Goal: Task Accomplishment & Management: Complete application form

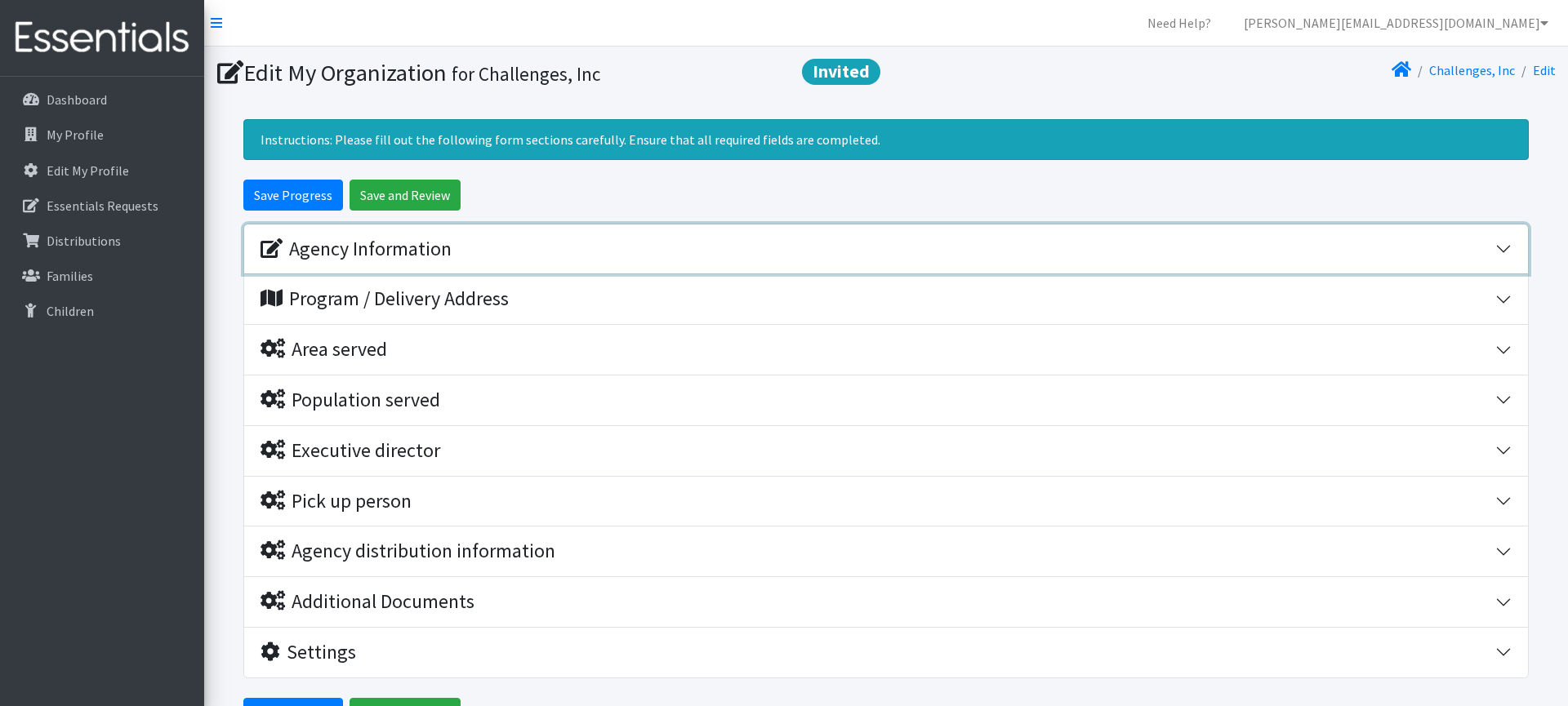
click at [802, 238] on div "Agency Information" at bounding box center [878, 249] width 1235 height 24
click at [391, 252] on div "Agency Information" at bounding box center [356, 249] width 191 height 24
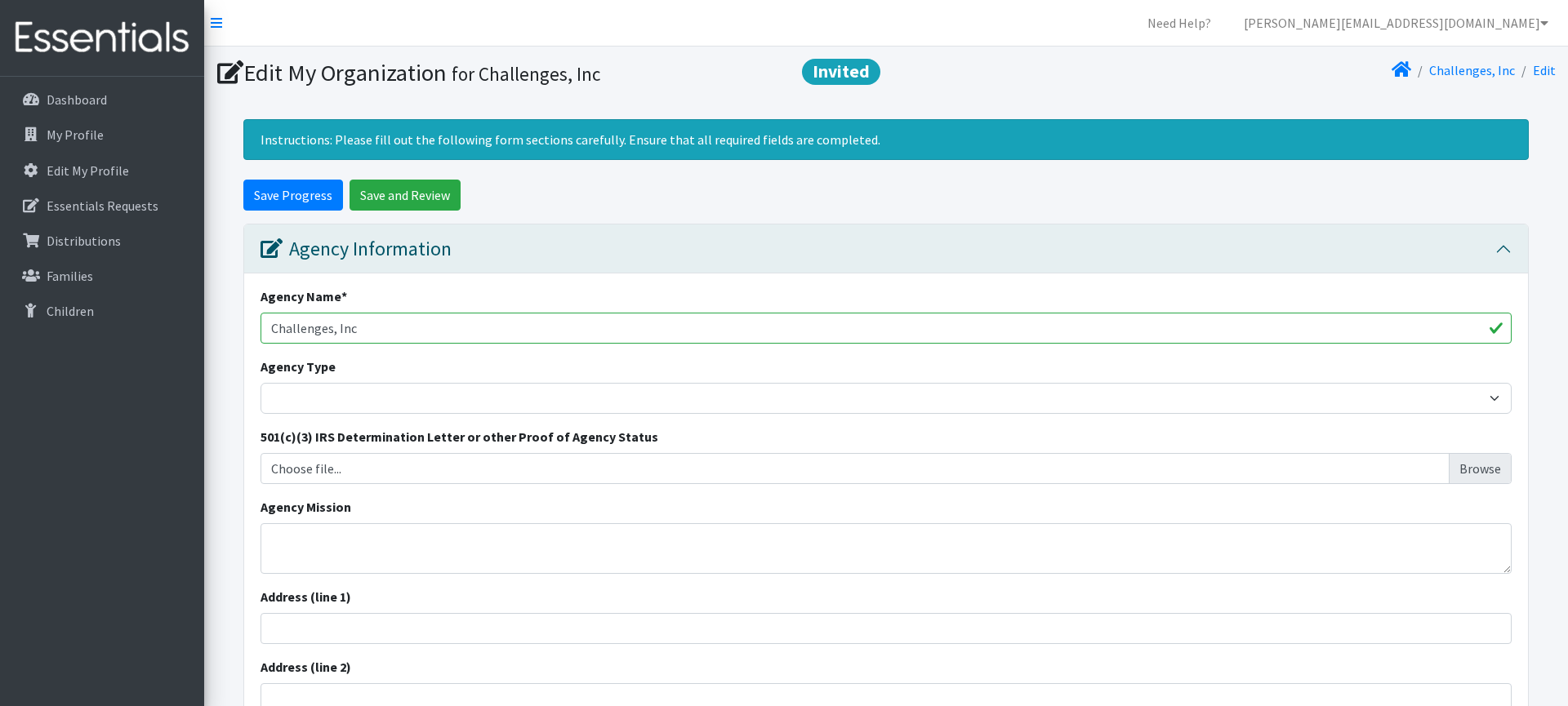
click at [474, 382] on div "Agency Type Basic Needs Bank Career technical training Child abuse resource cen…" at bounding box center [885, 385] width 1251 height 58
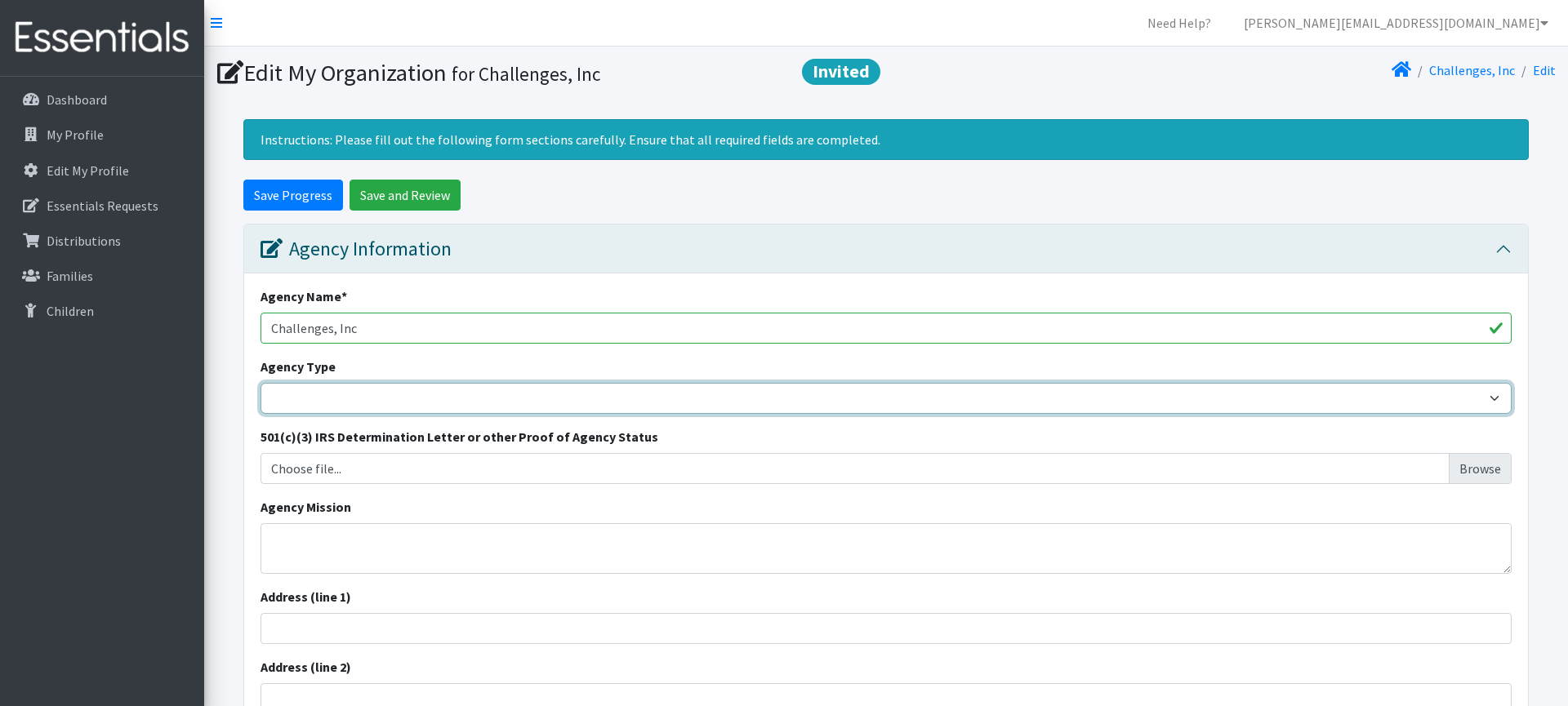
click at [480, 392] on select "Basic Needs Bank Career technical training Child abuse resource center Church o…" at bounding box center [885, 398] width 1251 height 31
select select "health"
click at [261, 383] on select "Basic Needs Bank Career technical training Child abuse resource center Church o…" at bounding box center [885, 398] width 1251 height 31
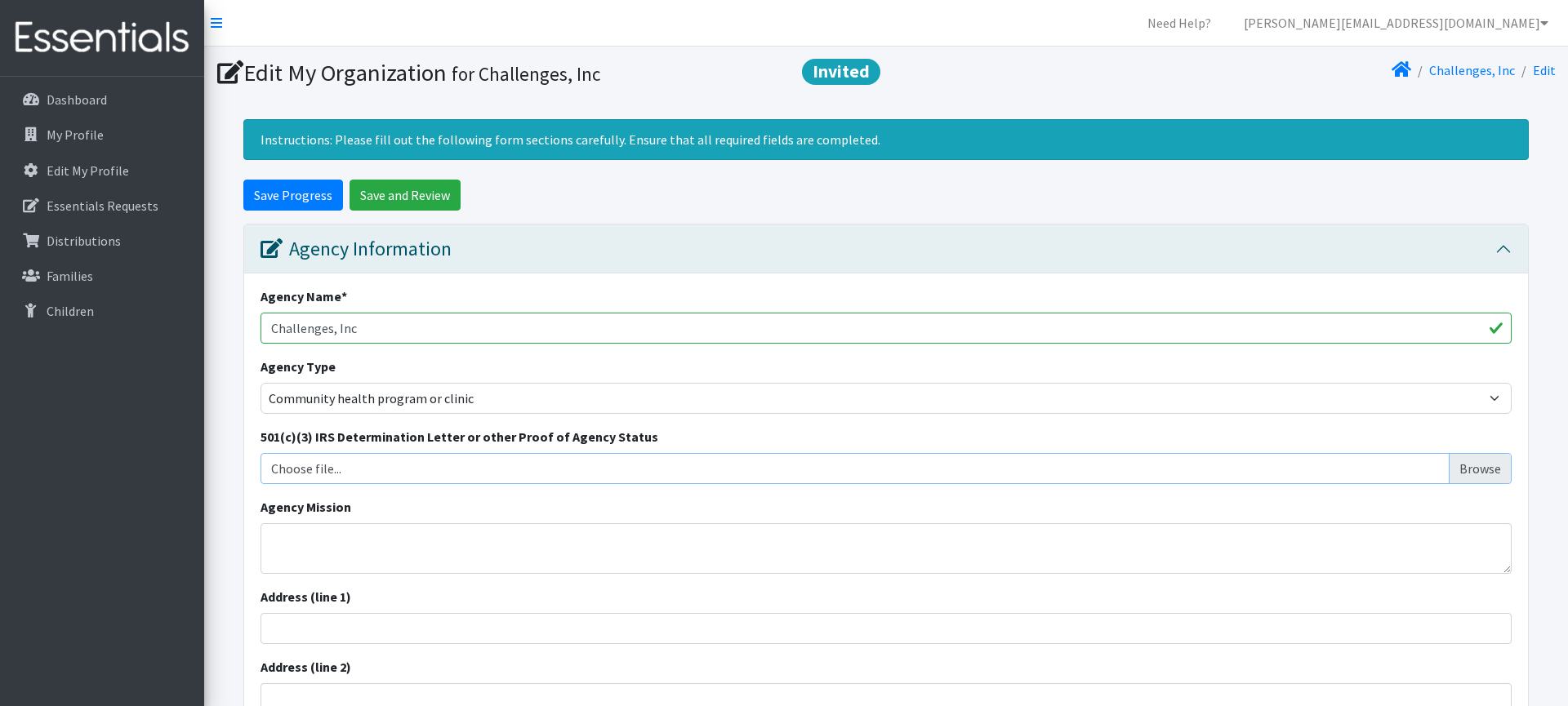
click at [441, 473] on input "Choose file..." at bounding box center [886, 468] width 1239 height 31
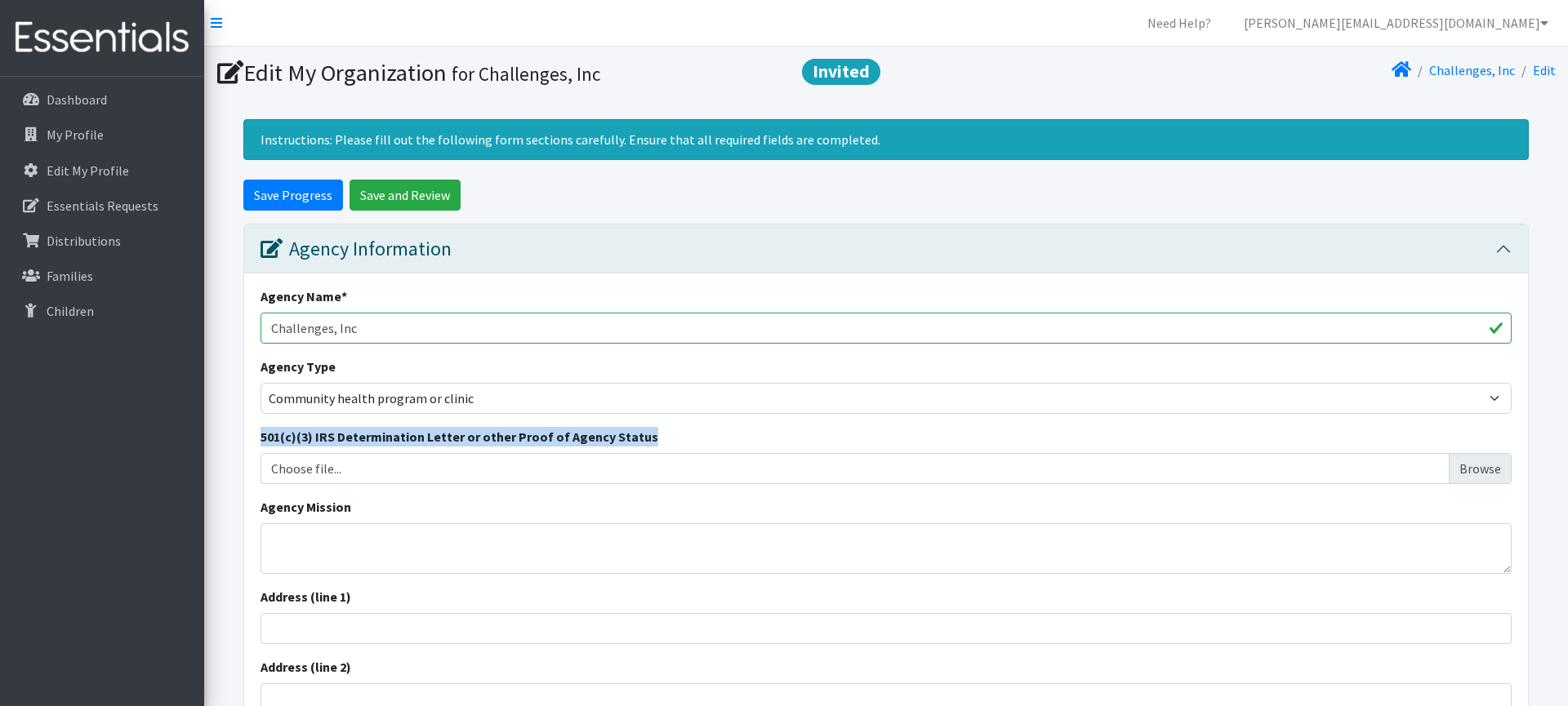
drag, startPoint x: 260, startPoint y: 437, endPoint x: 667, endPoint y: 433, distance: 407.0
click at [667, 433] on div "Agency Name * Challenges, Inc Agency Type Basic Needs Bank Career technical tra…" at bounding box center [886, 613] width 1284 height 678
copy label "501(c)(3) IRS Determination Letter or other Proof of Agency Status"
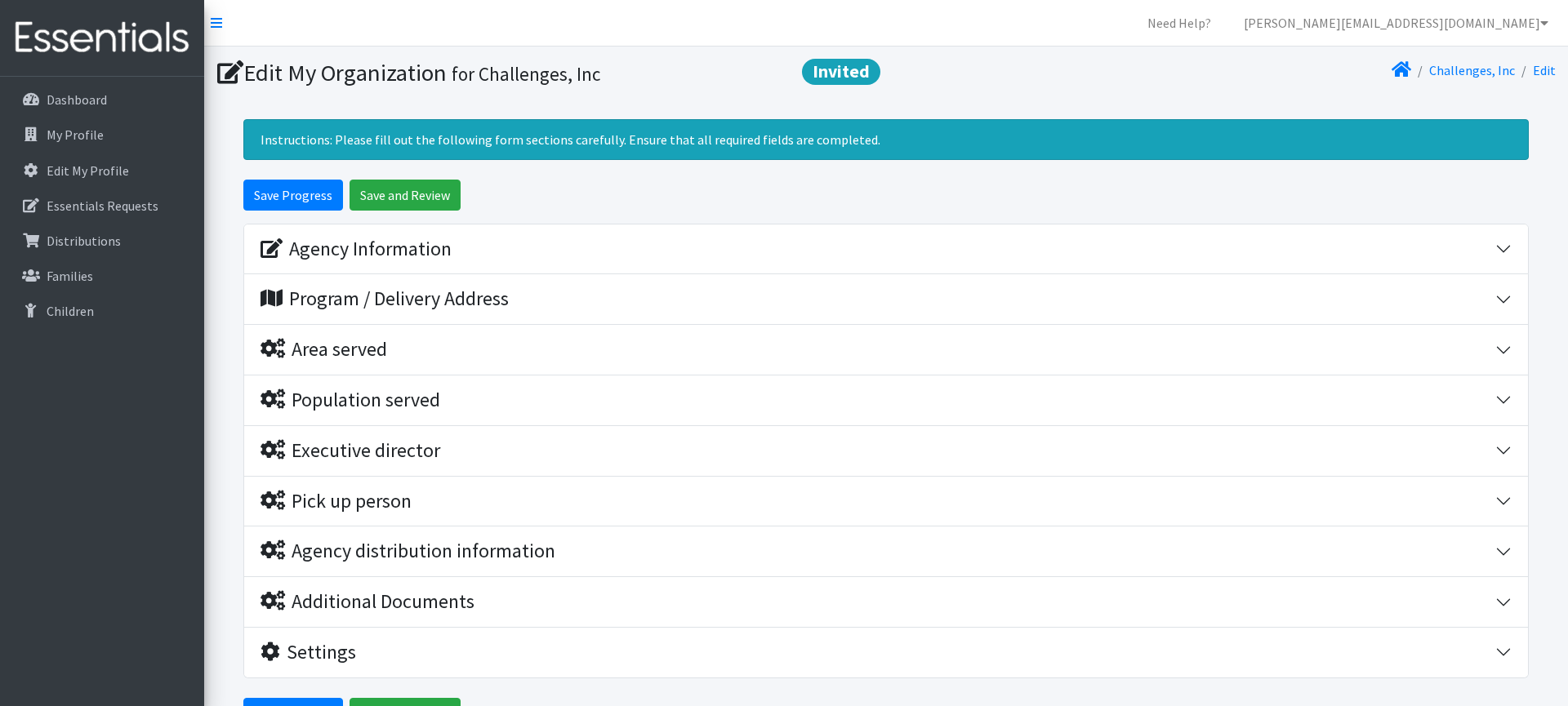
scroll to position [3, 0]
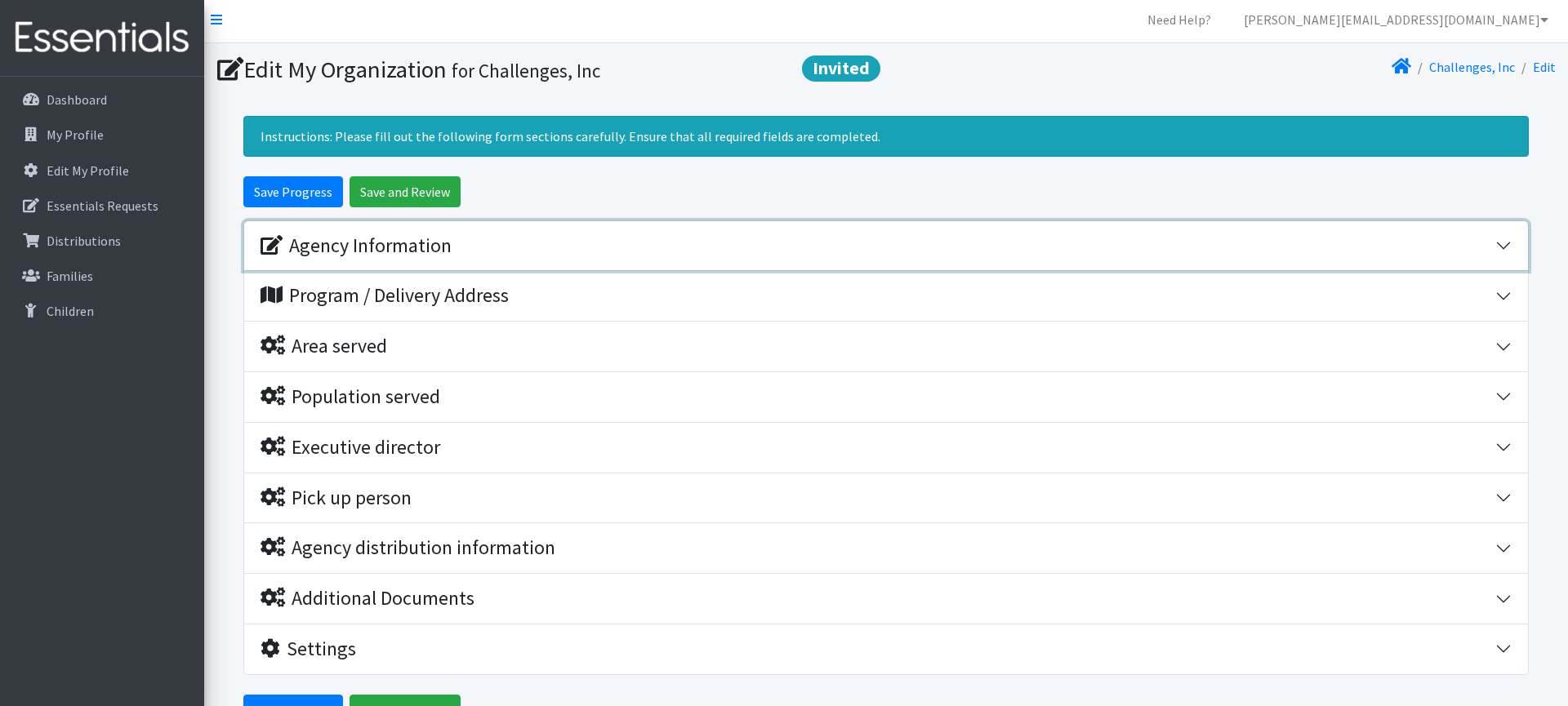
click at [423, 244] on div "Agency Information" at bounding box center [356, 245] width 191 height 24
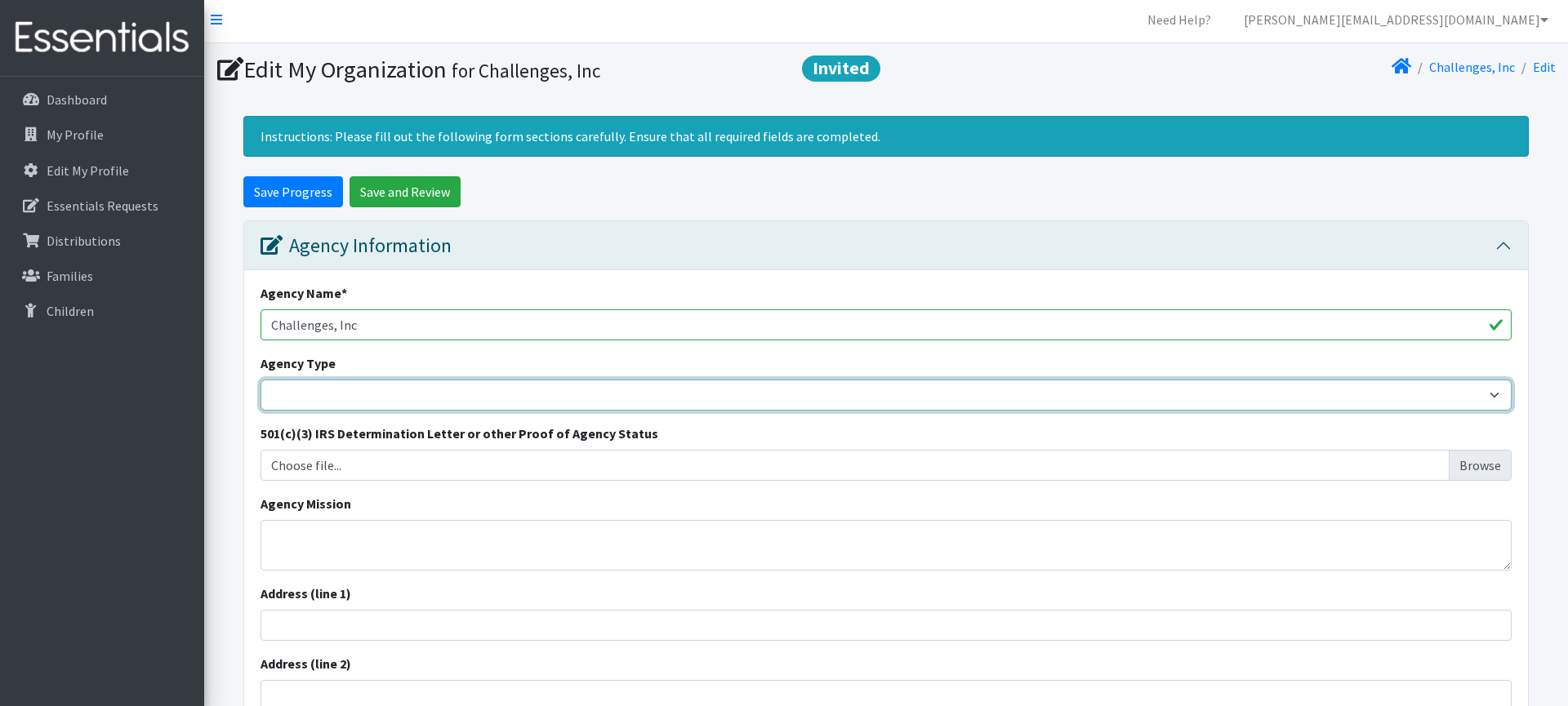
click at [447, 398] on select "Basic Needs Bank Career technical training [MEDICAL_DATA] resource center [DEMO…" at bounding box center [885, 395] width 1251 height 31
select select "health"
click at [261, 379] on select "Basic Needs Bank Career technical training Child abuse resource center Church o…" at bounding box center [885, 395] width 1251 height 31
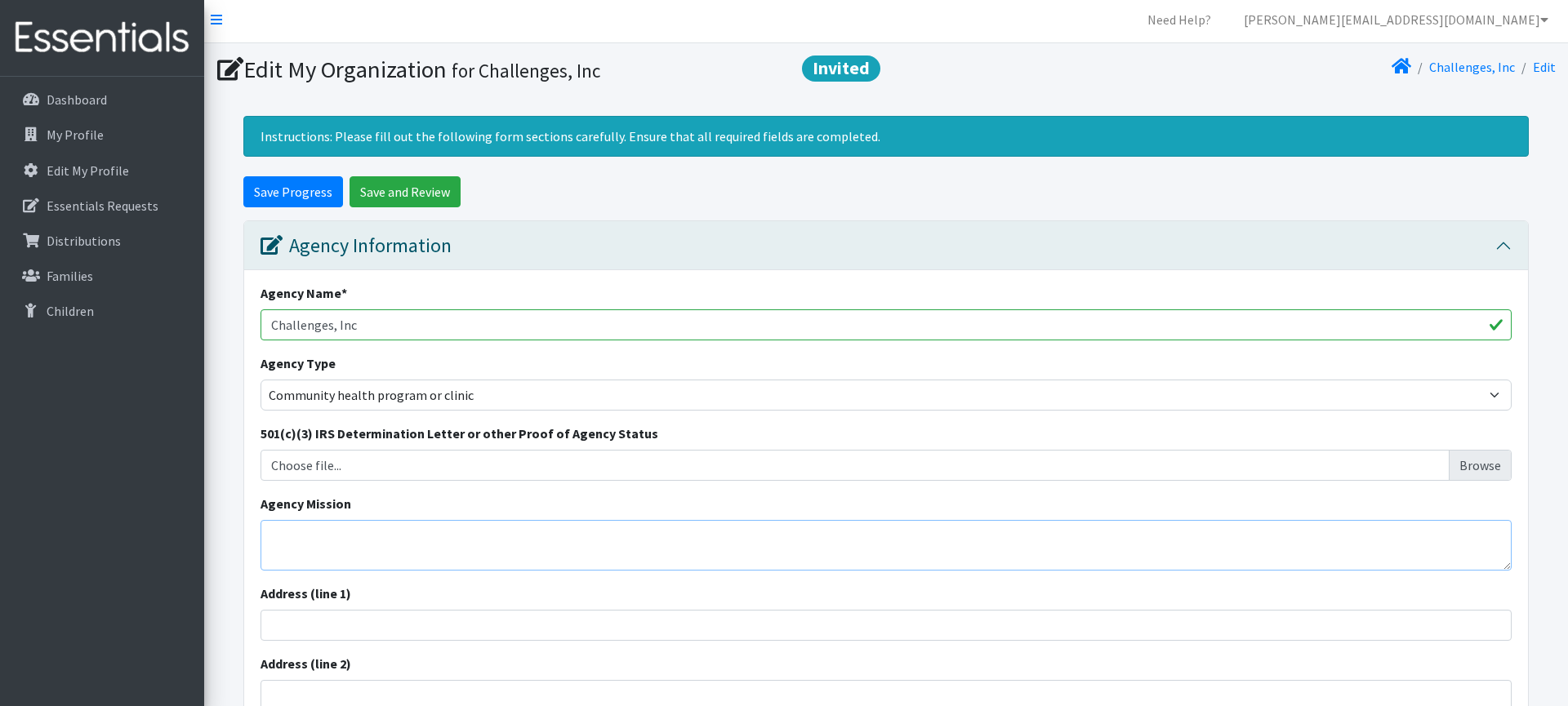
click at [374, 544] on textarea "Agency Mission" at bounding box center [885, 546] width 1251 height 51
paste textarea "At Challenges Inc., our mission is to reduce the damage caused by the War on Dr…"
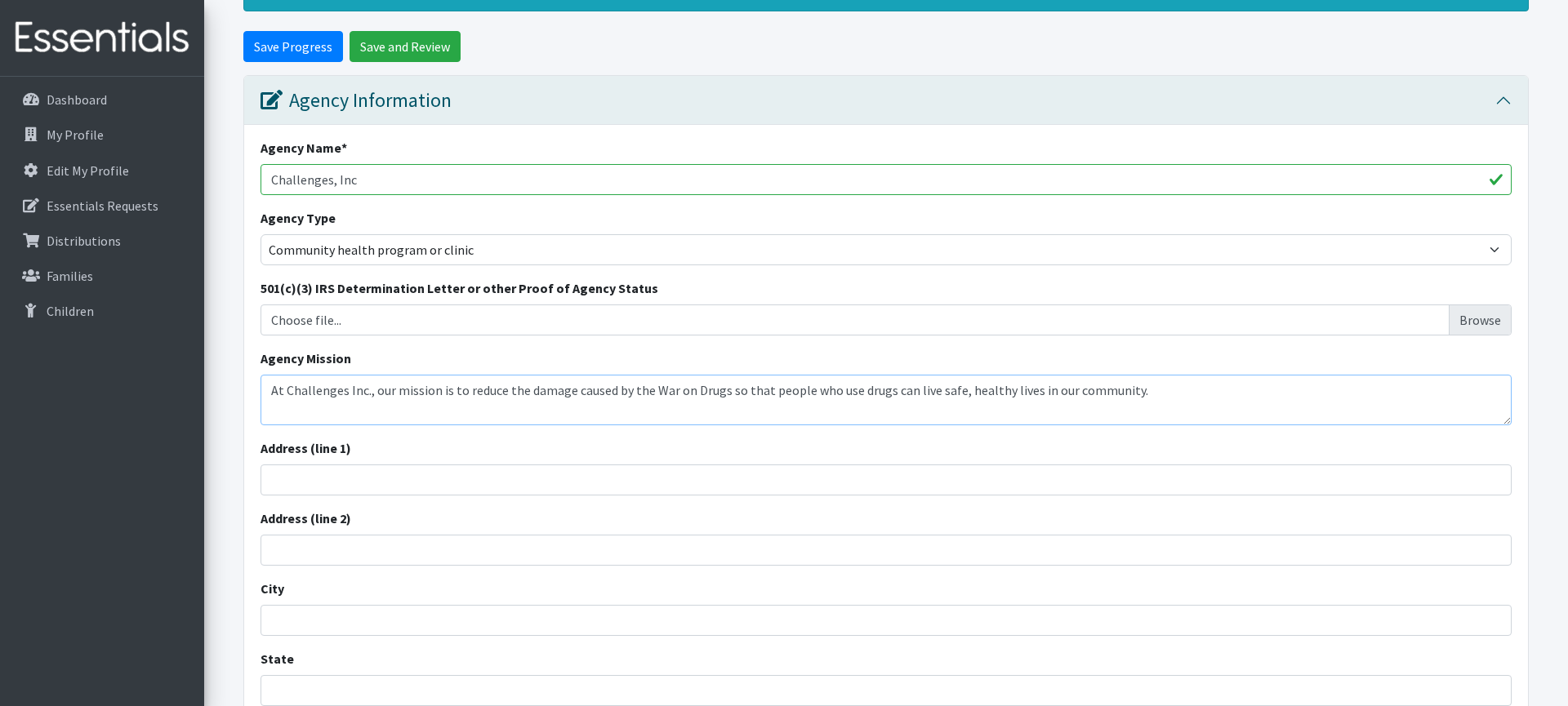
type textarea "At Challenges Inc., our mission is to reduce the damage caused by the War on Dr…"
click at [444, 475] on input "Address (line 1)" at bounding box center [885, 479] width 1251 height 31
paste input "03 Clair Dr C"
click at [277, 486] on input "03 Clair Dr C" at bounding box center [885, 479] width 1251 height 31
click at [269, 481] on input "03 Clair Dr C" at bounding box center [885, 479] width 1251 height 31
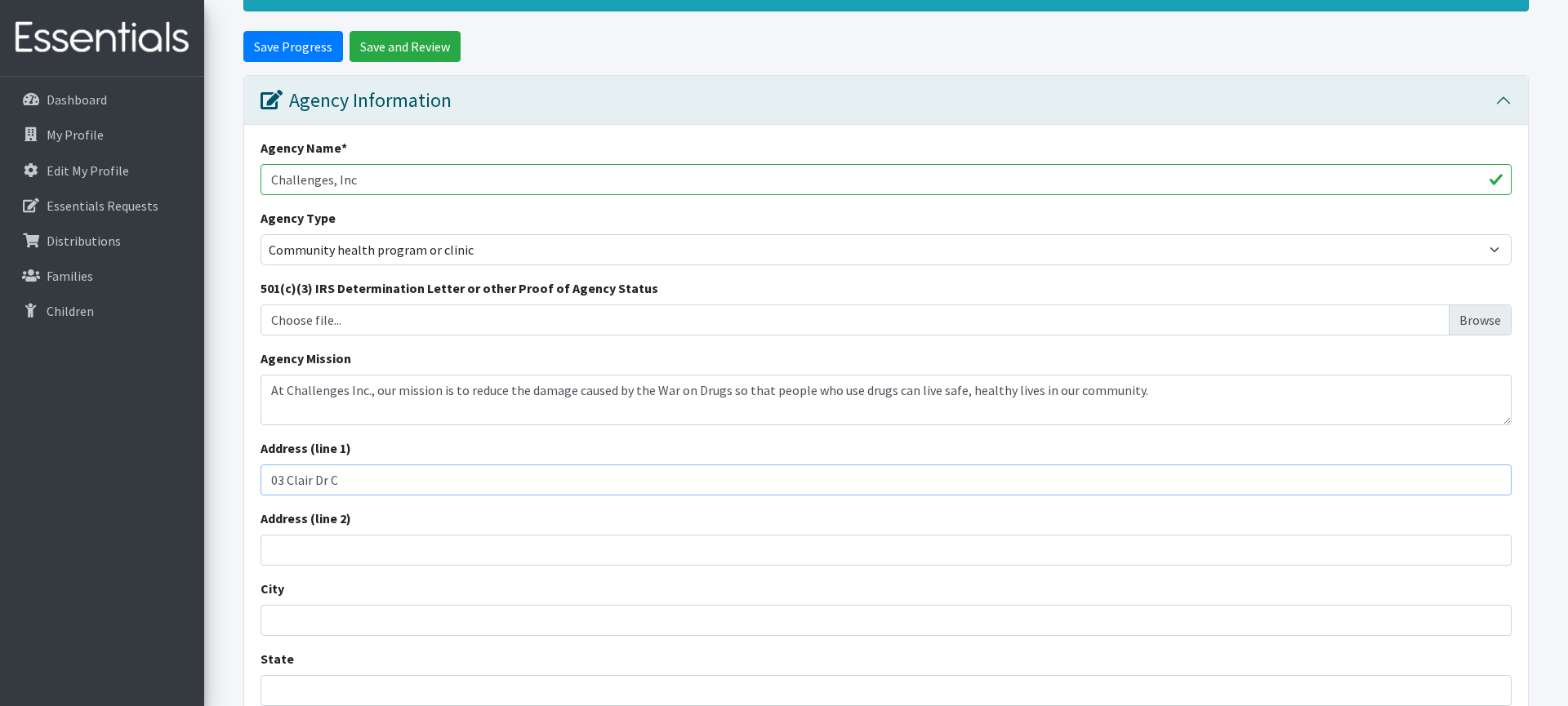
scroll to position [149, 0]
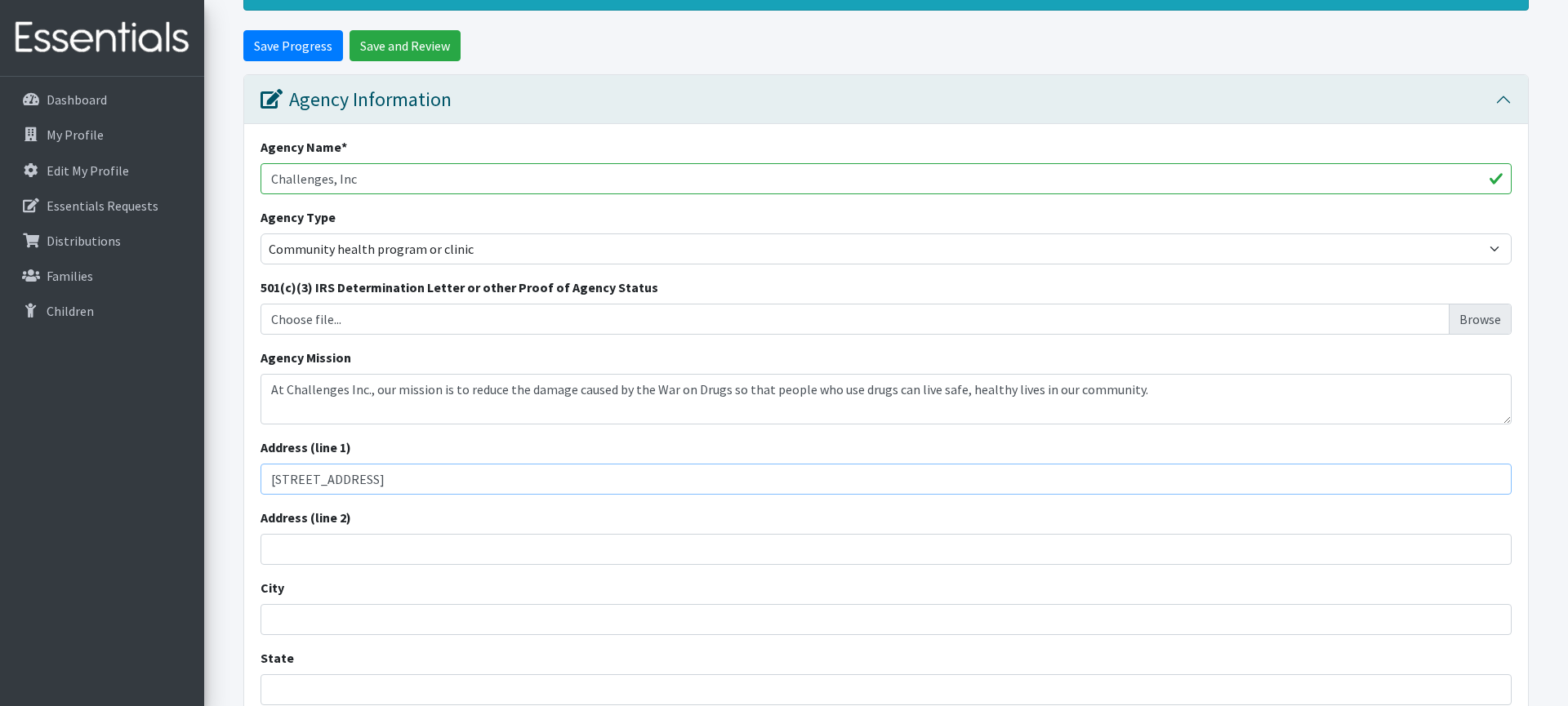
type input "[STREET_ADDRESS]"
click at [366, 620] on input "City" at bounding box center [885, 619] width 1251 height 31
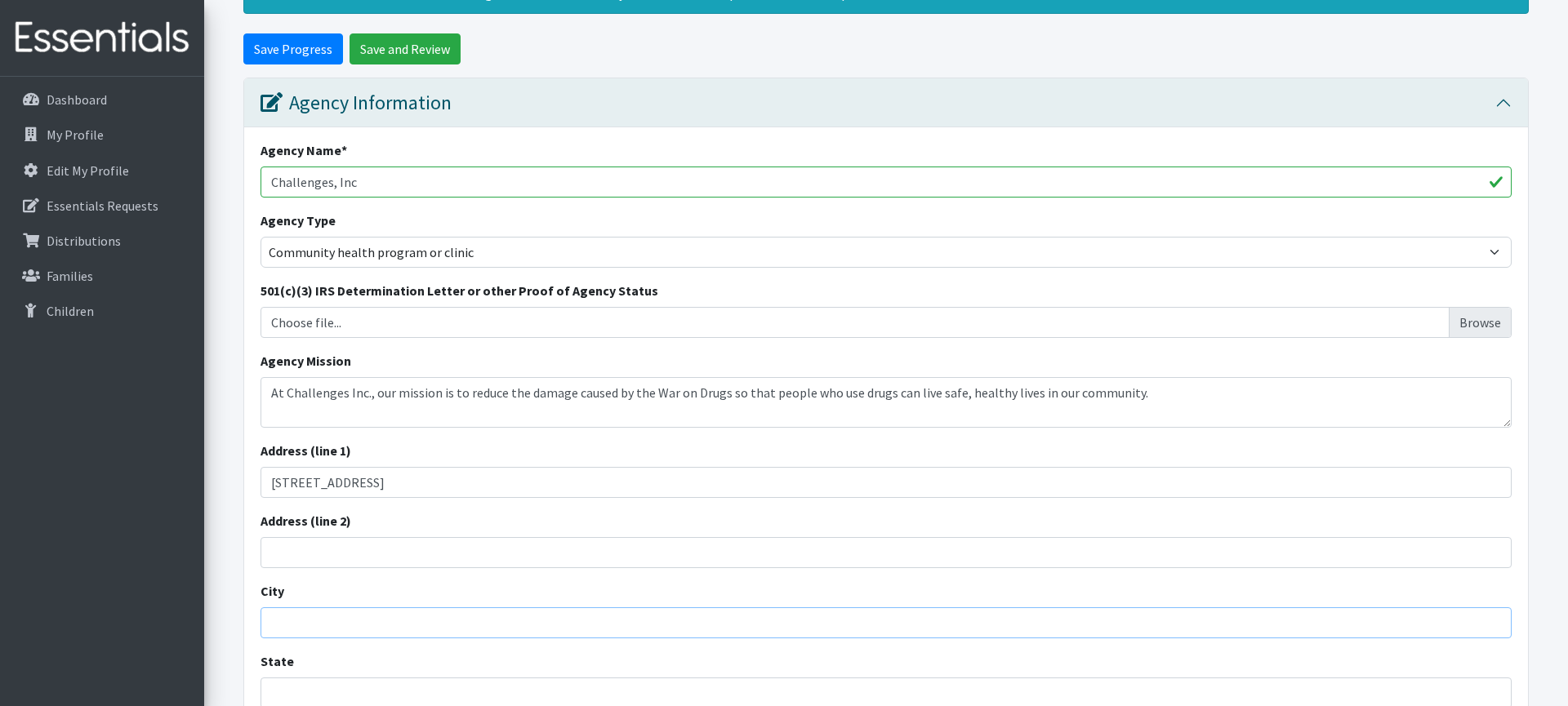
paste input "Powdersville, SC 29673"
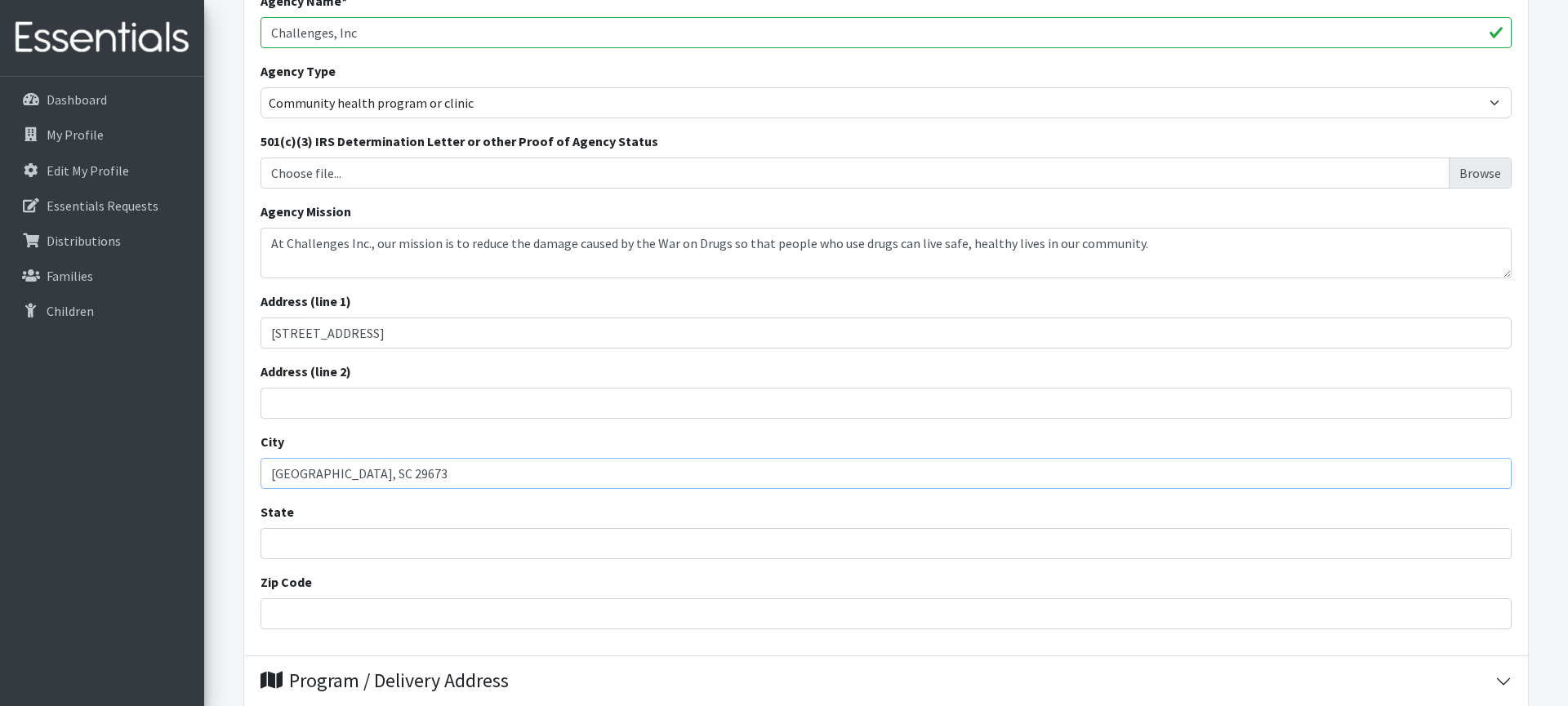
scroll to position [297, 0]
click at [346, 475] on input "Powdersville, SC 29673" at bounding box center [885, 472] width 1251 height 31
drag, startPoint x: 346, startPoint y: 475, endPoint x: 430, endPoint y: 475, distance: 84.0
click at [430, 475] on input "Powdersville, SC 29673" at bounding box center [885, 472] width 1251 height 31
type input "Powdersville, SC 29673"
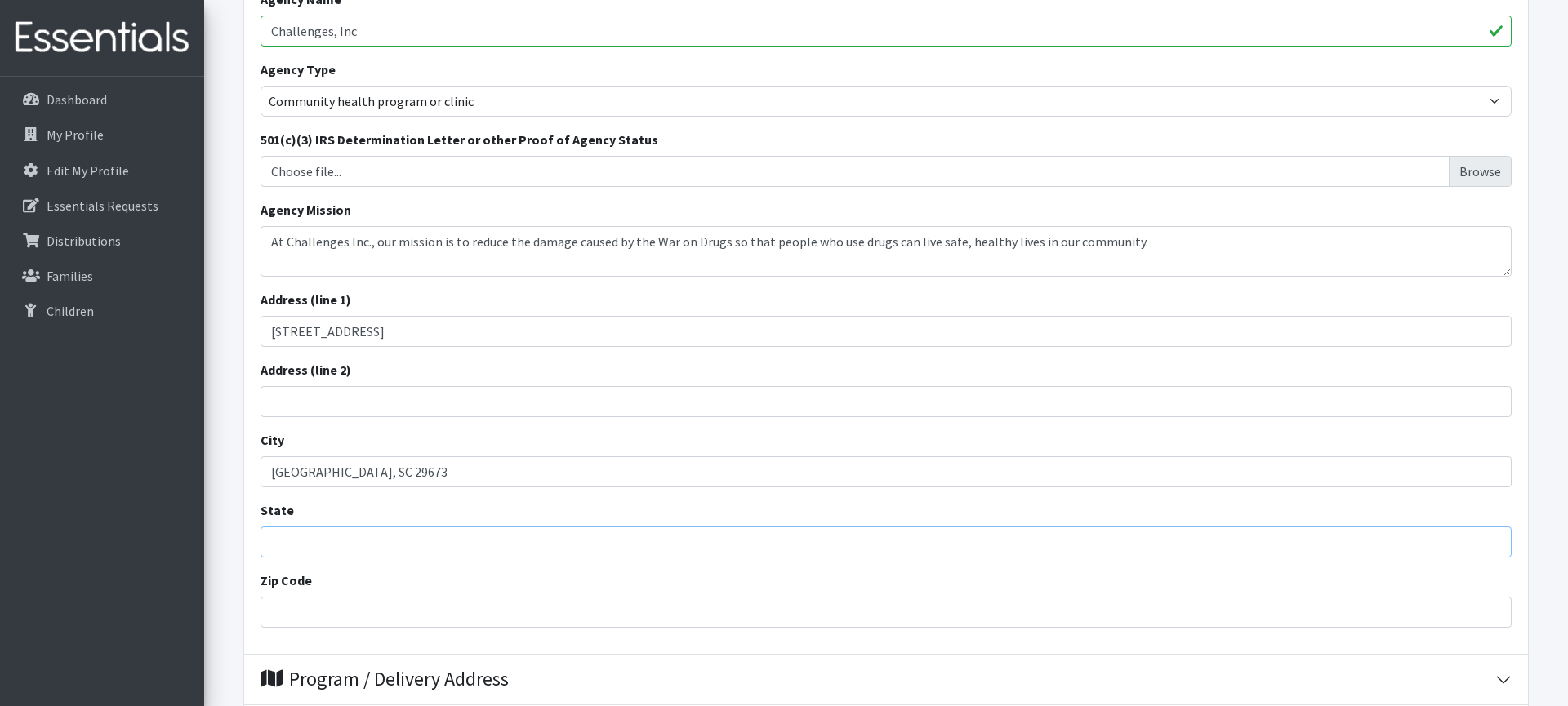
click at [358, 542] on input "State" at bounding box center [885, 542] width 1251 height 31
type input "SC"
click at [302, 616] on input "Zip Code" at bounding box center [885, 612] width 1251 height 31
type input "29673"
drag, startPoint x: 471, startPoint y: 469, endPoint x: 353, endPoint y: 469, distance: 118.0
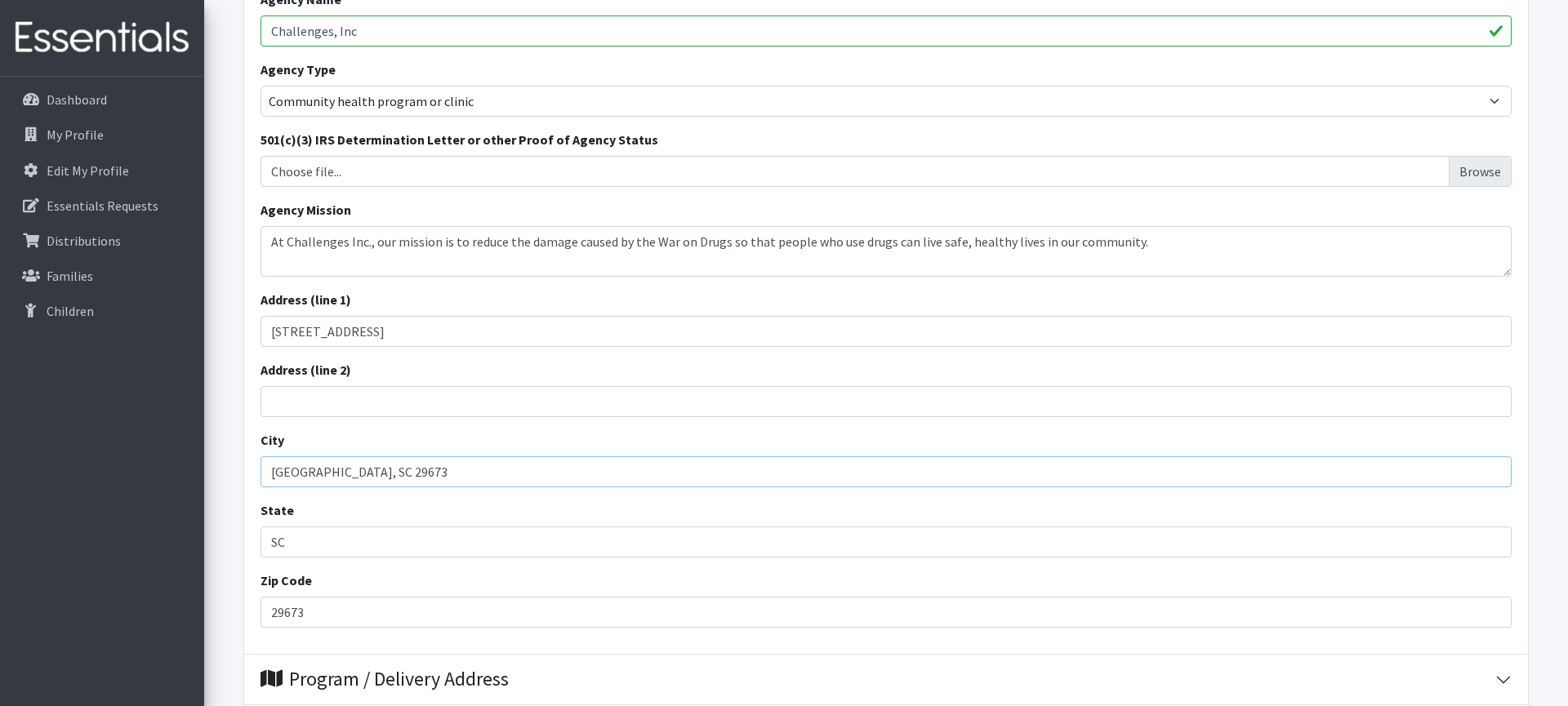
click at [345, 475] on input "Powdersville, SC 29673" at bounding box center [885, 472] width 1251 height 31
type input "[GEOGRAPHIC_DATA]"
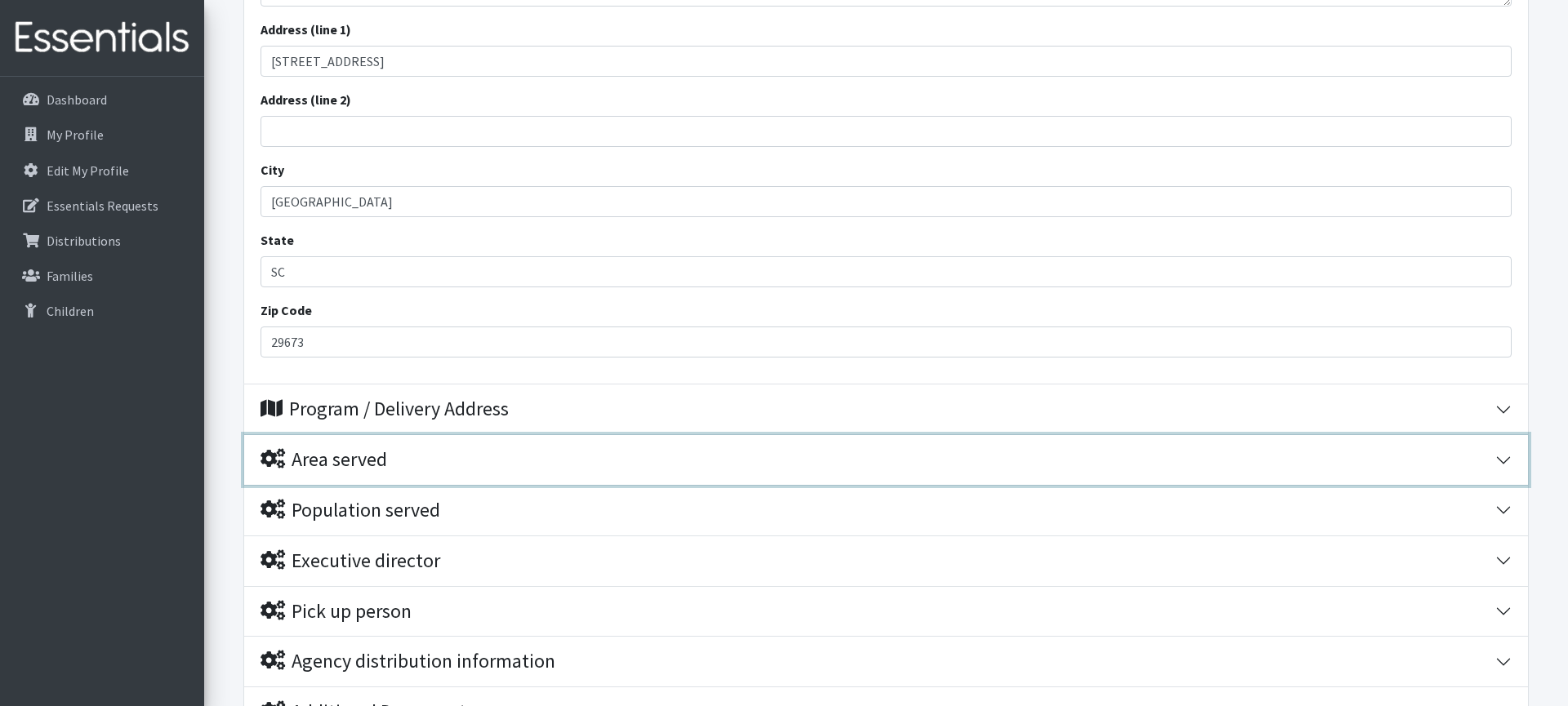
scroll to position [575, 0]
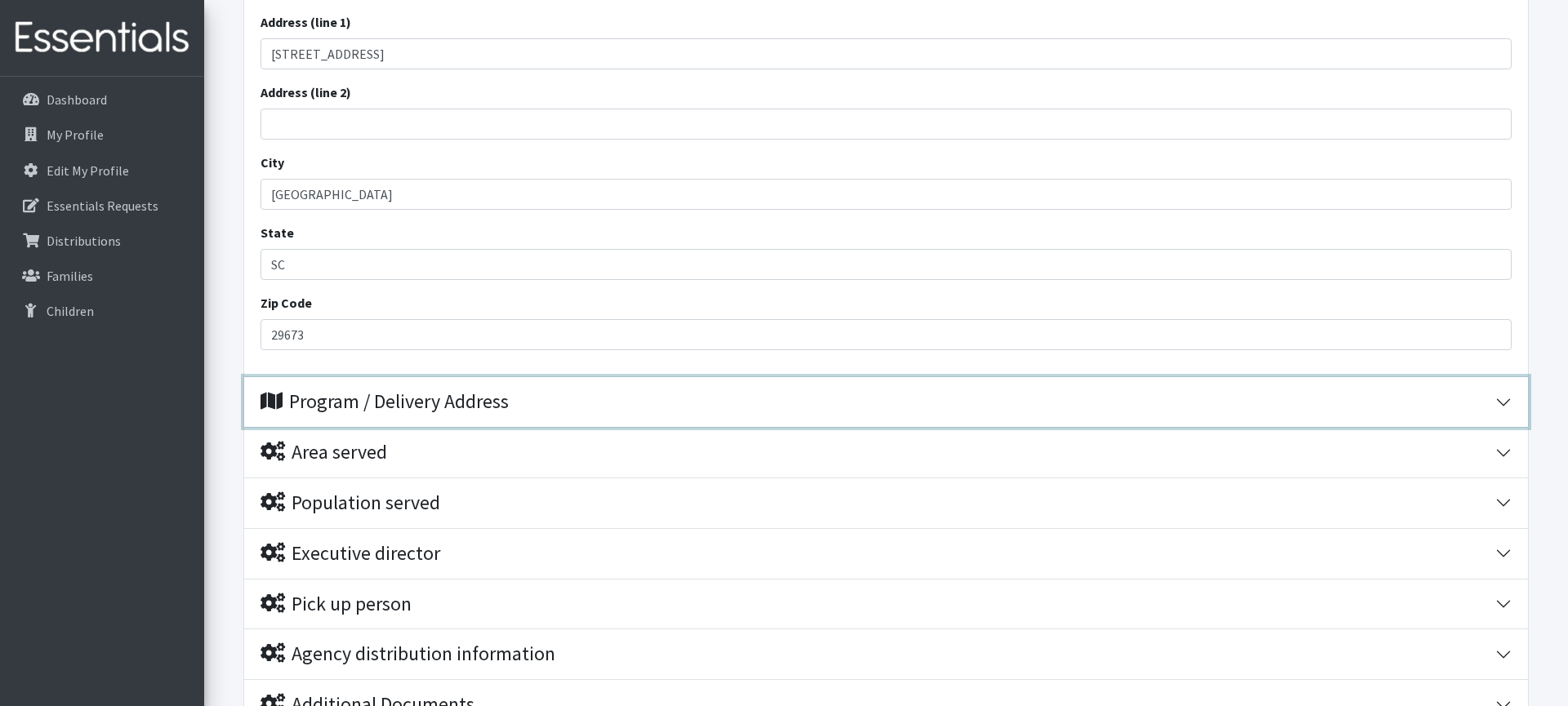
click at [459, 402] on div "Program / Delivery Address" at bounding box center [384, 402] width 248 height 24
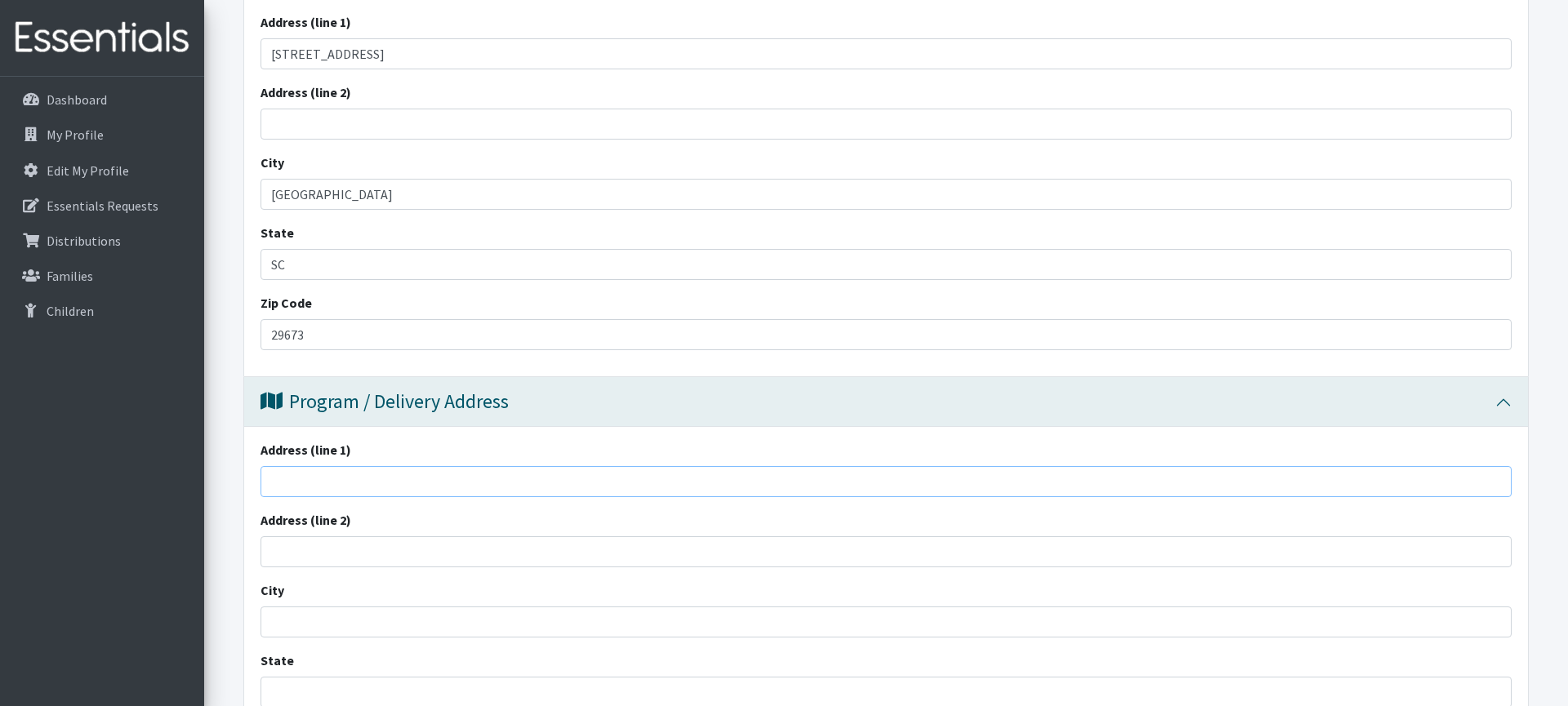
click at [379, 479] on input "Address (line 1)" at bounding box center [885, 481] width 1251 height 31
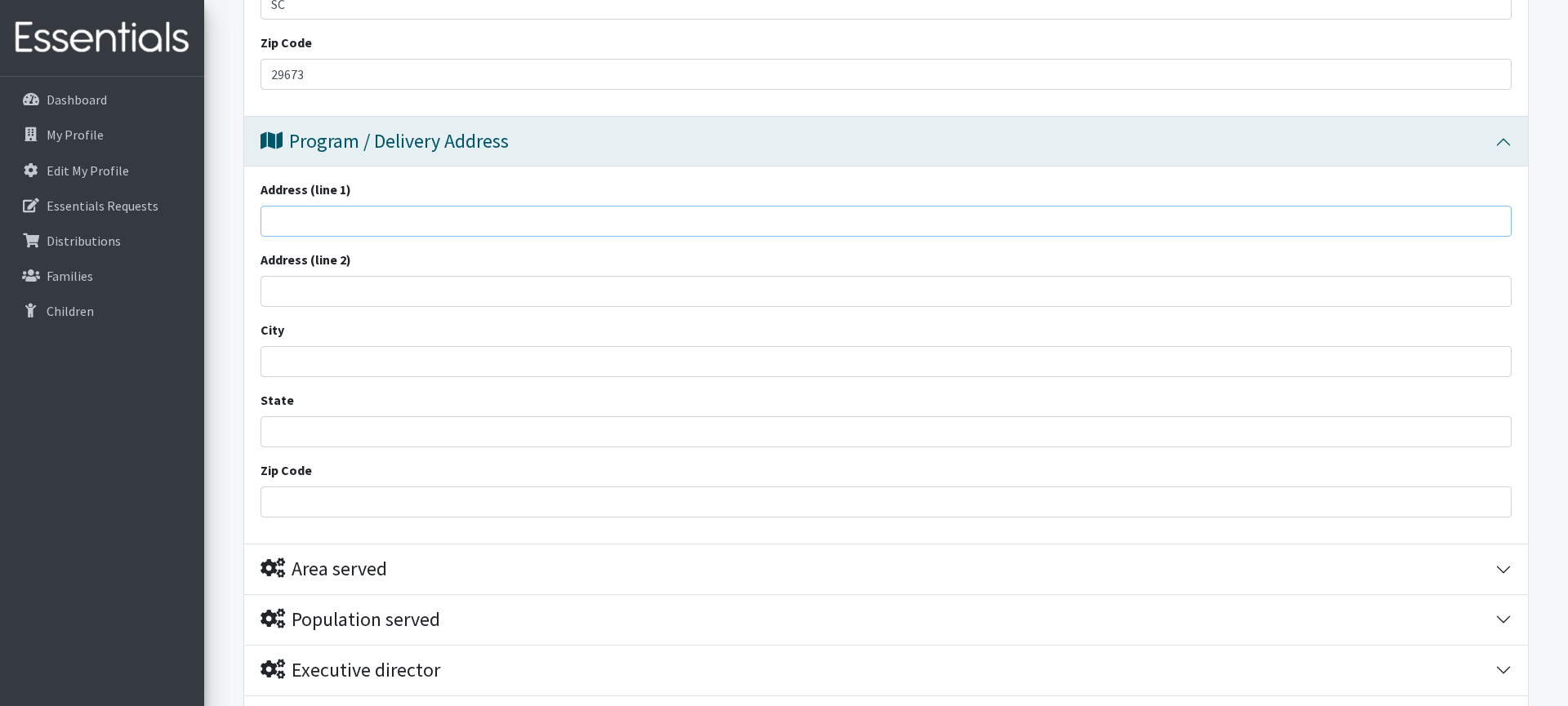
scroll to position [832, 0]
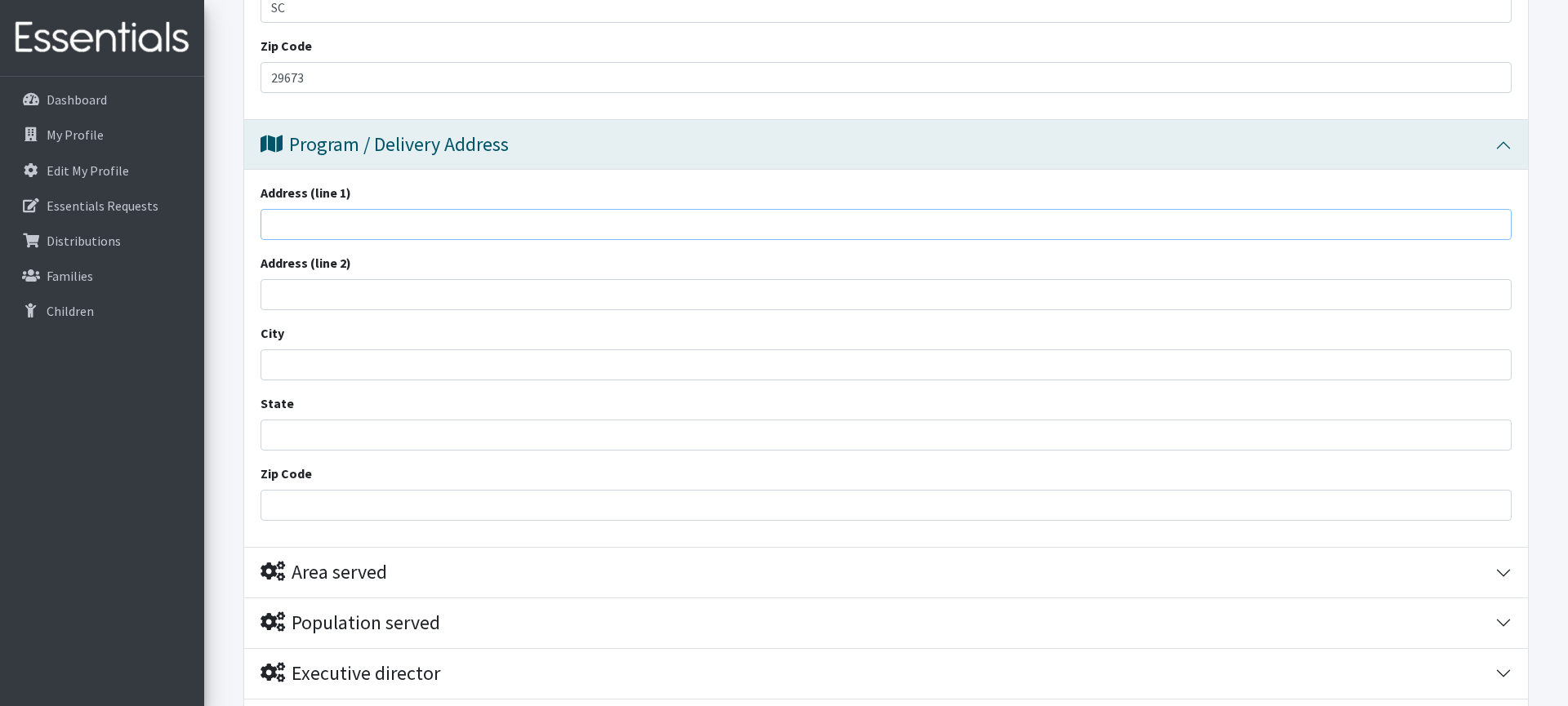
paste input "4295 Augusta Rd, Greenville, SC 29605"
drag, startPoint x: 362, startPoint y: 230, endPoint x: 507, endPoint y: 234, distance: 145.1
click at [507, 234] on input "4295 Augusta Rd, Greenville, SC 29605" at bounding box center [885, 224] width 1251 height 31
type input "[STREET_ADDRESS]"
click at [396, 360] on input "City" at bounding box center [885, 364] width 1251 height 31
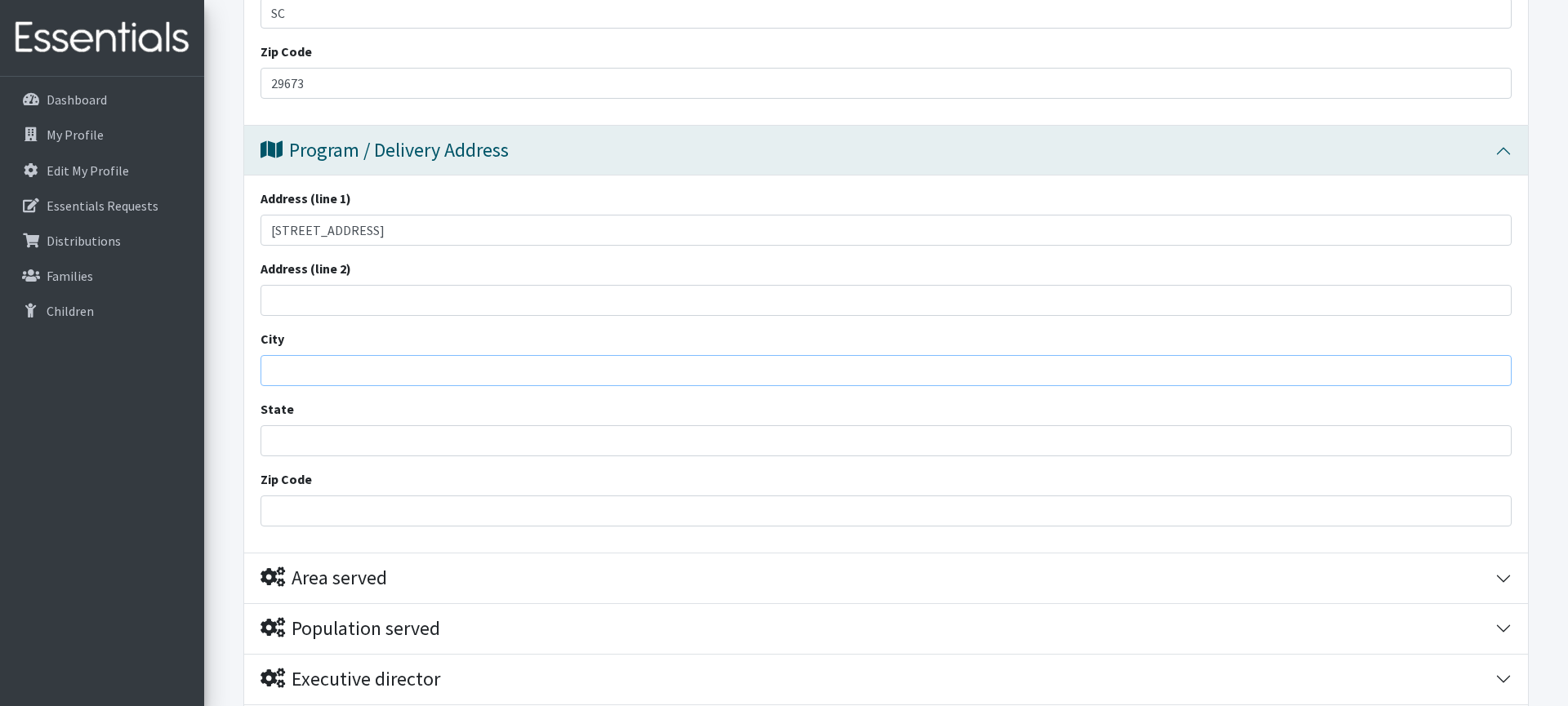
scroll to position [825, 0]
paste input "Greenville, SC 29605"
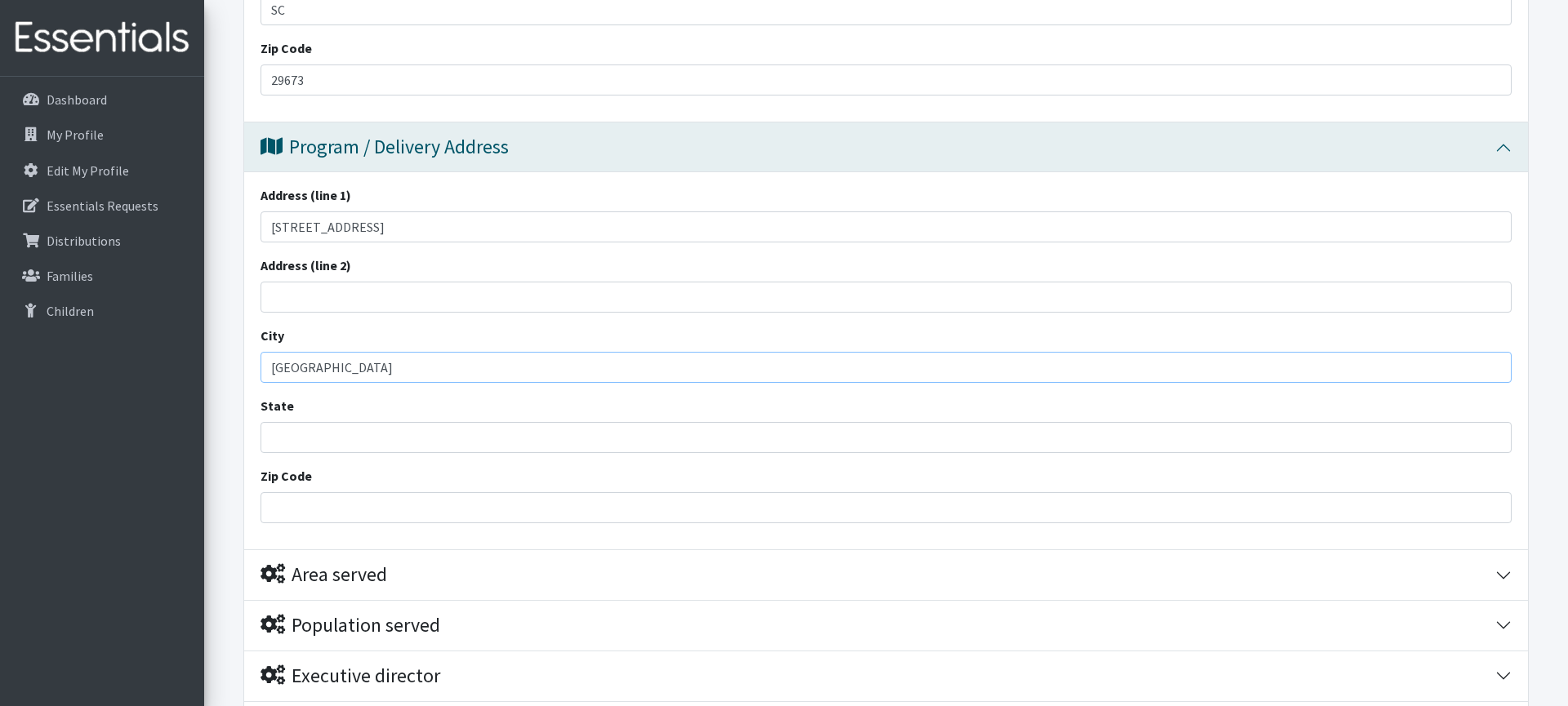
scroll to position [831, 0]
drag, startPoint x: 393, startPoint y: 371, endPoint x: 329, endPoint y: 373, distance: 64.0
click at [329, 373] on input "Greenville, SC 29605" at bounding box center [885, 366] width 1251 height 31
paste input "[GEOGRAPHIC_DATA]"
drag, startPoint x: 464, startPoint y: 366, endPoint x: 333, endPoint y: 368, distance: 131.0
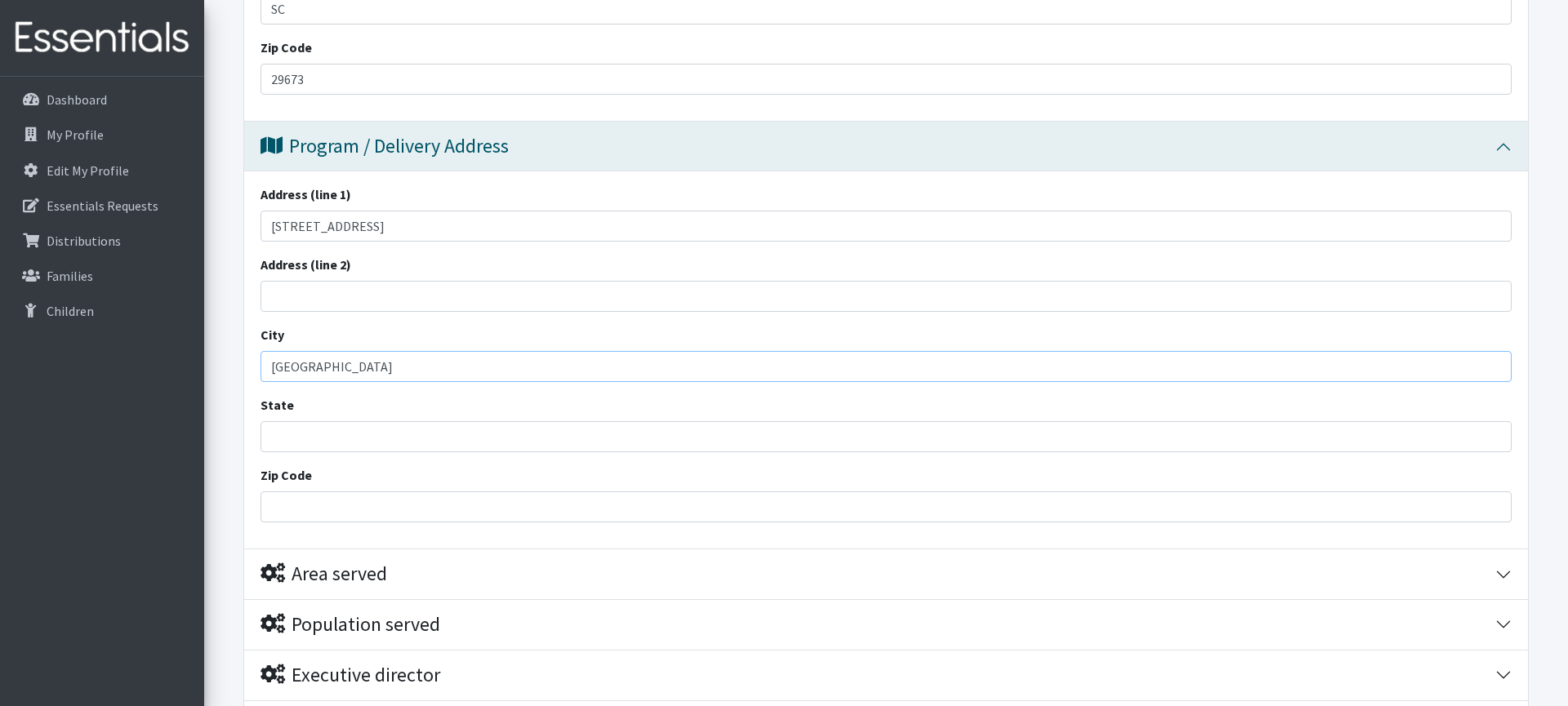
click at [333, 368] on input "Greenville Greenville, SC 2960" at bounding box center [885, 366] width 1251 height 31
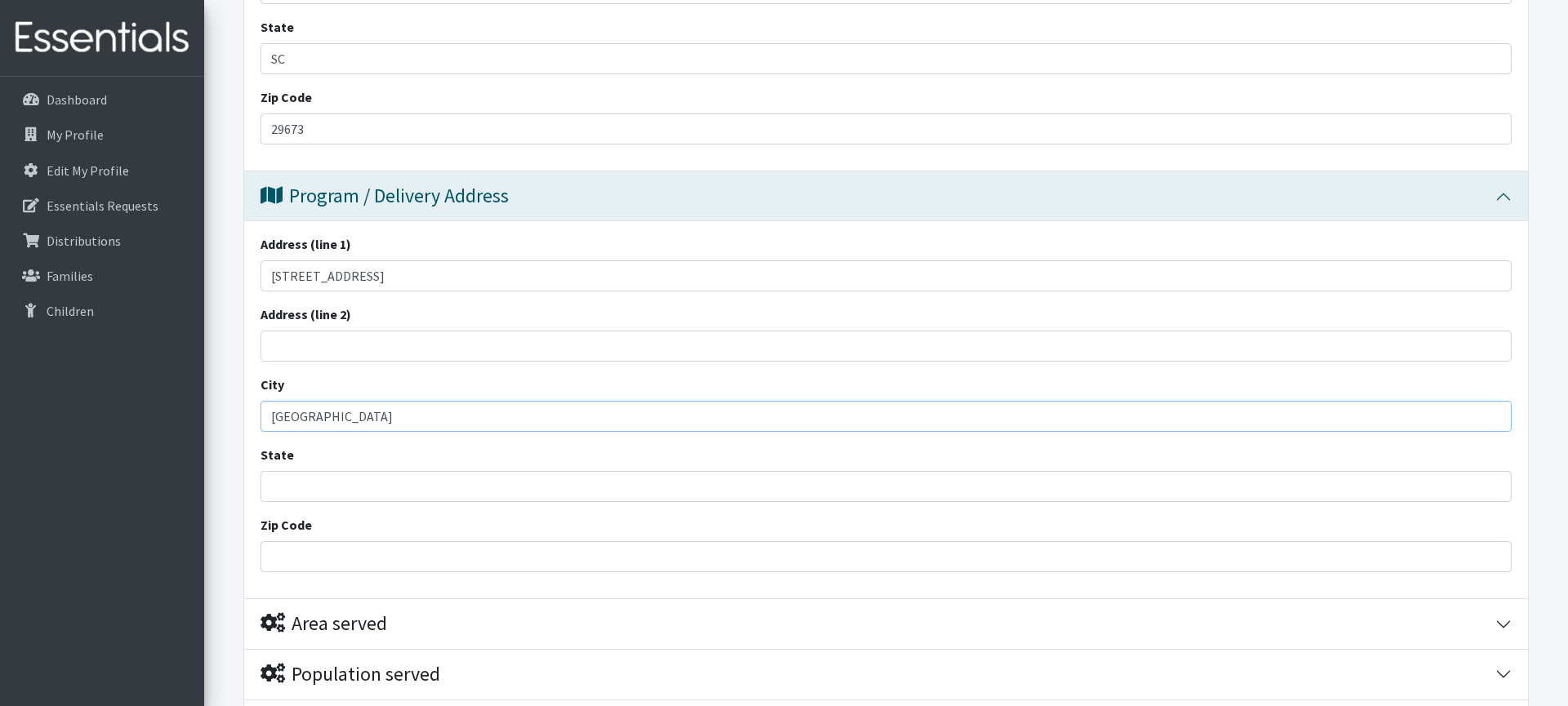
type input "[GEOGRAPHIC_DATA]"
click at [329, 484] on input "State" at bounding box center [885, 486] width 1251 height 31
type input "SC"
click at [302, 551] on input "Zip Code" at bounding box center [885, 557] width 1251 height 31
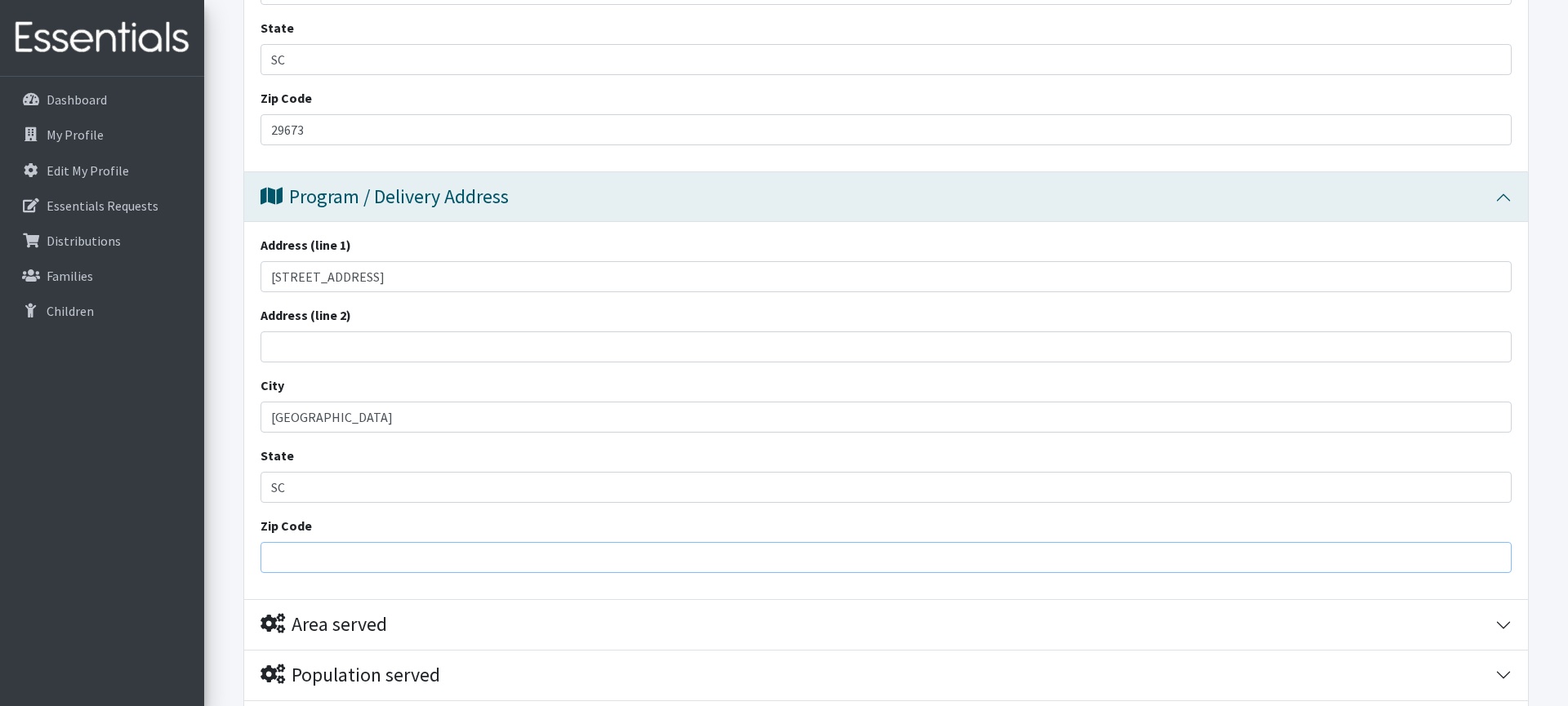
drag, startPoint x: 367, startPoint y: 561, endPoint x: 393, endPoint y: 543, distance: 31.6
click at [367, 560] on input "Zip Code" at bounding box center [885, 557] width 1251 height 31
click at [446, 555] on input "29" at bounding box center [885, 557] width 1251 height 31
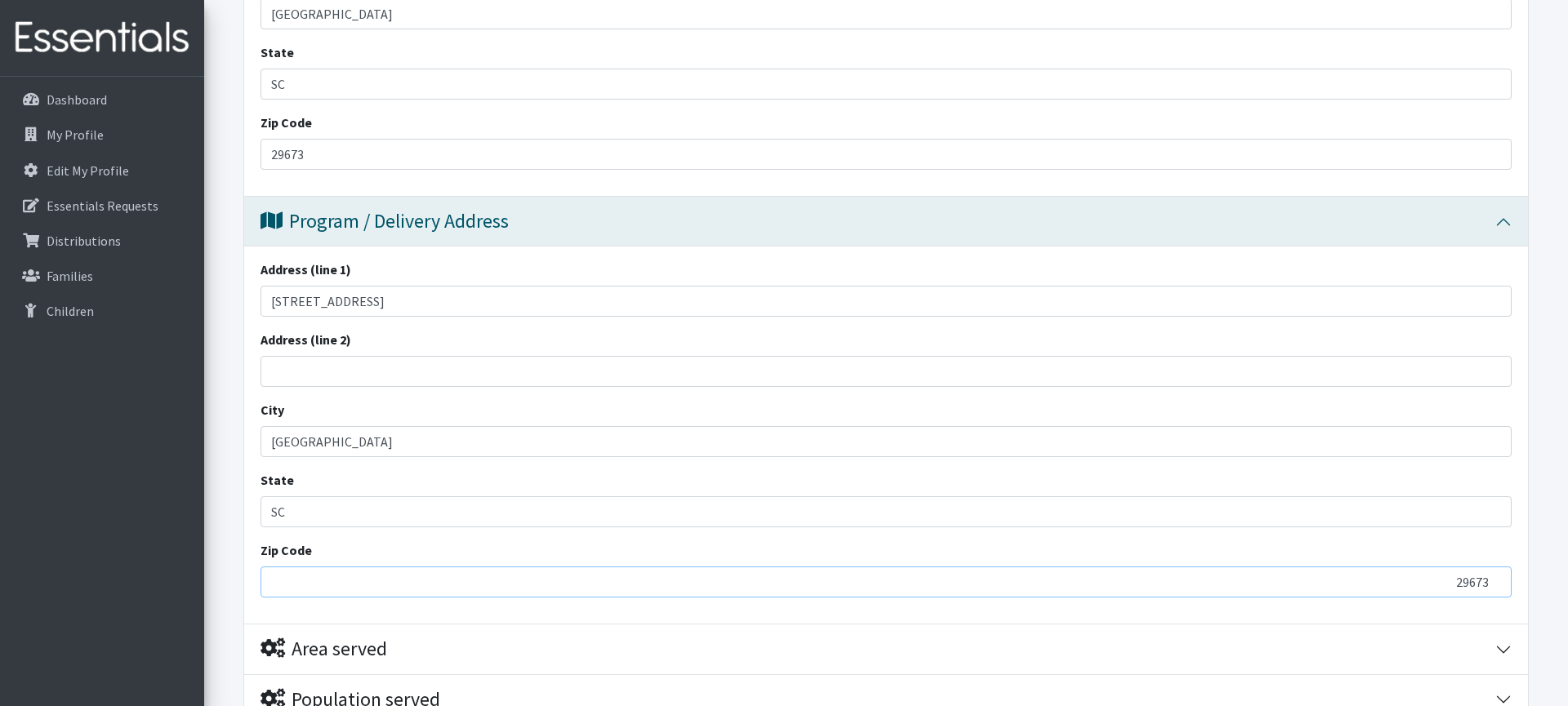
type input "29673"
click at [365, 551] on div "Zip Code 29673" at bounding box center [885, 569] width 1251 height 58
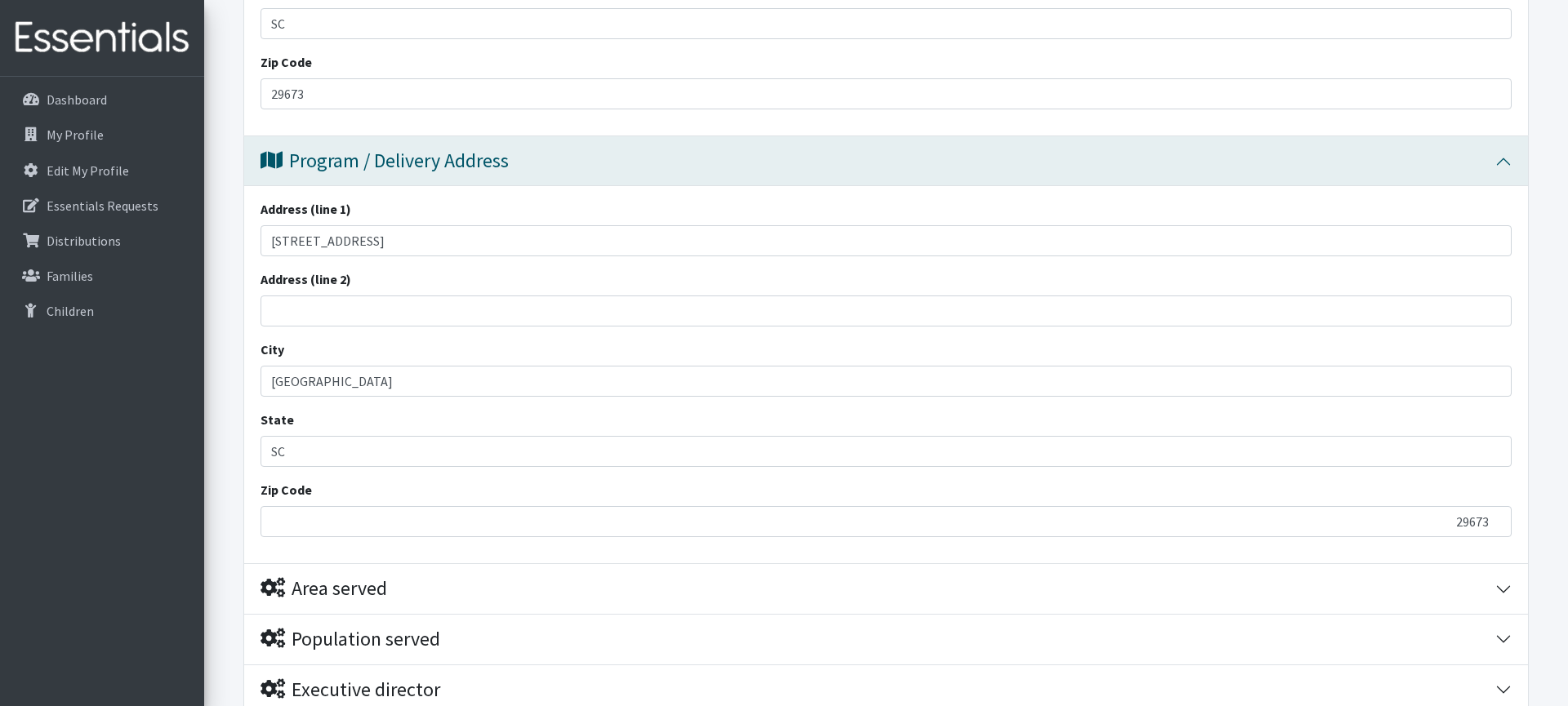
scroll to position [809, 0]
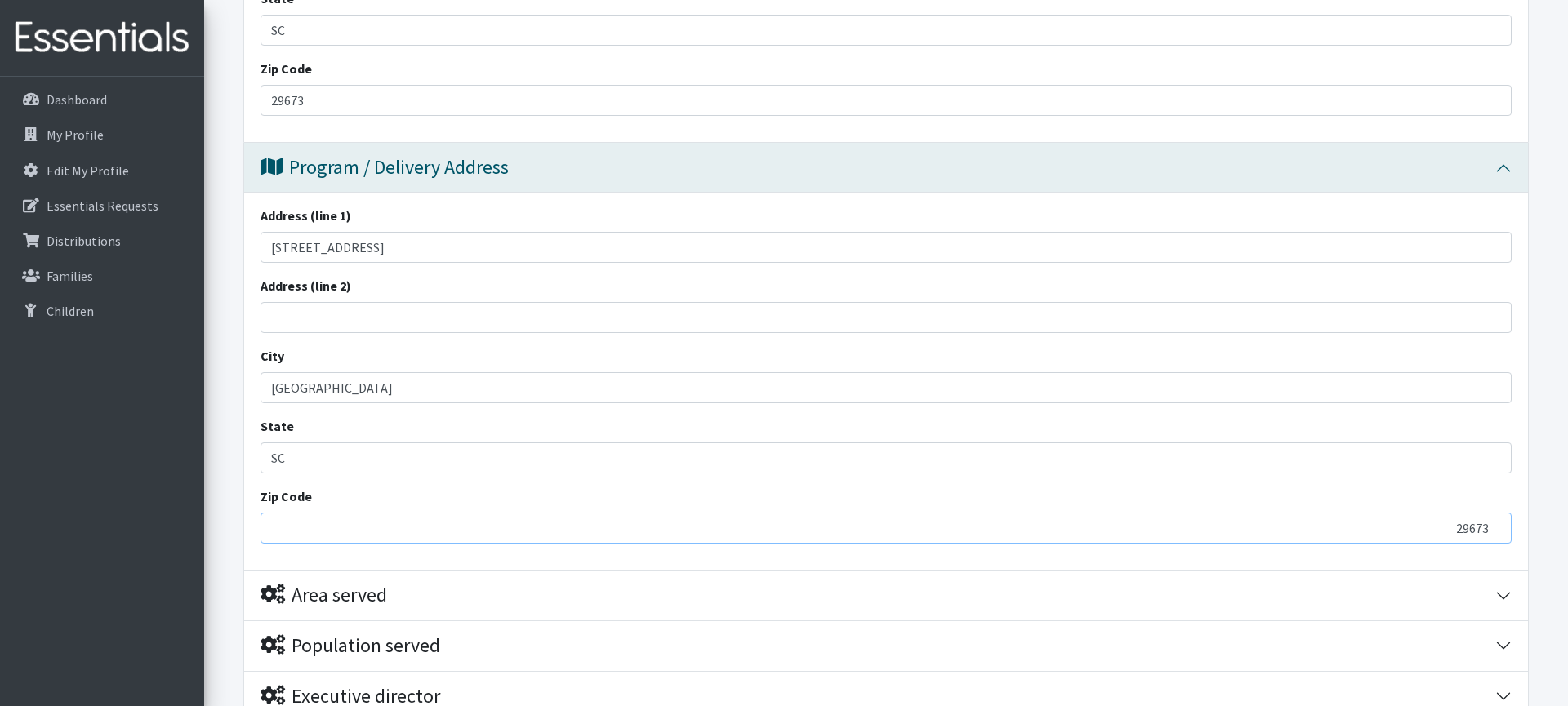
click at [299, 528] on input "29673" at bounding box center [885, 528] width 1251 height 31
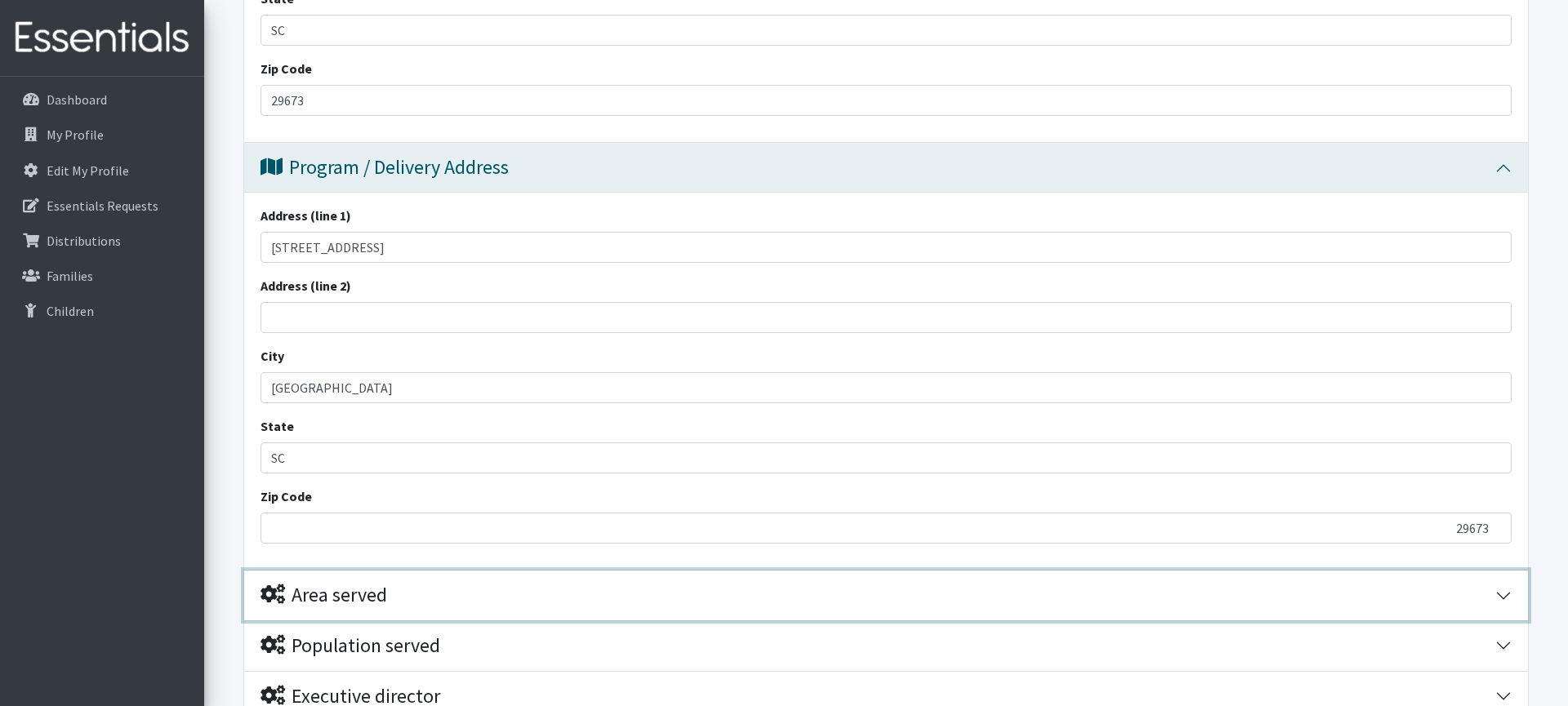
click at [357, 586] on div "Area served" at bounding box center [324, 596] width 126 height 24
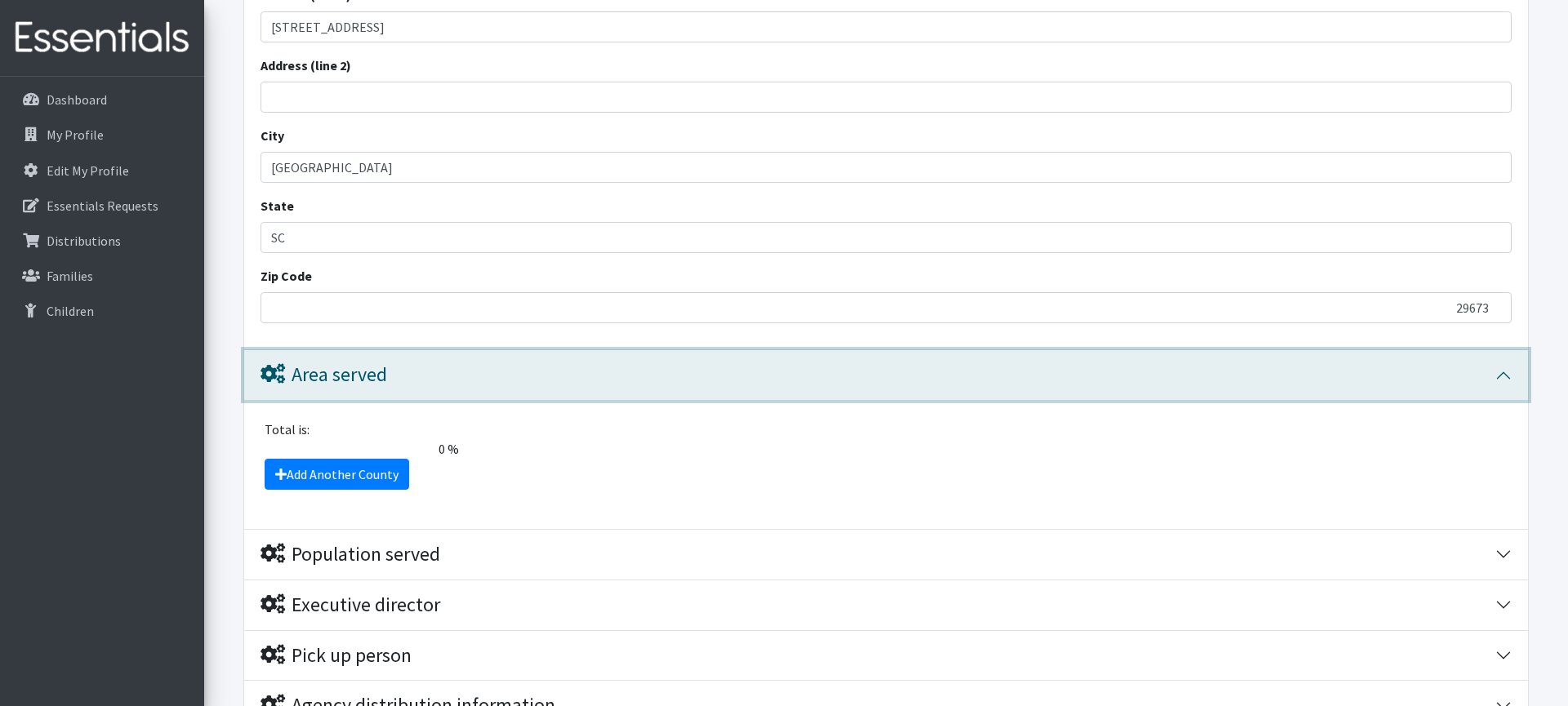
scroll to position [1038, 0]
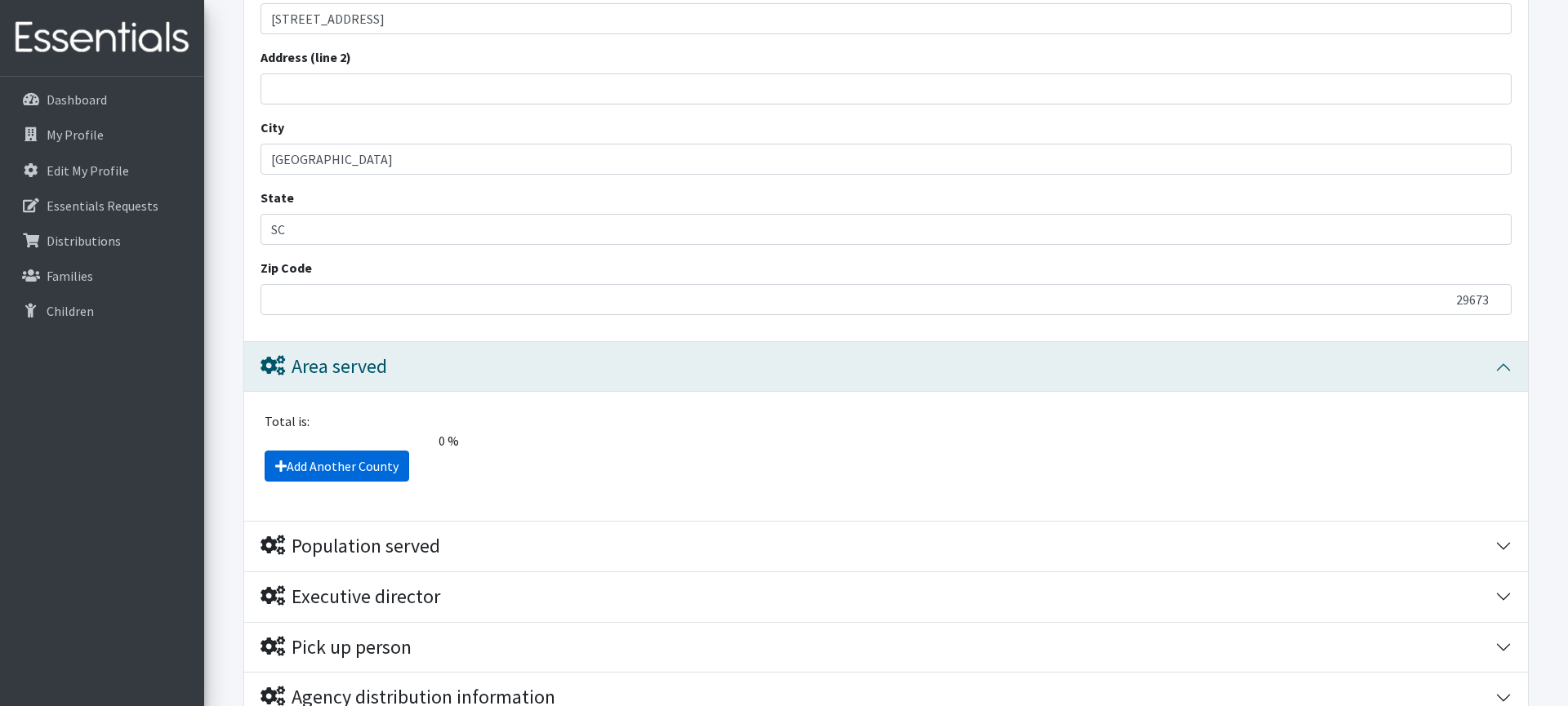
click at [366, 471] on link "Add Another County" at bounding box center [336, 466] width 144 height 31
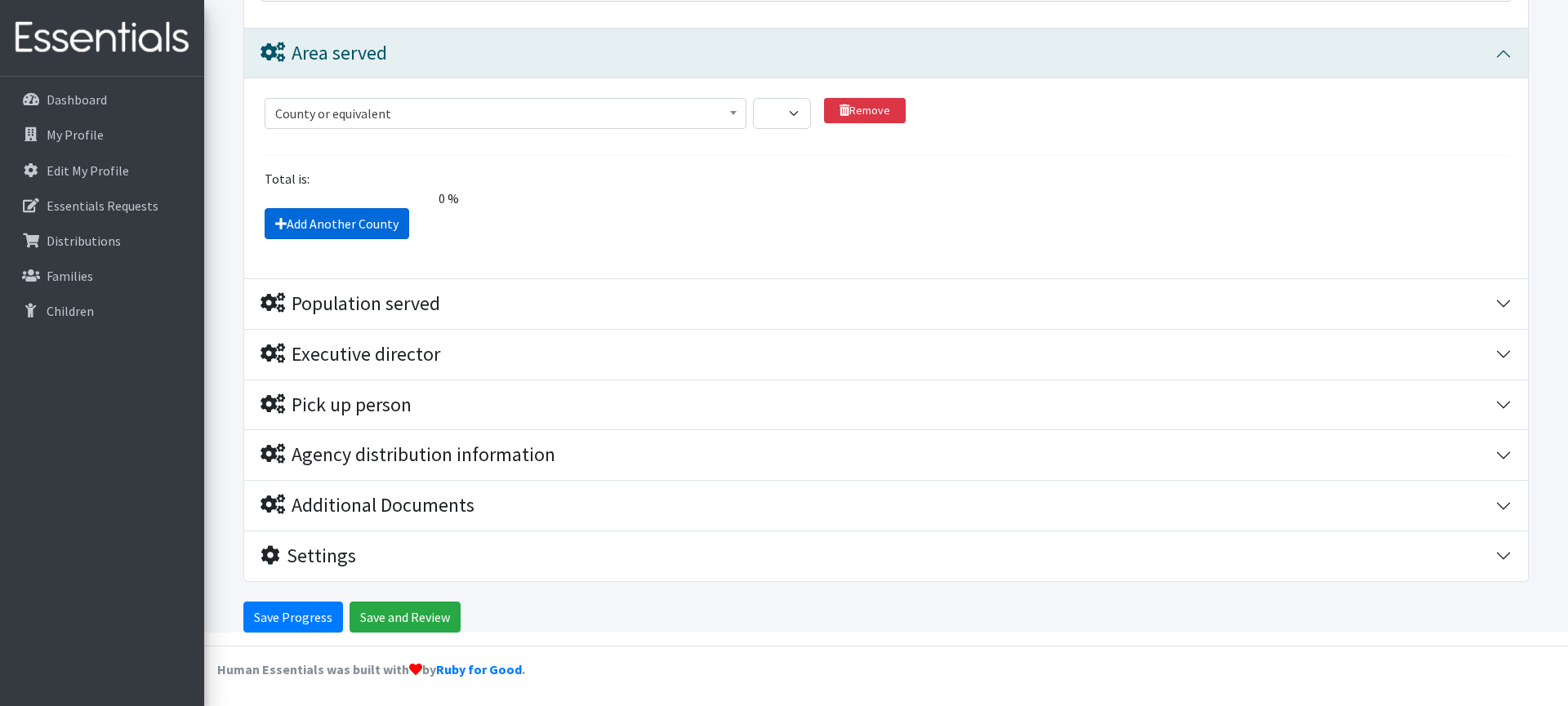
scroll to position [1335, 0]
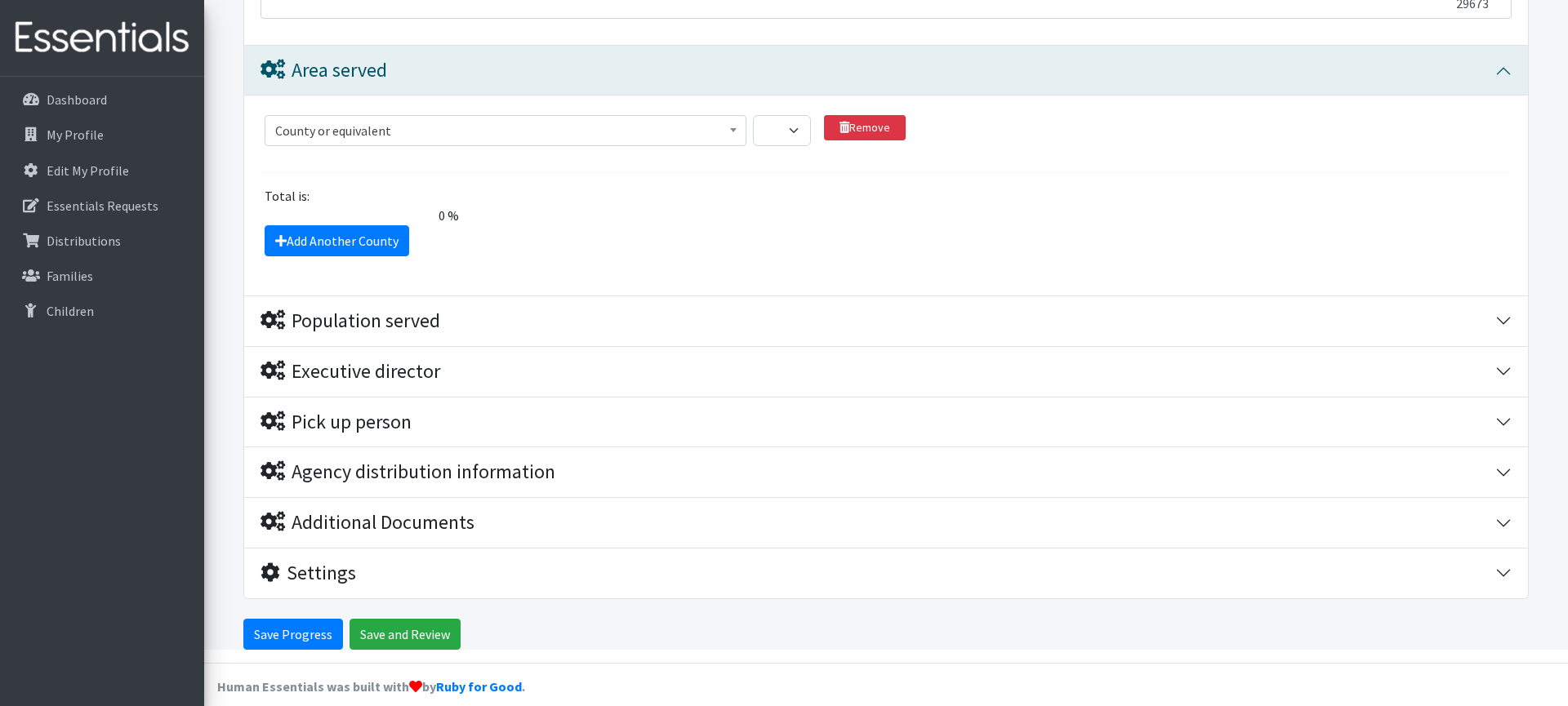
click at [357, 131] on span "County or equivalent" at bounding box center [506, 130] width 461 height 23
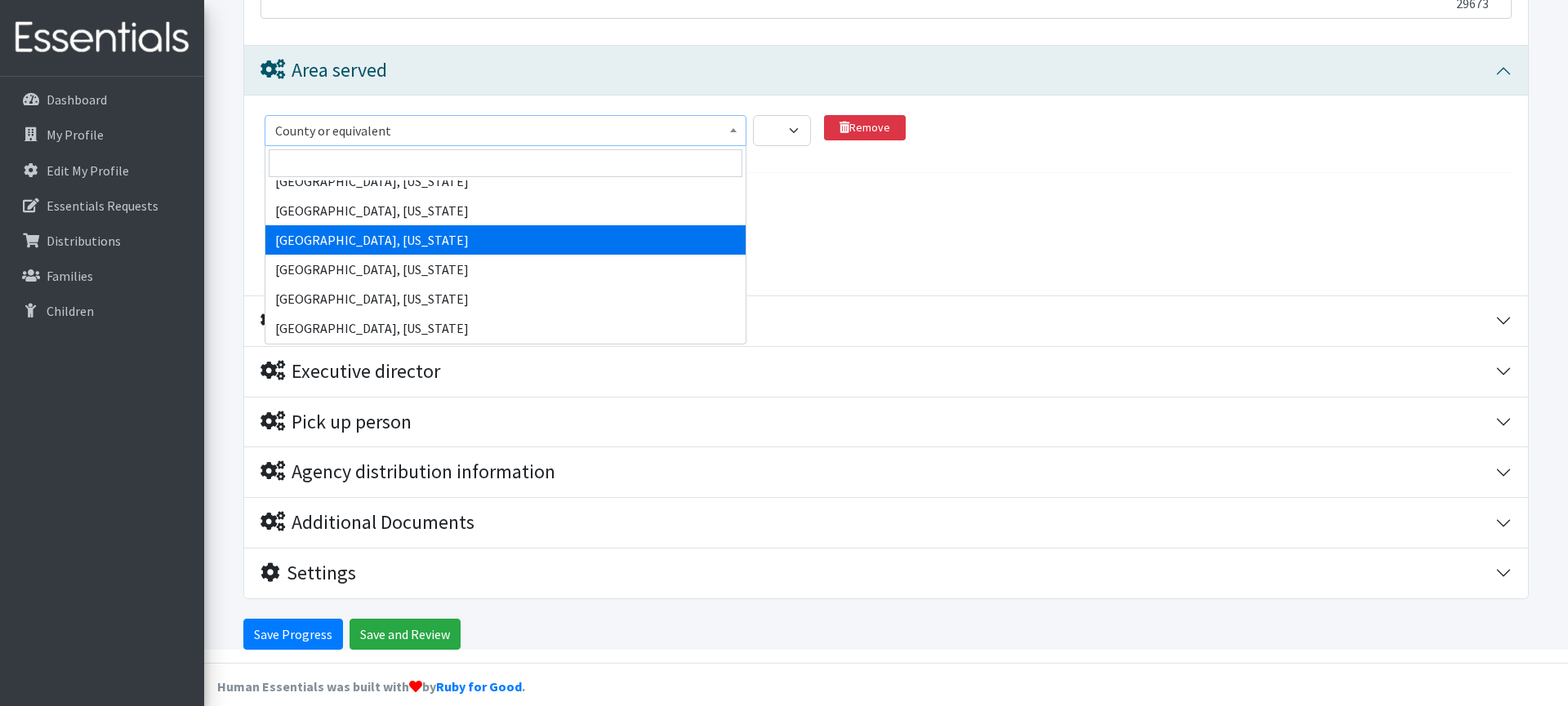
scroll to position [353, 0]
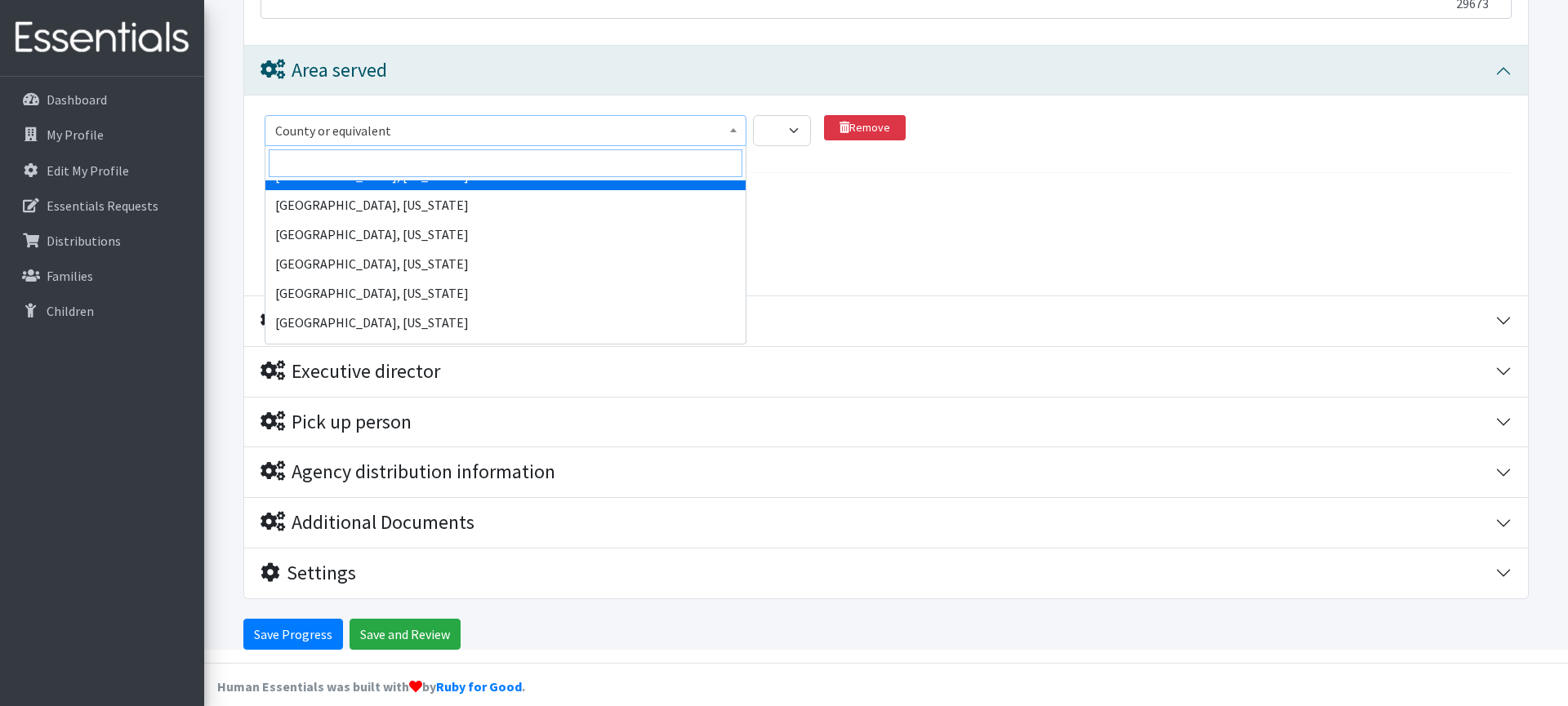
click at [367, 165] on input "search" at bounding box center [506, 162] width 474 height 27
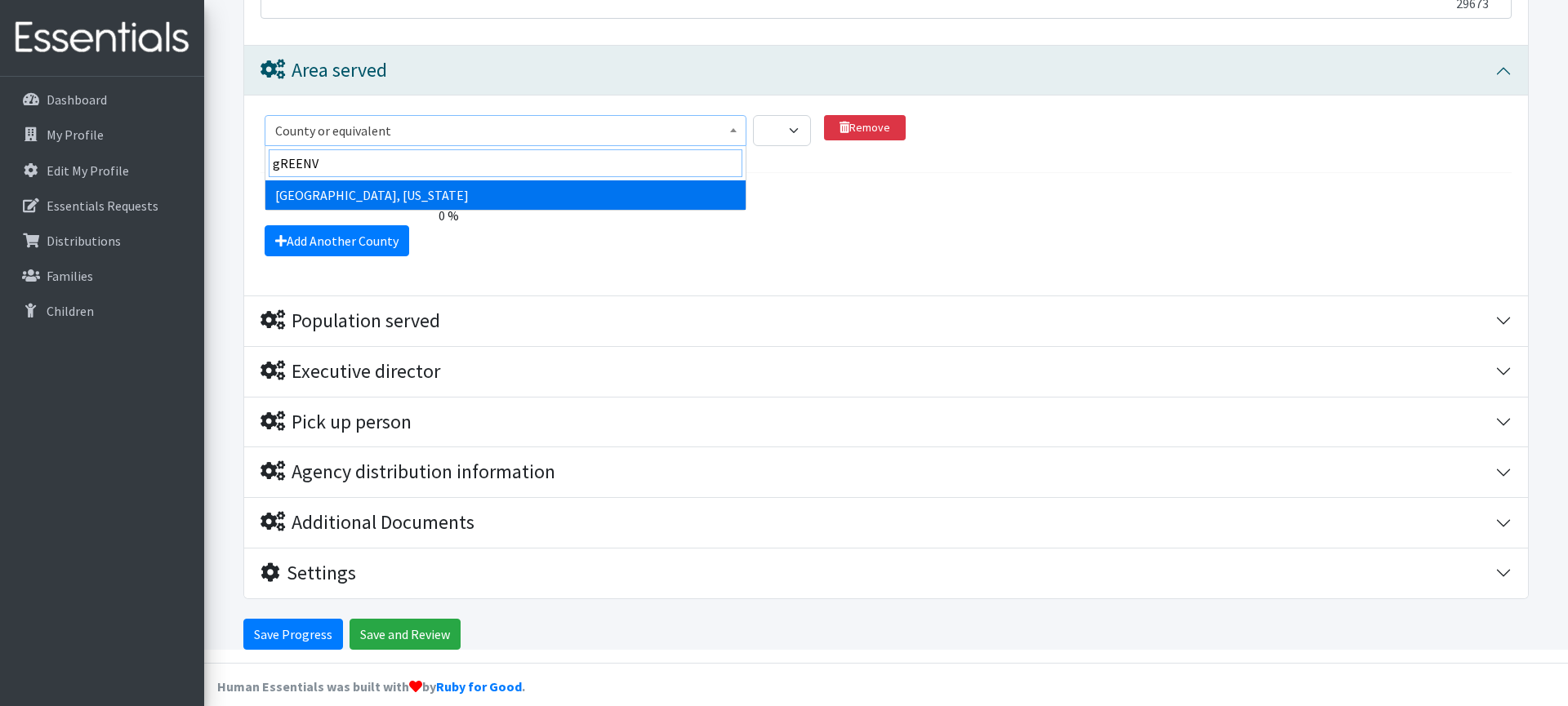
type input "gREENVI"
select select "1143"
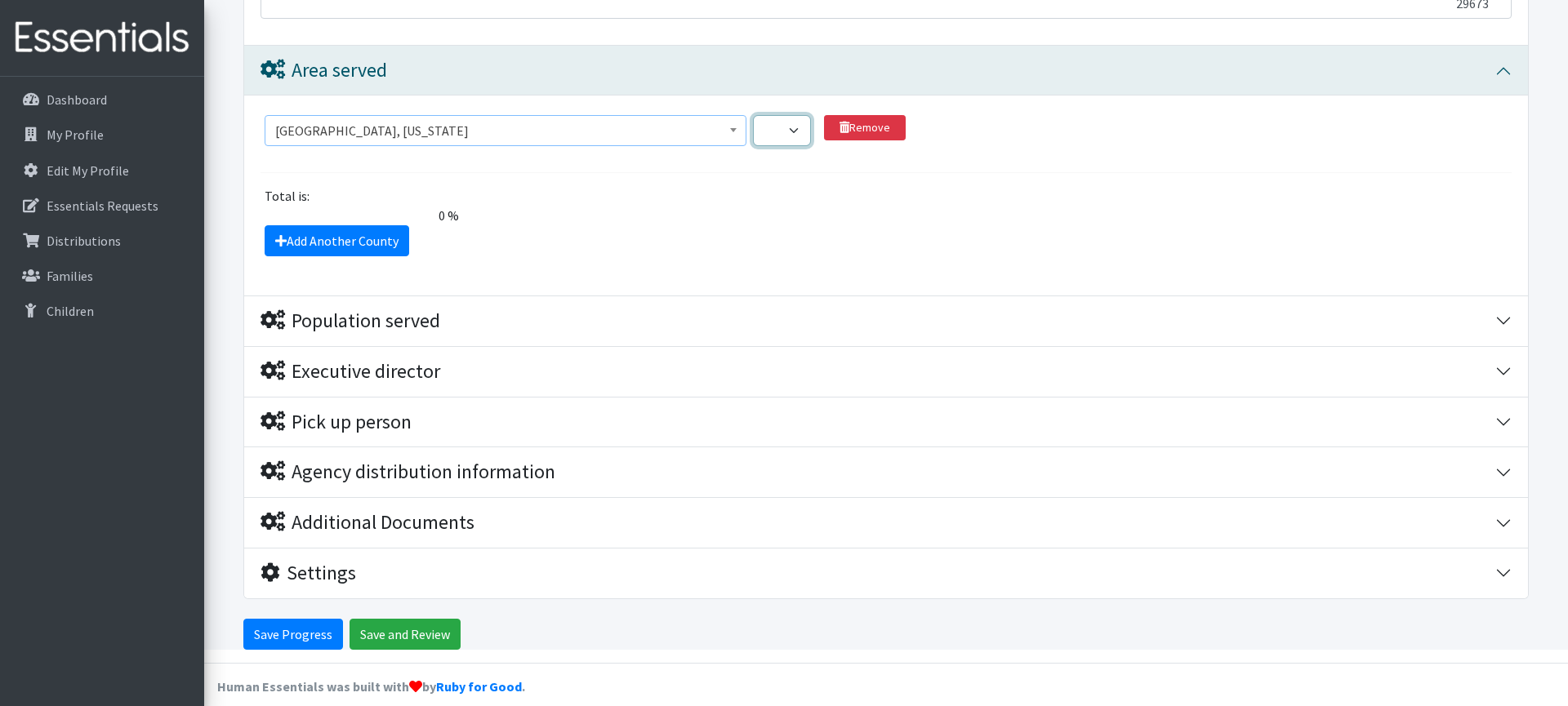
click at [767, 130] on select "1 2 3 4 5 6 7 8 9 10 11 12 13 14 15 16 17 18 19 20 21 22 23 24 25 26 27 28 29 3…" at bounding box center [782, 130] width 58 height 31
click at [794, 139] on select "1 2 3 4 5 6 7 8 9 10 11 12 13 14 15 16 17 18 19 20 21 22 23 24 25 26 27 28 29 3…" at bounding box center [782, 130] width 58 height 31
click at [753, 115] on select "1 2 3 4 5 6 7 8 9 10 11 12 13 14 15 16 17 18 19 20 21 22 23 24 25 26 27 28 29 3…" at bounding box center [782, 130] width 58 height 31
click at [794, 137] on select "1 2 3 4 5 6 7 8 9 10 11 12 13 14 15 16 17 18 19 20 21 22 23 24 25 26 27 28 29 3…" at bounding box center [782, 130] width 58 height 31
select select "100"
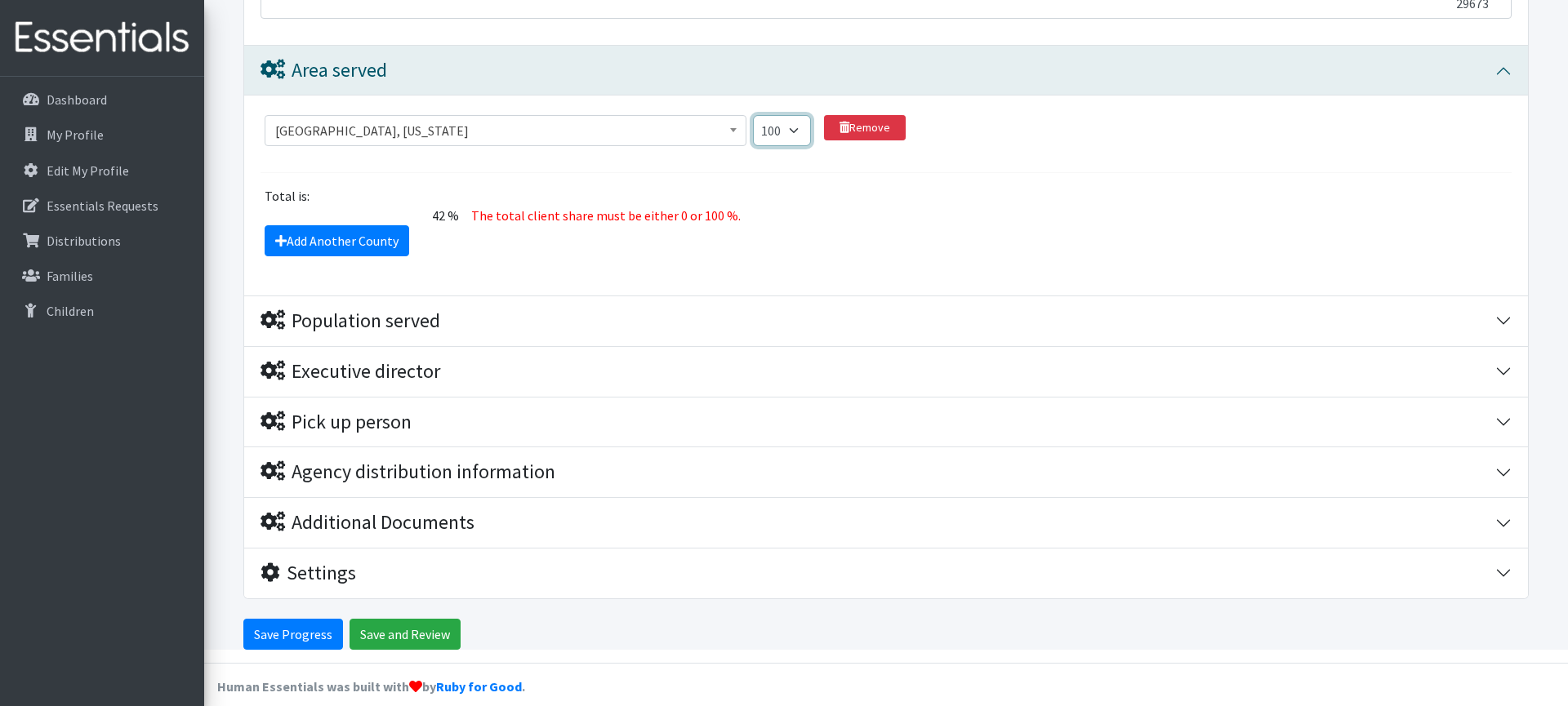
click at [753, 115] on select "1 2 3 4 5 6 7 8 9 10 11 12 13 14 15 16 17 18 19 20 21 22 23 24 25 26 27 28 29 3…" at bounding box center [782, 130] width 58 height 31
click at [1020, 179] on fieldset "County or equivalent Abbeville County, South Carolina Acadia Parish, Louisiana …" at bounding box center [885, 182] width 1251 height 148
click at [613, 316] on div "Population served" at bounding box center [878, 321] width 1235 height 24
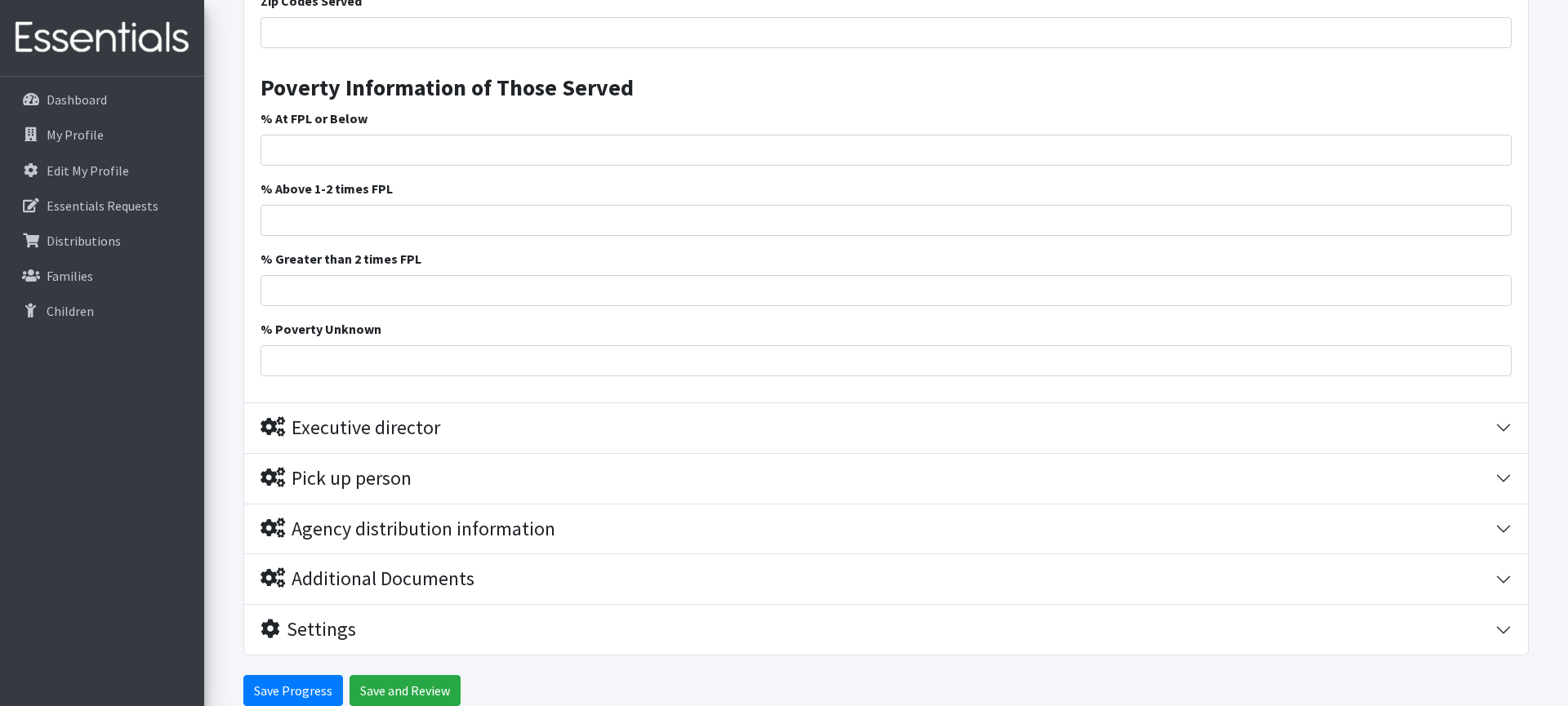
scroll to position [2494, 0]
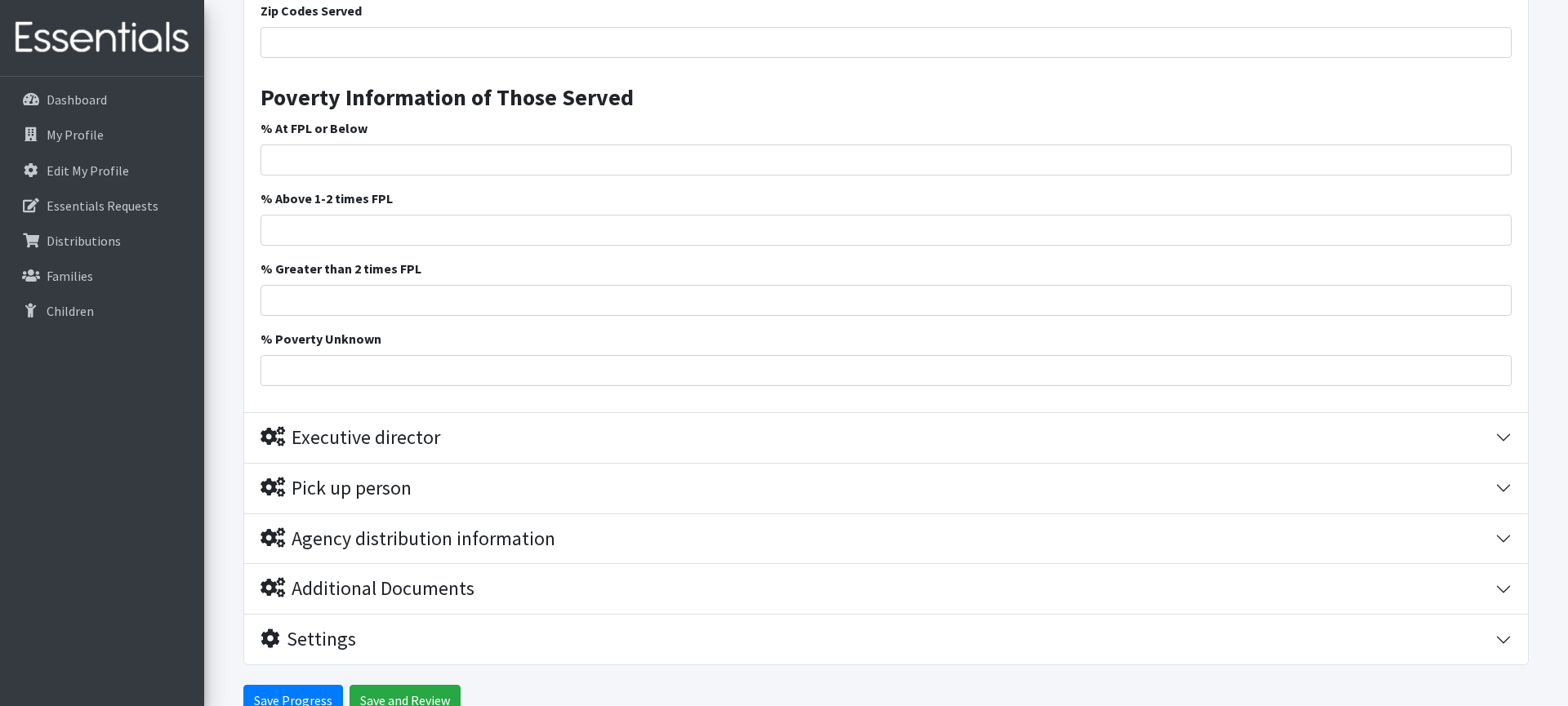
click at [300, 126] on label "% At FPL or Below" at bounding box center [313, 127] width 107 height 20
click at [300, 144] on input "% At FPL or Below" at bounding box center [885, 160] width 1251 height 31
click at [300, 126] on label "% At FPL or Below" at bounding box center [313, 127] width 107 height 20
click at [300, 144] on input "% At FPL or Below" at bounding box center [885, 160] width 1251 height 31
click at [499, 135] on div "% At FPL or Below" at bounding box center [885, 146] width 1251 height 58
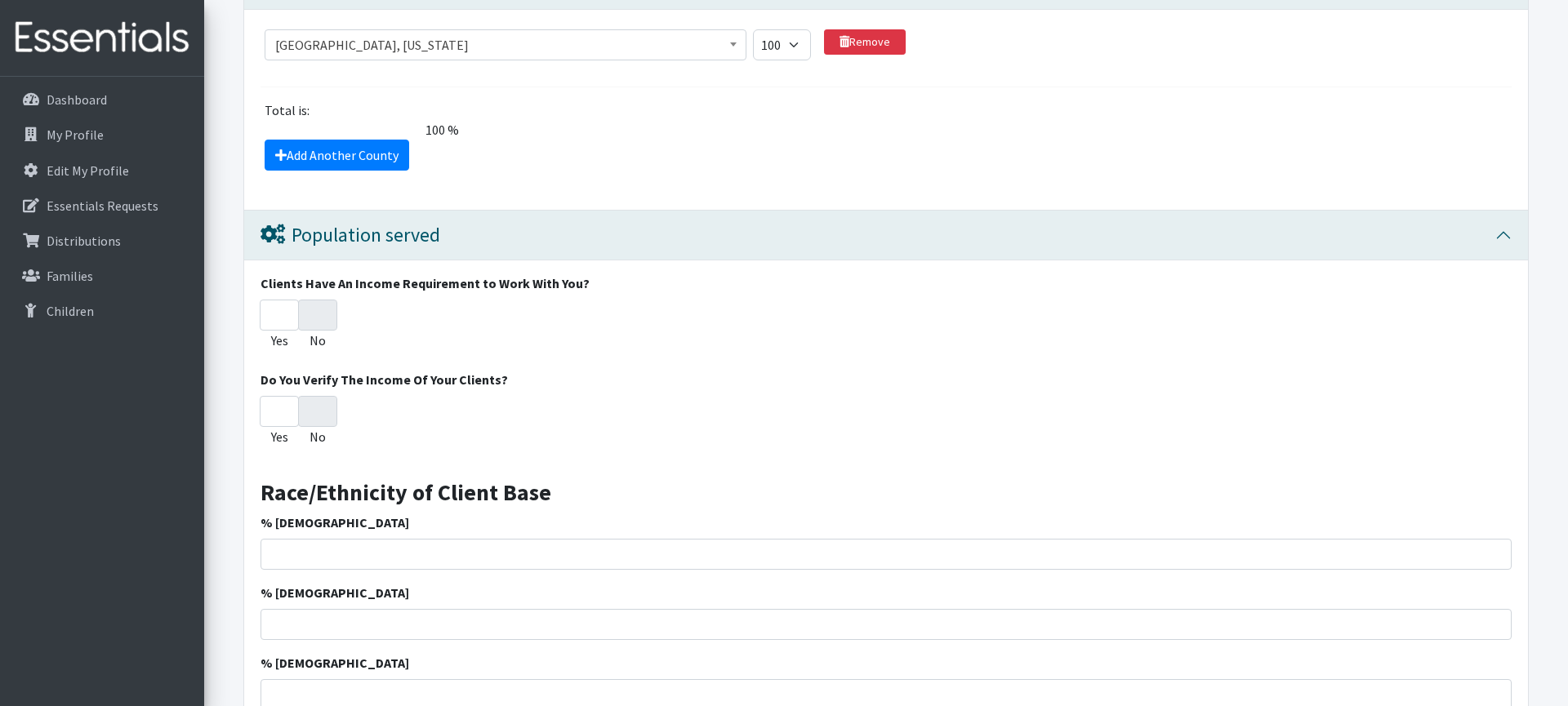
scroll to position [1425, 0]
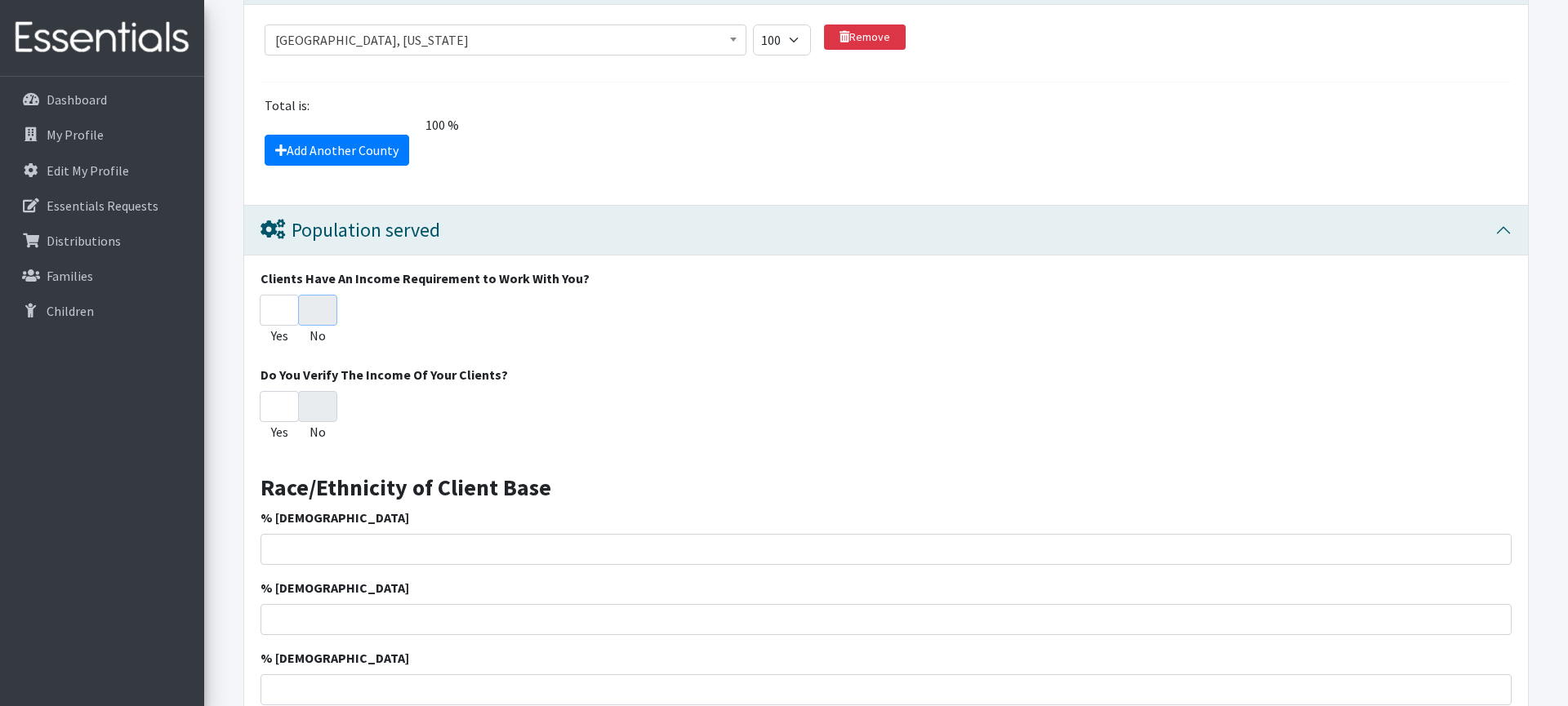
click at [312, 312] on input "No" at bounding box center [318, 310] width 40 height 31
radio input "true"
click at [320, 408] on input "No" at bounding box center [318, 406] width 40 height 31
radio input "true"
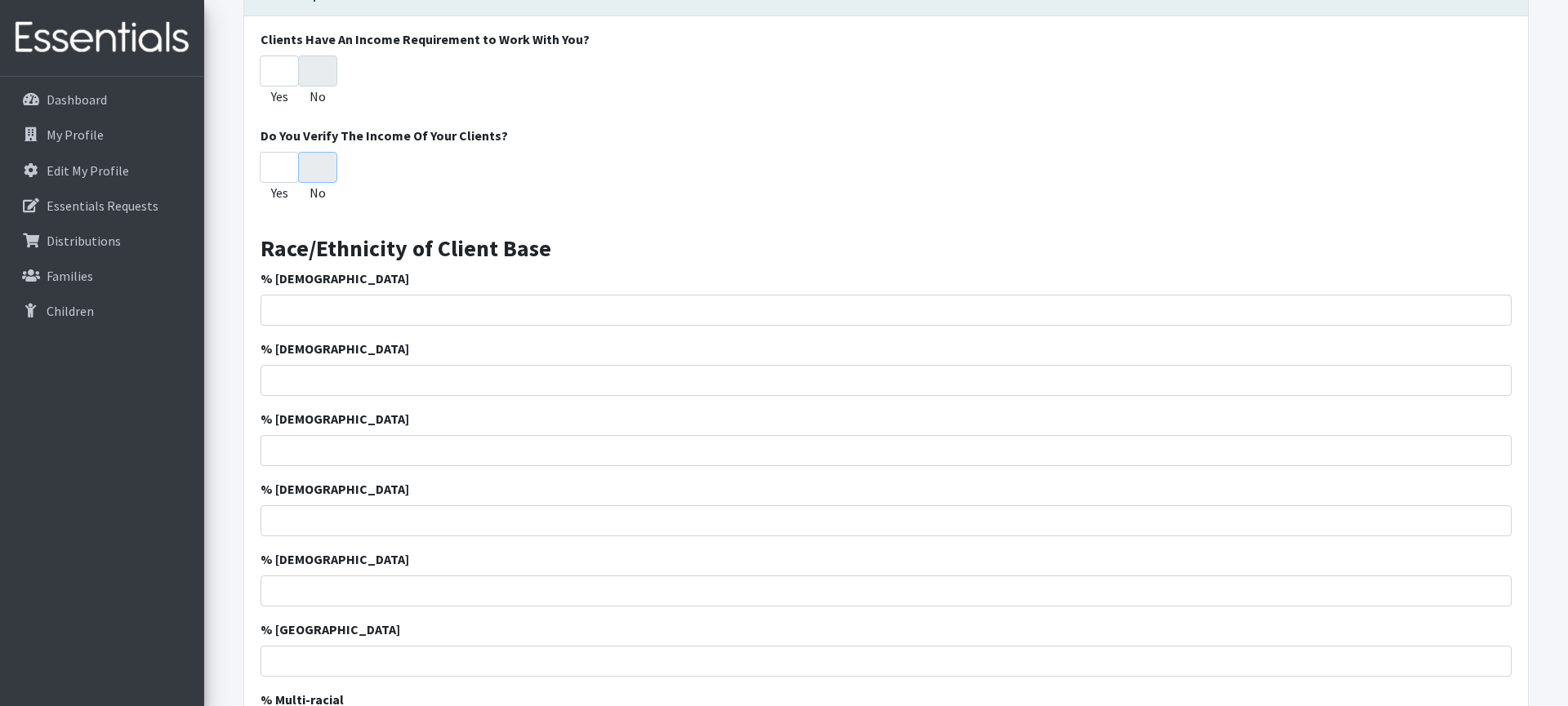
scroll to position [1678, 0]
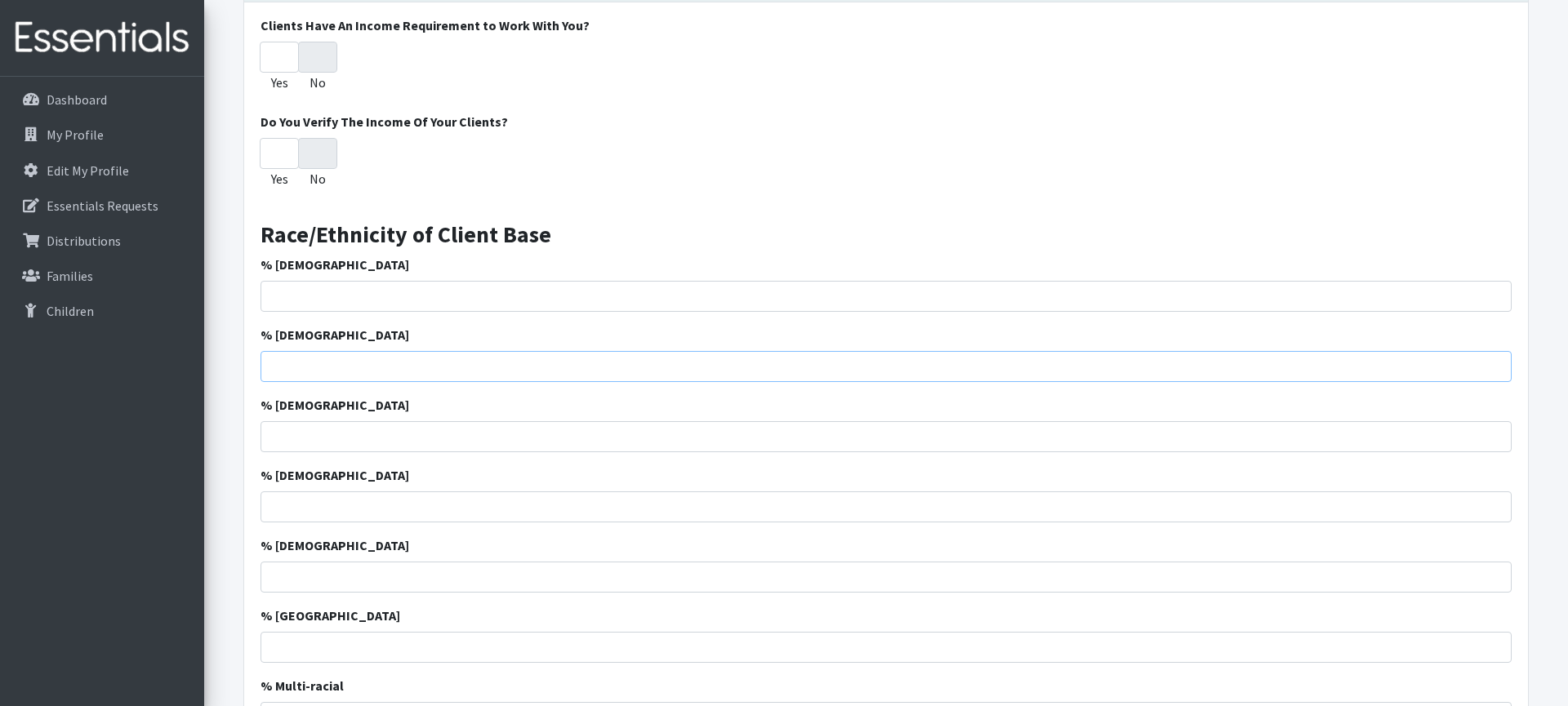
click at [403, 375] on input "% [DEMOGRAPHIC_DATA]" at bounding box center [885, 366] width 1251 height 31
type input "62"
click at [502, 433] on input "% [DEMOGRAPHIC_DATA]" at bounding box center [885, 436] width 1251 height 31
click at [441, 297] on input "% [DEMOGRAPHIC_DATA]" at bounding box center [885, 296] width 1251 height 31
type input "28"
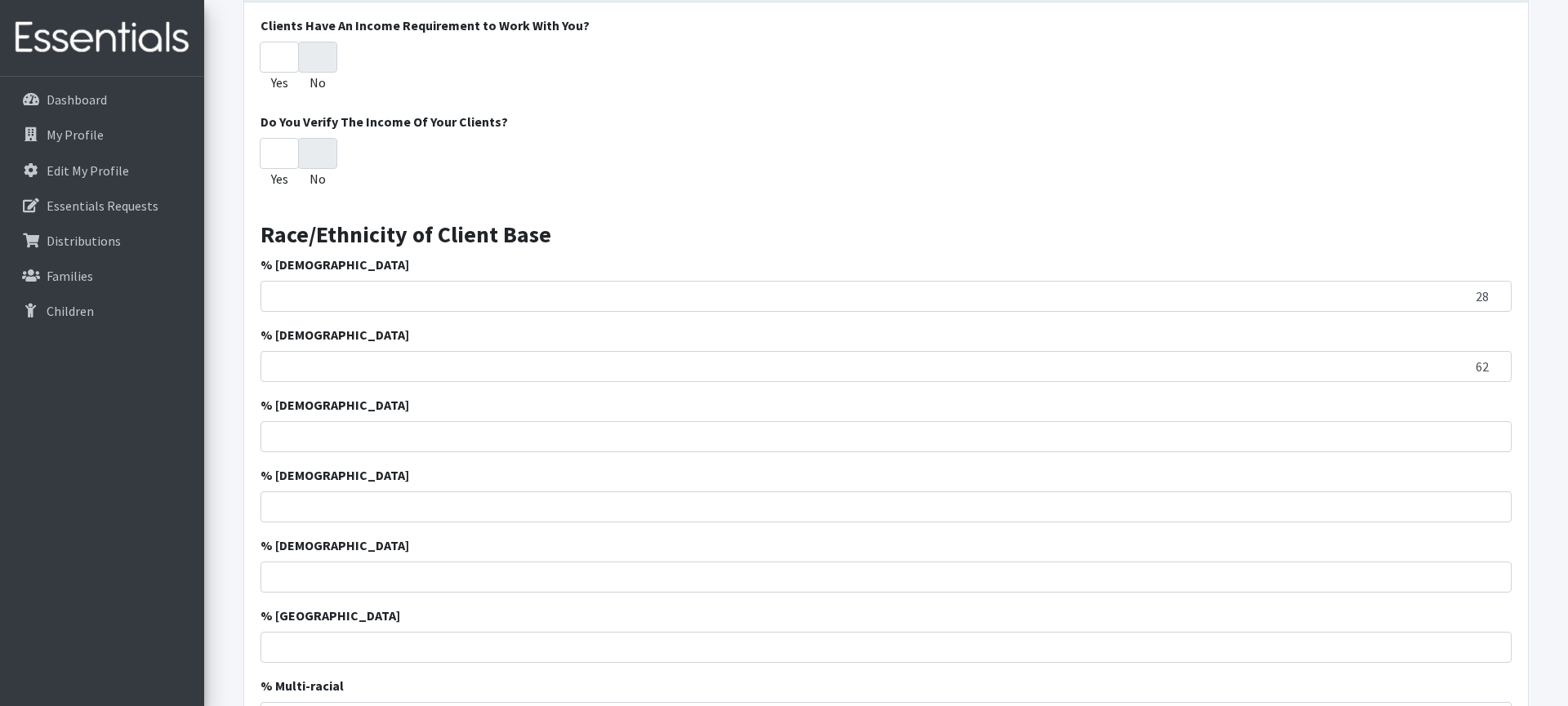
click at [706, 236] on h3 "Race/Ethnicity of Client Base" at bounding box center [885, 228] width 1251 height 41
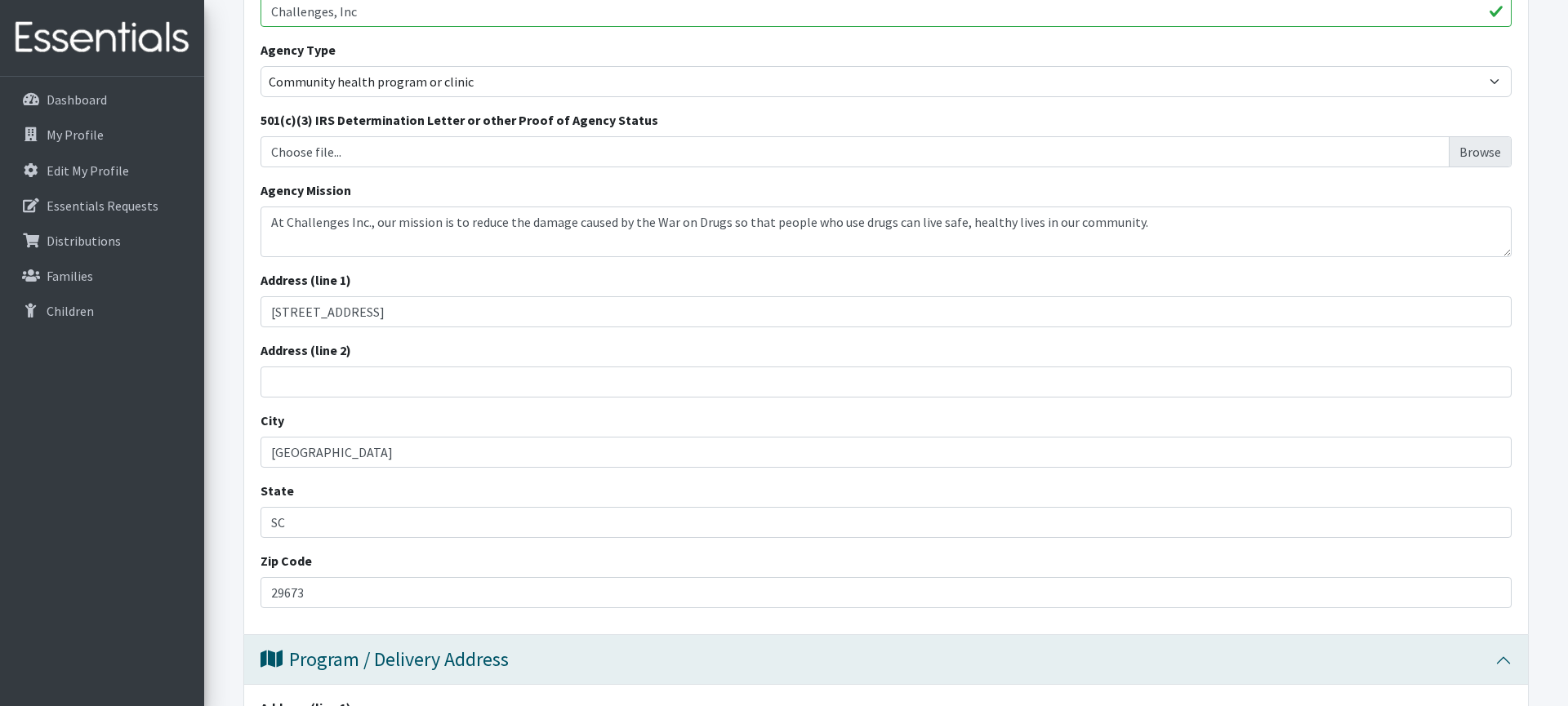
scroll to position [0, 0]
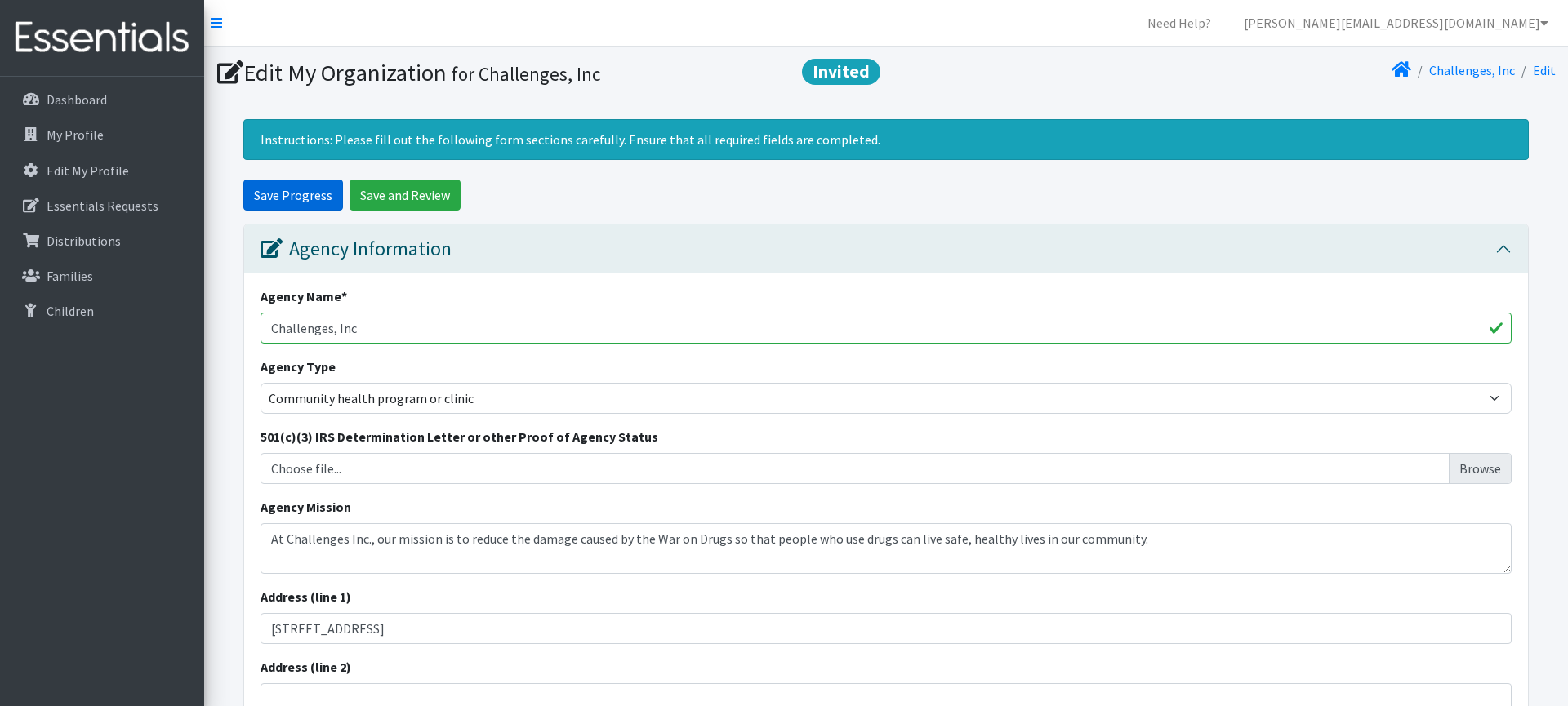
drag, startPoint x: 290, startPoint y: 196, endPoint x: 288, endPoint y: 179, distance: 17.1
click at [286, 191] on input "Save Progress" at bounding box center [294, 194] width 100 height 31
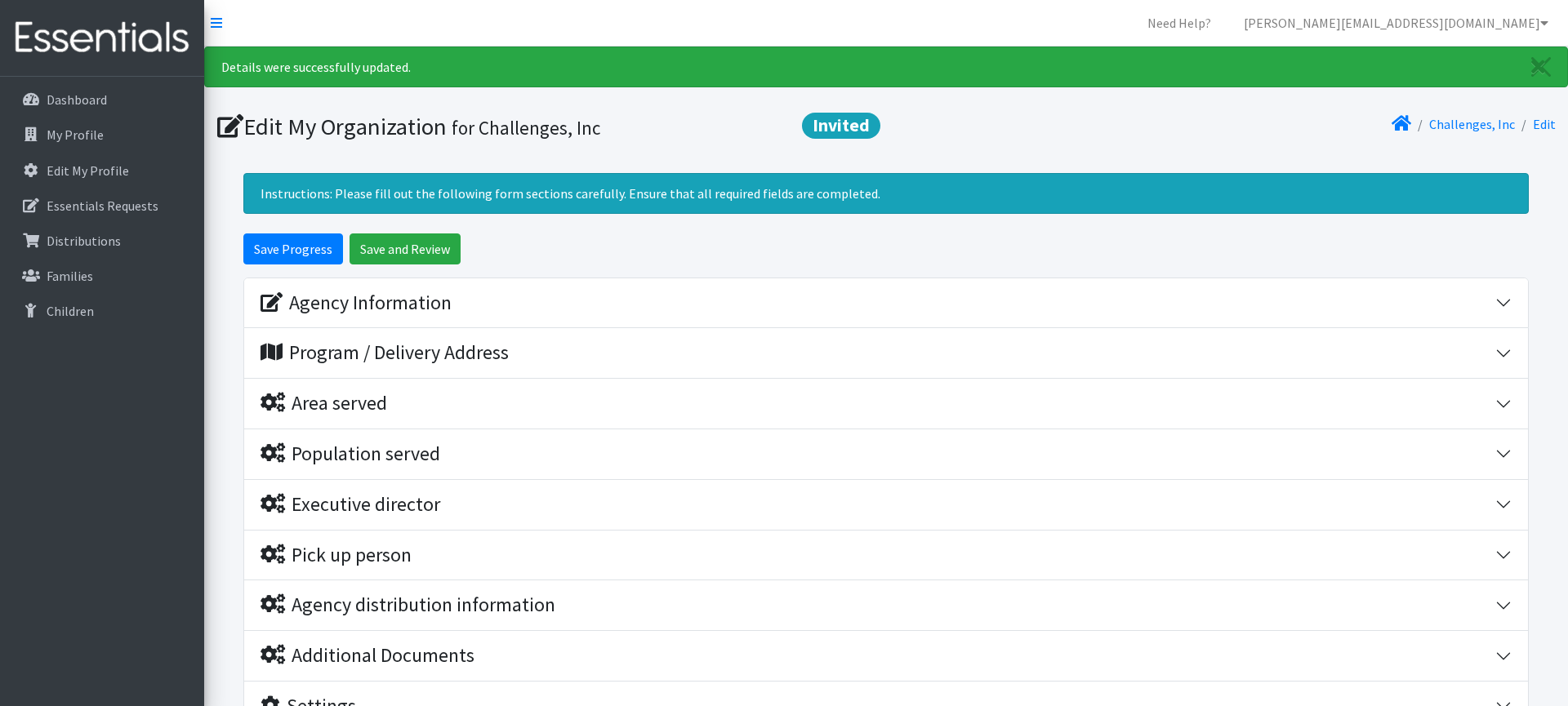
click at [927, 210] on div "Instructions: Please fill out the following form sections carefully. Ensure tha…" at bounding box center [886, 193] width 1286 height 41
click at [455, 303] on div "Agency Information" at bounding box center [878, 303] width 1235 height 24
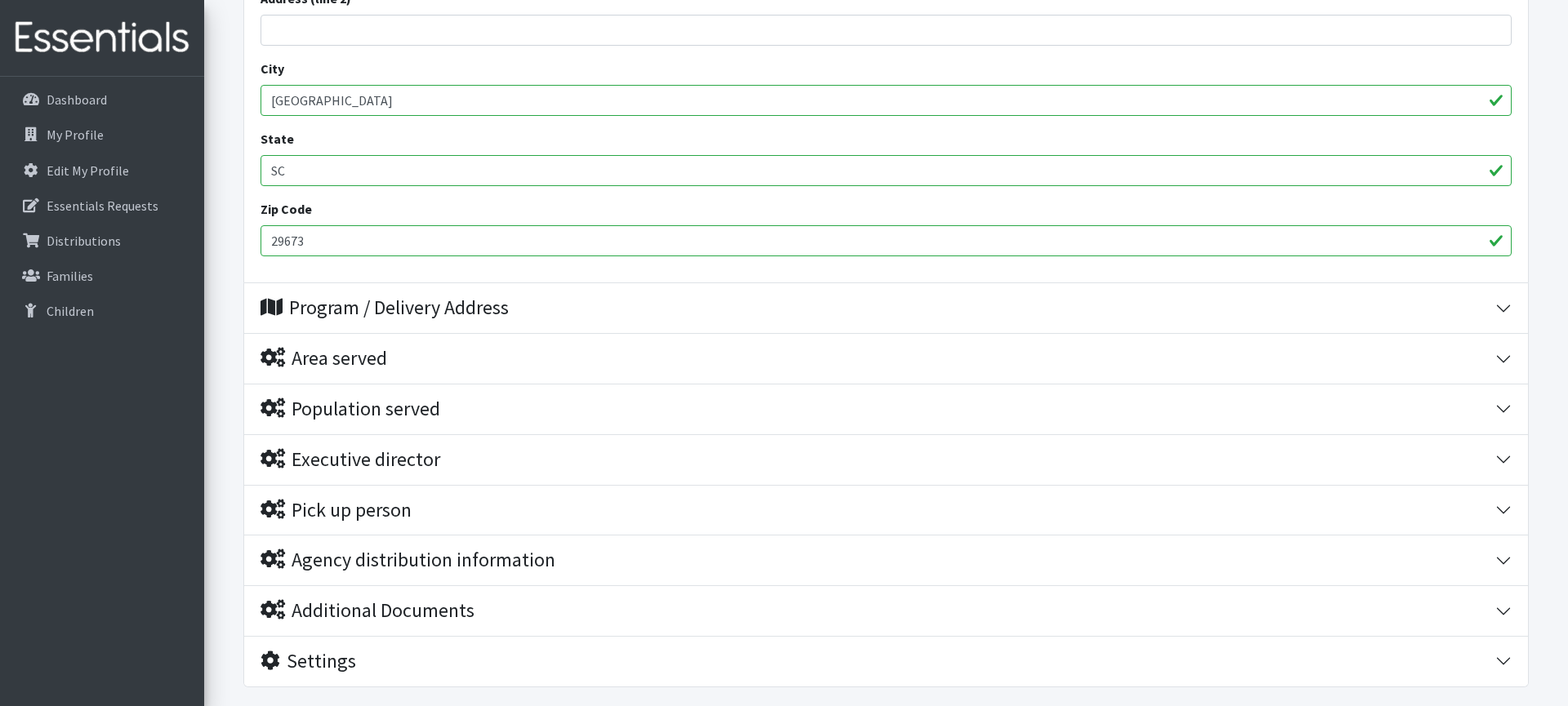
scroll to position [828, 0]
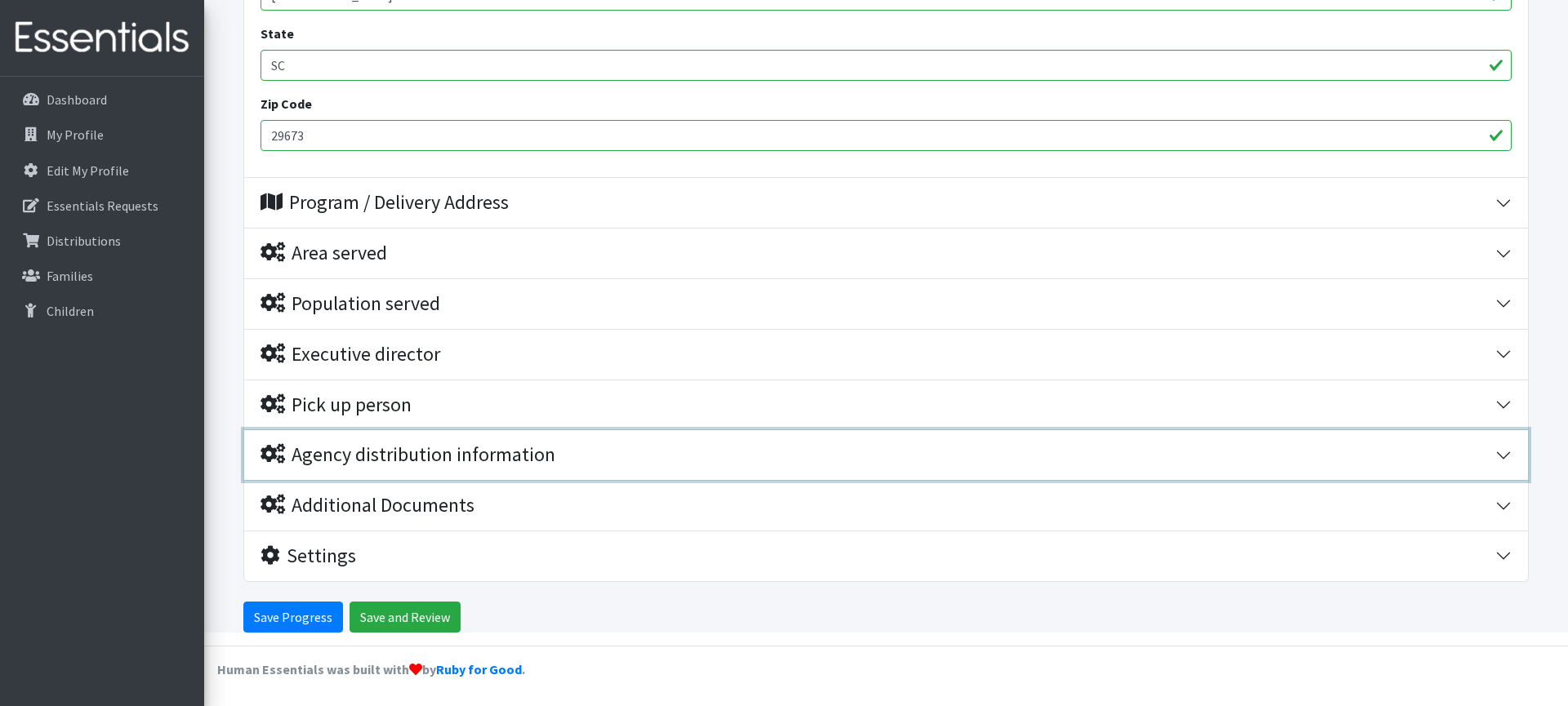
click at [424, 460] on div "Agency distribution information" at bounding box center [408, 455] width 295 height 24
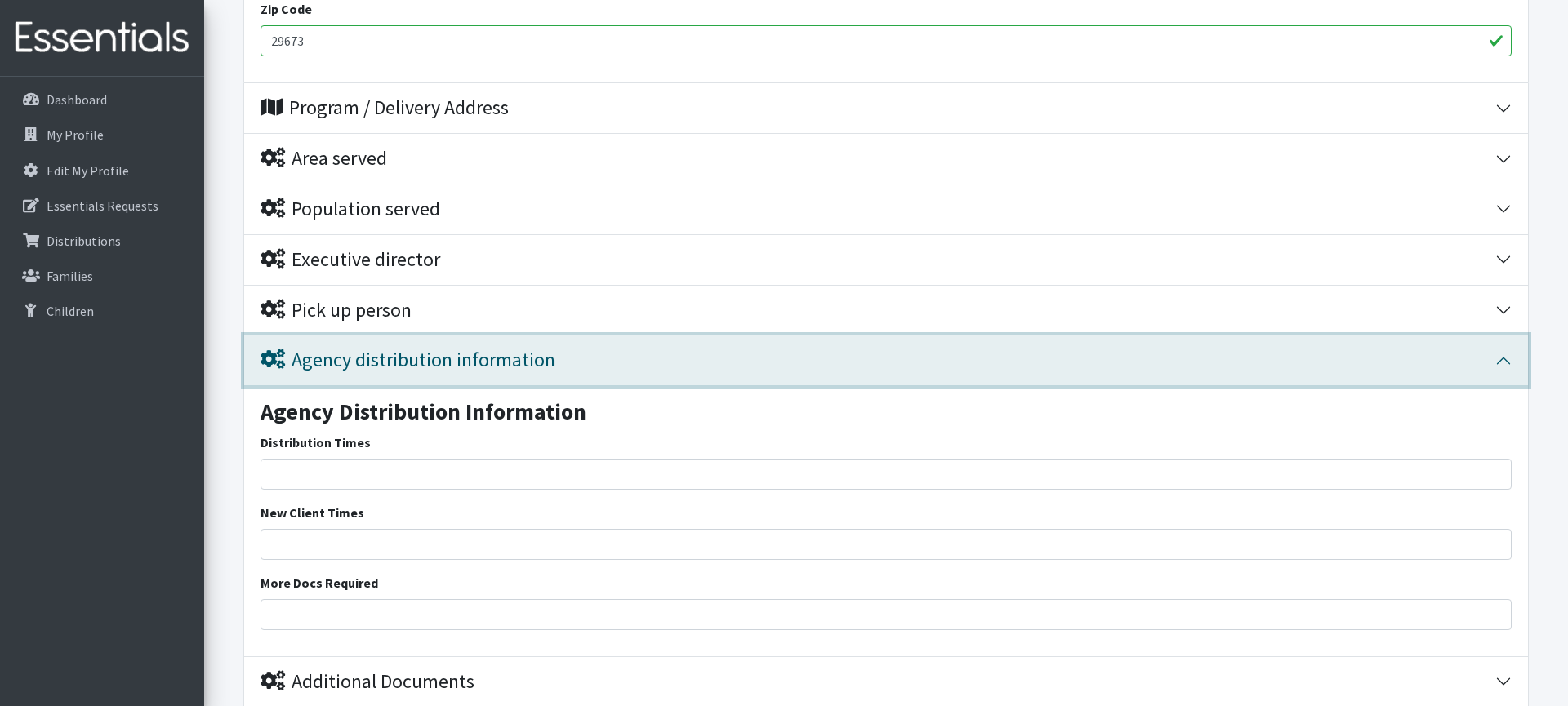
scroll to position [899, 0]
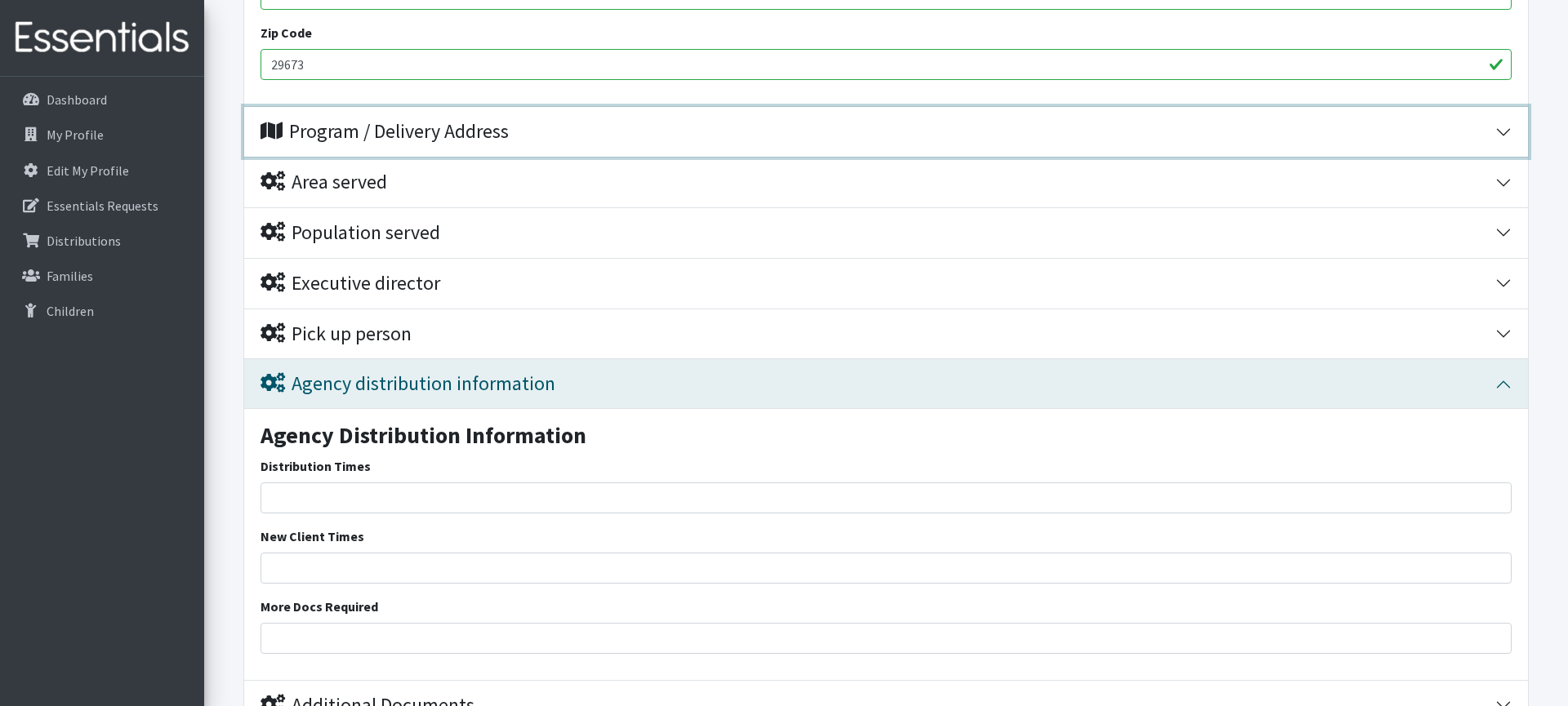
click at [378, 138] on div "Program / Delivery Address" at bounding box center [384, 131] width 248 height 24
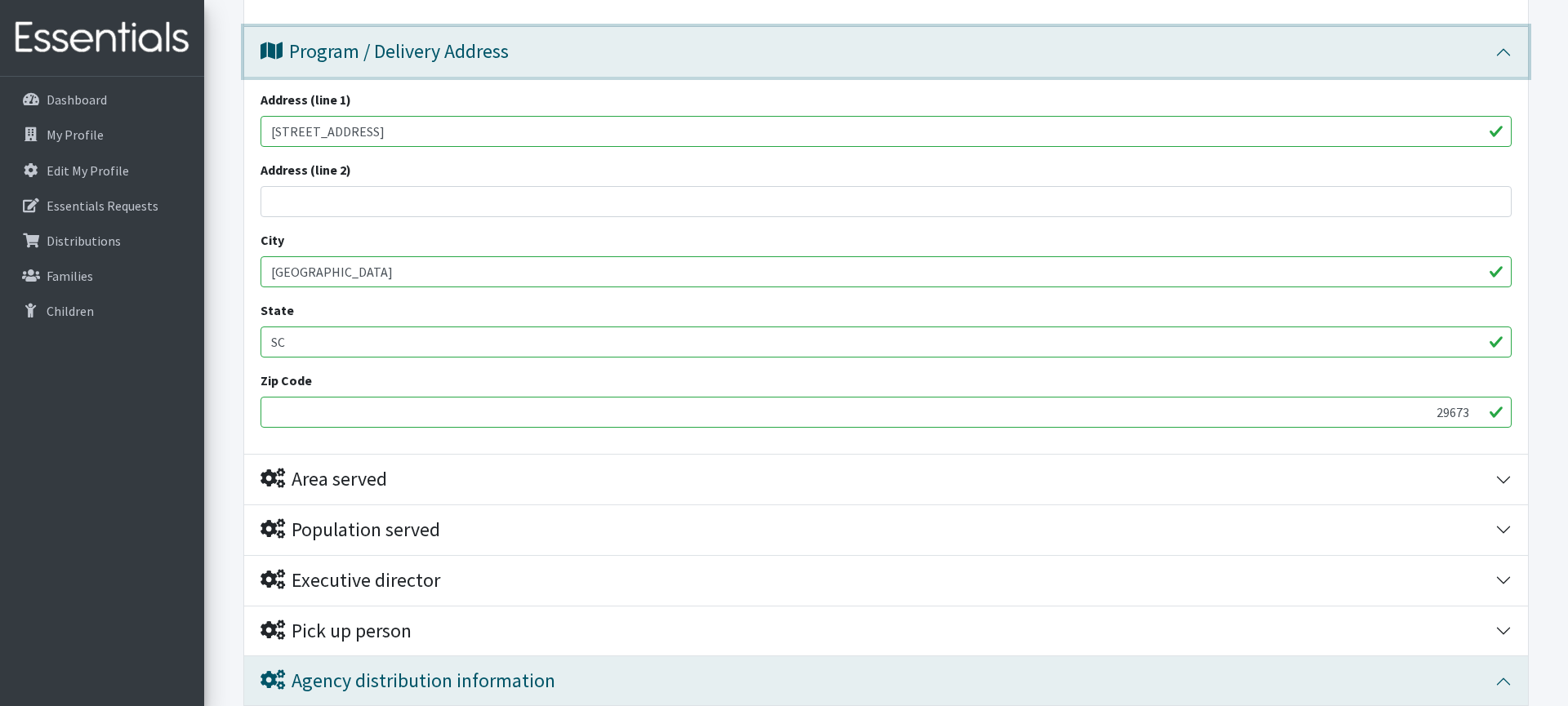
scroll to position [978, 0]
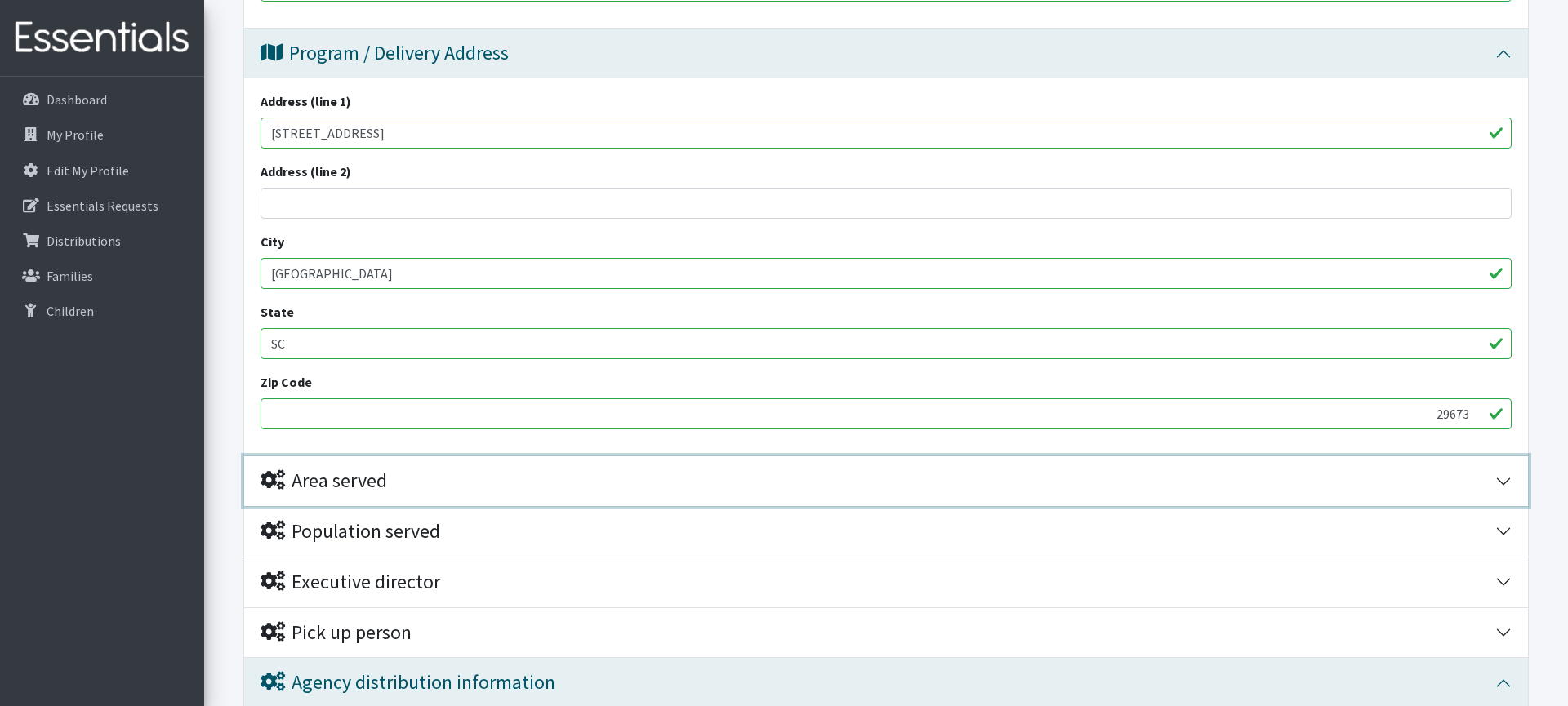
click at [394, 462] on button "Area served" at bounding box center [886, 481] width 1284 height 50
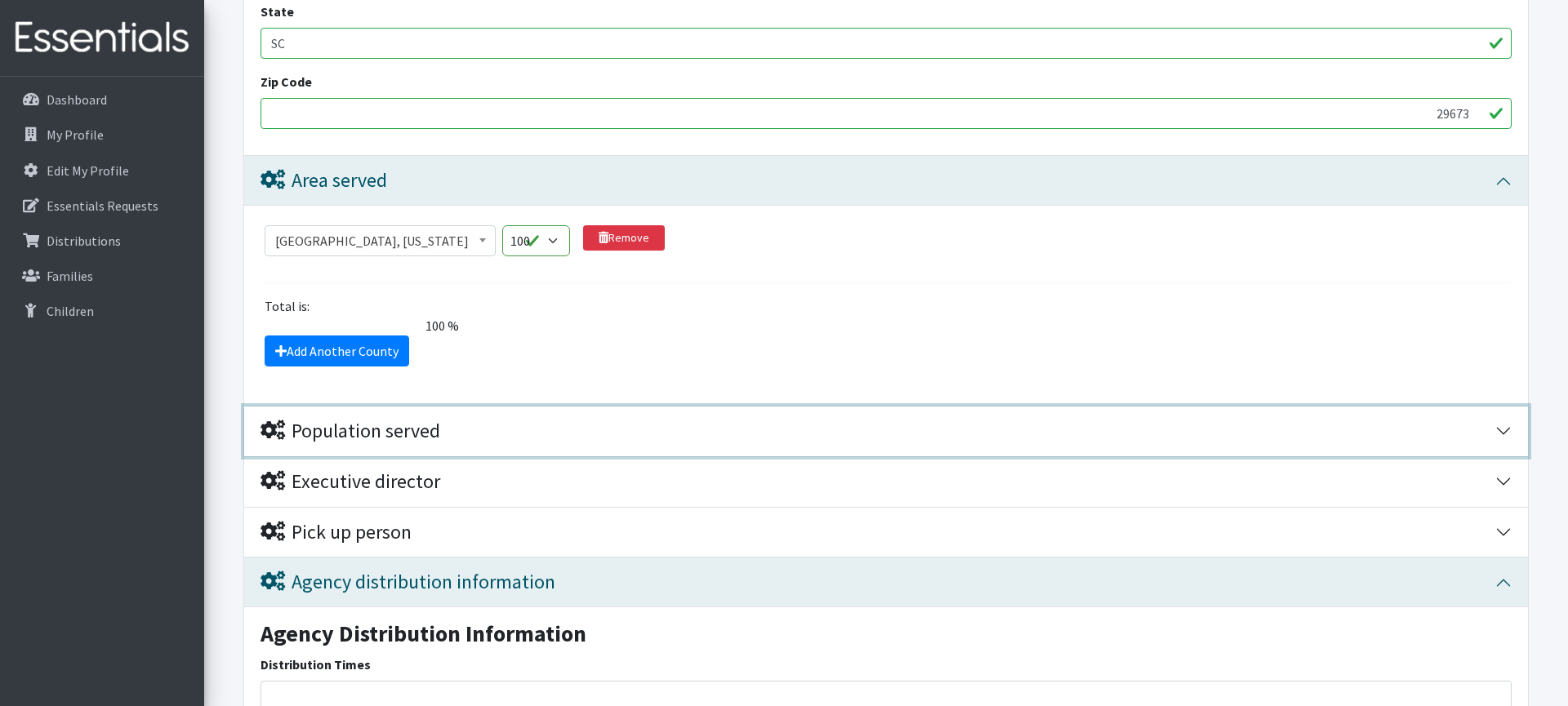
click at [391, 438] on div "Population served" at bounding box center [350, 431] width 179 height 24
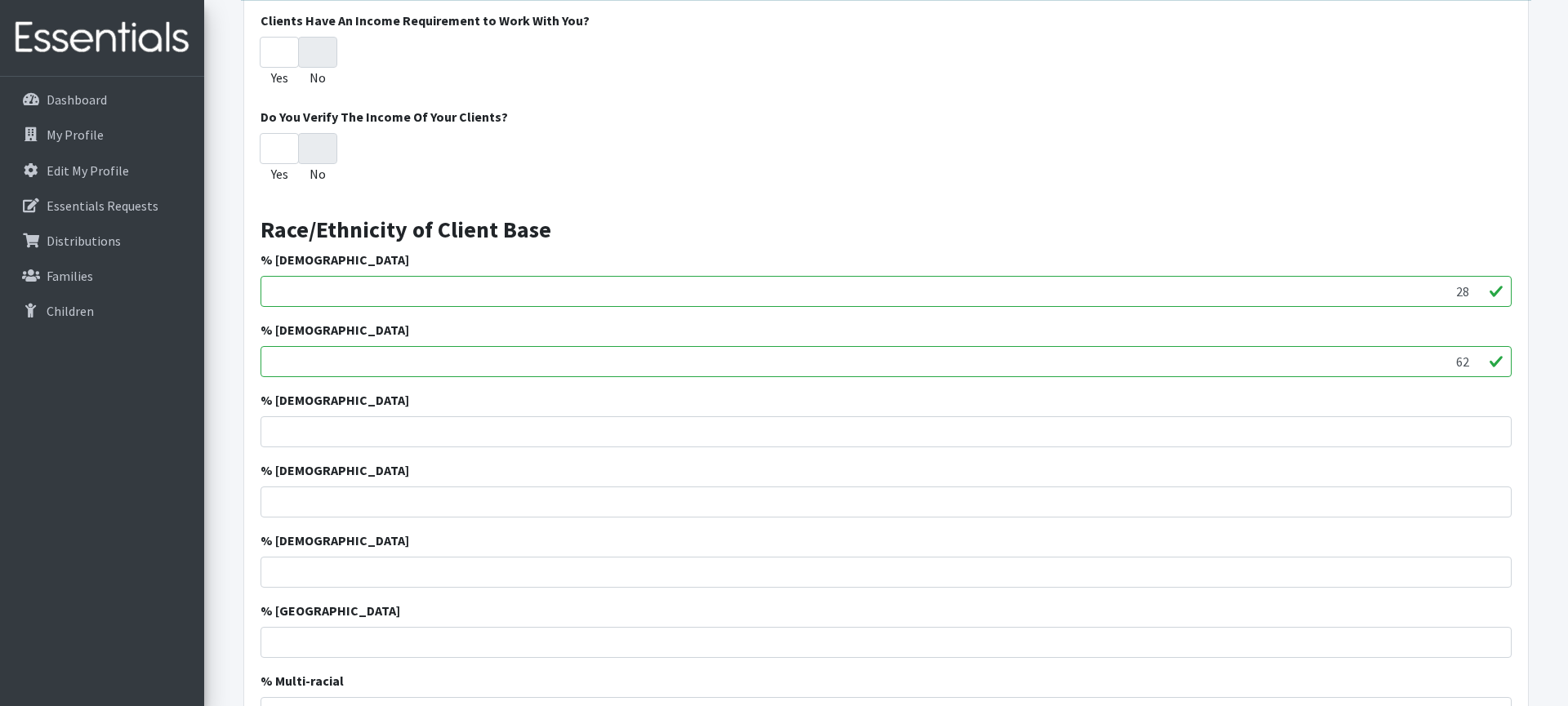
scroll to position [1755, 0]
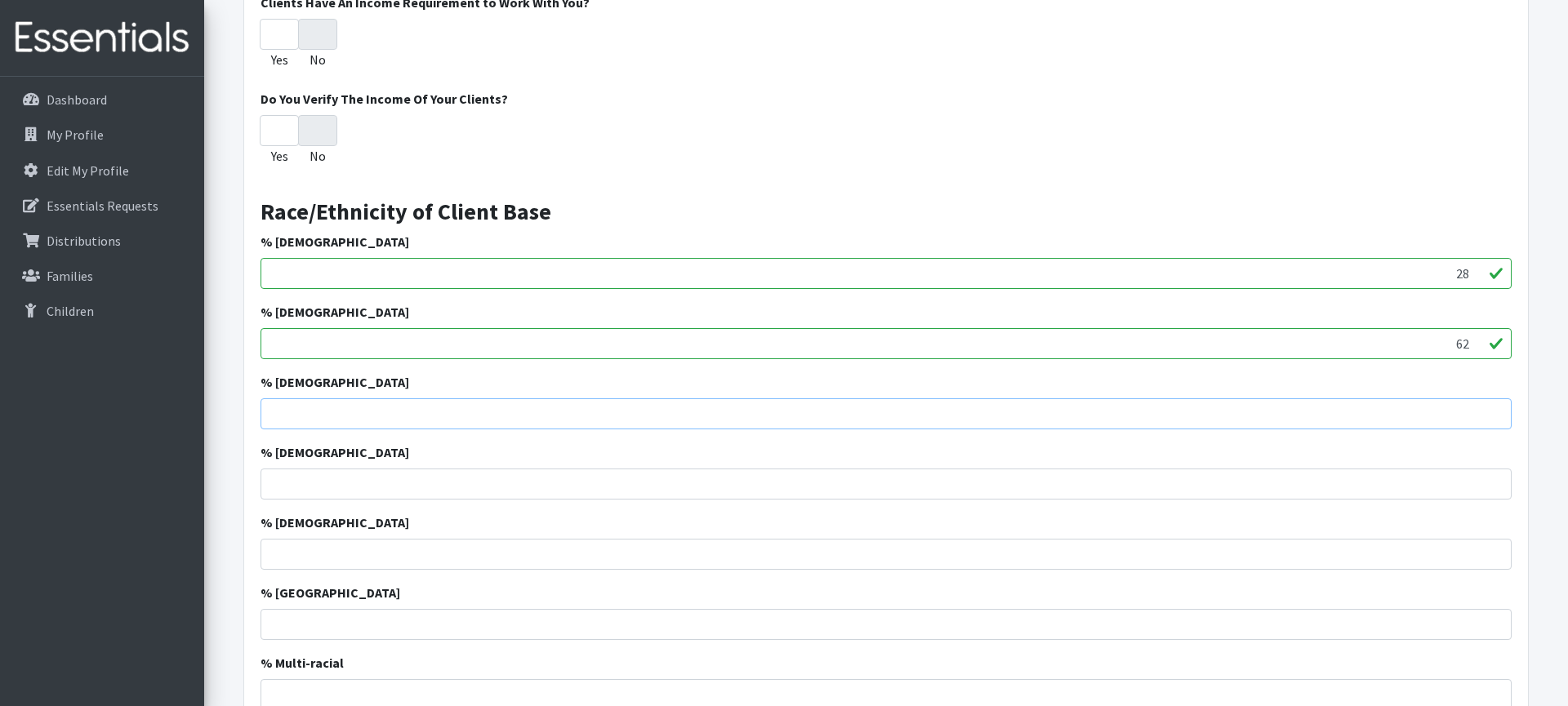
click at [447, 413] on input "% [DEMOGRAPHIC_DATA]" at bounding box center [885, 413] width 1251 height 31
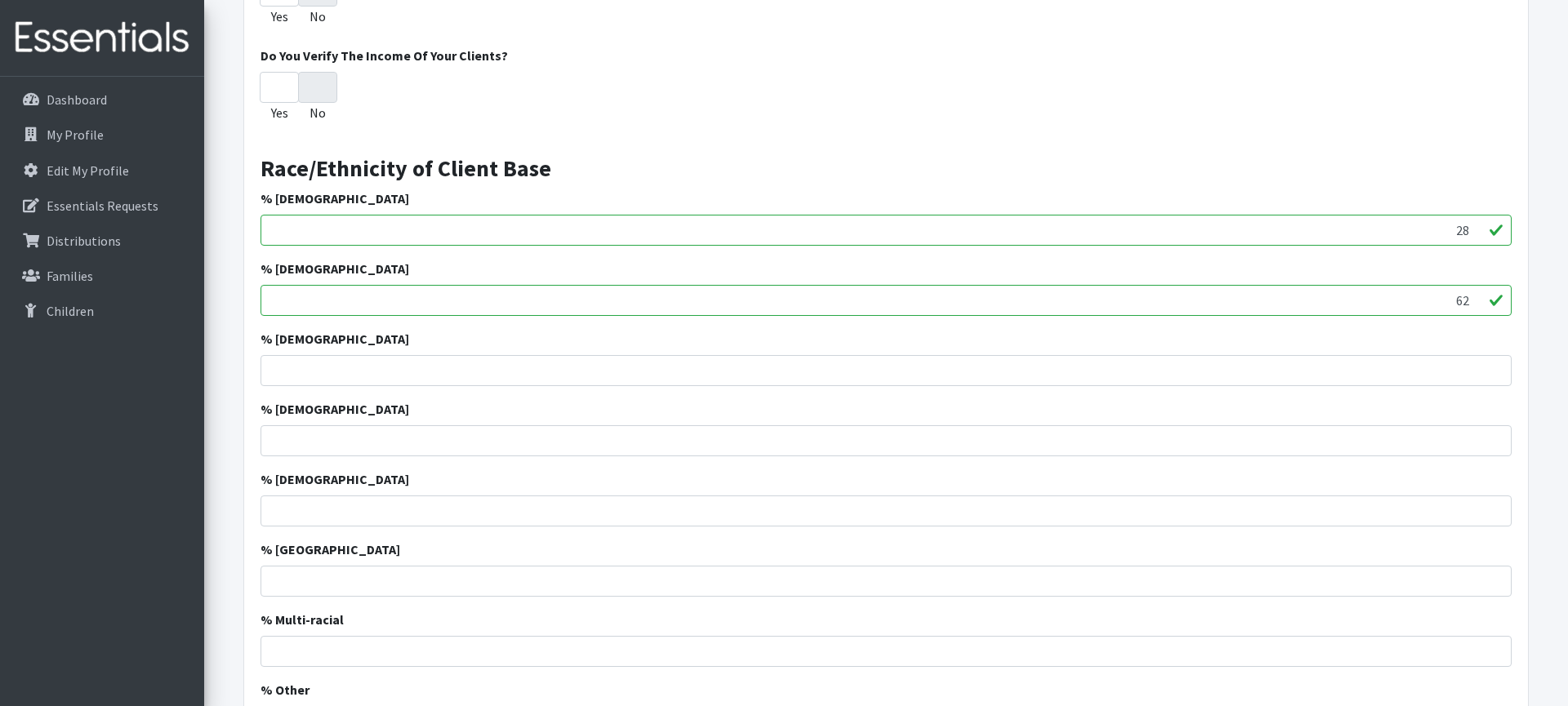
click at [1463, 303] on input "62" at bounding box center [885, 300] width 1251 height 31
type input "6"
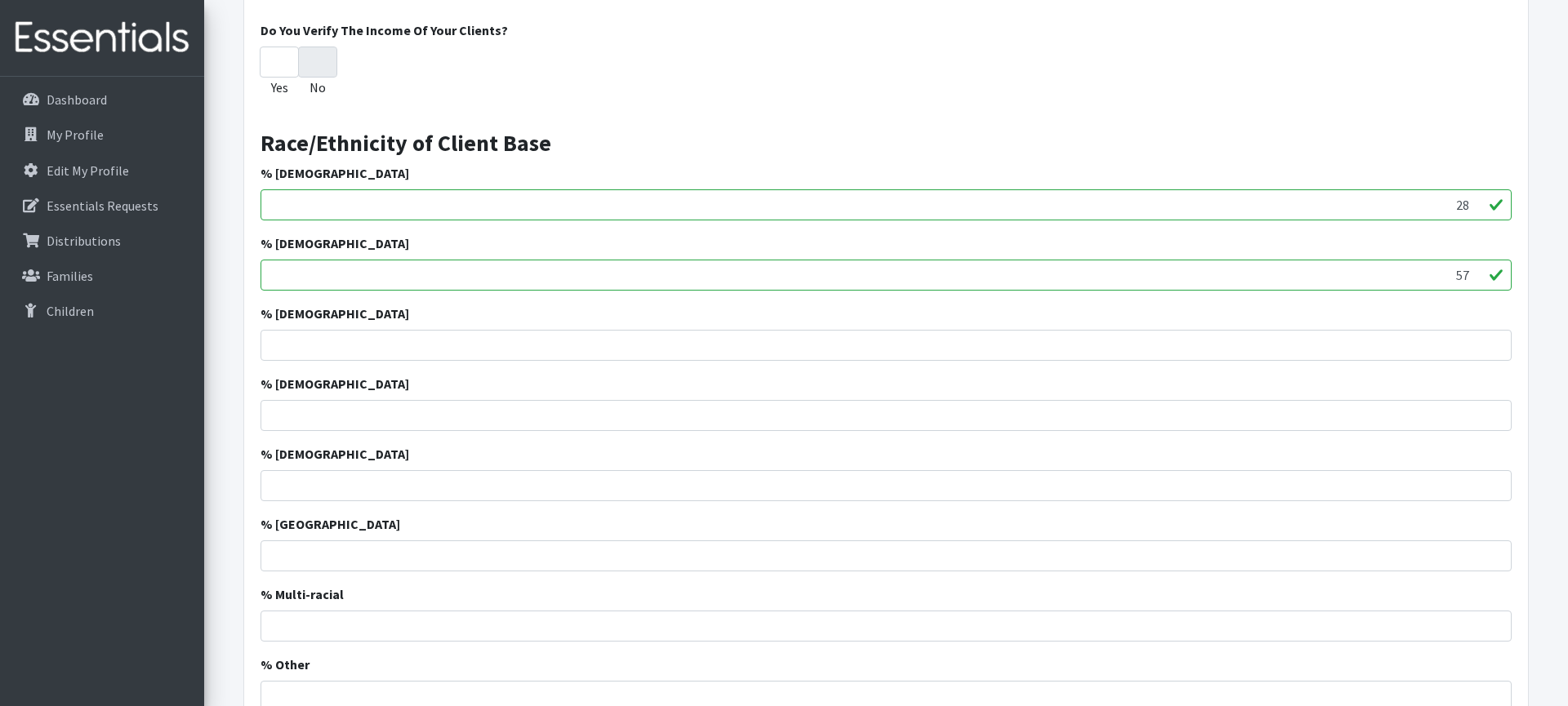
type input "57"
click at [1465, 209] on input "28" at bounding box center [885, 205] width 1251 height 31
click at [1465, 209] on input "28" at bounding box center [885, 203] width 1251 height 31
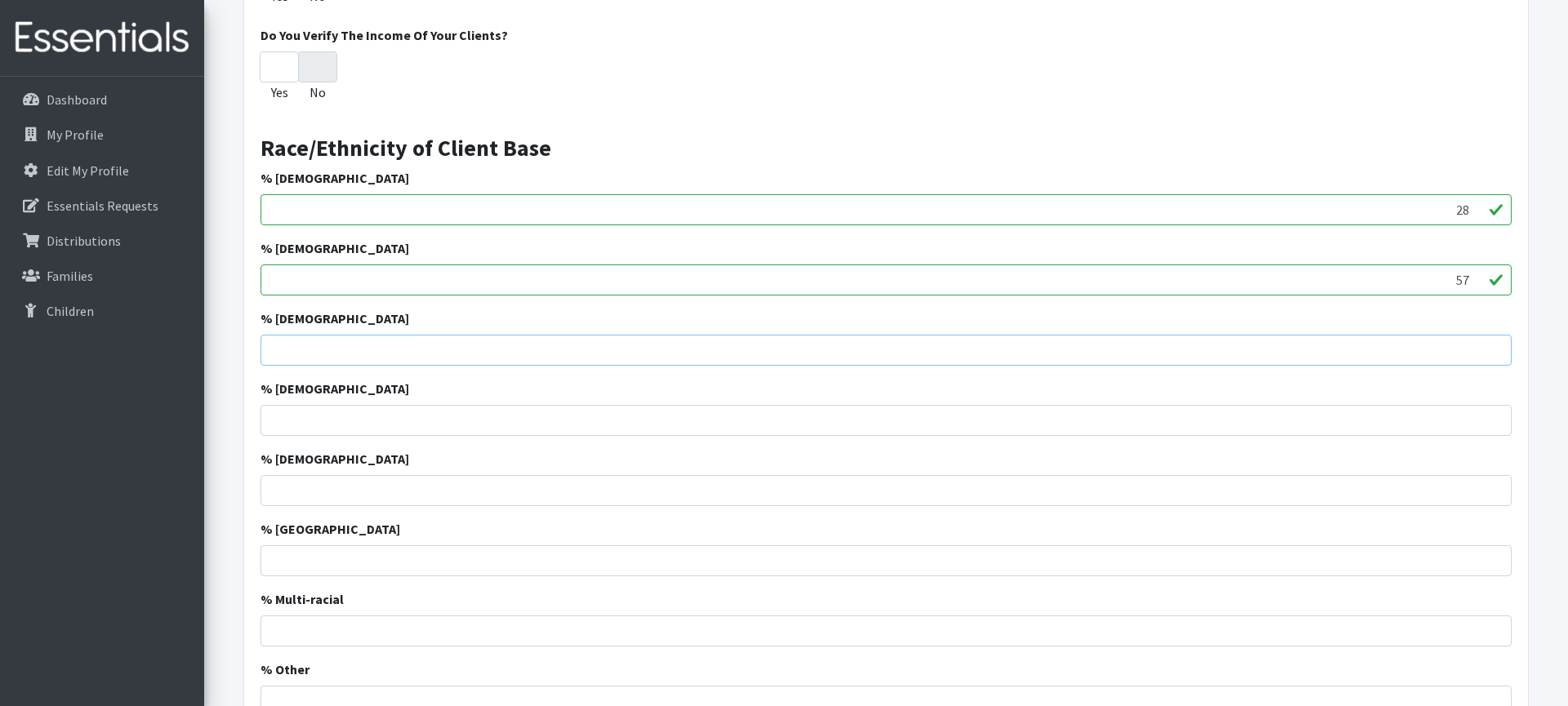
click at [1471, 351] on input "% [DEMOGRAPHIC_DATA]" at bounding box center [885, 350] width 1251 height 31
type input "12"
click at [1473, 417] on input "% [DEMOGRAPHIC_DATA]" at bounding box center [885, 420] width 1251 height 31
click at [1474, 286] on input "56" at bounding box center [885, 279] width 1251 height 31
click at [1474, 286] on input "55" at bounding box center [885, 279] width 1251 height 31
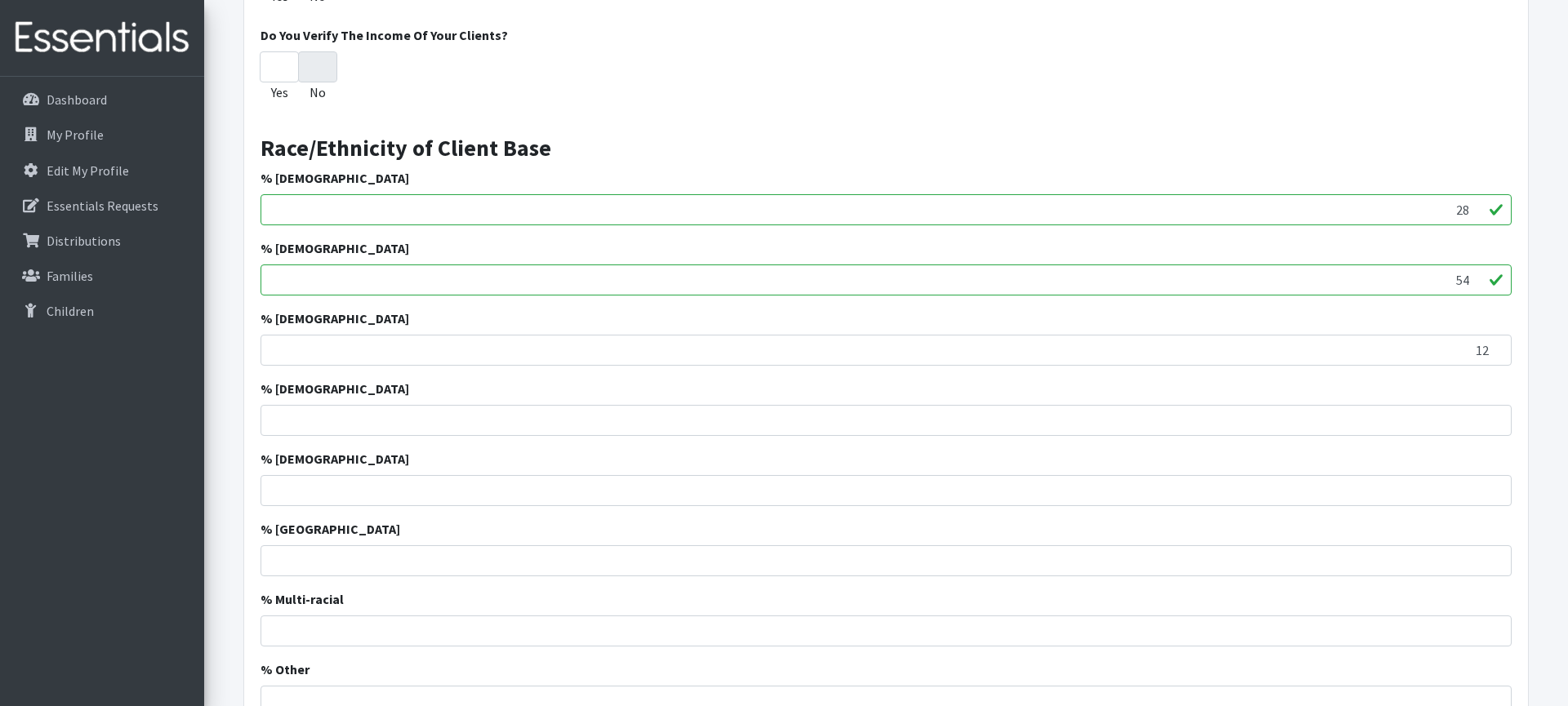
click at [1474, 286] on input "54" at bounding box center [885, 279] width 1251 height 31
click at [1474, 286] on input "53" at bounding box center [885, 279] width 1251 height 31
click at [1474, 286] on input "52" at bounding box center [885, 279] width 1251 height 31
click at [1477, 277] on input "53" at bounding box center [885, 279] width 1251 height 31
click at [1477, 277] on input "54" at bounding box center [885, 279] width 1251 height 31
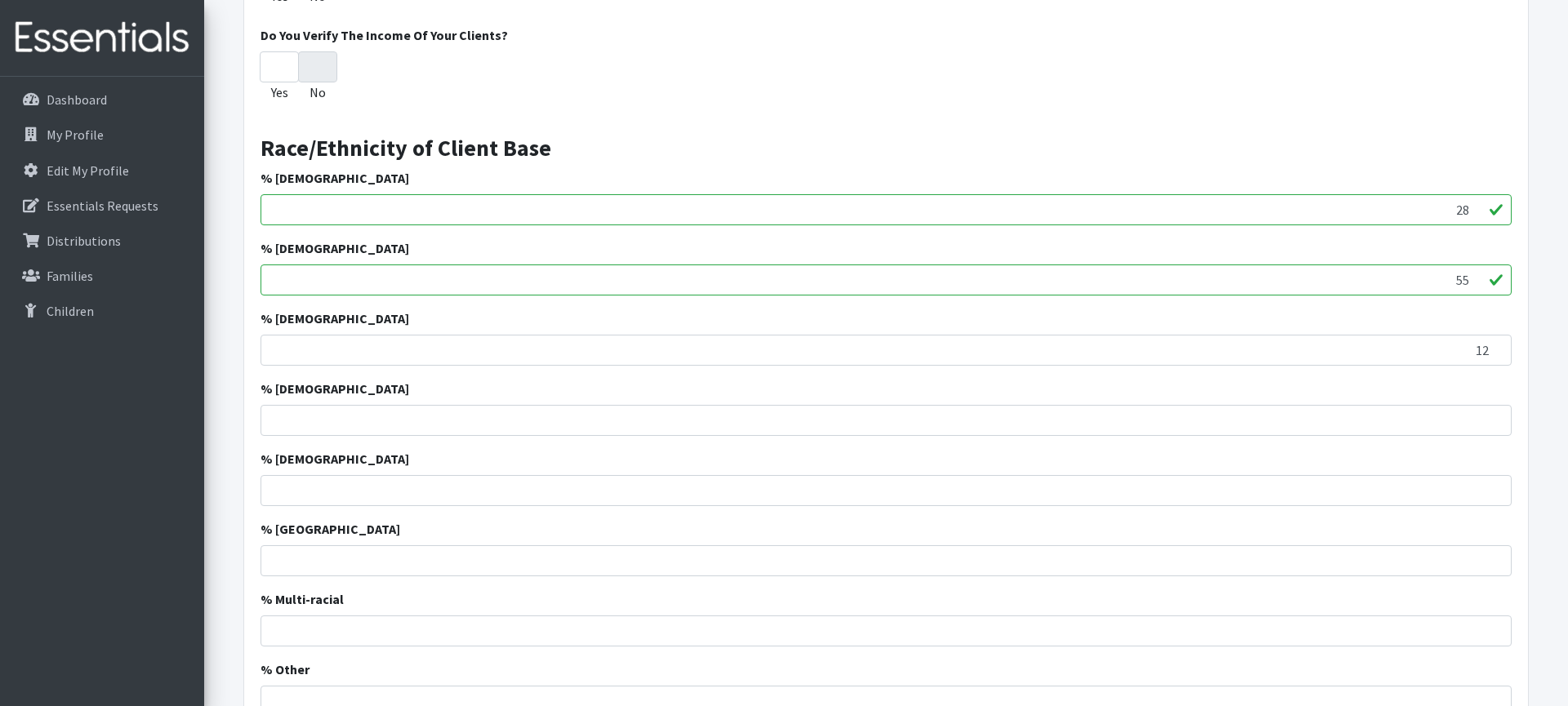
type input "55"
click at [1477, 277] on input "55" at bounding box center [885, 279] width 1251 height 31
click at [1468, 489] on input "% [DEMOGRAPHIC_DATA]" at bounding box center [885, 490] width 1251 height 31
type input "3"
click at [1458, 557] on input "% [GEOGRAPHIC_DATA]" at bounding box center [885, 561] width 1251 height 31
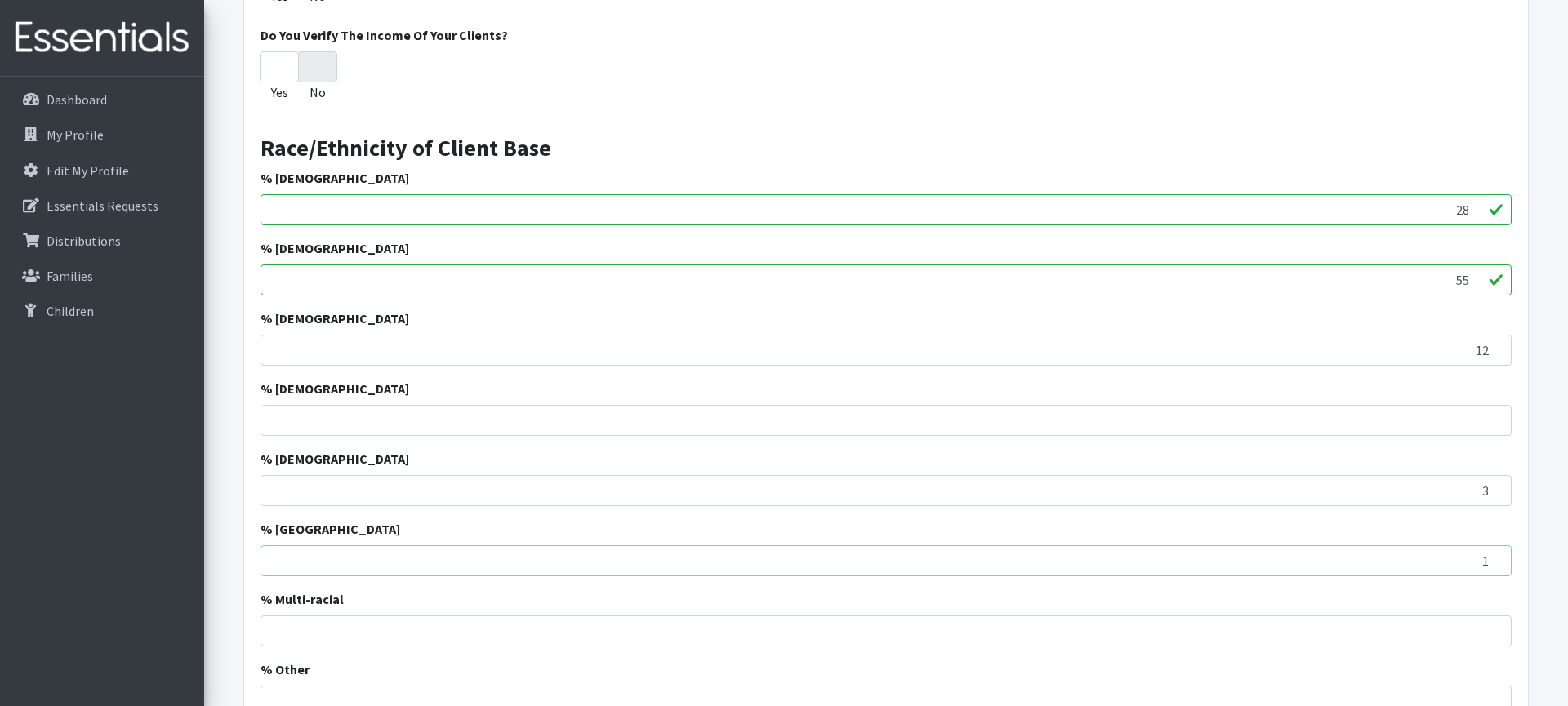
type input "1"
click at [1454, 624] on input "% Multi-racial" at bounding box center [885, 630] width 1251 height 31
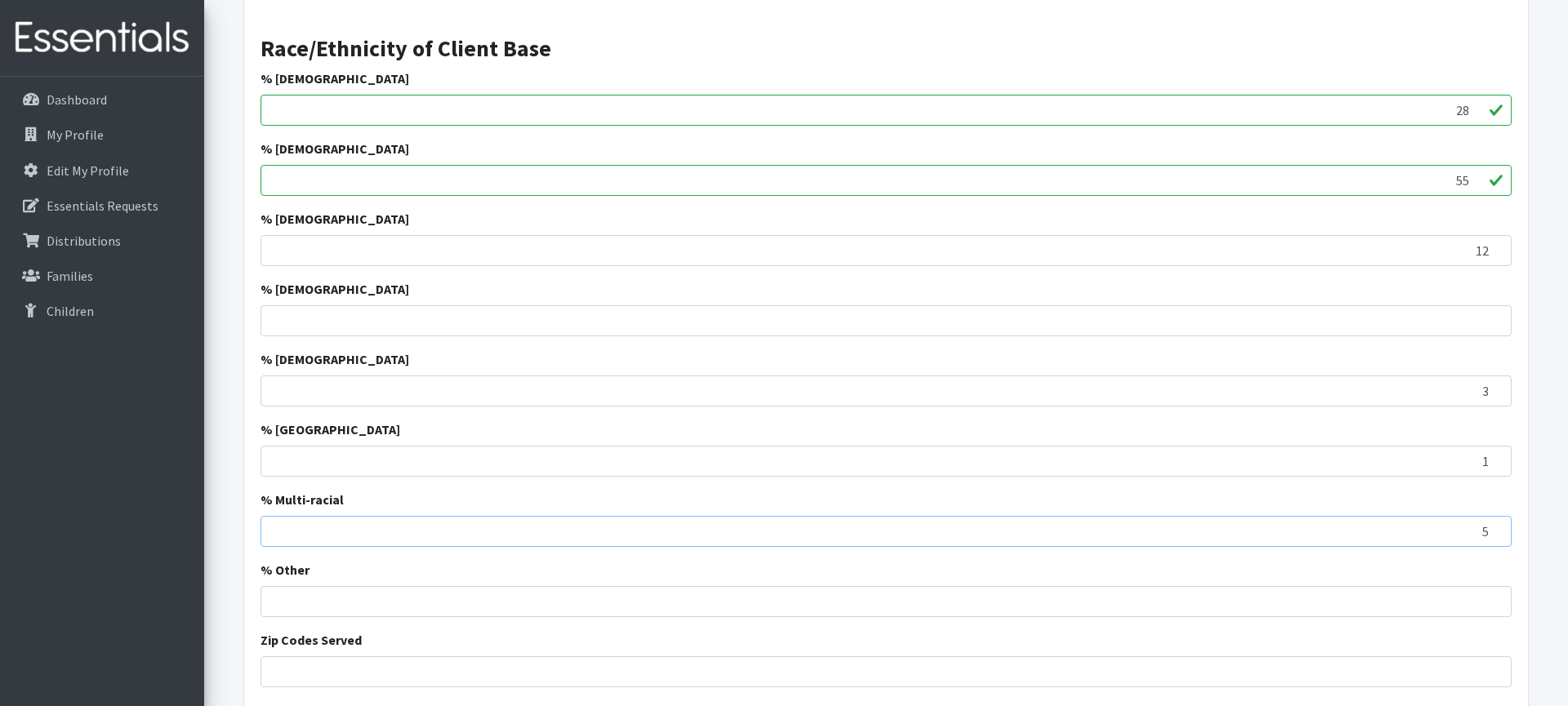
scroll to position [1917, 0]
type input "5"
click at [1292, 75] on div "% African American 28" at bounding box center [885, 98] width 1251 height 58
click at [1477, 116] on input "27" at bounding box center [885, 110] width 1251 height 31
type input "26"
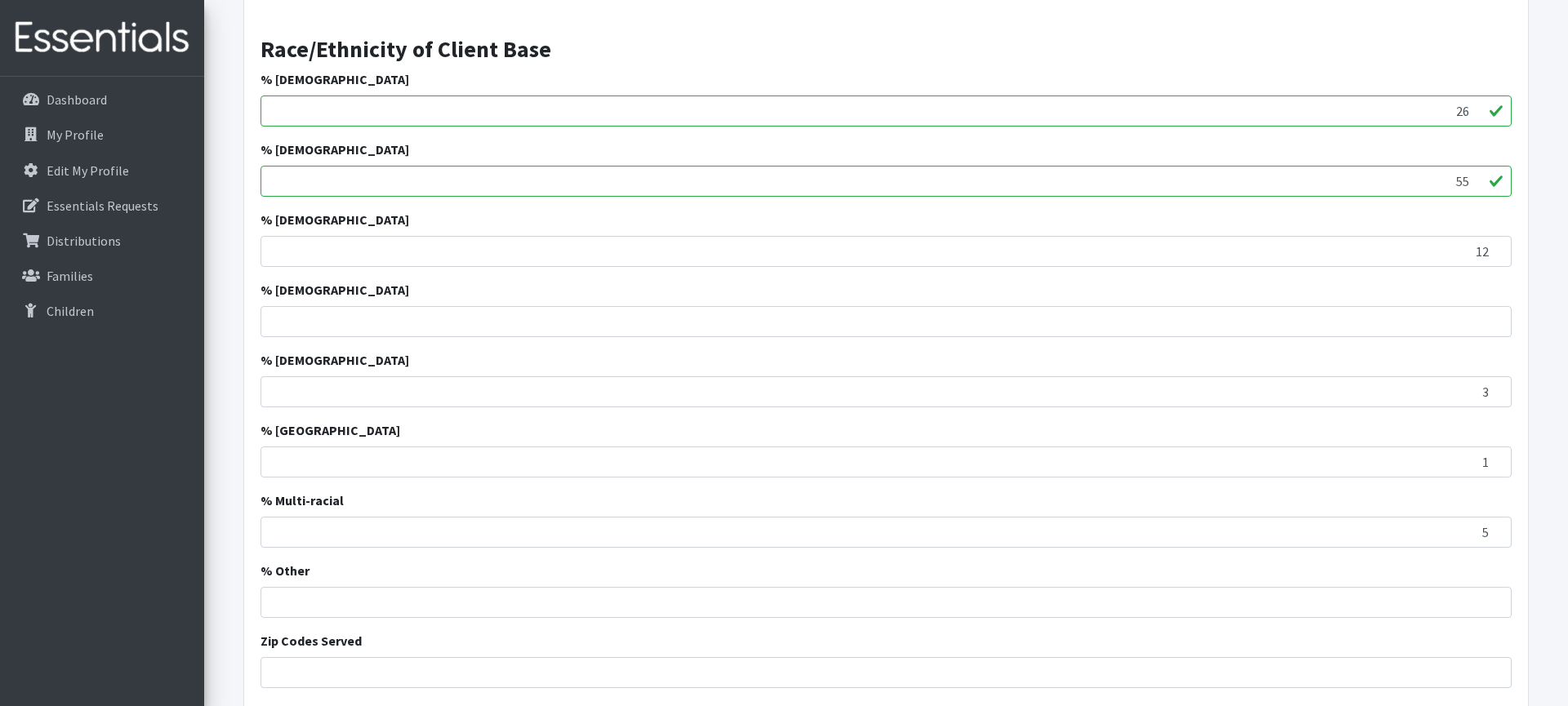
click at [1477, 116] on input "26" at bounding box center [885, 110] width 1251 height 31
type input "11"
click at [1492, 255] on input "11" at bounding box center [885, 251] width 1251 height 31
type input "4"
click at [1495, 538] on input "4" at bounding box center [885, 532] width 1251 height 31
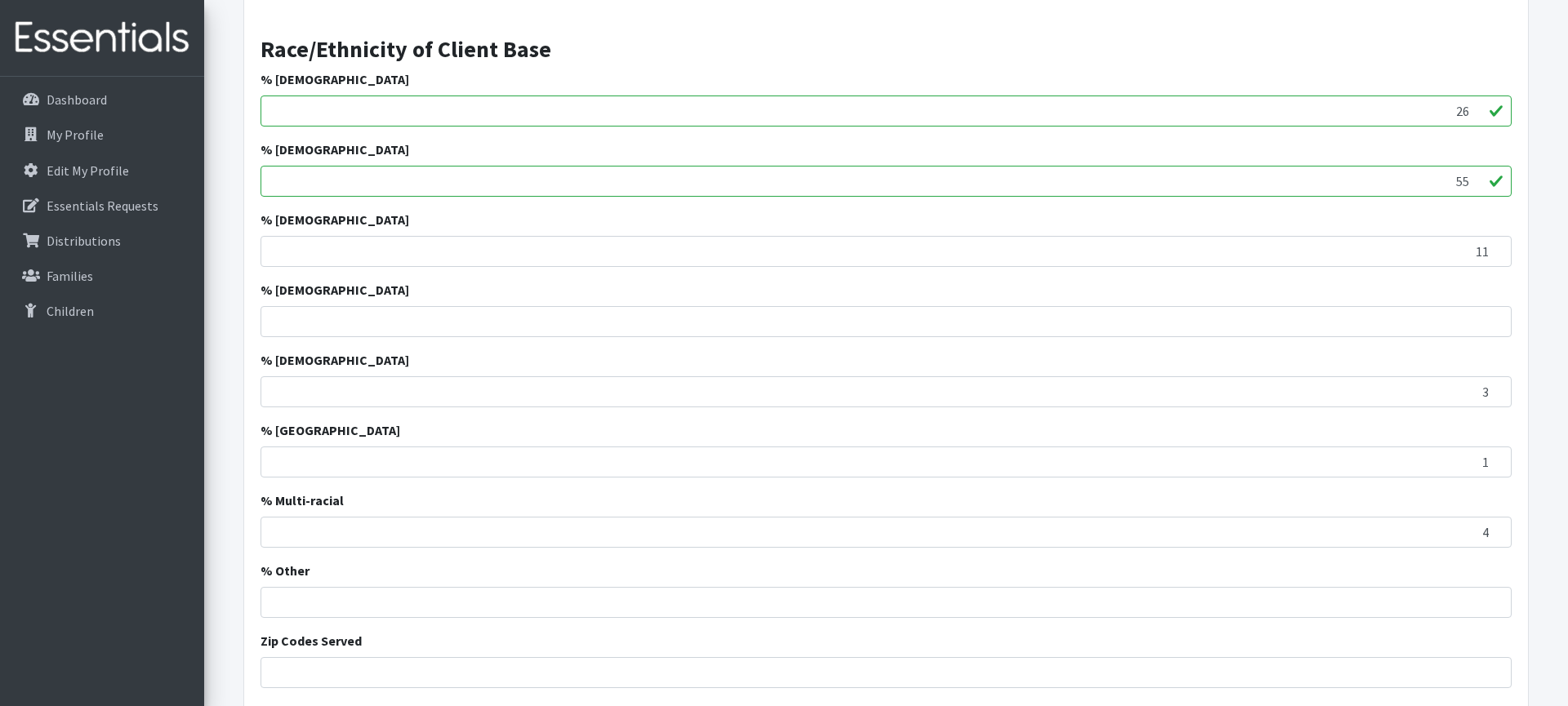
click at [142, 530] on div "Dashboard My Profile Edit My Profile Essentials Requests Distributions Families…" at bounding box center [102, 406] width 204 height 660
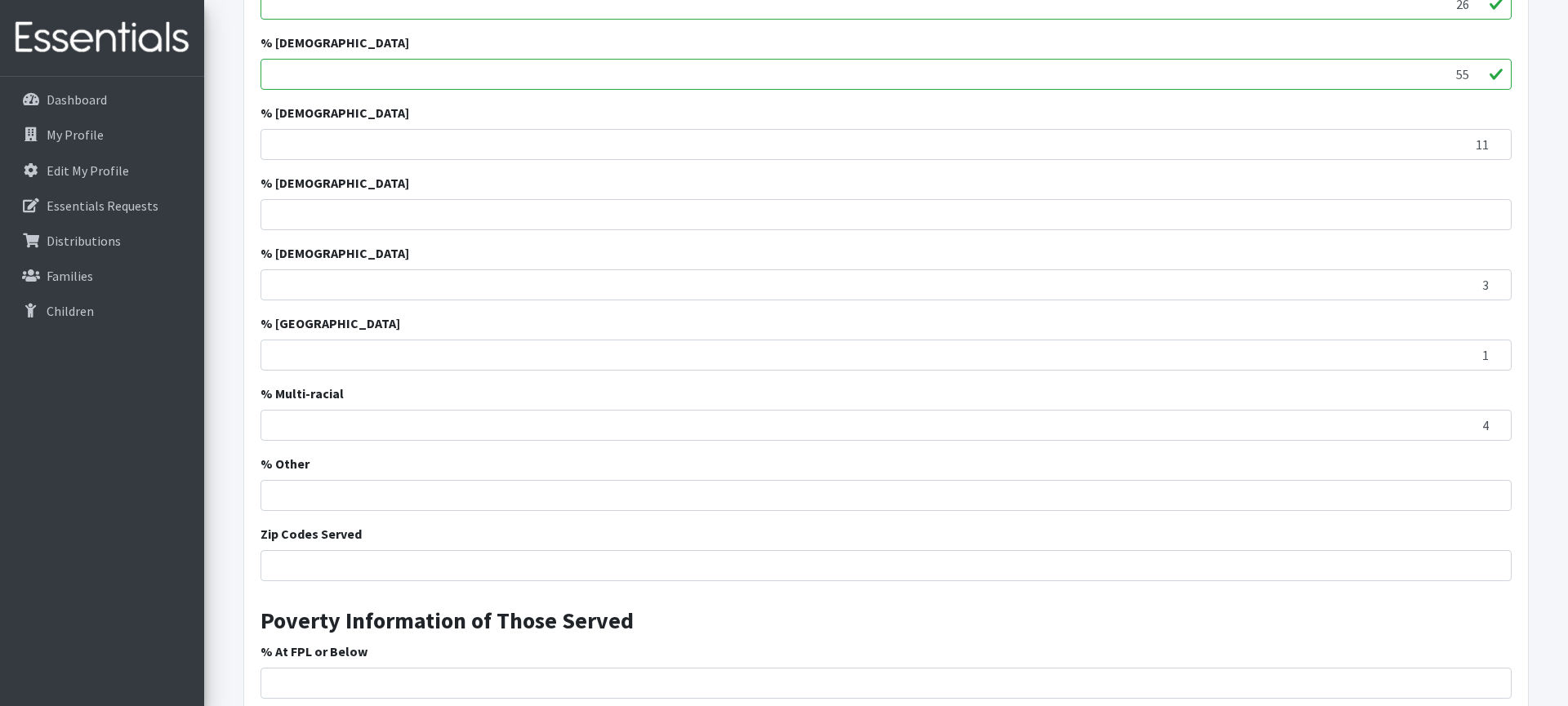
scroll to position [2113, 0]
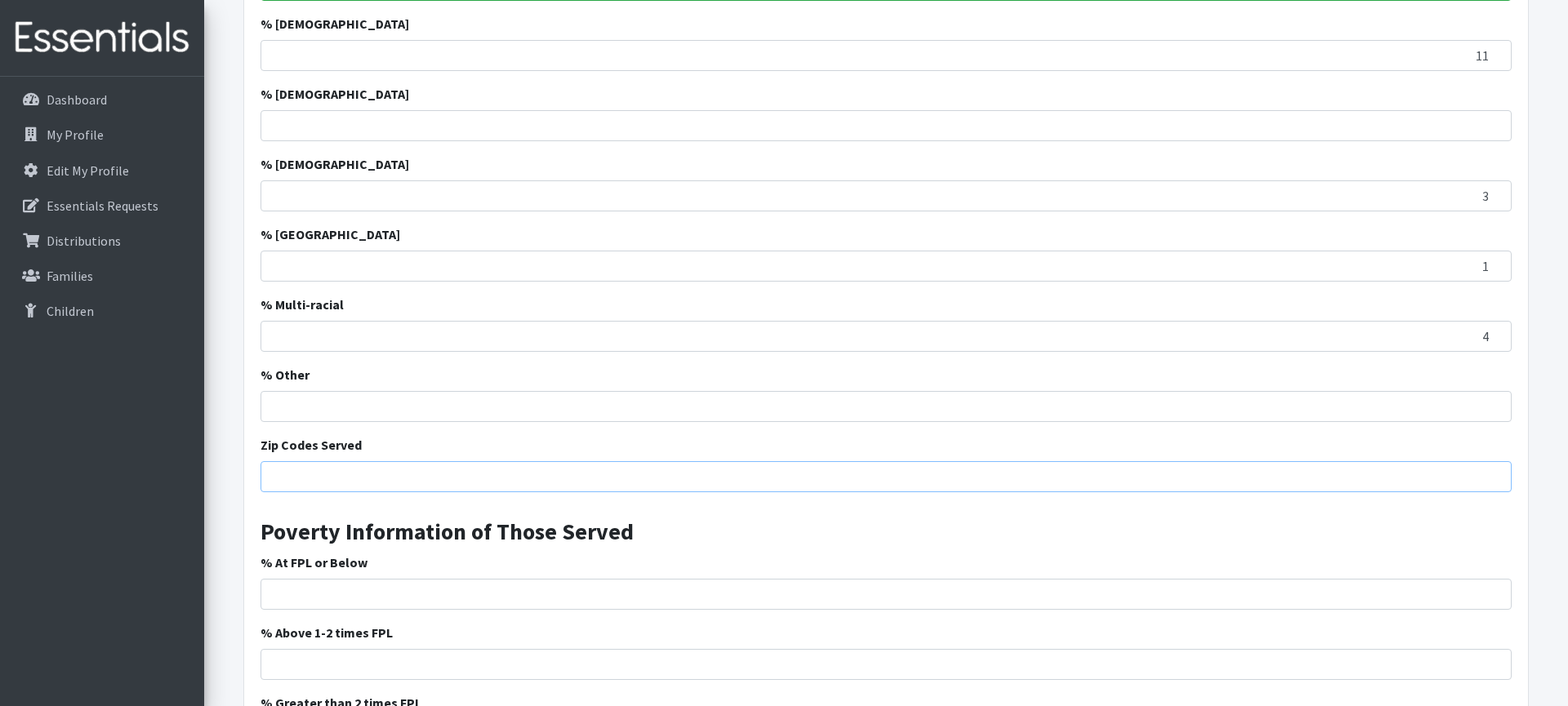
click at [364, 470] on input "Zip Codes Served" at bounding box center [885, 477] width 1251 height 31
type input "w"
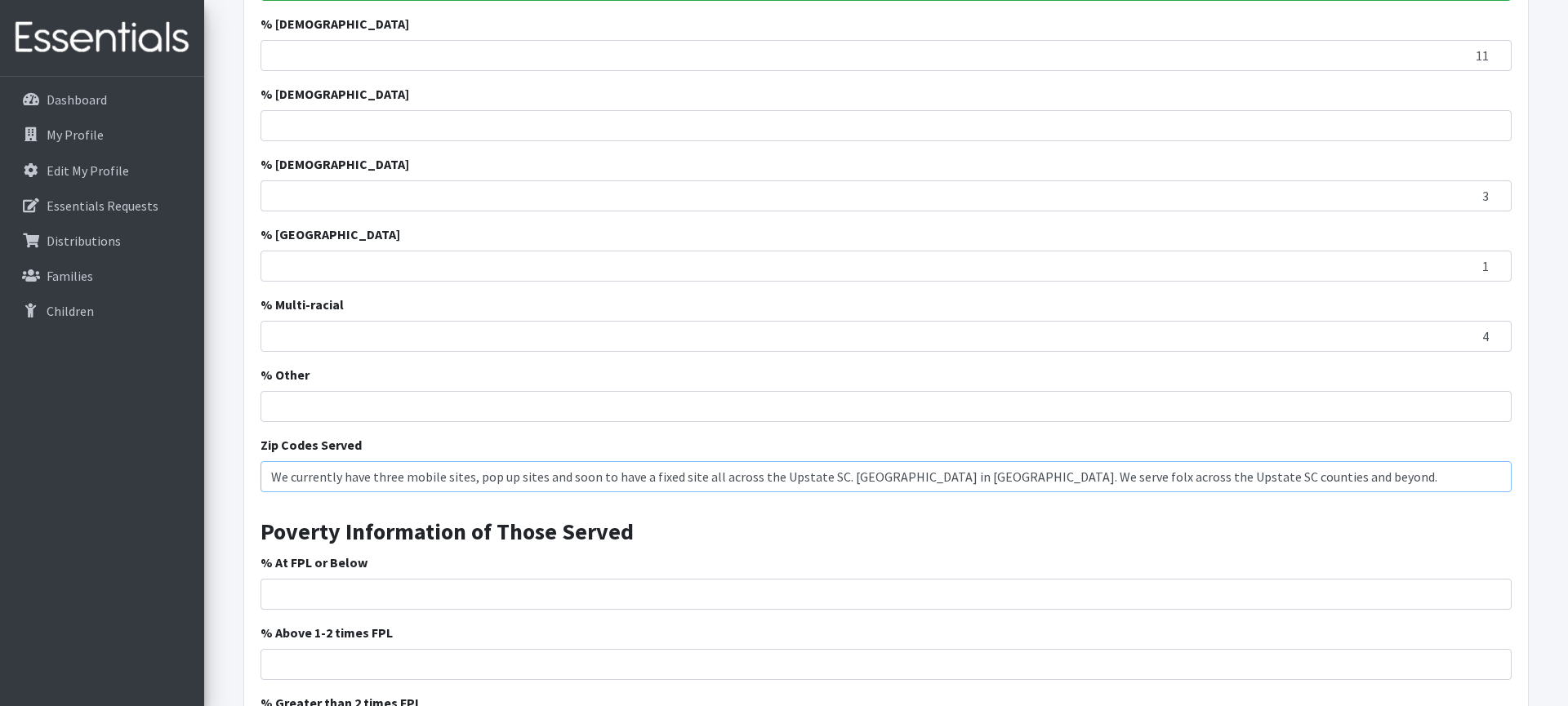
drag, startPoint x: 1362, startPoint y: 483, endPoint x: 258, endPoint y: 473, distance: 1104.0
click at [258, 473] on div "Clients Have An Income Requirement to Work With You? Yes No Do You Verify The I…" at bounding box center [886, 234] width 1284 height 1226
paste input "operate three mobile sites, several pop-up locations, and will soon be opening …"
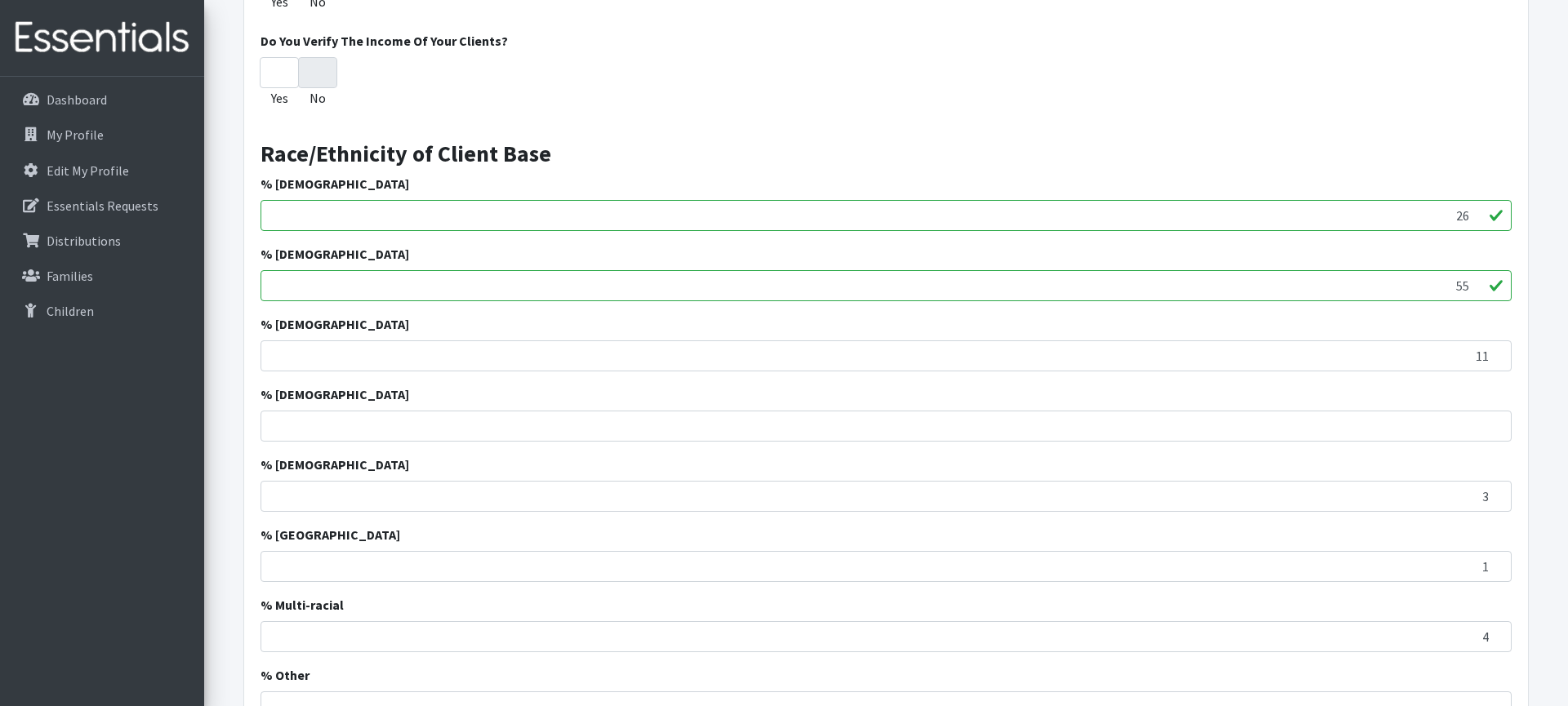
scroll to position [2239, 0]
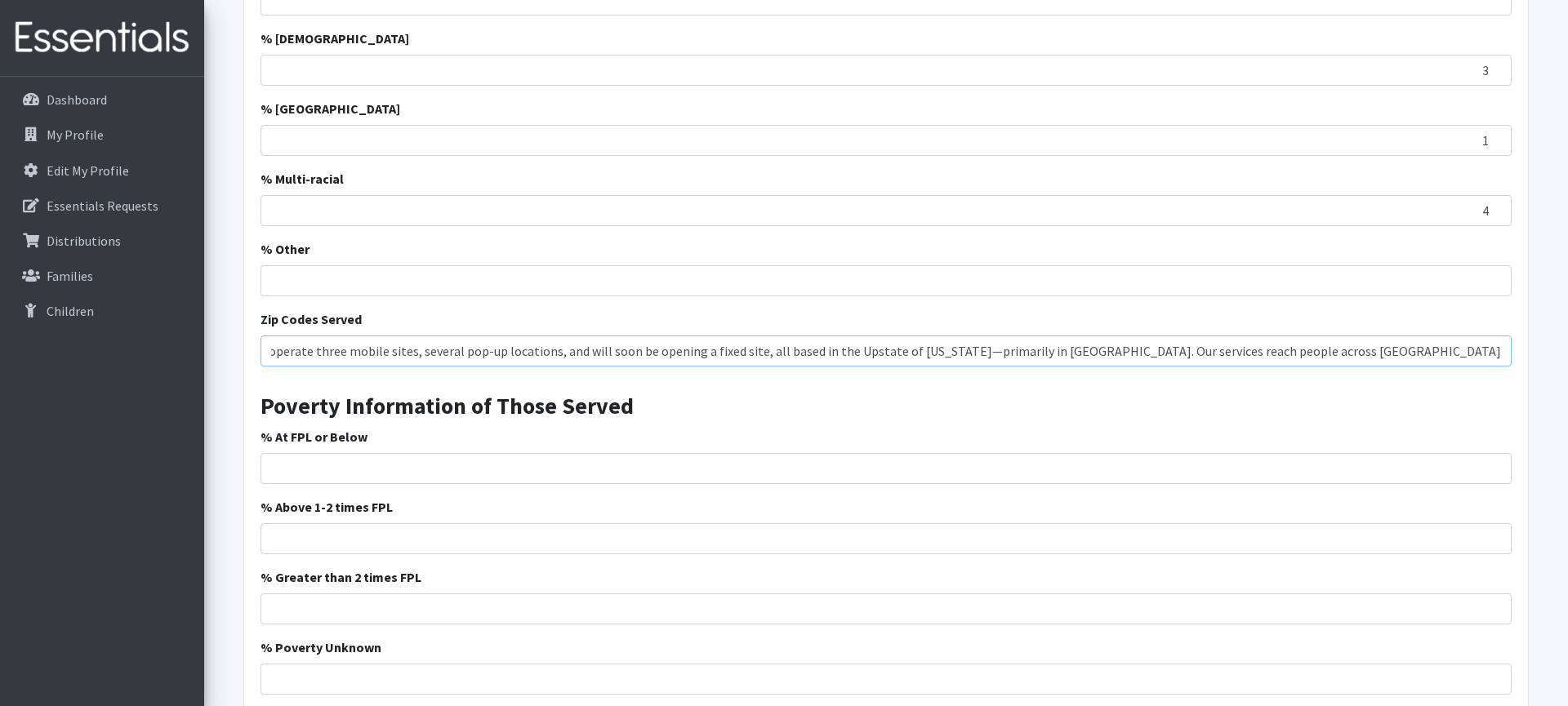
type input "We currently operate three mobile sites, several pop-up locations, and will soo…"
click at [895, 251] on div "% Other" at bounding box center [885, 267] width 1251 height 58
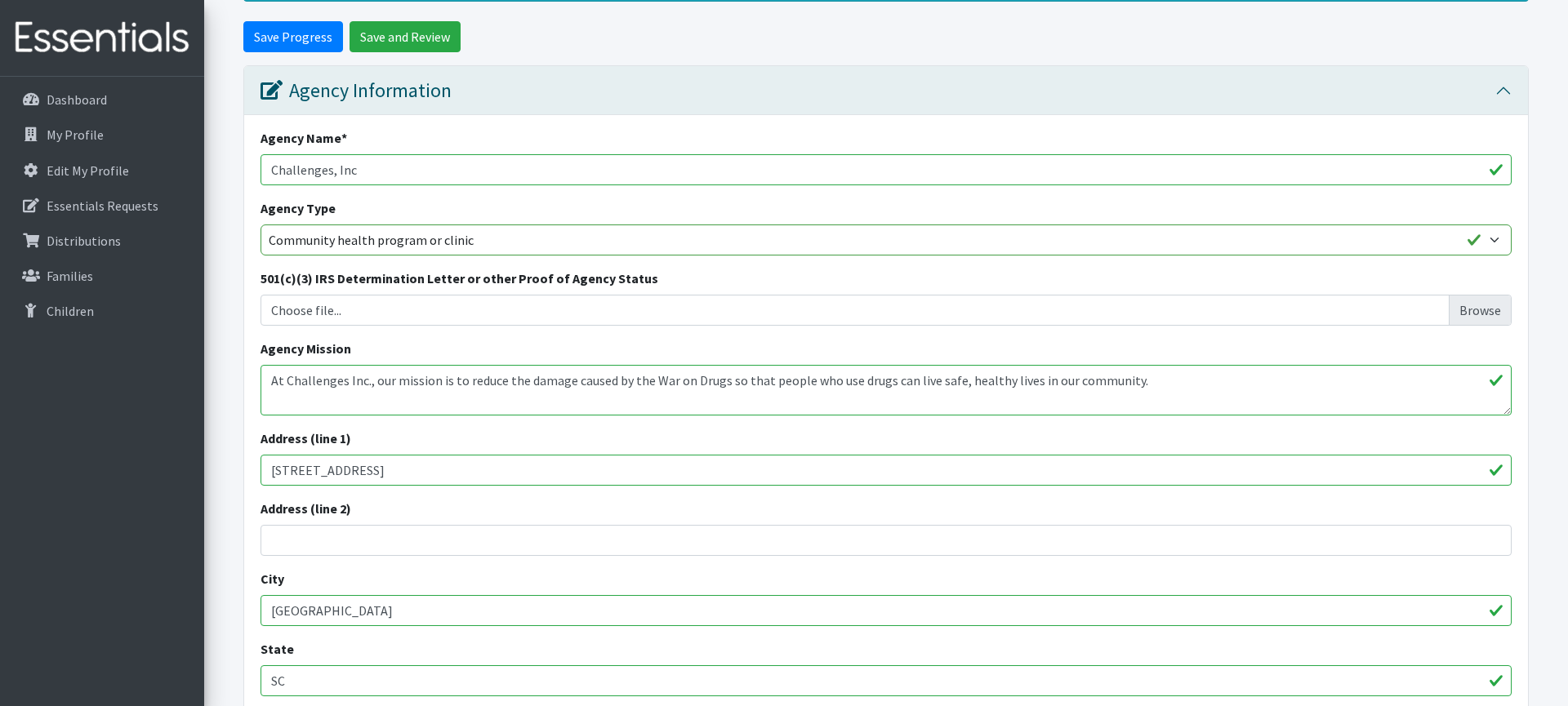
scroll to position [0, 0]
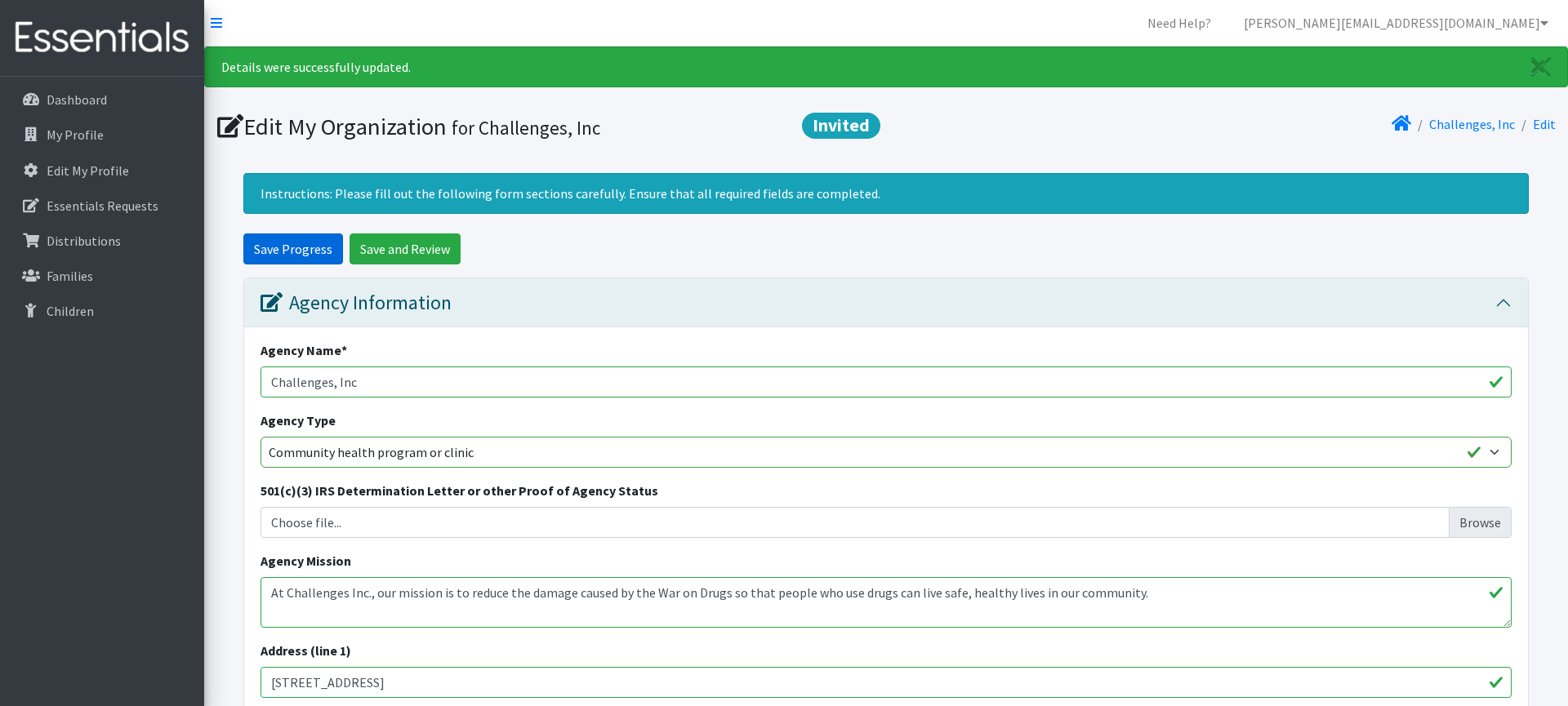
click at [286, 255] on input "Save Progress" at bounding box center [294, 248] width 100 height 31
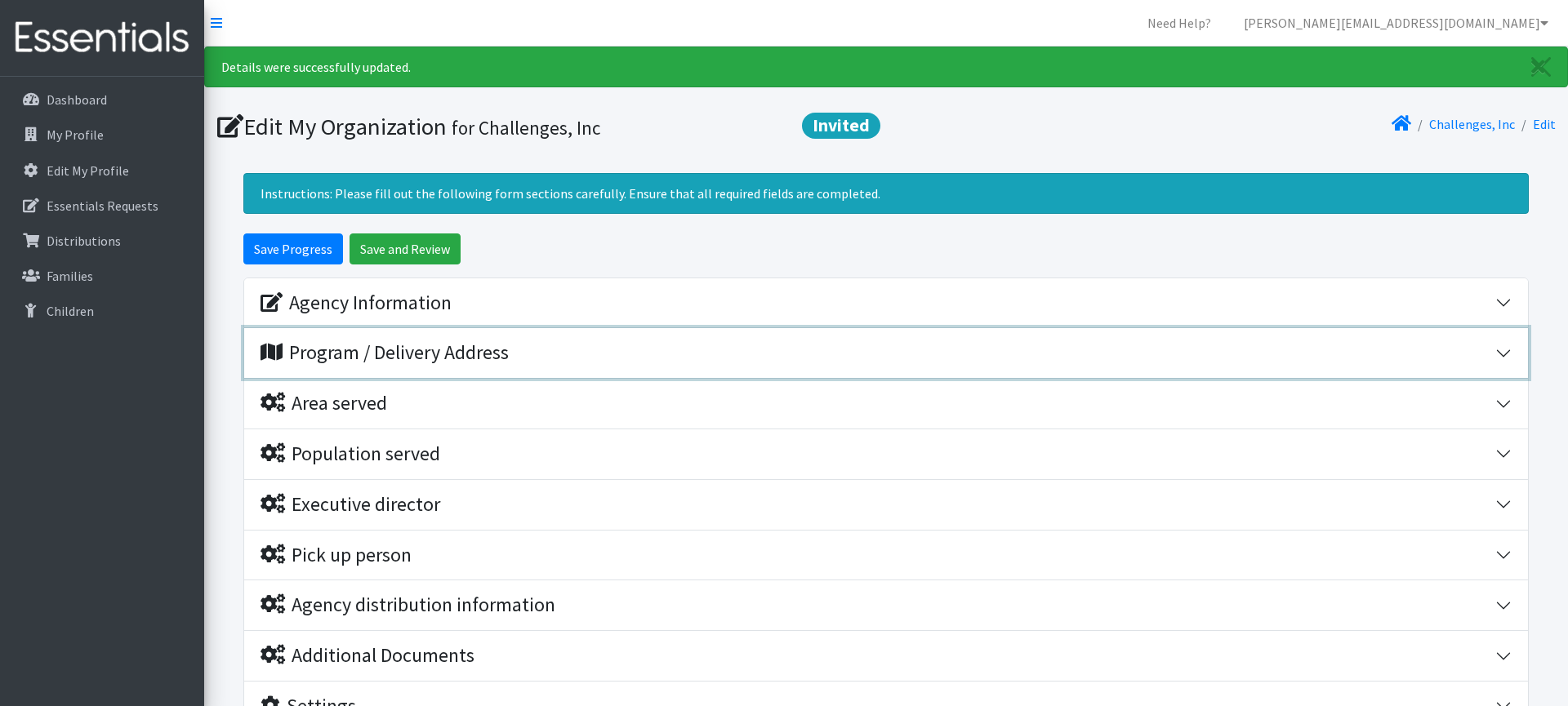
click at [434, 363] on div "Program / Delivery Address" at bounding box center [384, 353] width 248 height 24
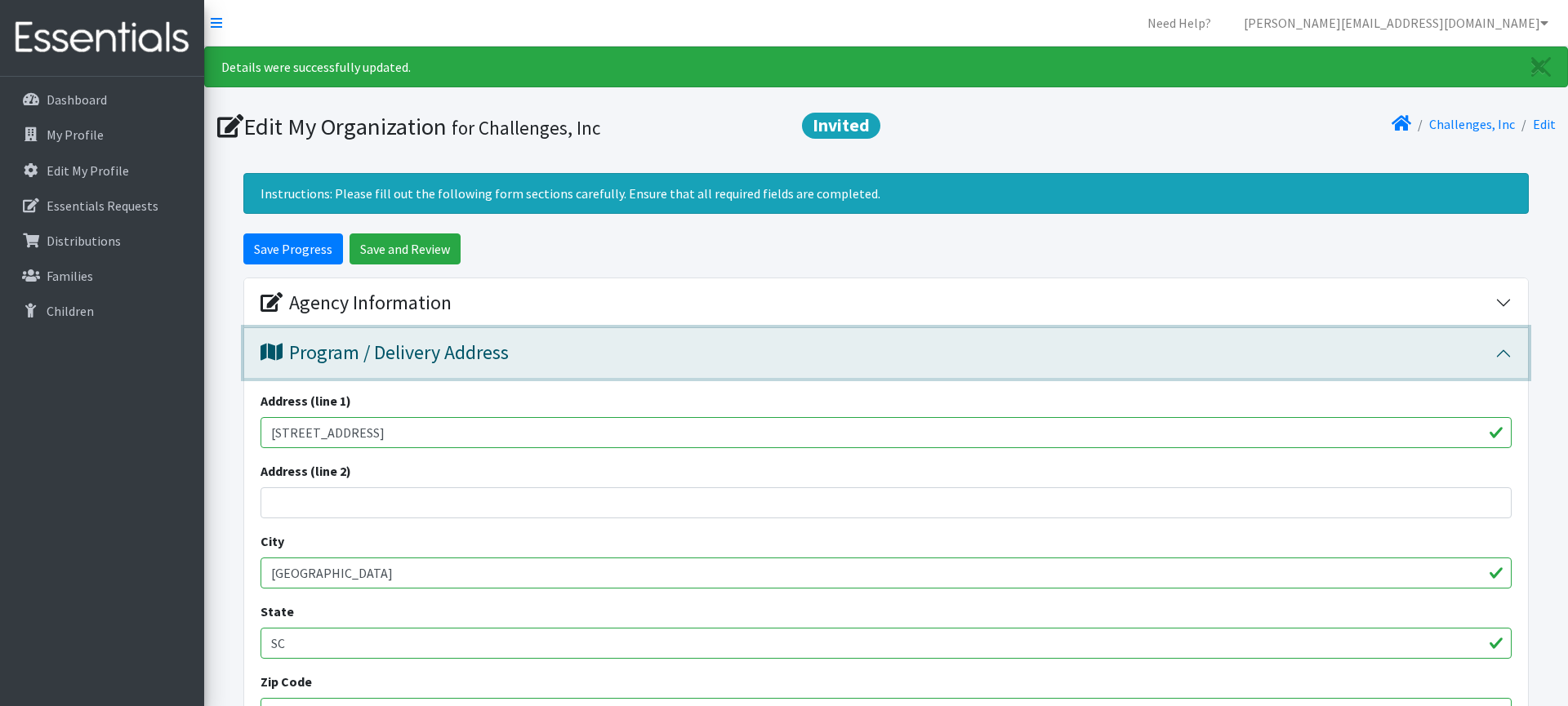
click at [445, 361] on div "Program / Delivery Address" at bounding box center [384, 353] width 248 height 24
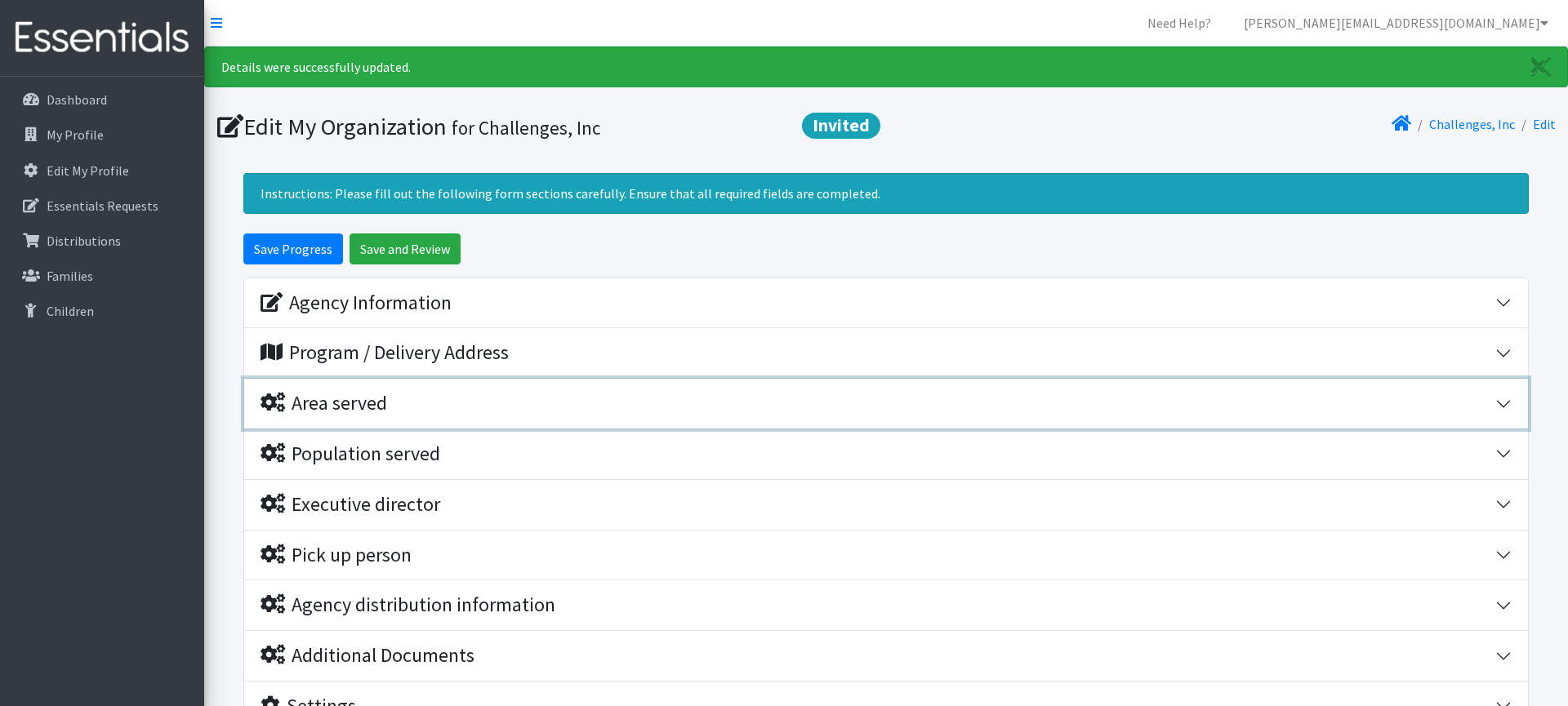
click at [465, 406] on div "Area served" at bounding box center [878, 403] width 1235 height 24
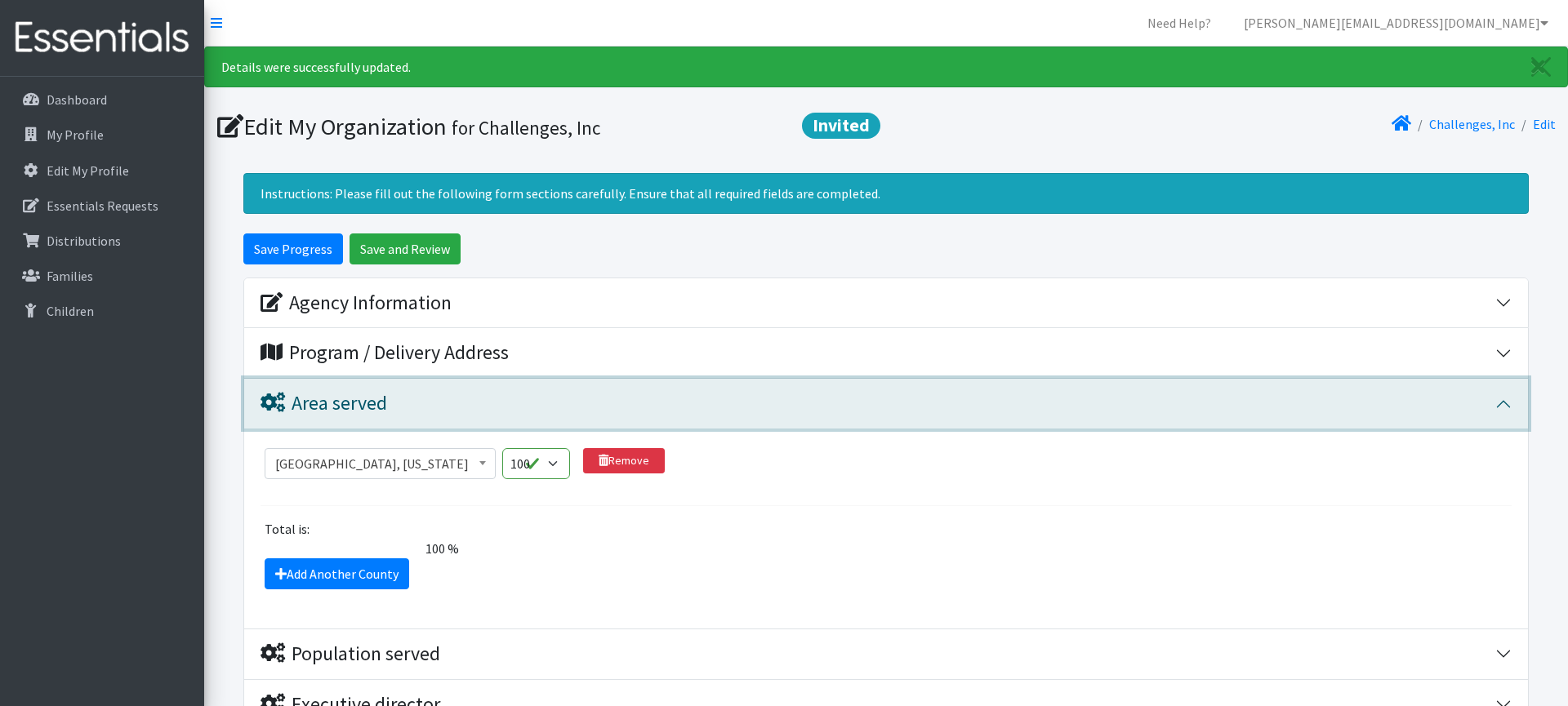
scroll to position [92, 0]
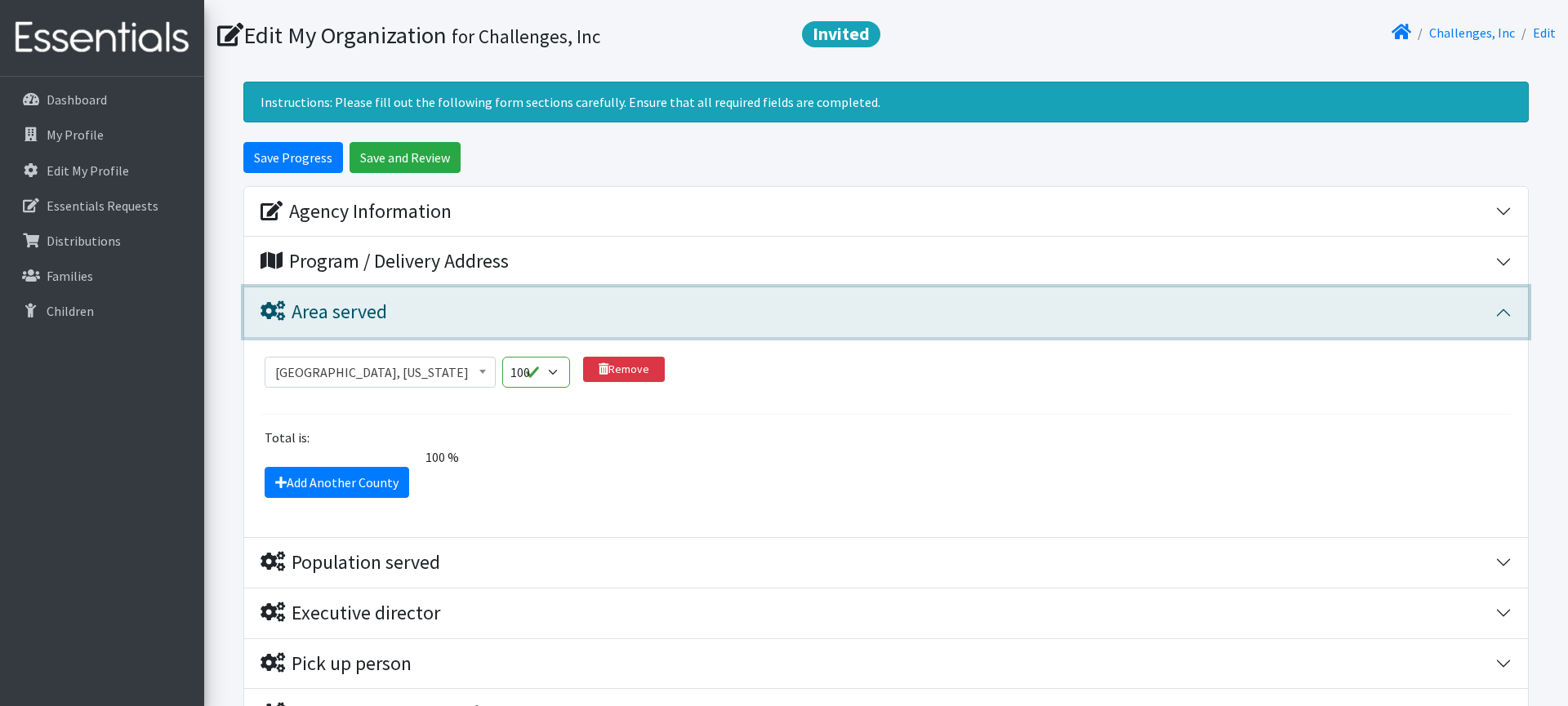
click at [494, 315] on div "Area served" at bounding box center [878, 311] width 1235 height 24
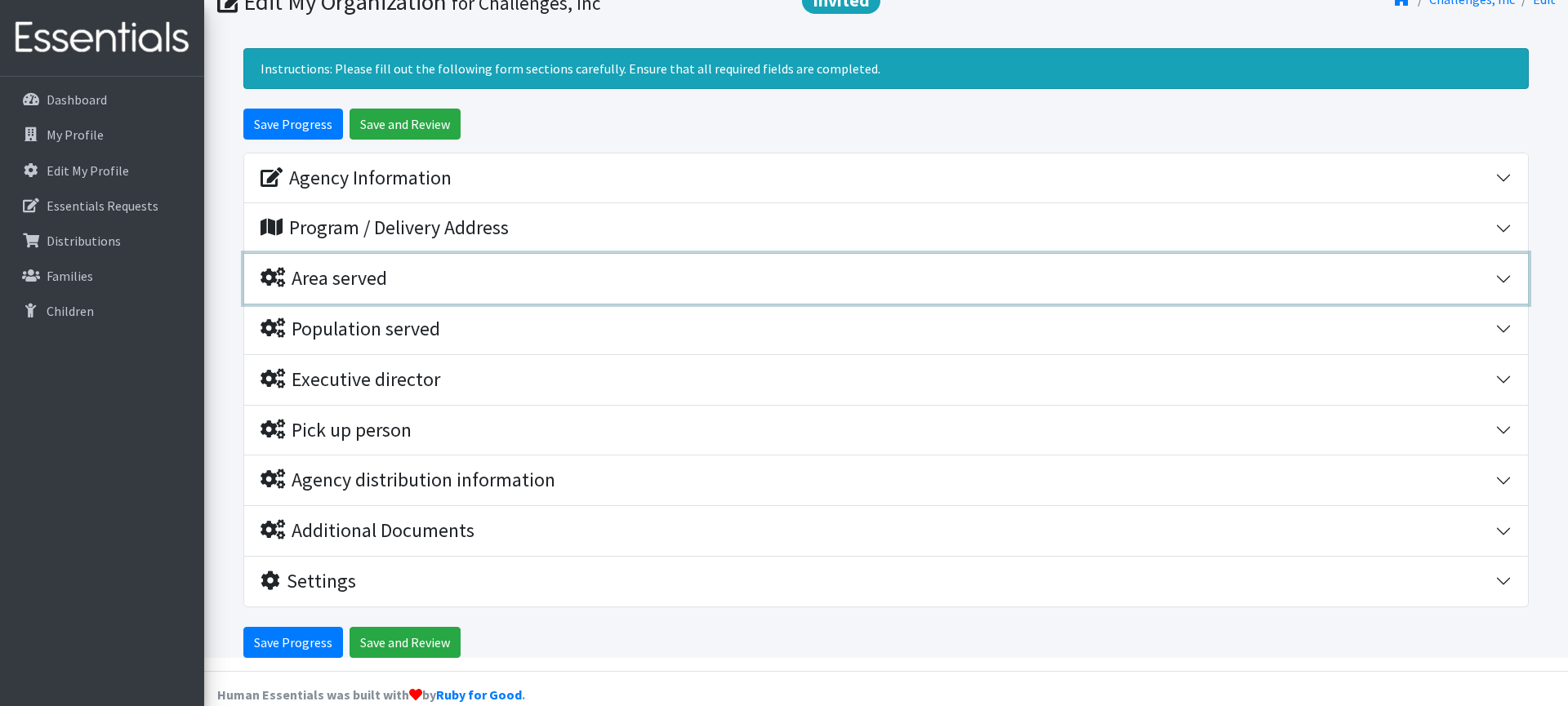
scroll to position [126, 0]
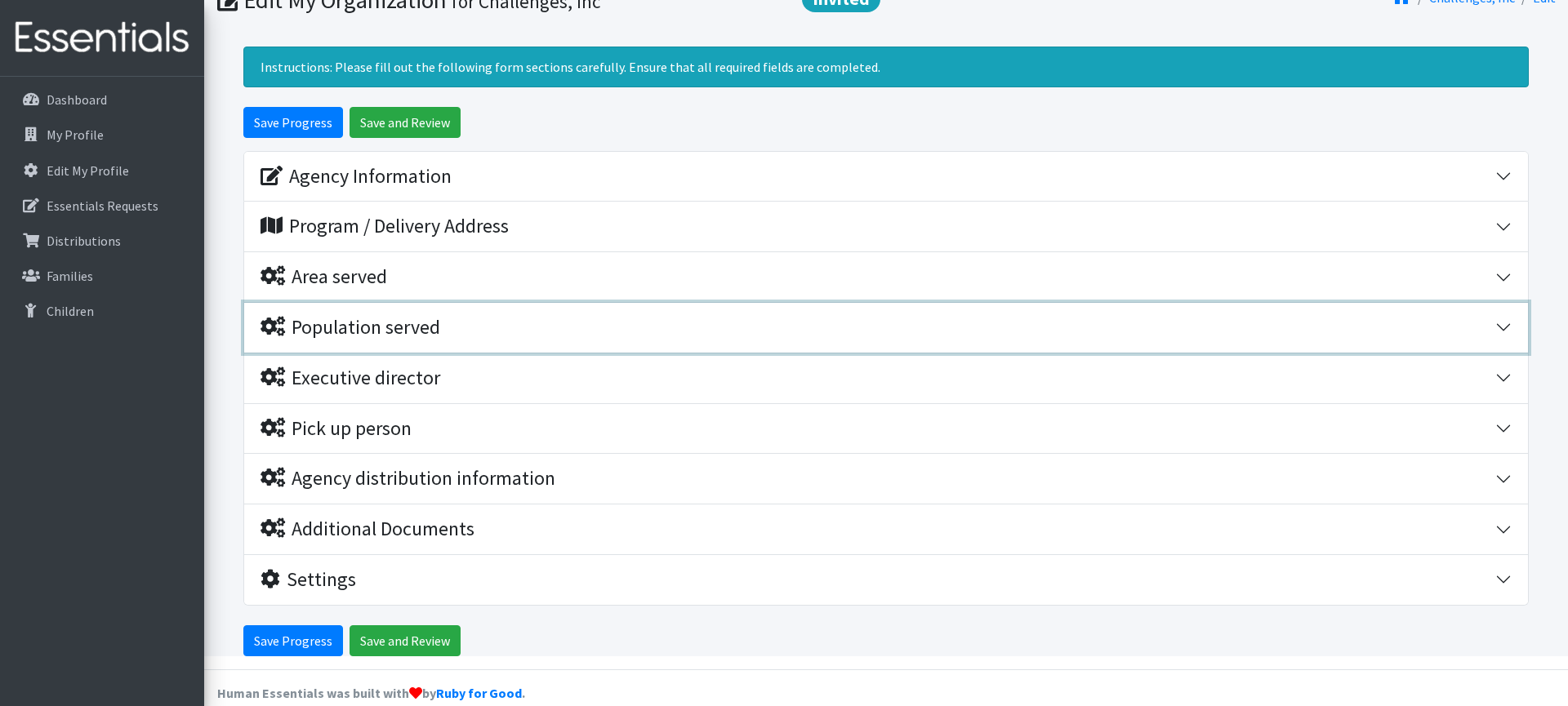
click at [481, 333] on div "Population served" at bounding box center [878, 328] width 1235 height 24
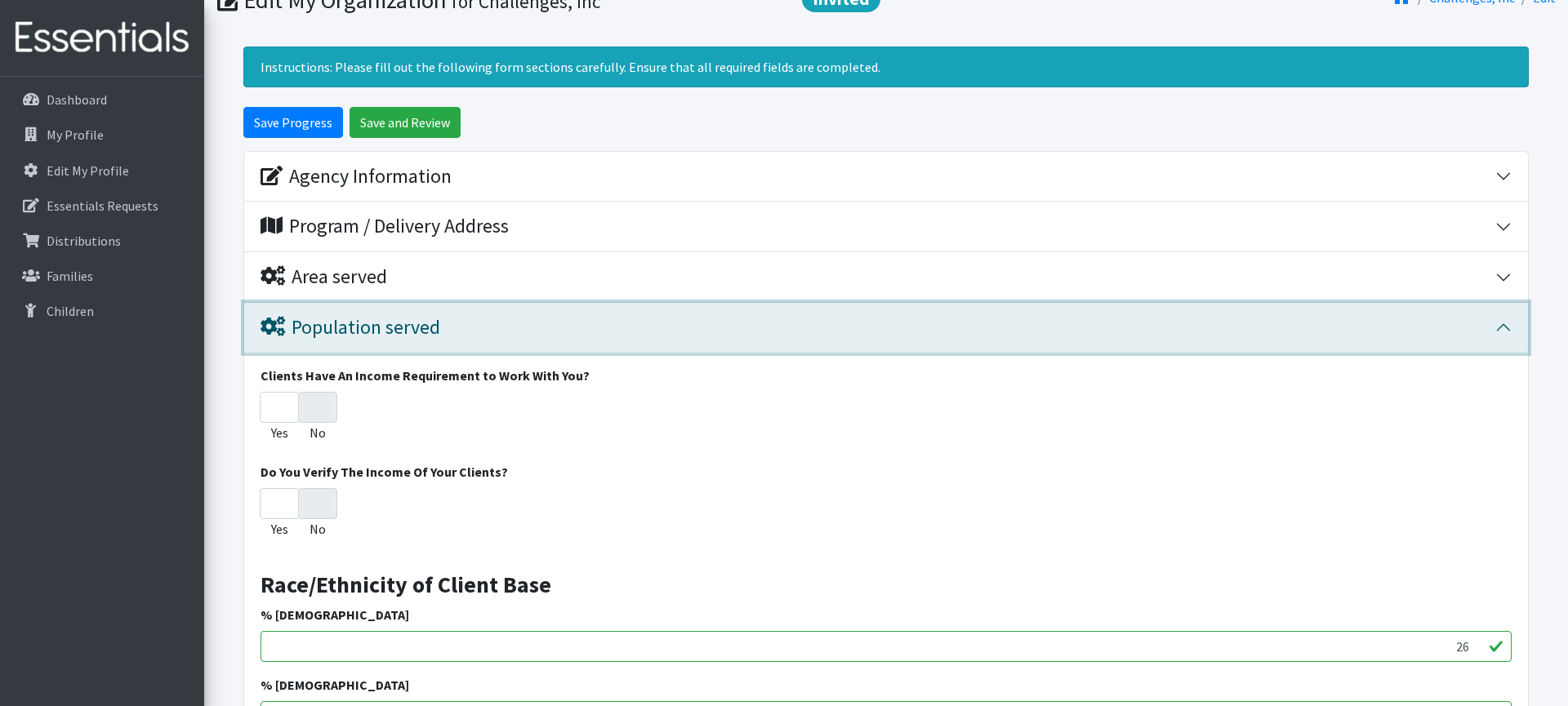
click at [481, 333] on div "Population served" at bounding box center [878, 328] width 1235 height 24
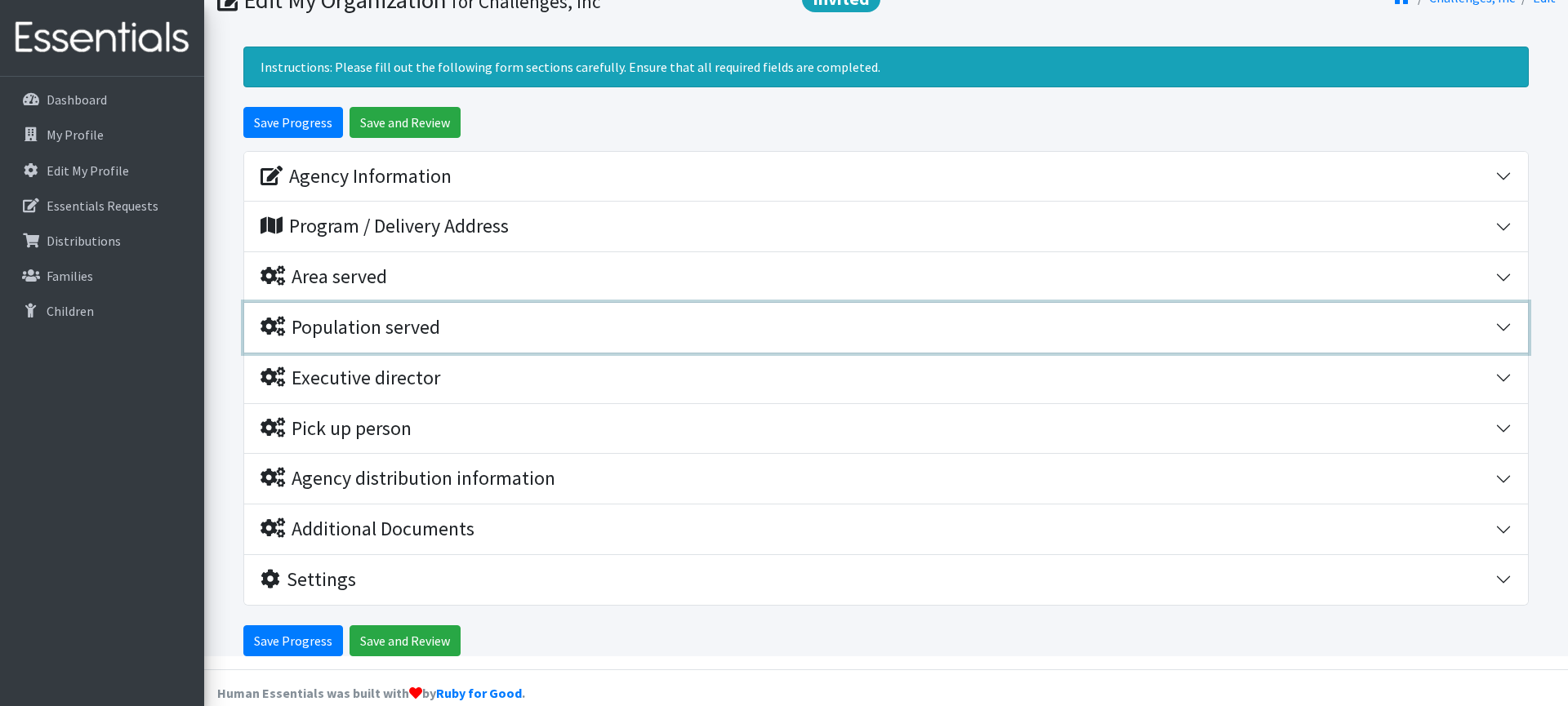
click at [481, 333] on div "Population served" at bounding box center [878, 328] width 1235 height 24
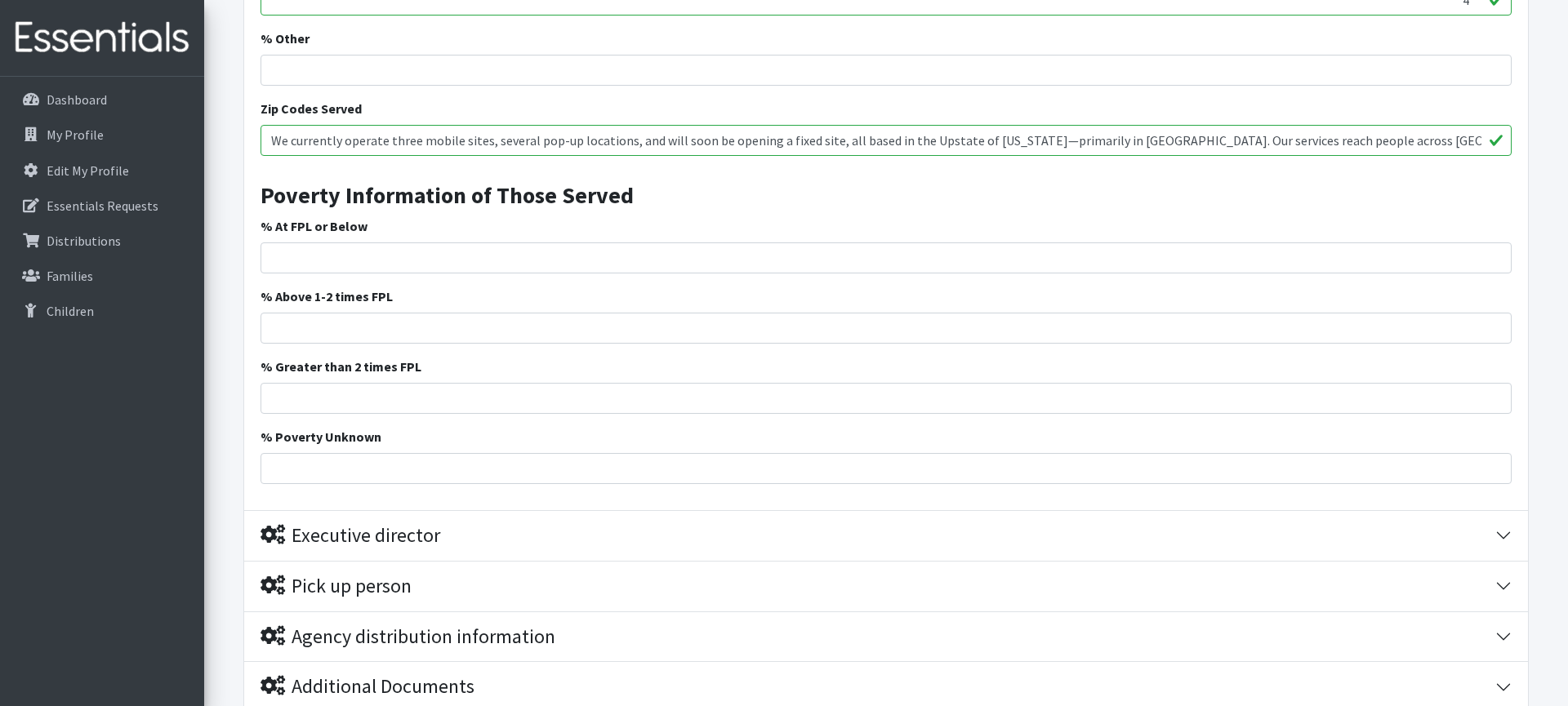
scroll to position [1237, 0]
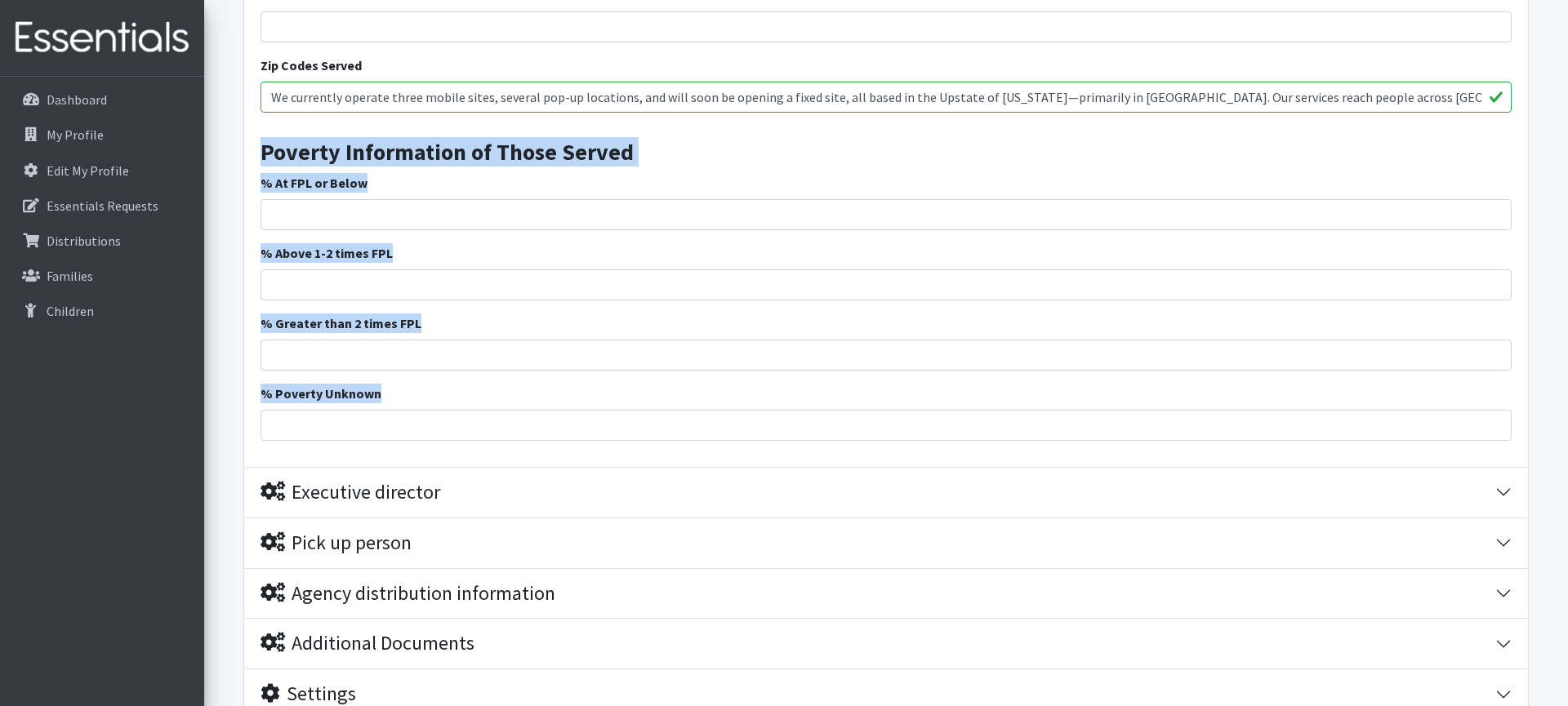
drag, startPoint x: 402, startPoint y: 396, endPoint x: 265, endPoint y: 160, distance: 272.9
copy div "Poverty Information of Those Served % At FPL or Below % Above 1-2 times FPL % G…"
click at [363, 199] on input "% At FPL or Below" at bounding box center [885, 214] width 1251 height 31
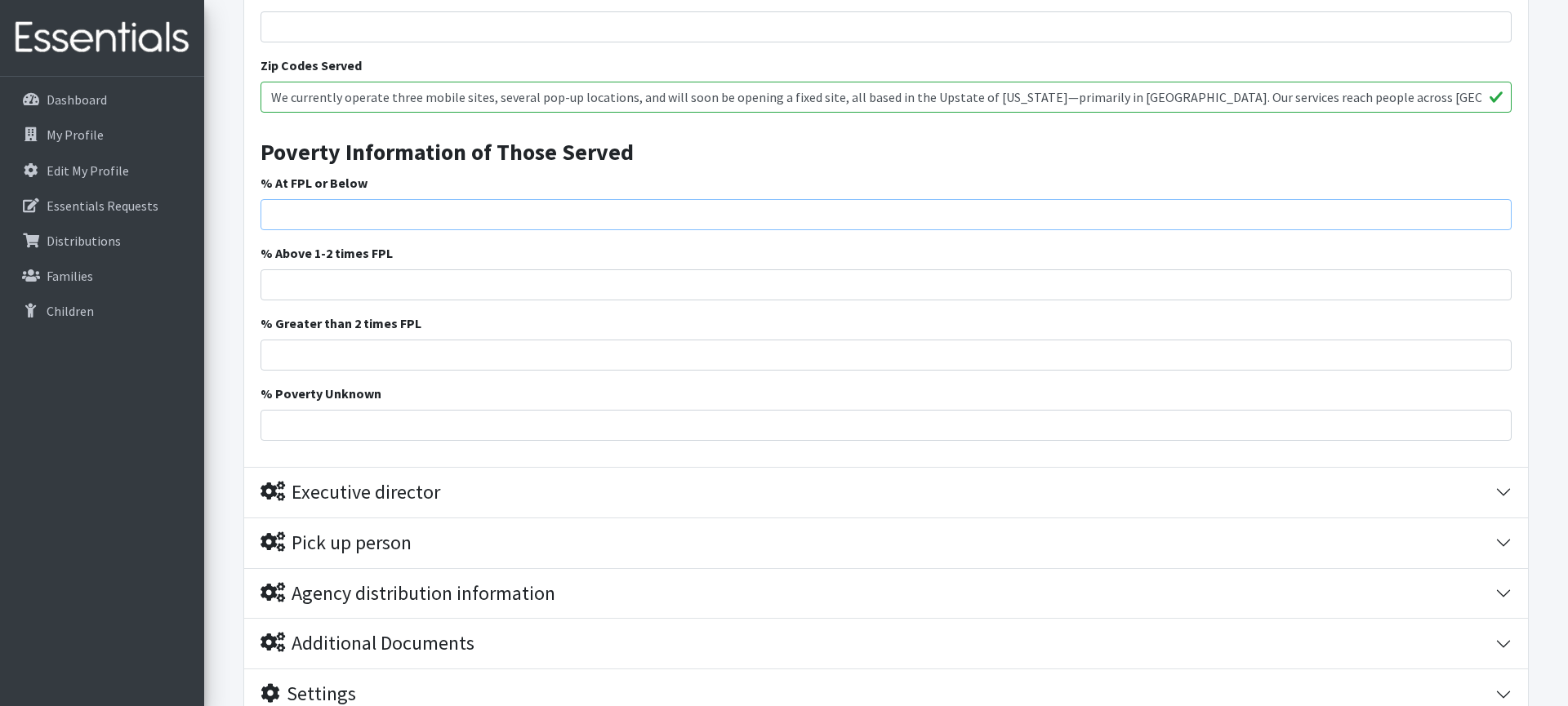
click at [365, 203] on input "% At FPL or Below" at bounding box center [885, 214] width 1251 height 31
click at [366, 213] on input "% At FPL or Below" at bounding box center [885, 214] width 1251 height 31
type input "7"
type input "85"
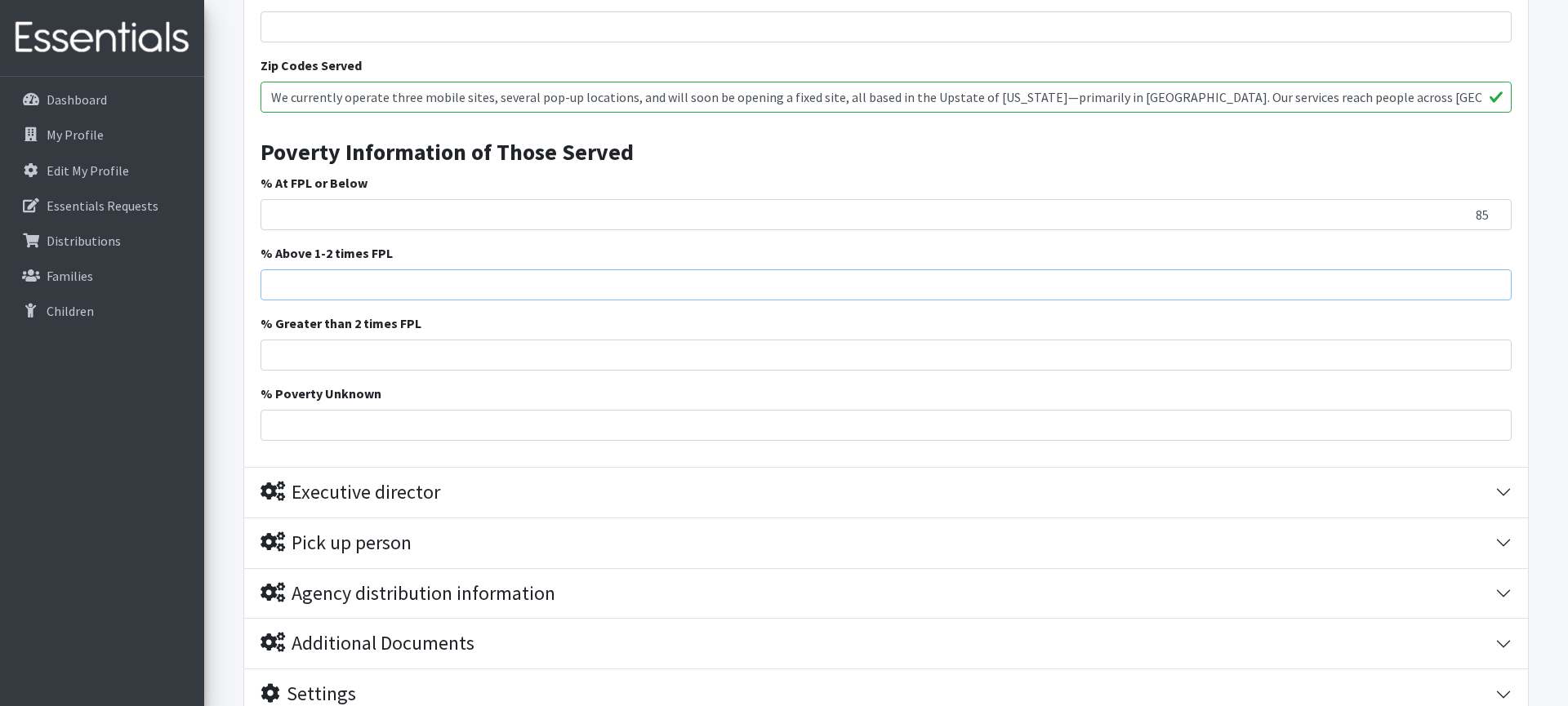
click at [593, 290] on input "% Above 1-2 times FPL" at bounding box center [885, 284] width 1251 height 31
type input "5"
click at [990, 434] on input "% Poverty Unknown" at bounding box center [885, 425] width 1251 height 31
type input "10"
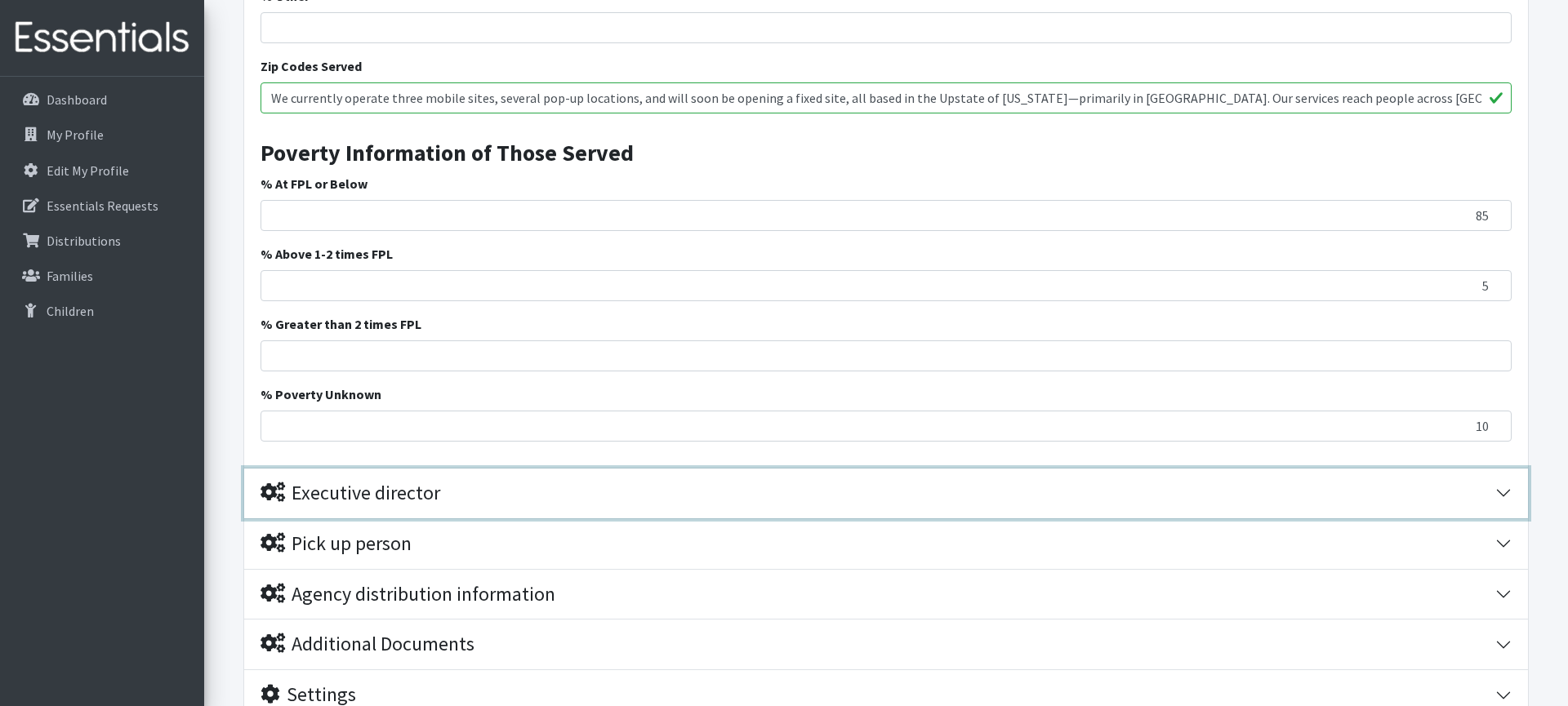
click at [760, 502] on div "Executive director" at bounding box center [878, 493] width 1235 height 24
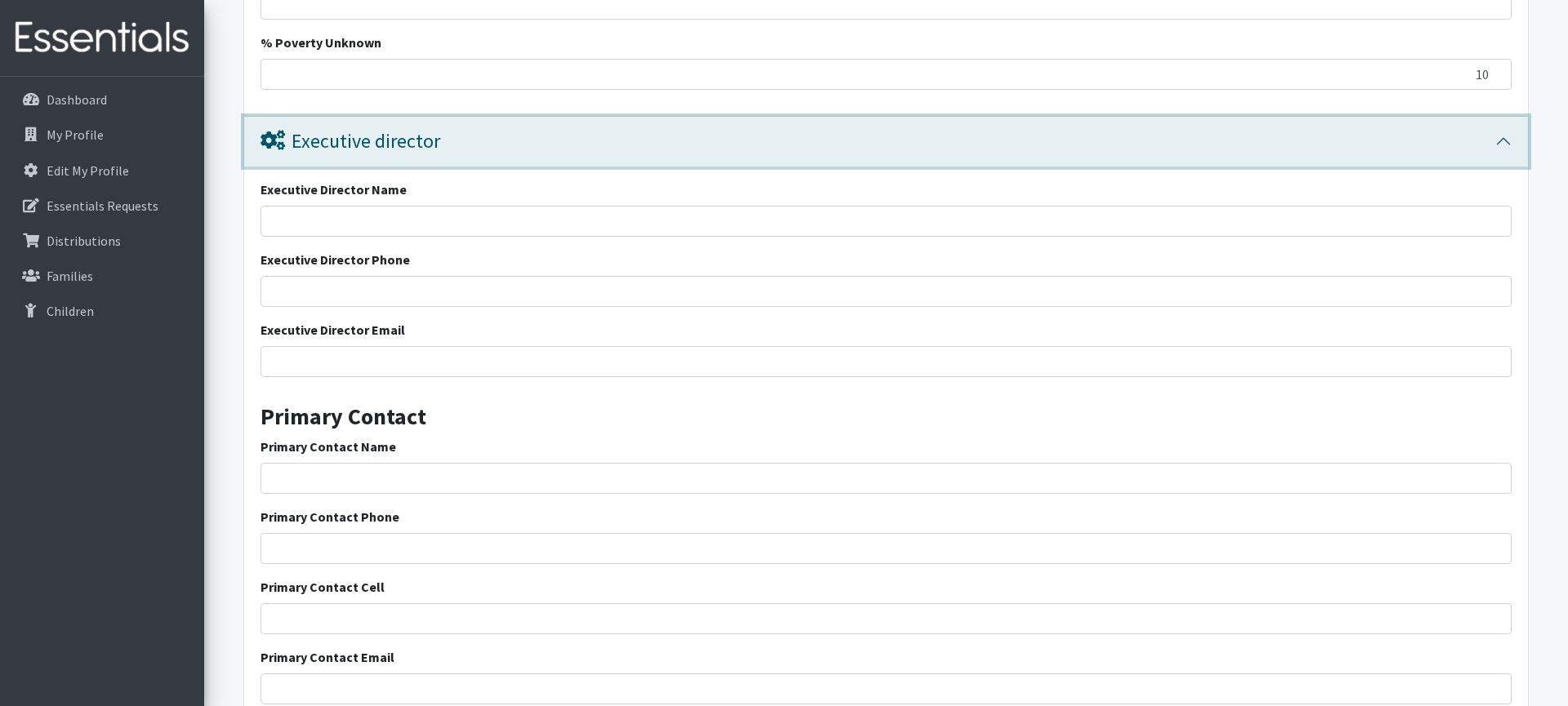
scroll to position [1590, 0]
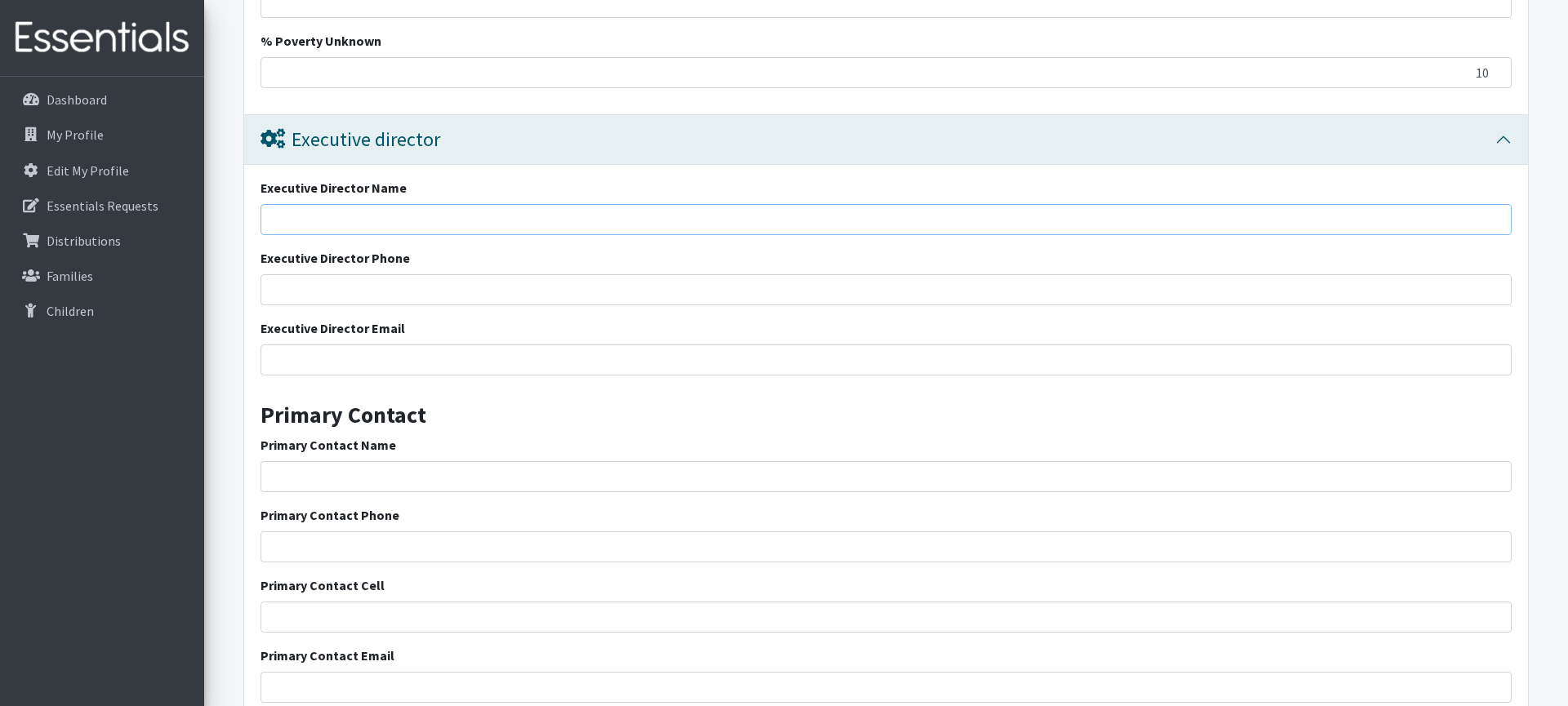
click at [456, 208] on input "Executive Director Name" at bounding box center [885, 219] width 1251 height 31
type input "[PERSON_NAME]"
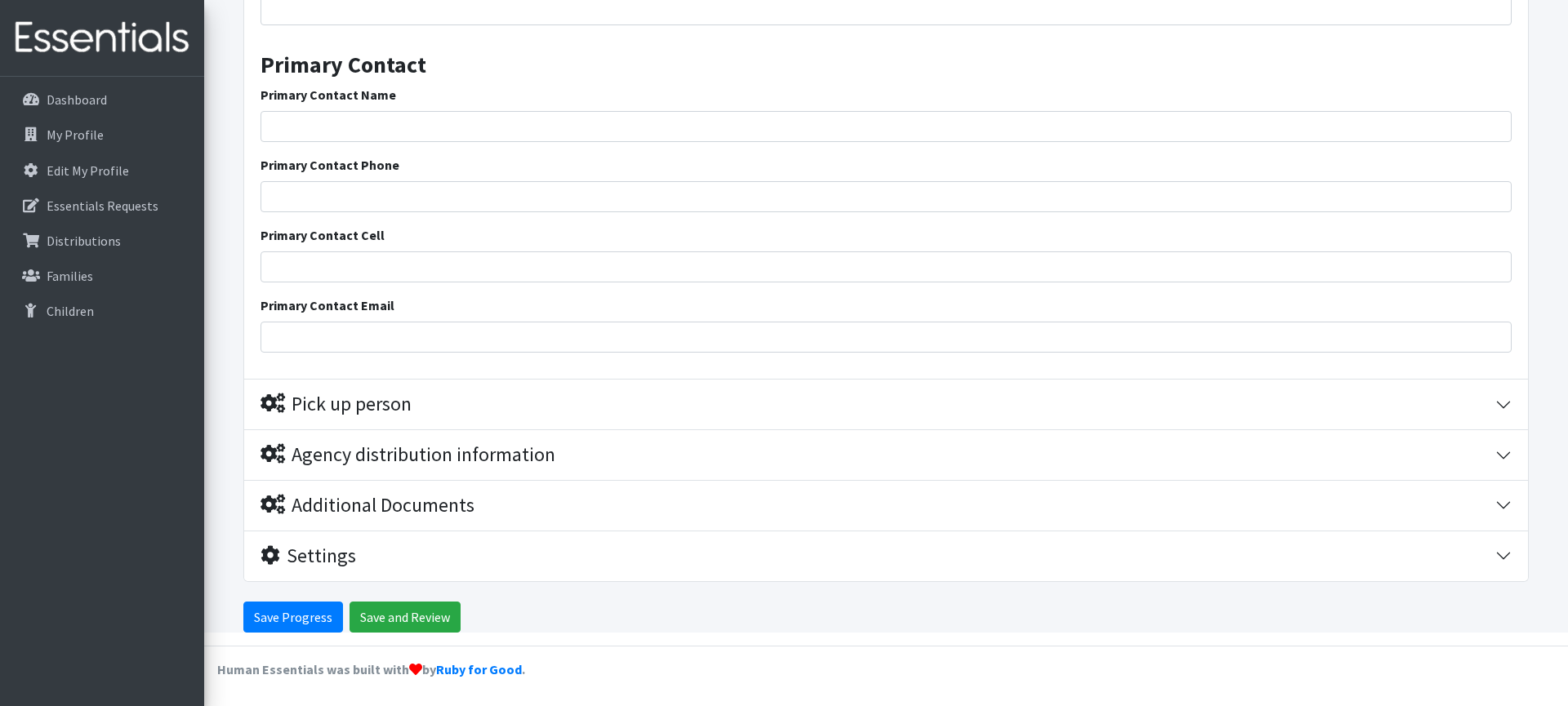
type input "Executive Director"
click at [441, 398] on div "Pick up person" at bounding box center [878, 404] width 1235 height 24
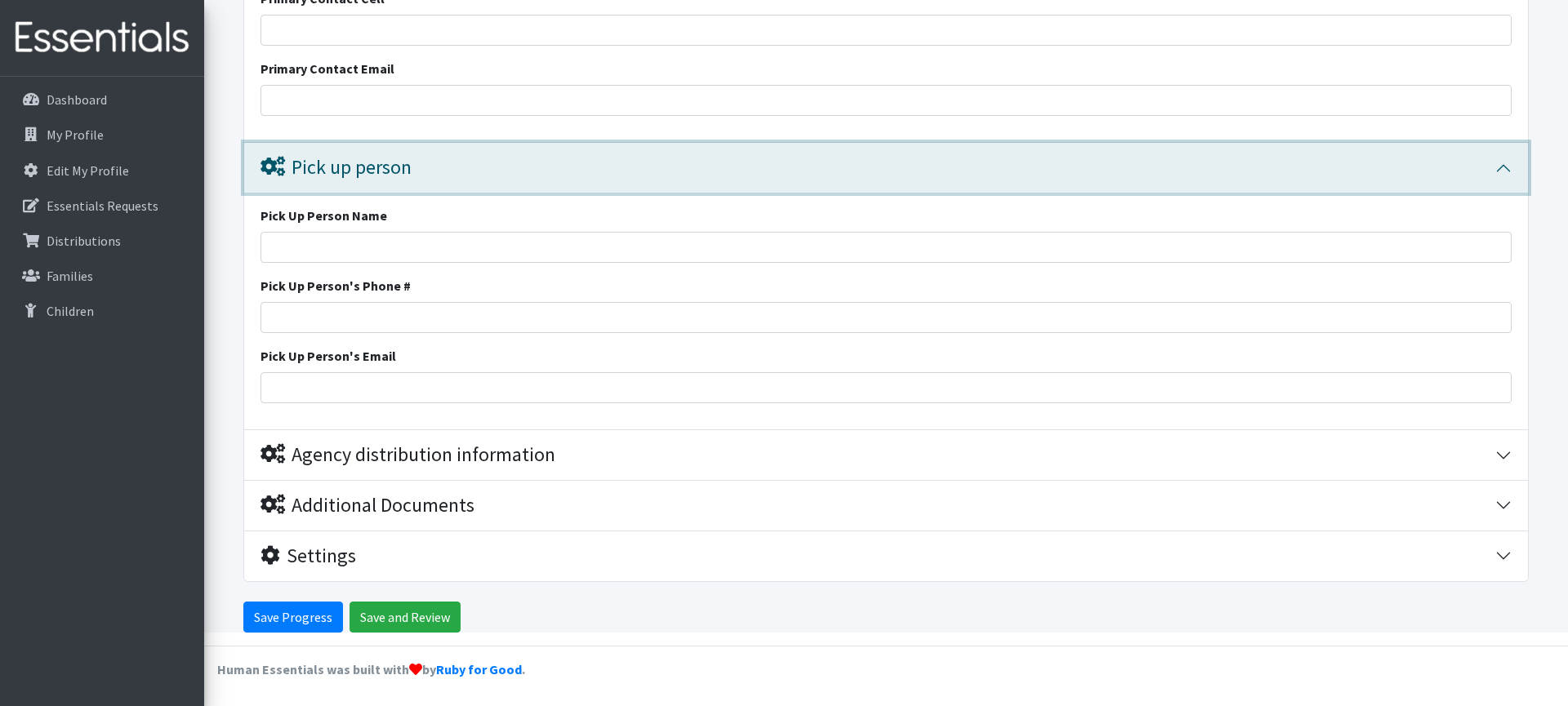
scroll to position [2177, 0]
click at [416, 169] on div "Pick up person" at bounding box center [878, 167] width 1235 height 24
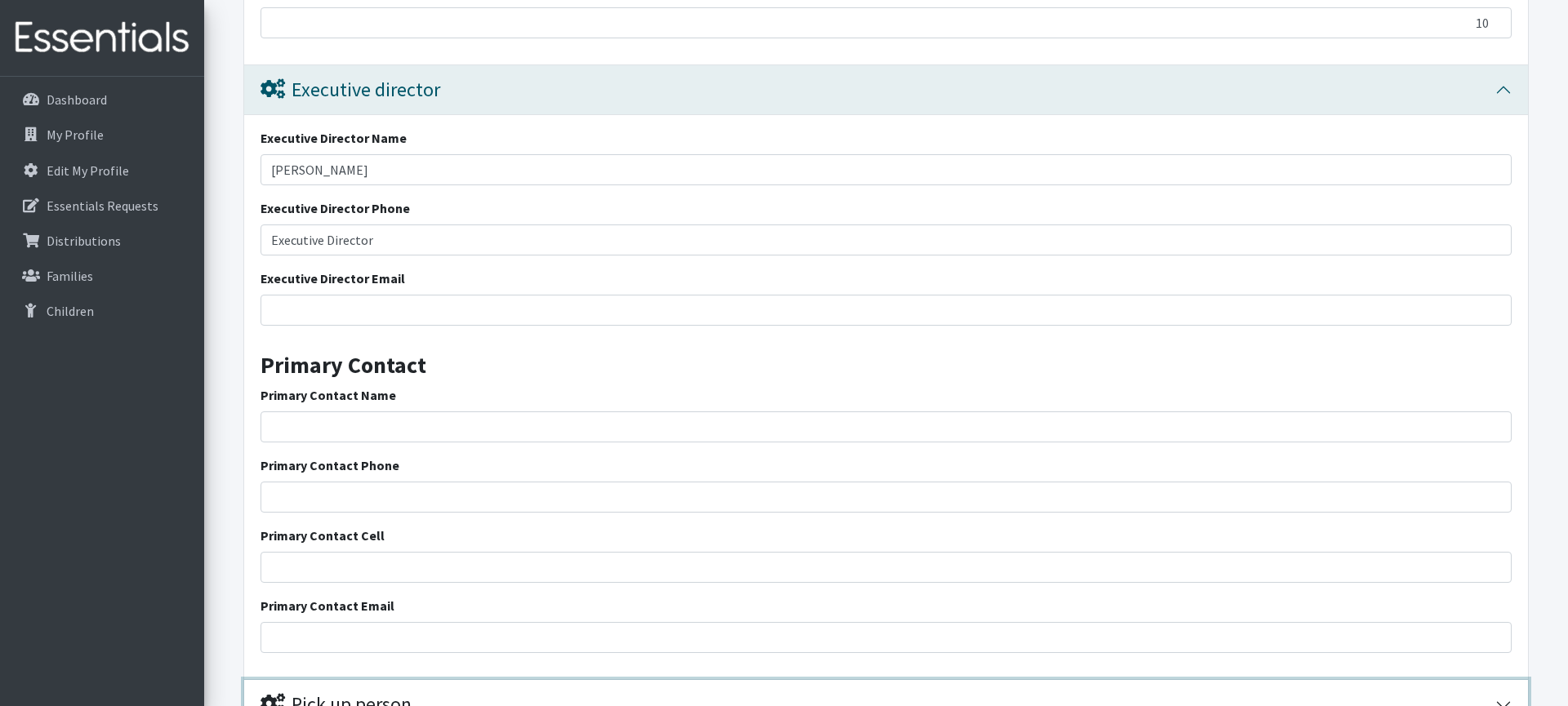
scroll to position [1591, 0]
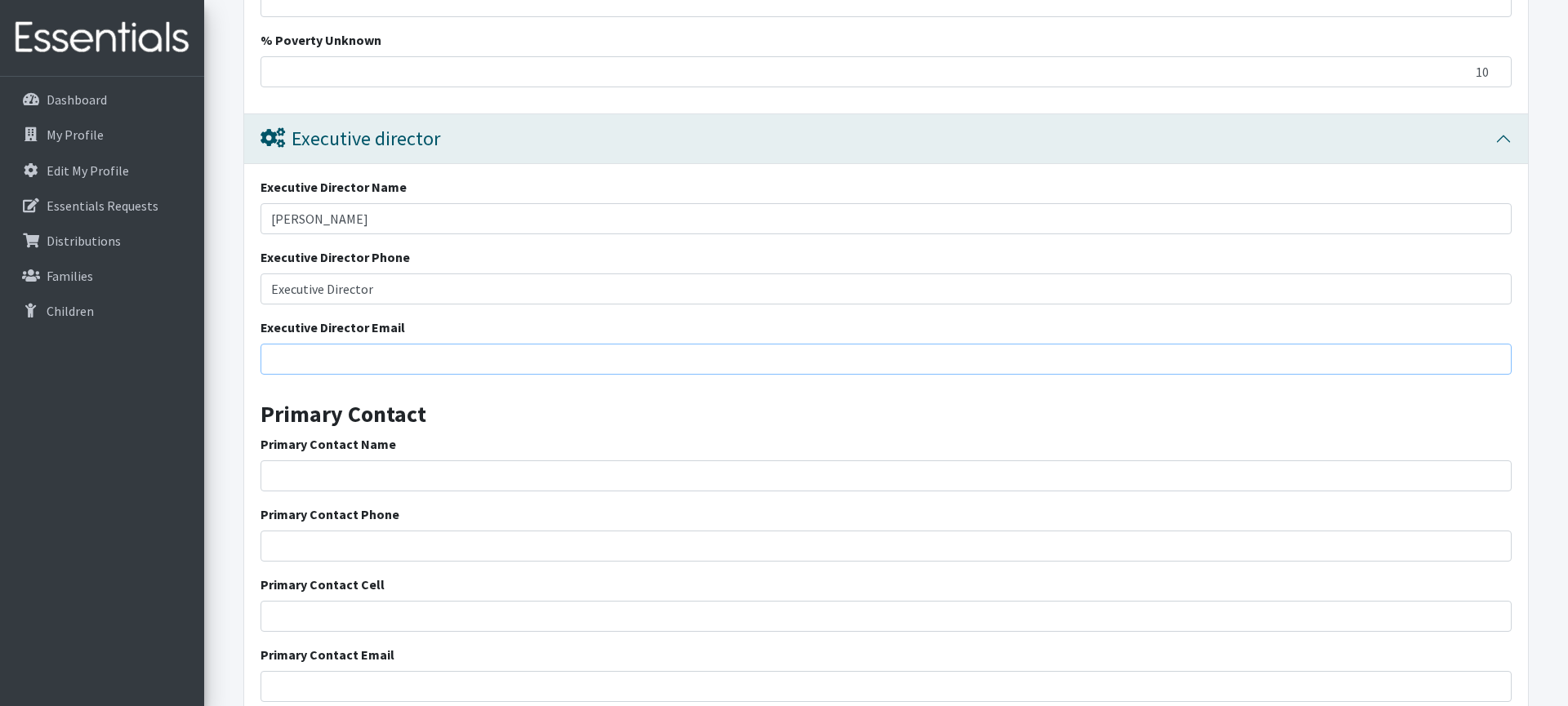
click at [411, 358] on input "Executive Director Email" at bounding box center [885, 359] width 1251 height 31
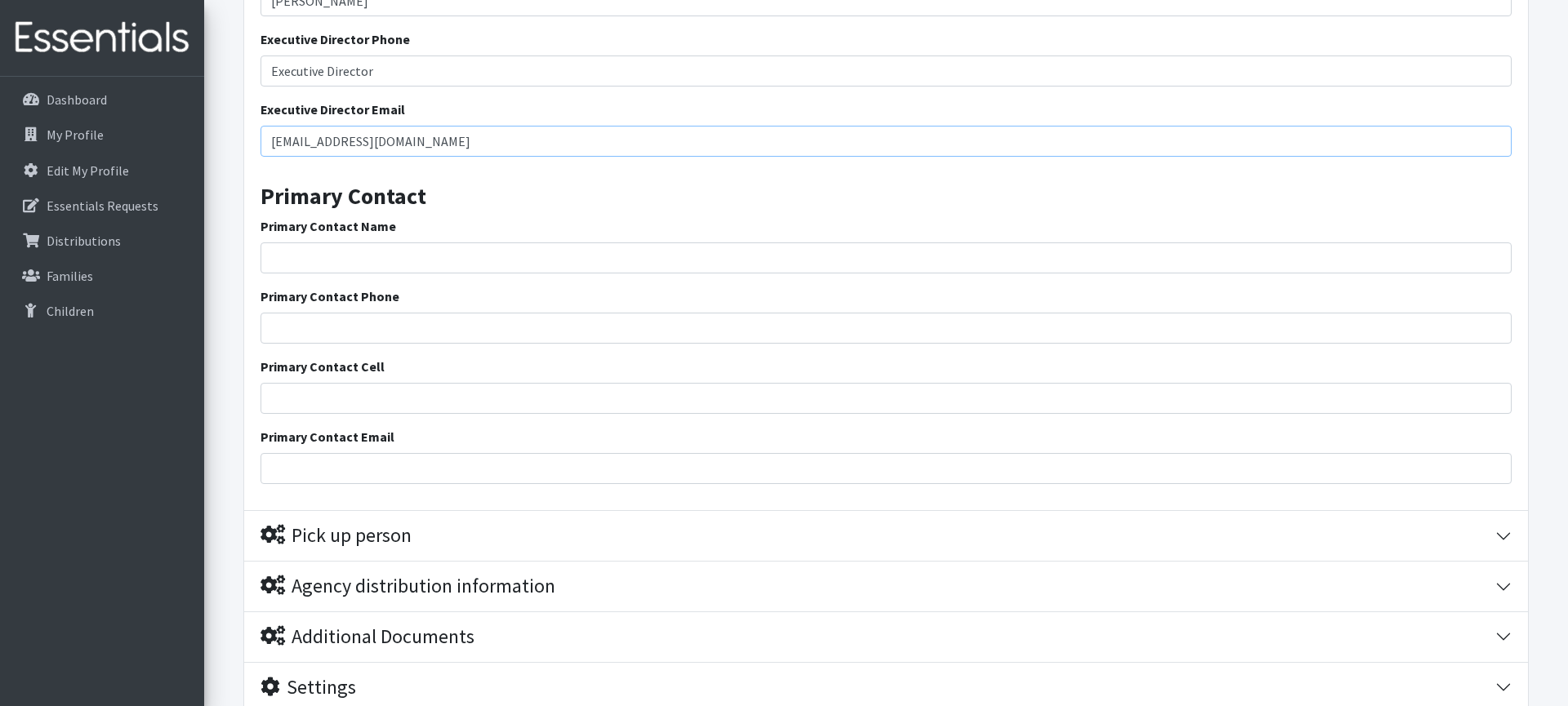
scroll to position [1817, 0]
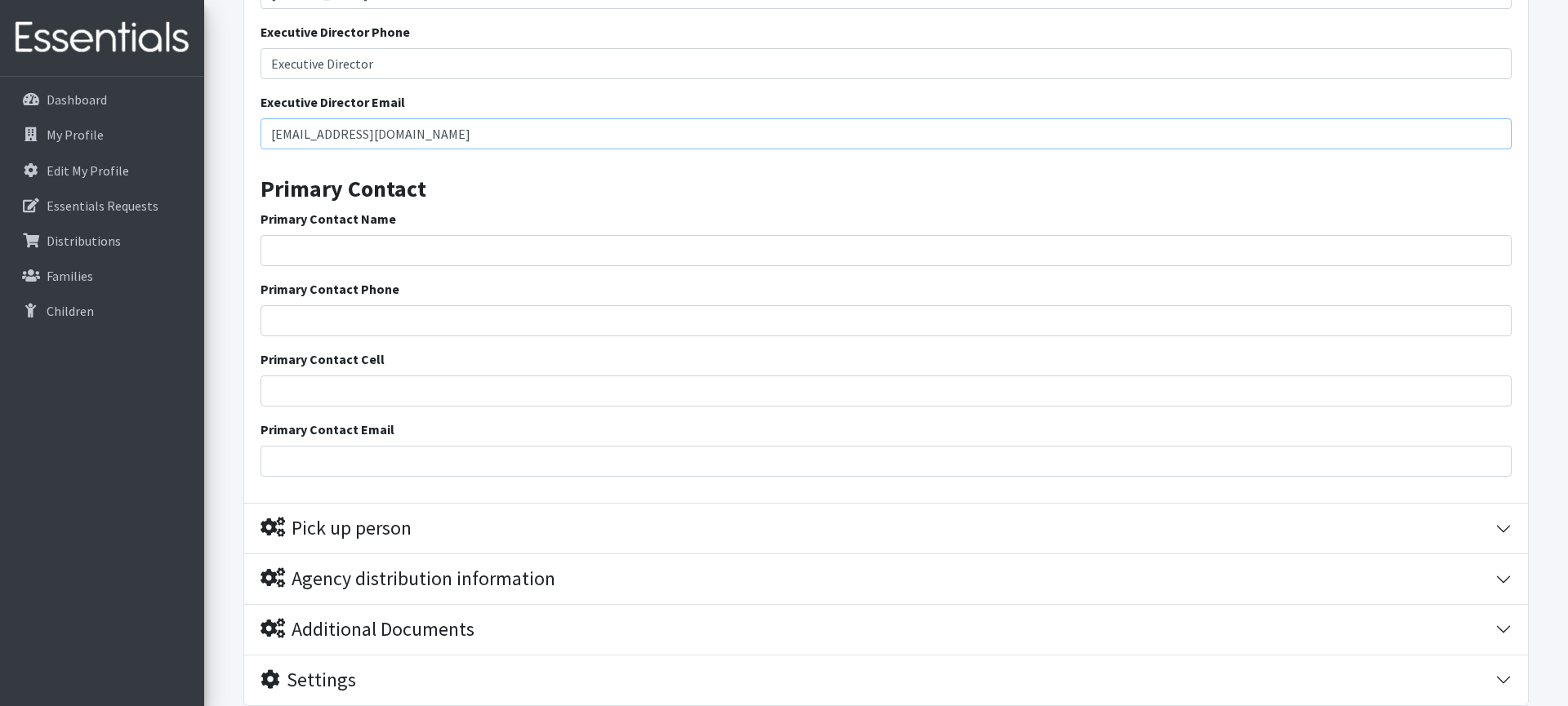
type input "[EMAIL_ADDRESS][DOMAIN_NAME]"
click at [326, 255] on input "Primary Contact Name" at bounding box center [885, 250] width 1251 height 31
type input "[PERSON_NAME]"
click at [387, 318] on input "Primary Contact Phone" at bounding box center [885, 321] width 1251 height 31
type input "3214425632"
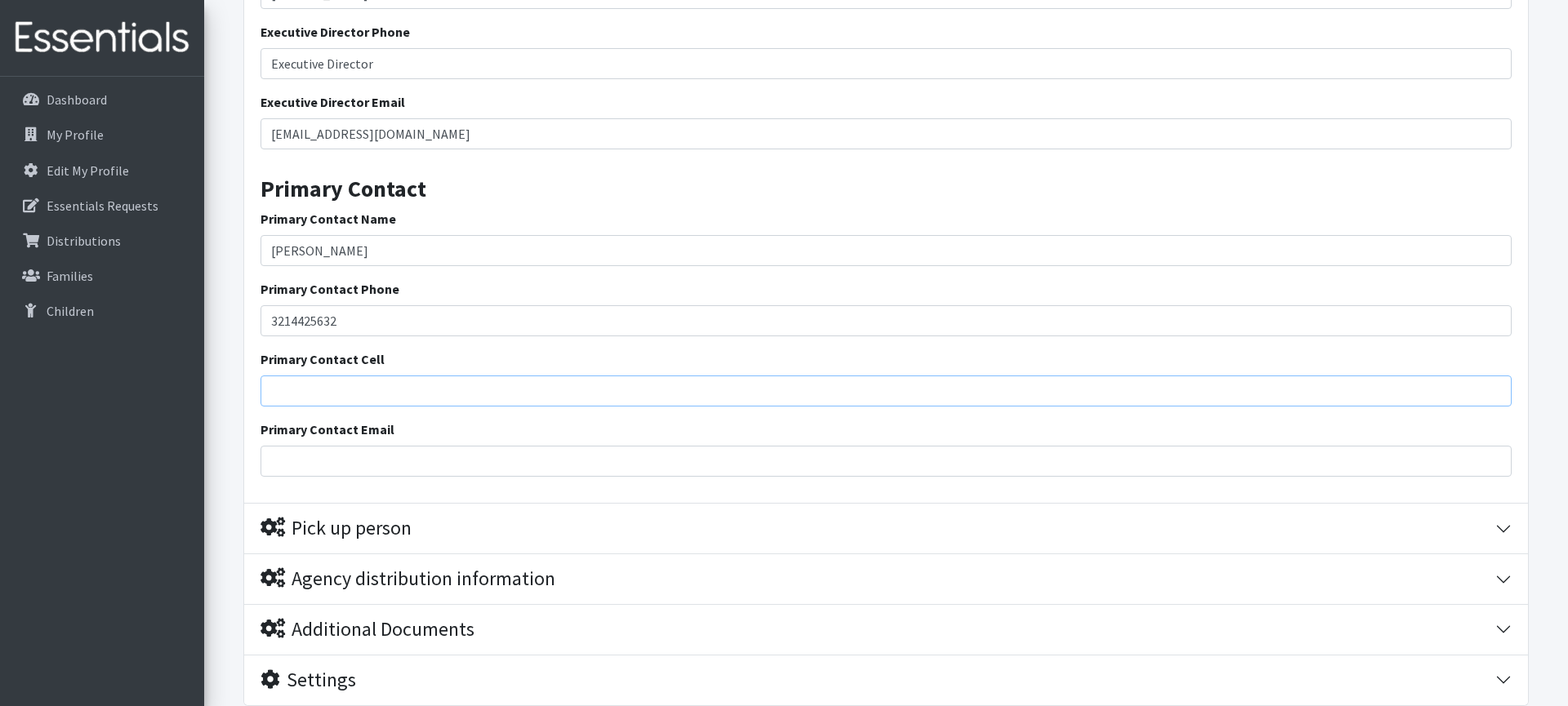
click at [368, 383] on input "Primary Contact Cell" at bounding box center [885, 391] width 1251 height 31
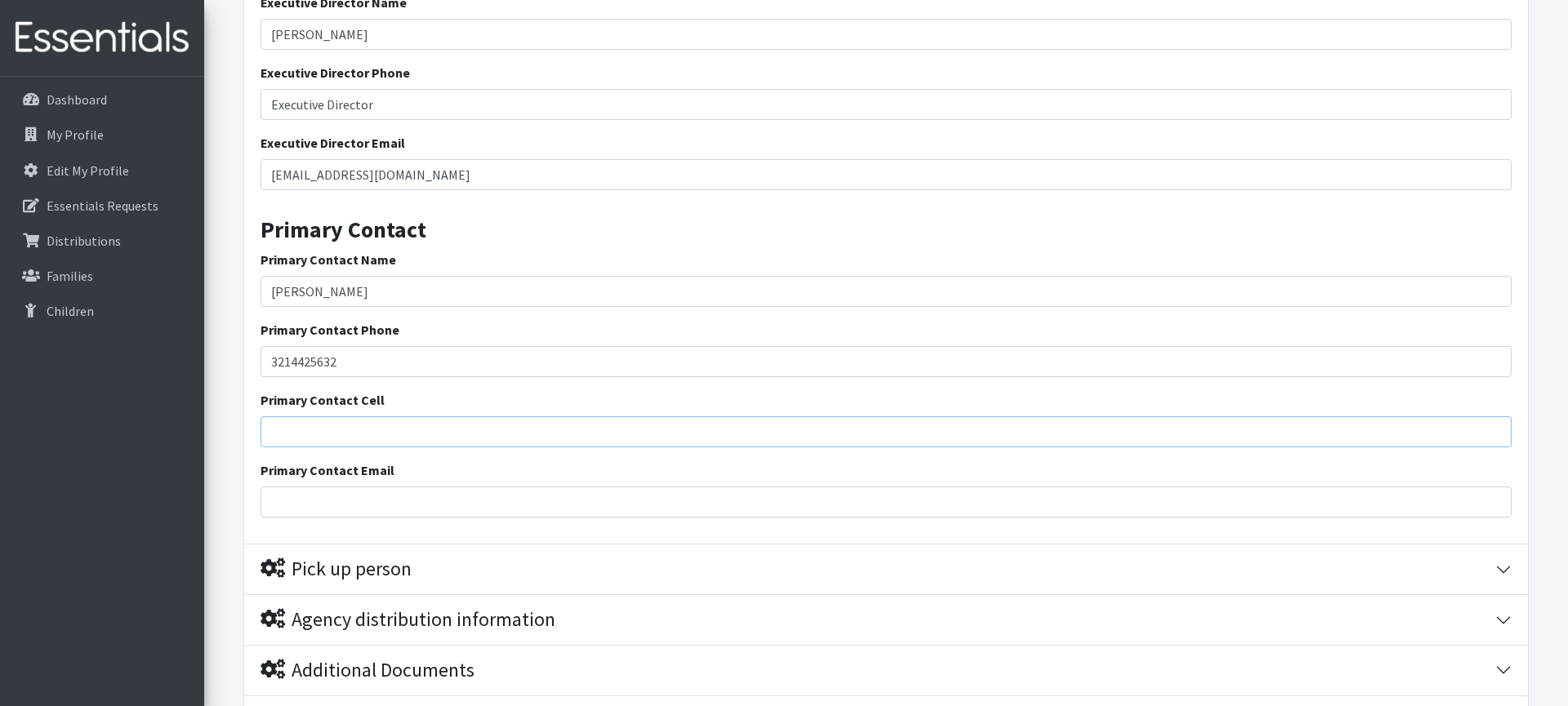
scroll to position [1775, 0]
click at [369, 431] on input "Primary Contact Cell" at bounding box center [885, 432] width 1251 height 31
type input "3214425632"
click at [373, 485] on div "Primary Contact Email" at bounding box center [885, 490] width 1251 height 58
click at [376, 494] on input "Primary Contact Email" at bounding box center [885, 502] width 1251 height 31
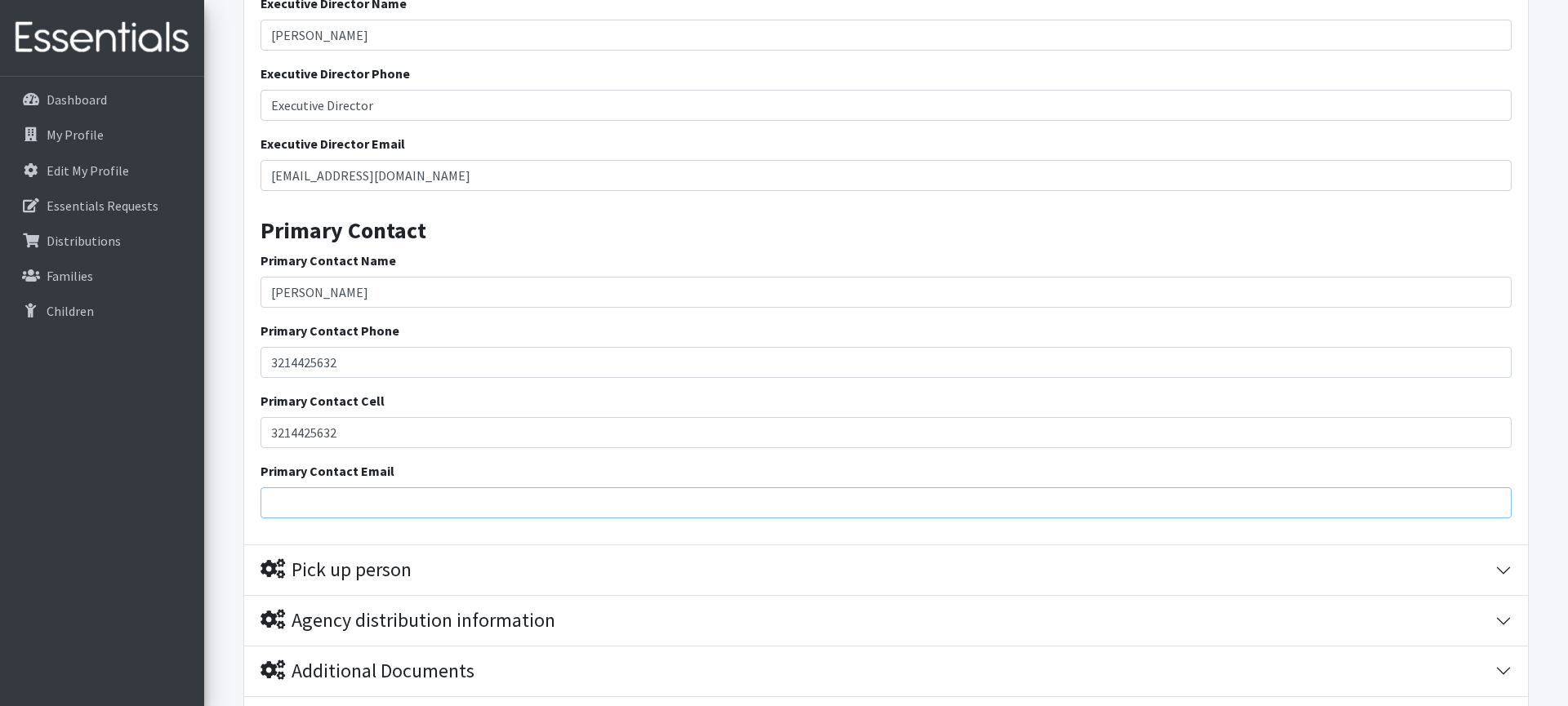
type input "[PERSON_NAME][EMAIL_ADDRESS][DOMAIN_NAME]"
click at [548, 242] on h3 "Primary Contact" at bounding box center [885, 224] width 1251 height 41
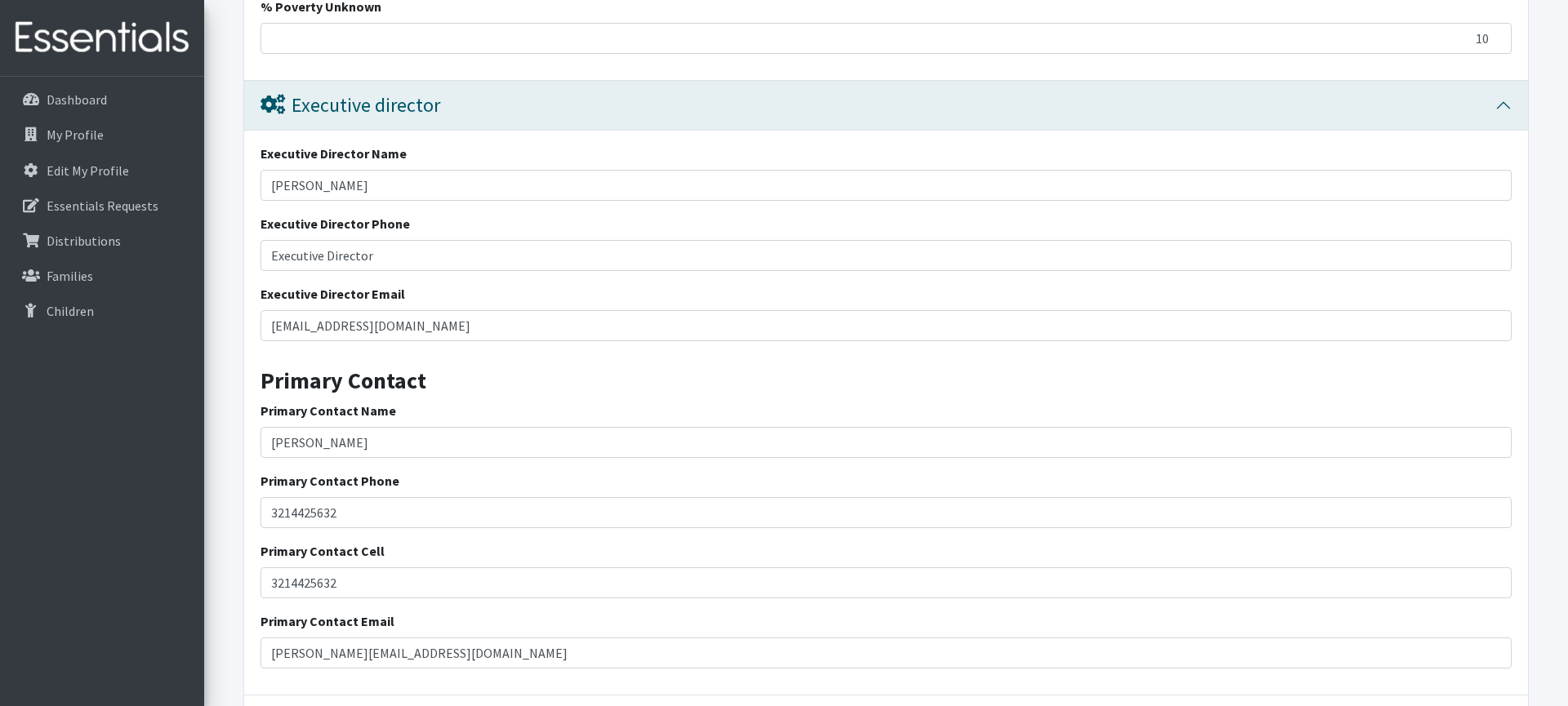
scroll to position [1615, 0]
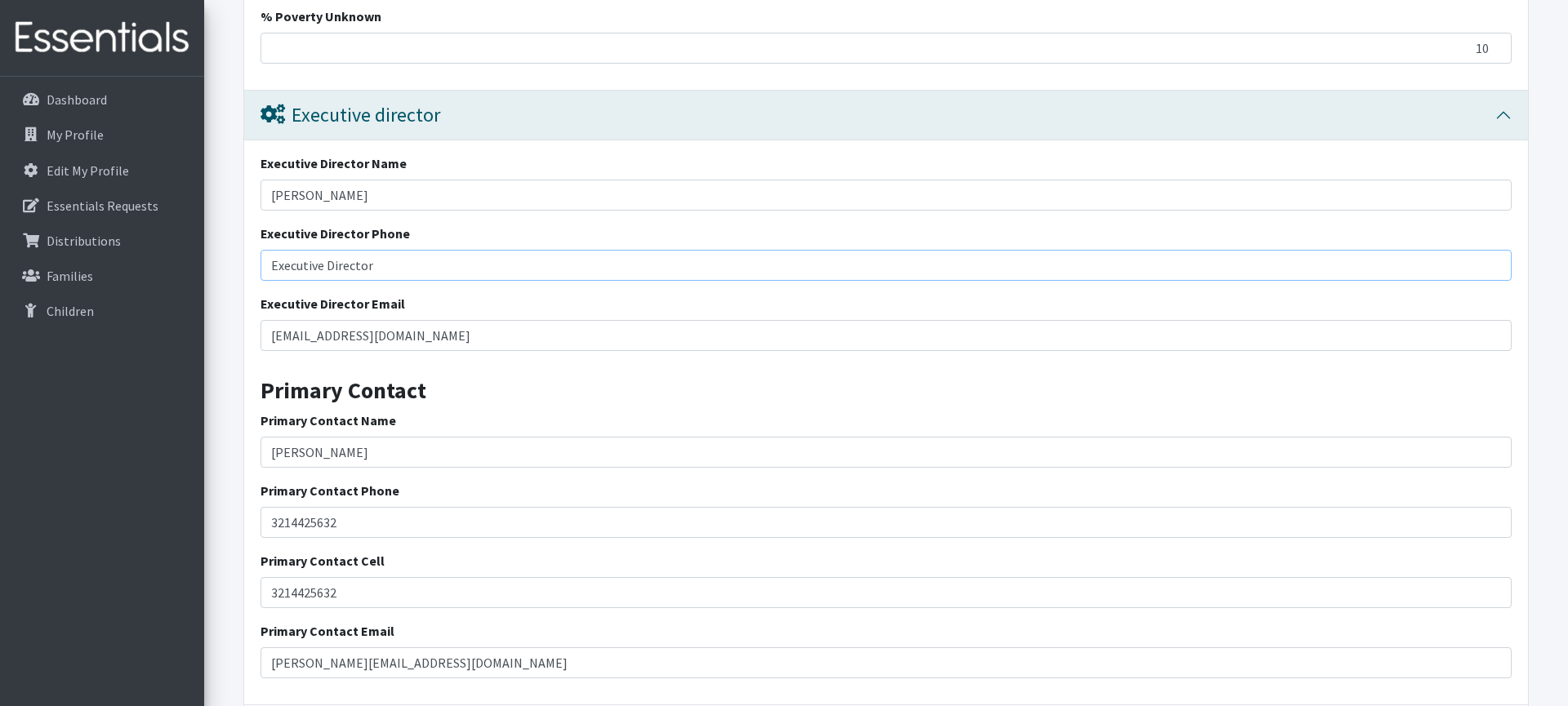
drag, startPoint x: 396, startPoint y: 266, endPoint x: 250, endPoint y: 254, distance: 146.5
click at [250, 254] on div "Executive Director Name Marc Burrows Executive Director Phone Executive Directo…" at bounding box center [886, 423] width 1284 height 565
paste input "[PHONE_NUMBER]"
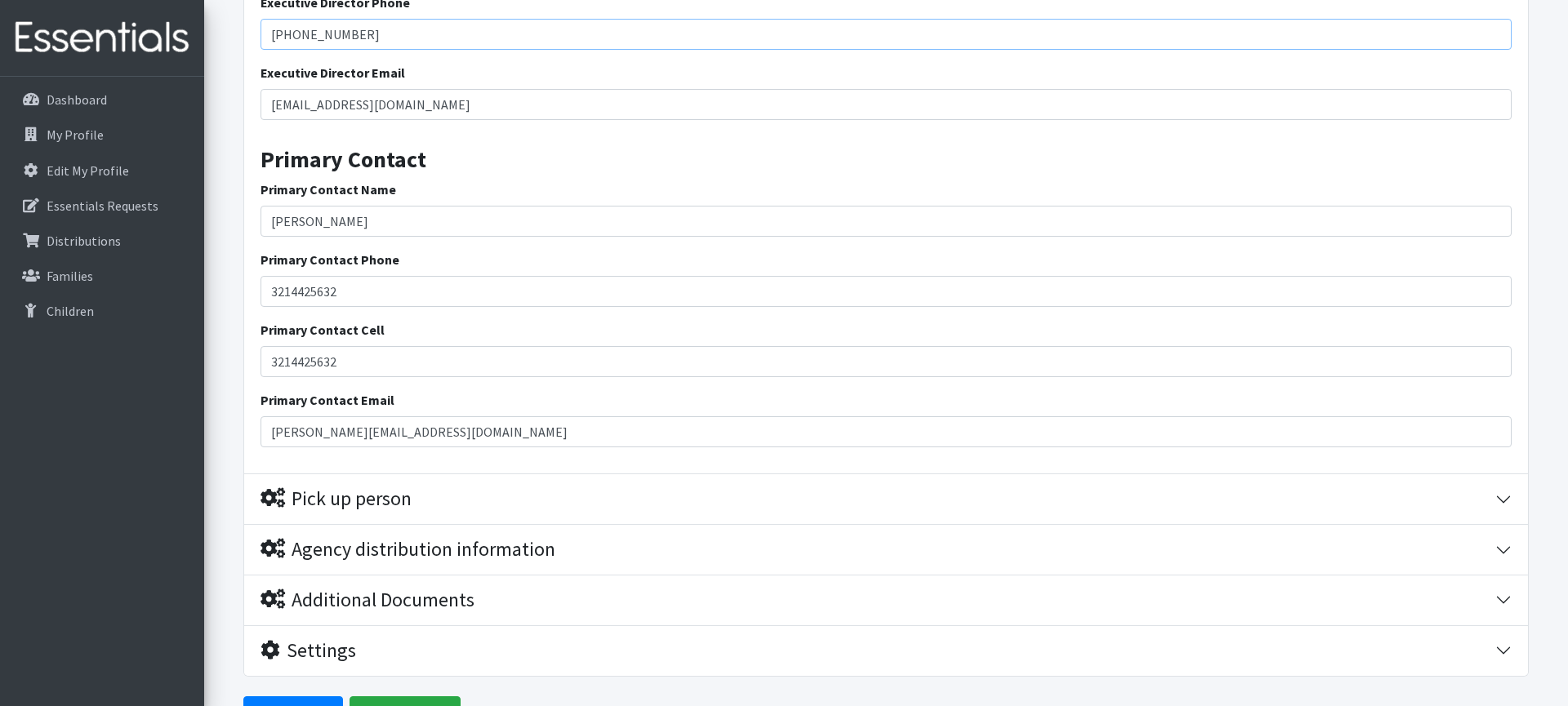
scroll to position [1844, 0]
type input "[PHONE_NUMBER]"
click at [512, 501] on div "Pick up person" at bounding box center [878, 500] width 1235 height 24
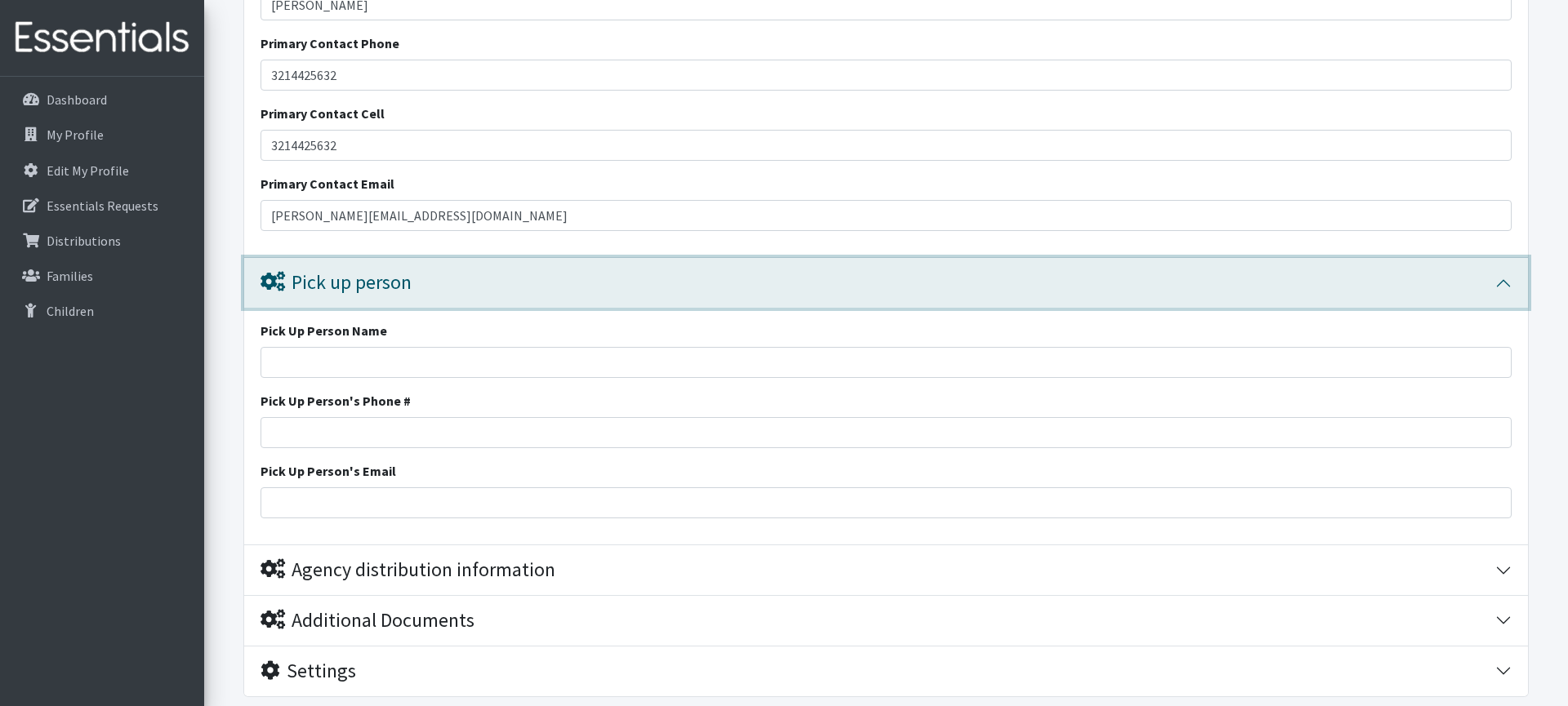
scroll to position [2080, 0]
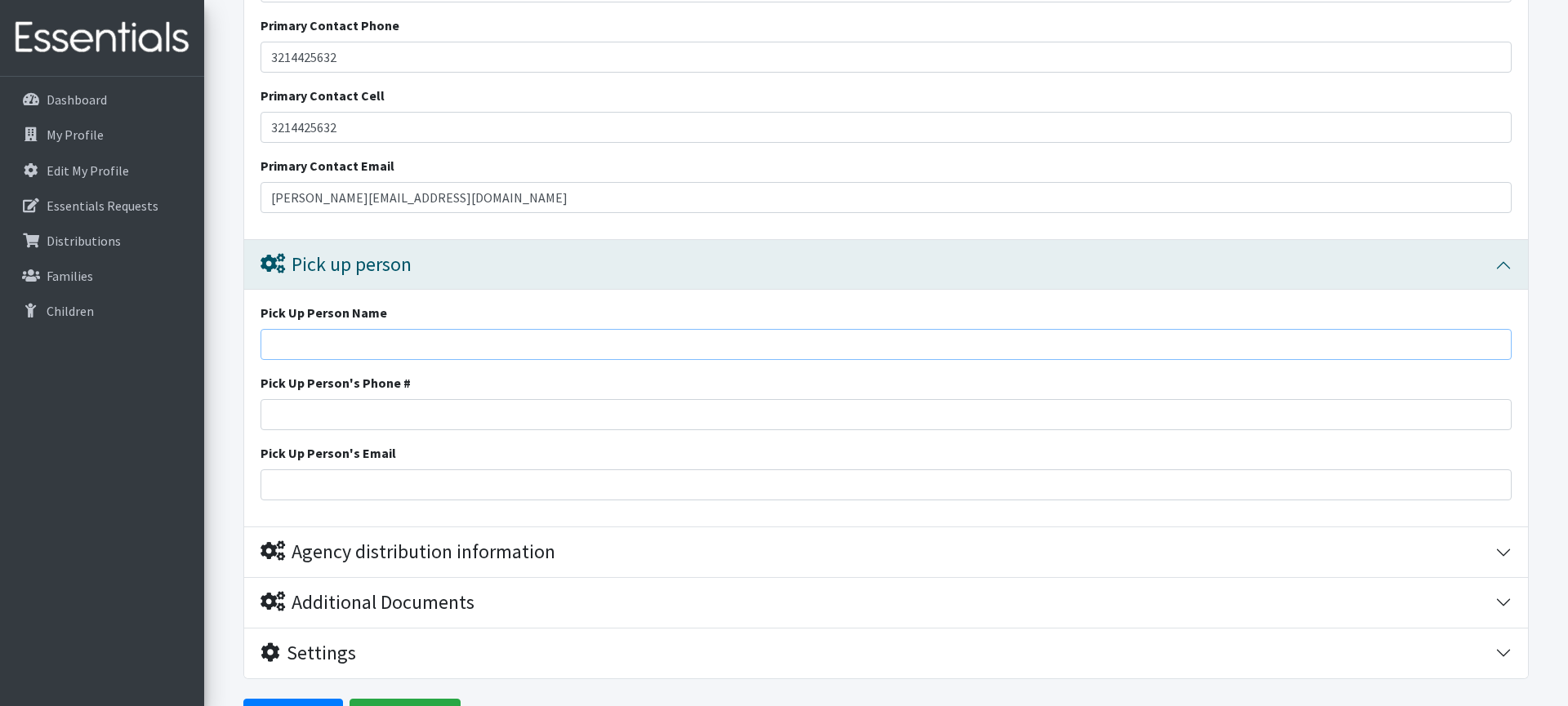
click at [413, 329] on input "Pick Up Person Name" at bounding box center [885, 345] width 1251 height 31
click at [413, 338] on input "Pick Up Person Name" at bounding box center [885, 345] width 1251 height 31
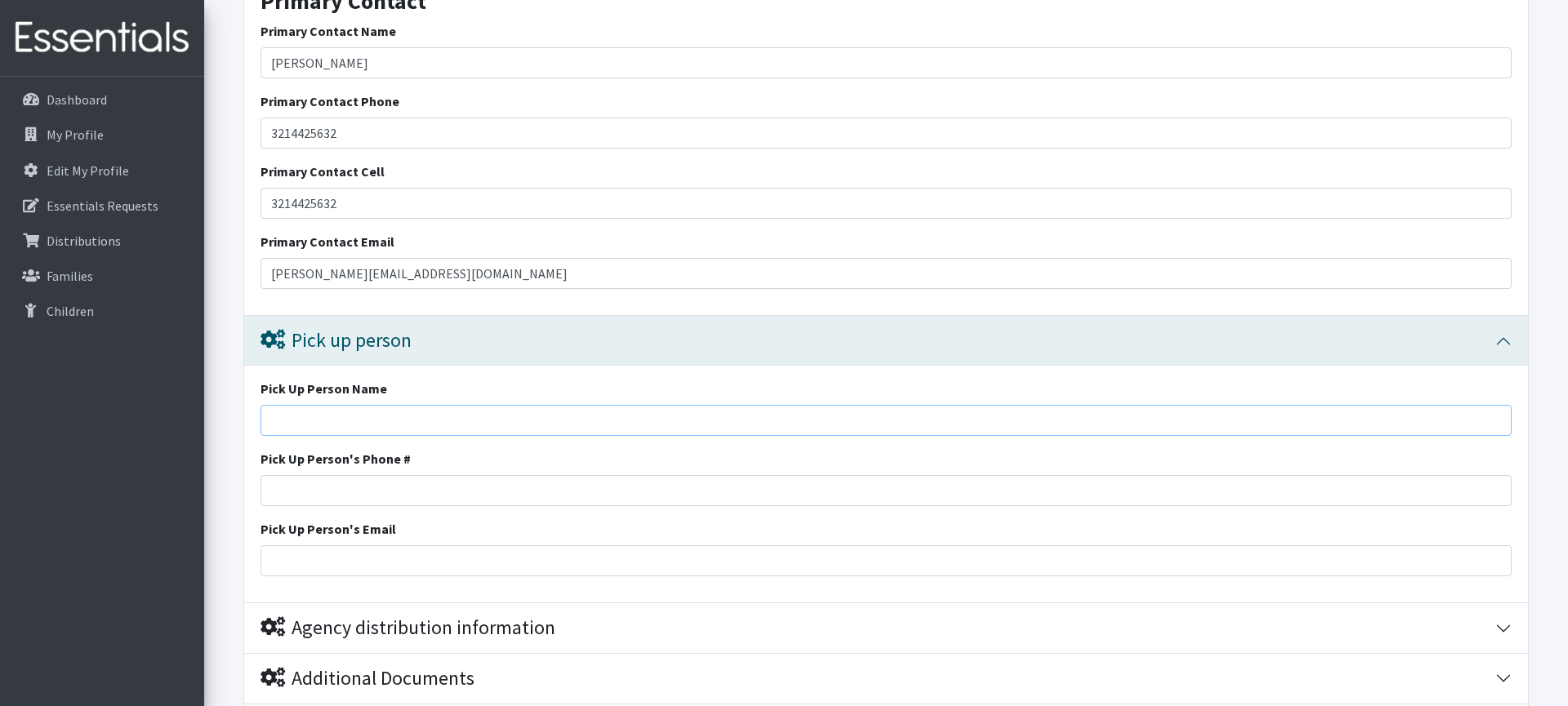
scroll to position [2001, 0]
drag, startPoint x: 432, startPoint y: 65, endPoint x: 268, endPoint y: 66, distance: 164.0
click at [268, 66] on input "[PERSON_NAME]" at bounding box center [885, 66] width 1251 height 31
click at [403, 417] on input "Pick Up Person Name" at bounding box center [885, 424] width 1251 height 31
paste input "[PERSON_NAME]"
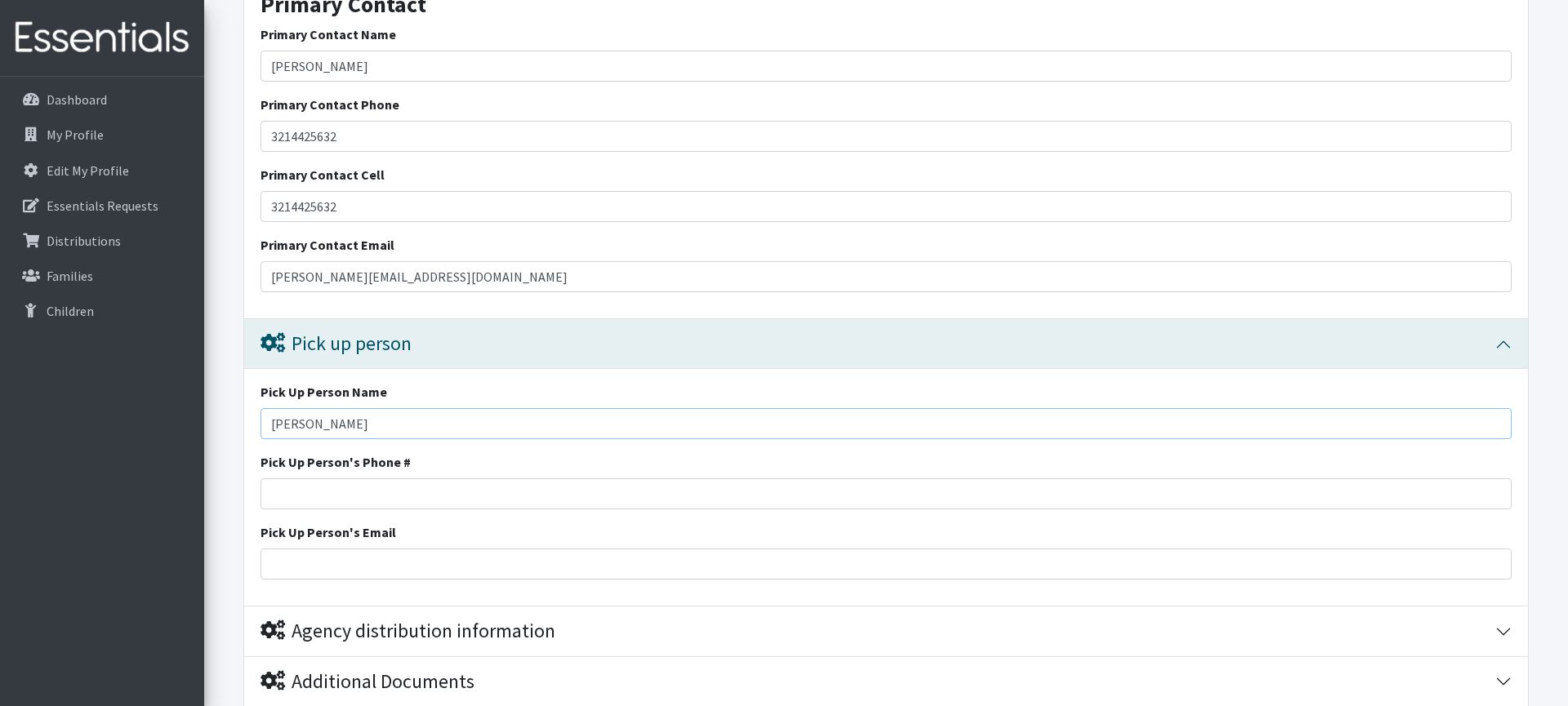
type input "[PERSON_NAME]"
click at [400, 498] on input "Pick Up Person's Phone #" at bounding box center [885, 494] width 1251 height 31
type input "3214425632"
click at [378, 562] on input "Pick Up Person's Email" at bounding box center [885, 563] width 1251 height 31
type input "[PERSON_NAME][EMAIL_ADDRESS][DOMAIN_NAME]"
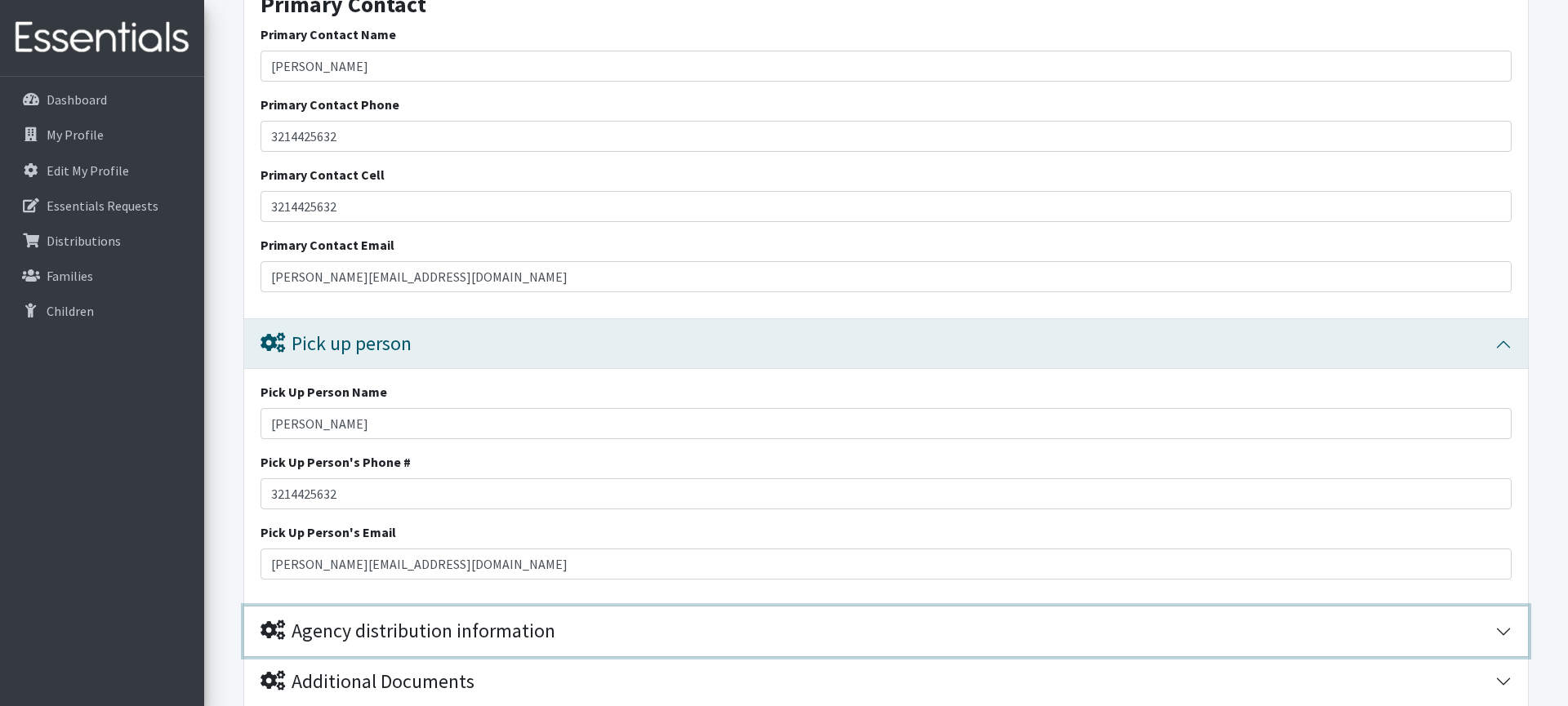
click at [557, 634] on div "Agency distribution information" at bounding box center [878, 631] width 1235 height 24
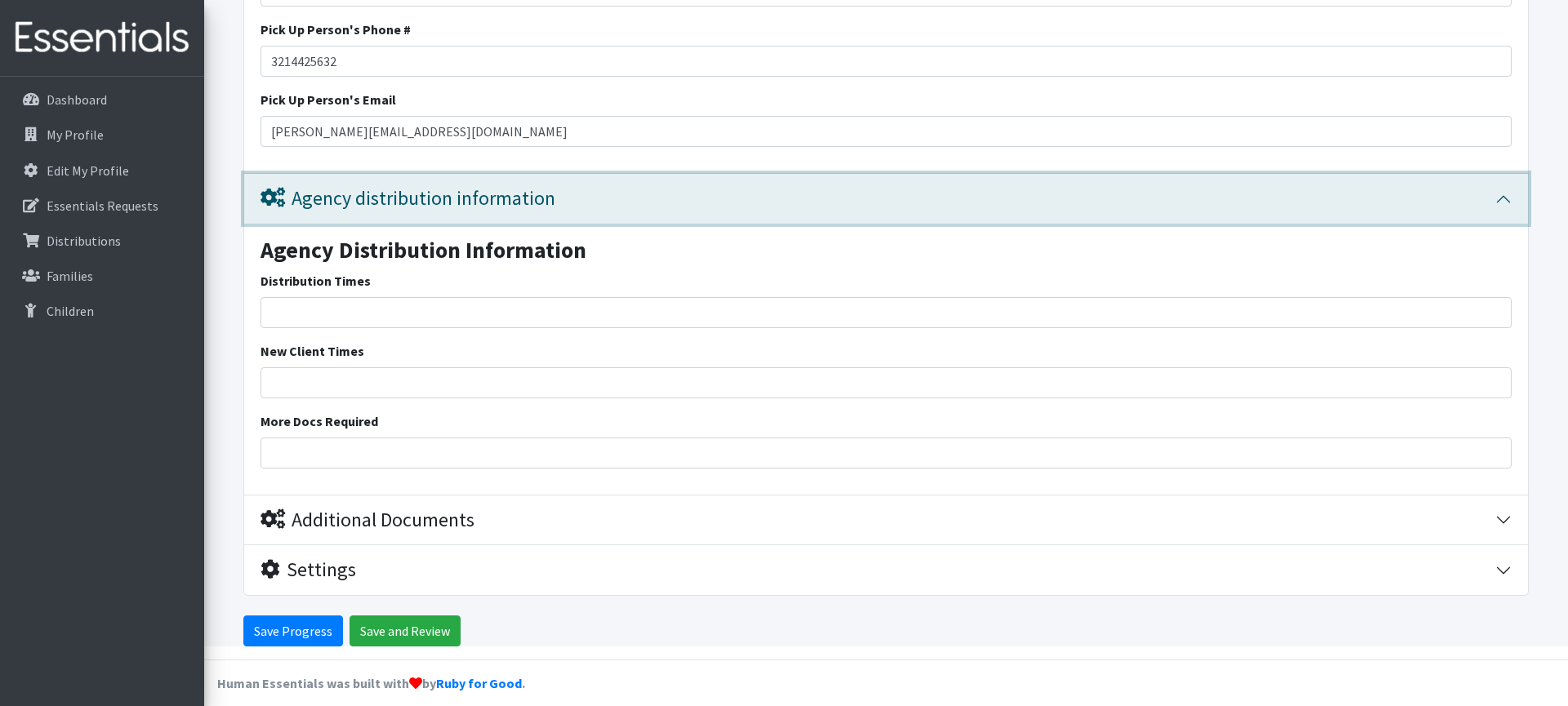
scroll to position [2436, 0]
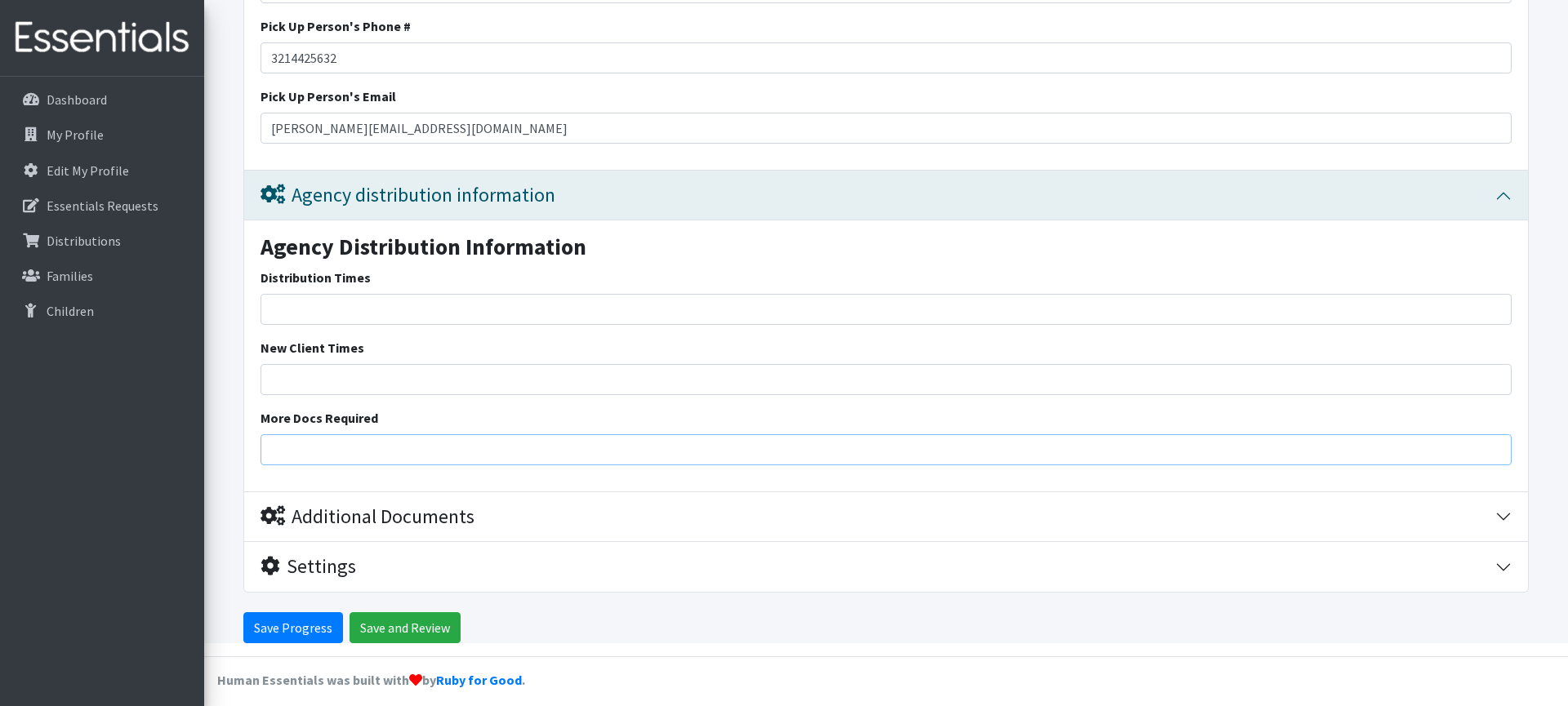
click at [336, 445] on input "More Docs Required" at bounding box center [885, 449] width 1251 height 31
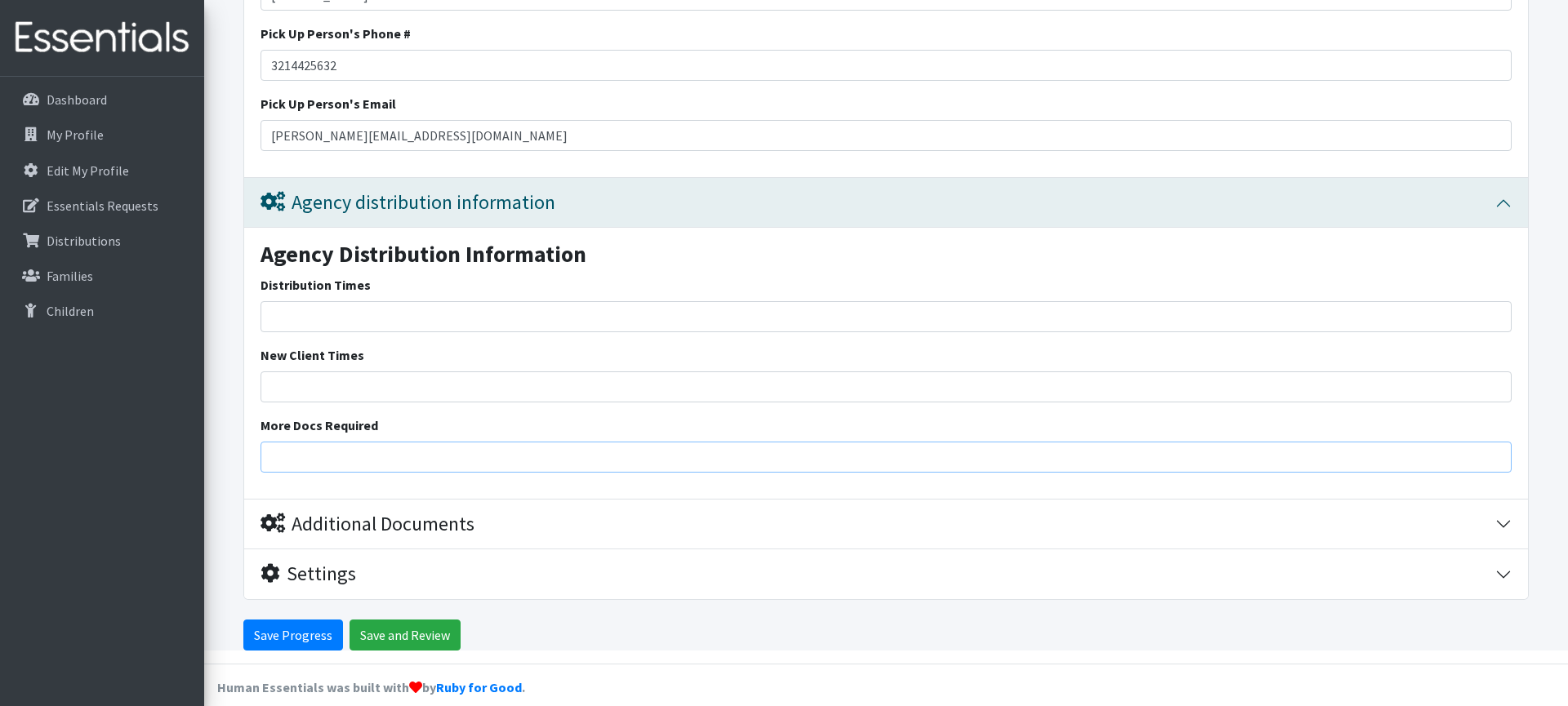
click at [383, 450] on input "More Docs Required" at bounding box center [885, 457] width 1251 height 31
click at [345, 425] on label "More Docs Required" at bounding box center [319, 424] width 118 height 20
click at [345, 440] on input "More Docs Required" at bounding box center [885, 455] width 1251 height 31
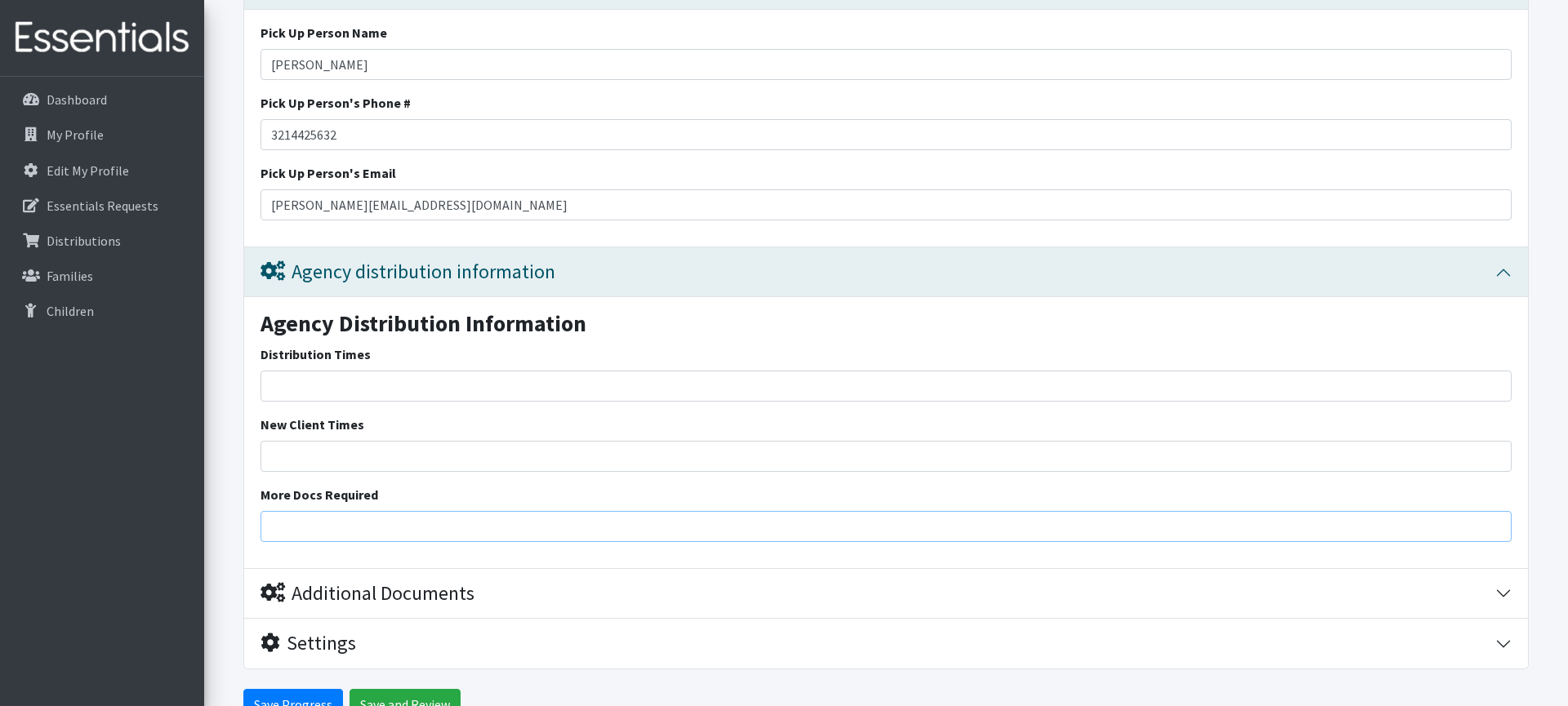
scroll to position [2356, 0]
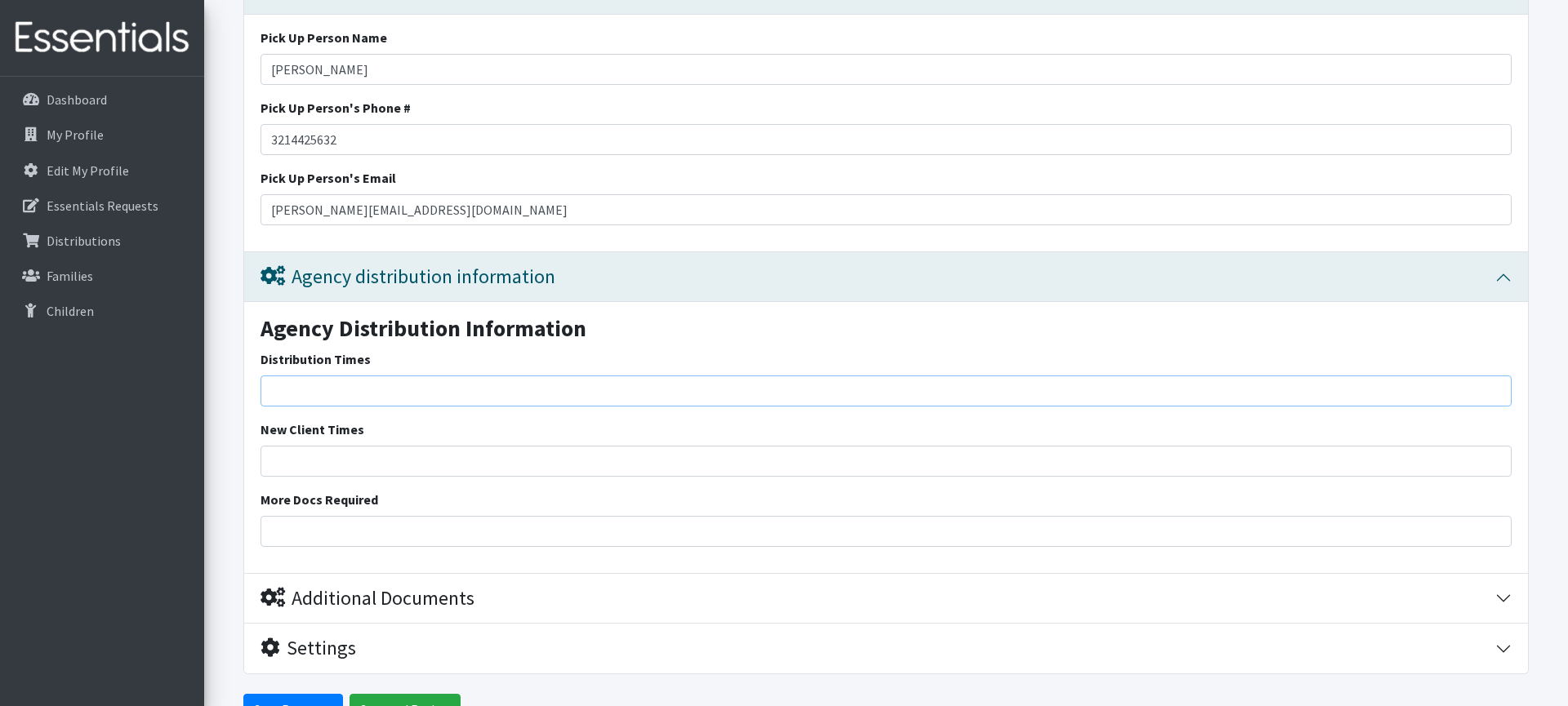
click at [354, 394] on input "Distribution Times" at bounding box center [885, 391] width 1251 height 31
drag, startPoint x: 457, startPoint y: 392, endPoint x: 235, endPoint y: 387, distance: 222.1
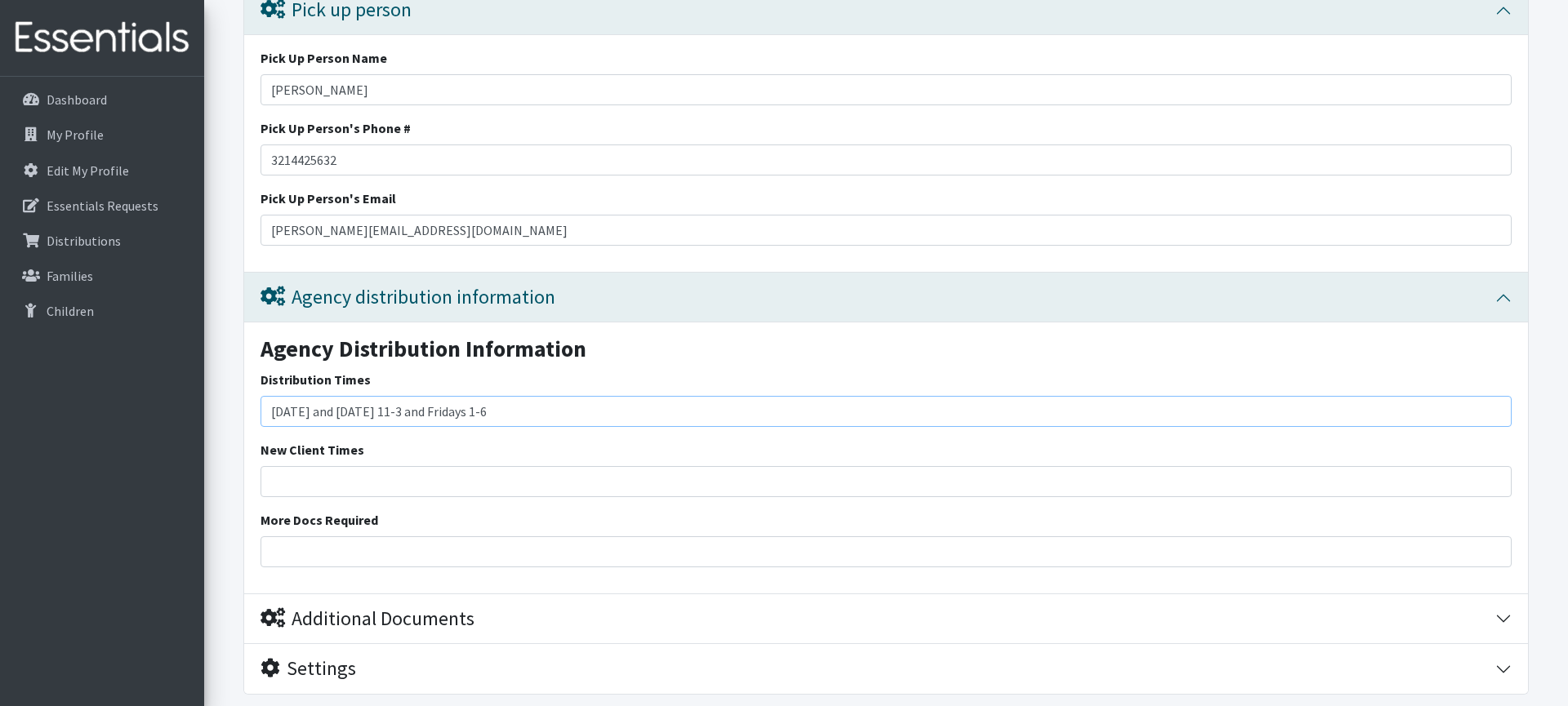
type input "[DATE] and [DATE] 11-3 and Fridays 1-6"
click at [395, 449] on div "New Client Times" at bounding box center [885, 468] width 1251 height 58
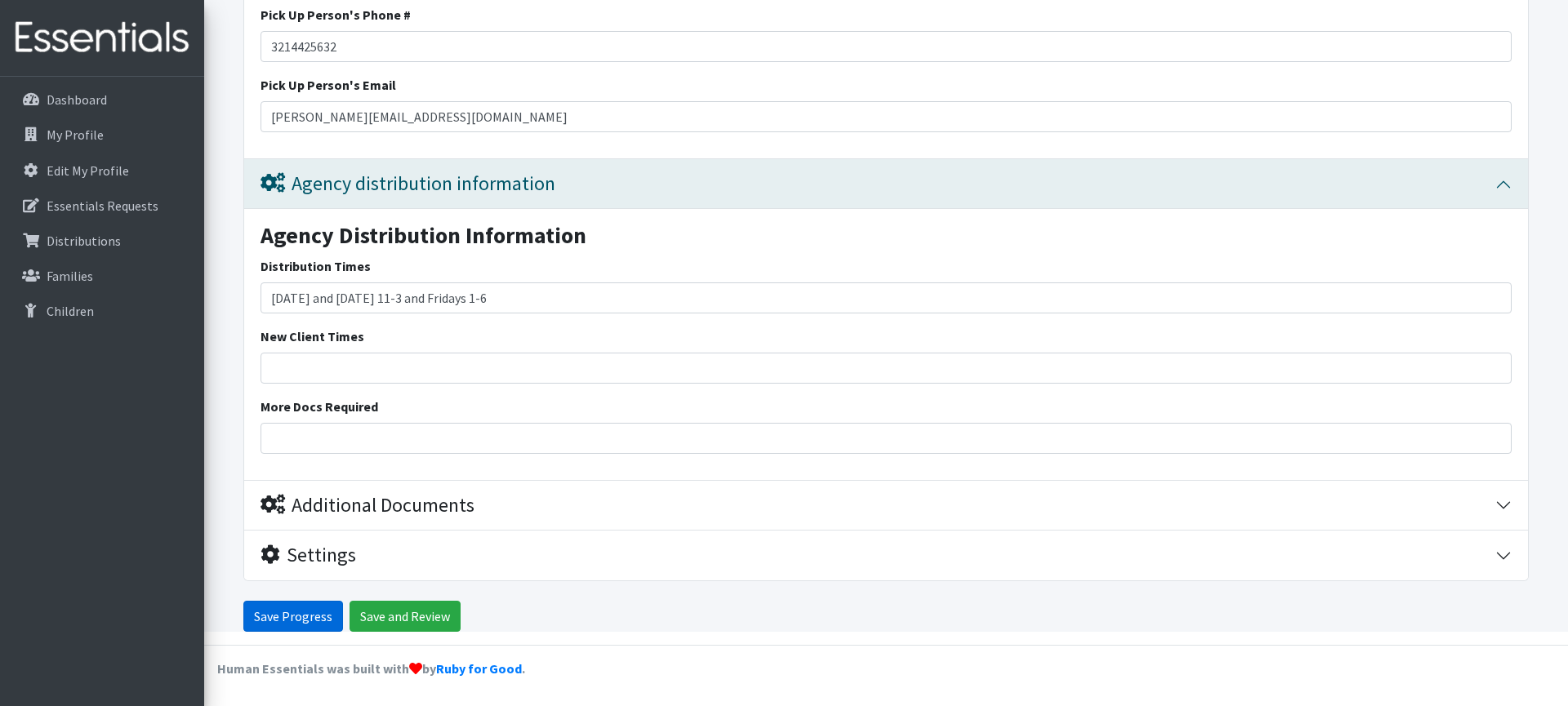
click at [293, 608] on input "Save Progress" at bounding box center [294, 616] width 100 height 31
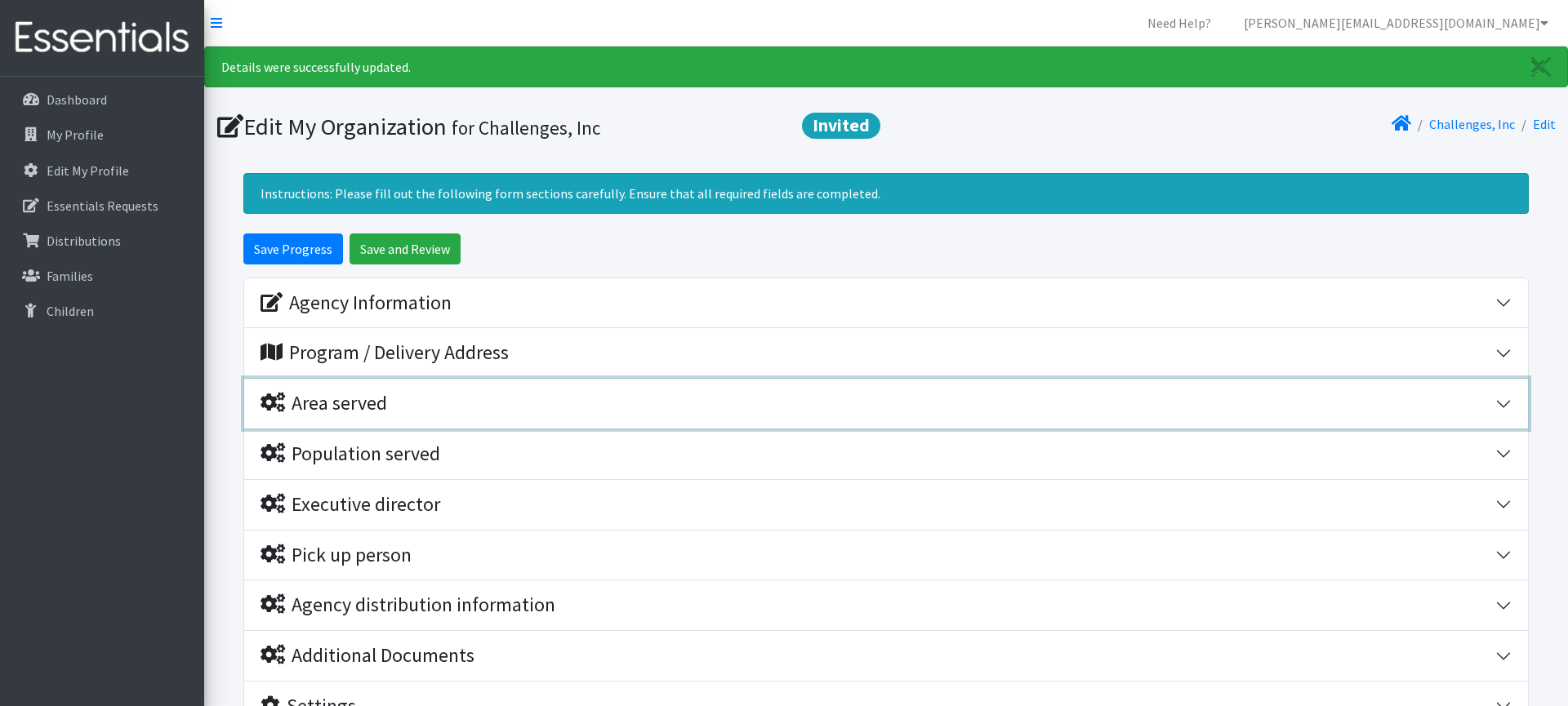
click at [460, 392] on div "Area served" at bounding box center [878, 403] width 1235 height 24
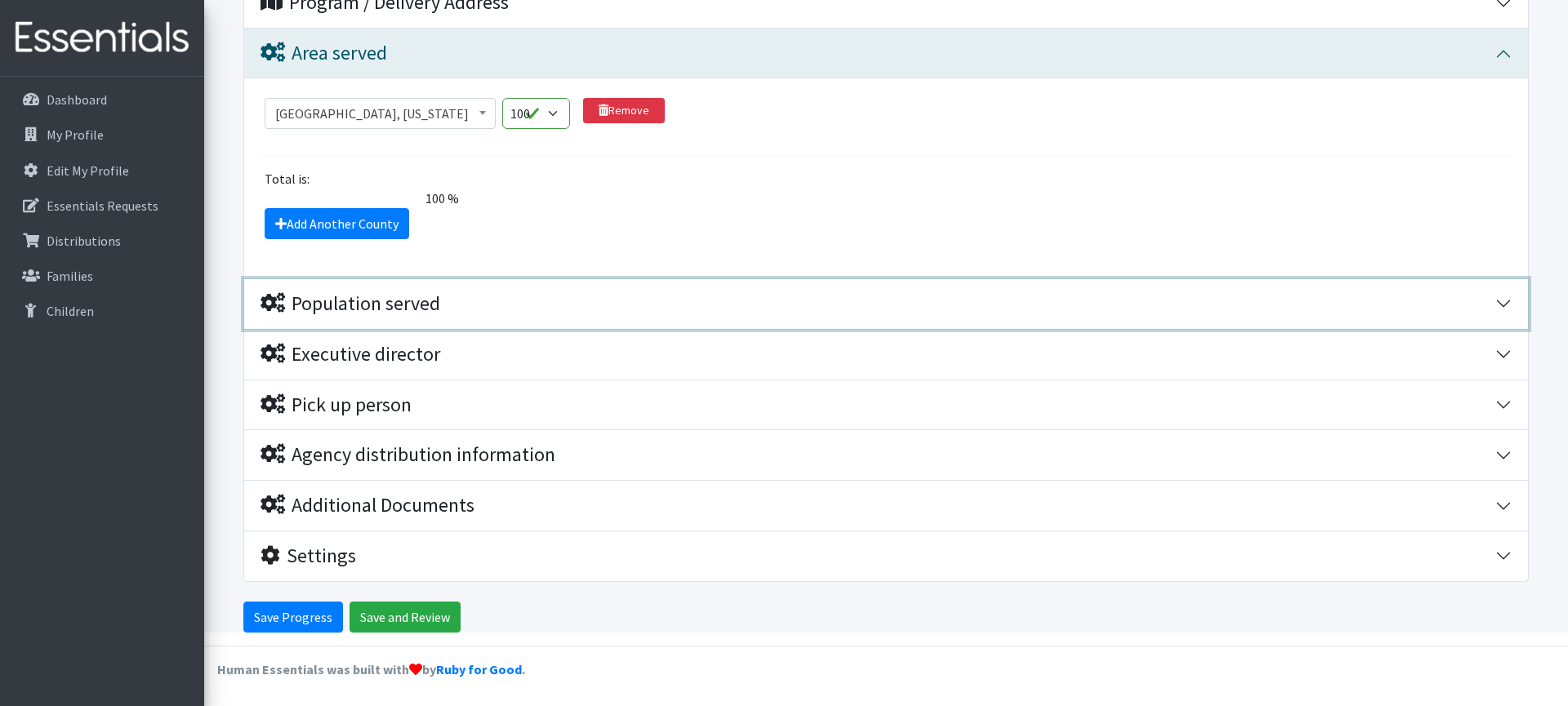
click at [486, 315] on button "Population served" at bounding box center [886, 304] width 1284 height 50
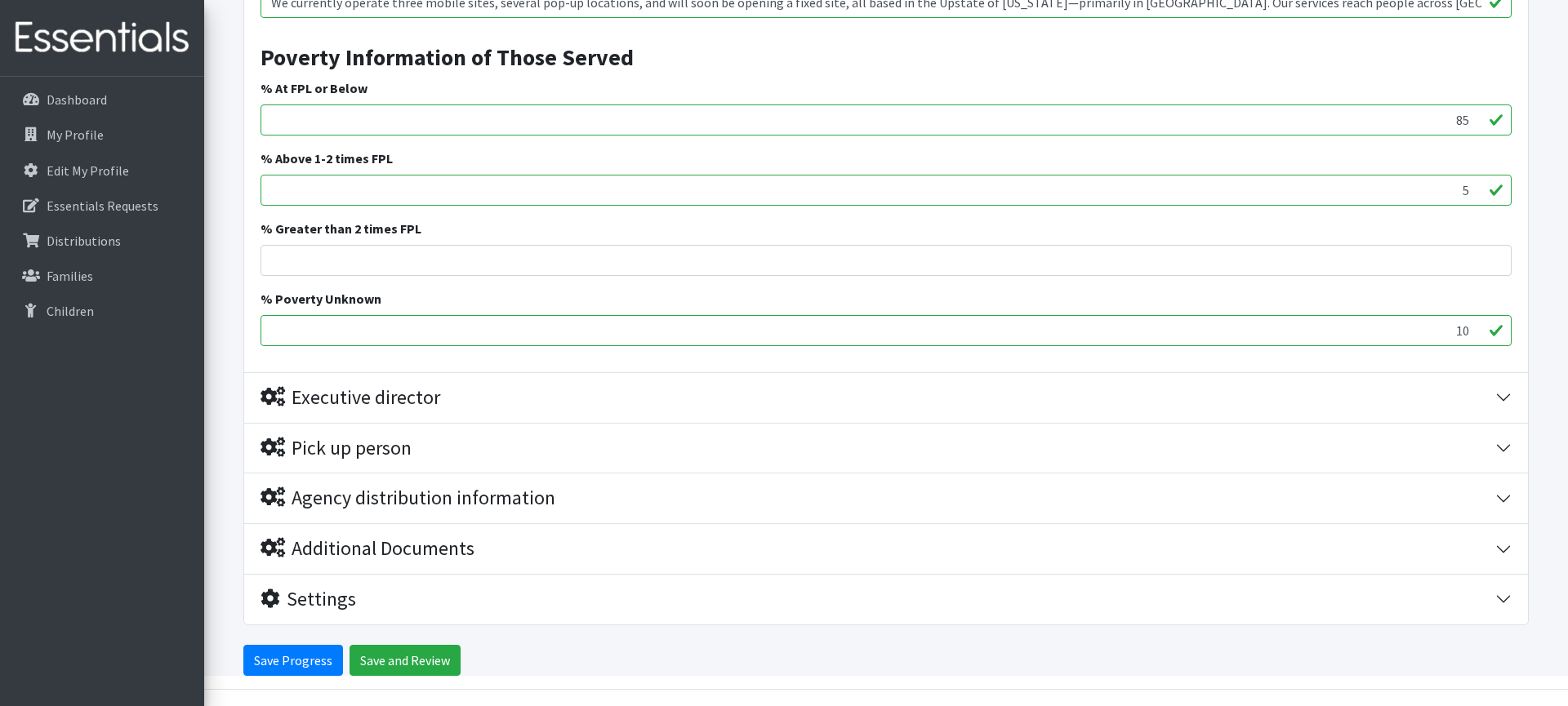
scroll to position [1576, 0]
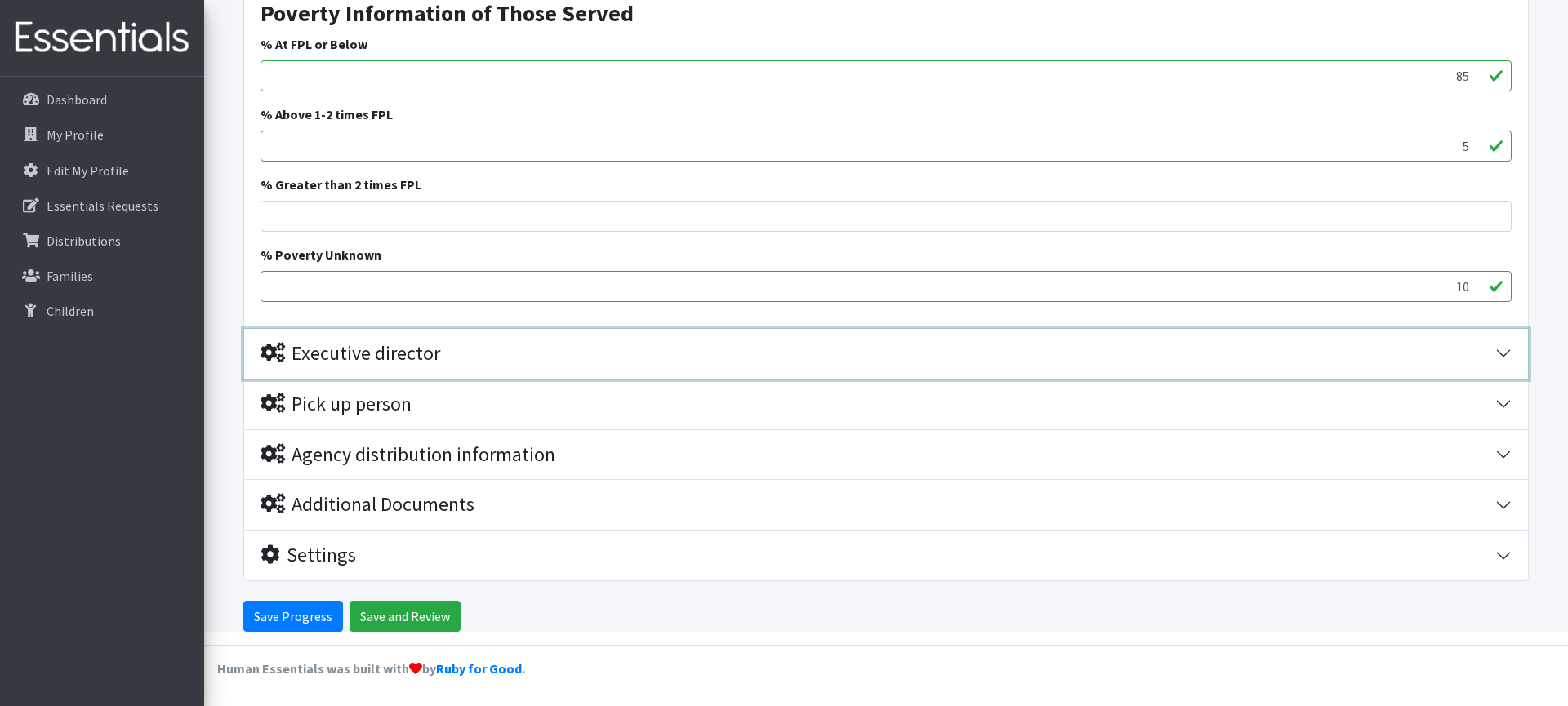
click at [448, 335] on button "Executive director" at bounding box center [886, 354] width 1284 height 50
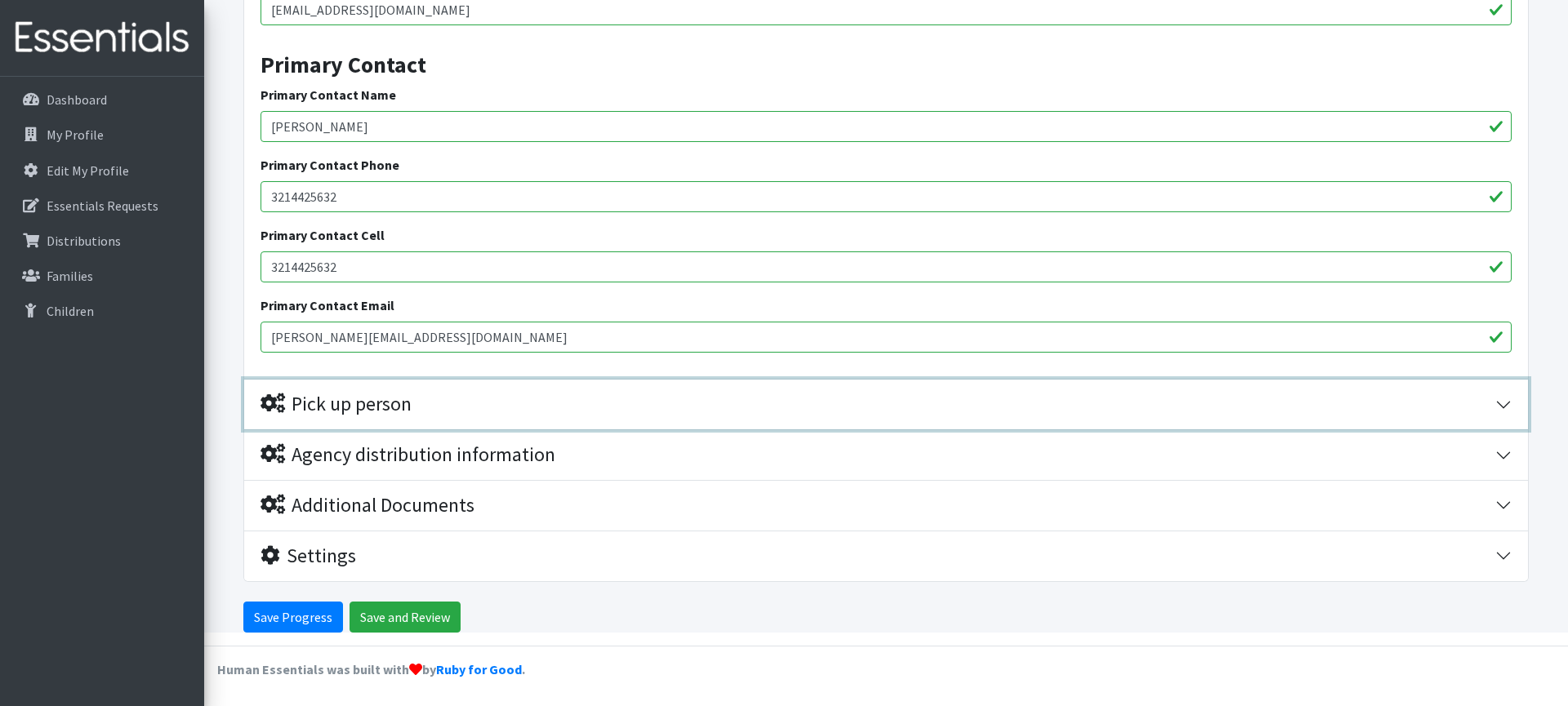
click at [447, 396] on div "Pick up person" at bounding box center [878, 404] width 1235 height 24
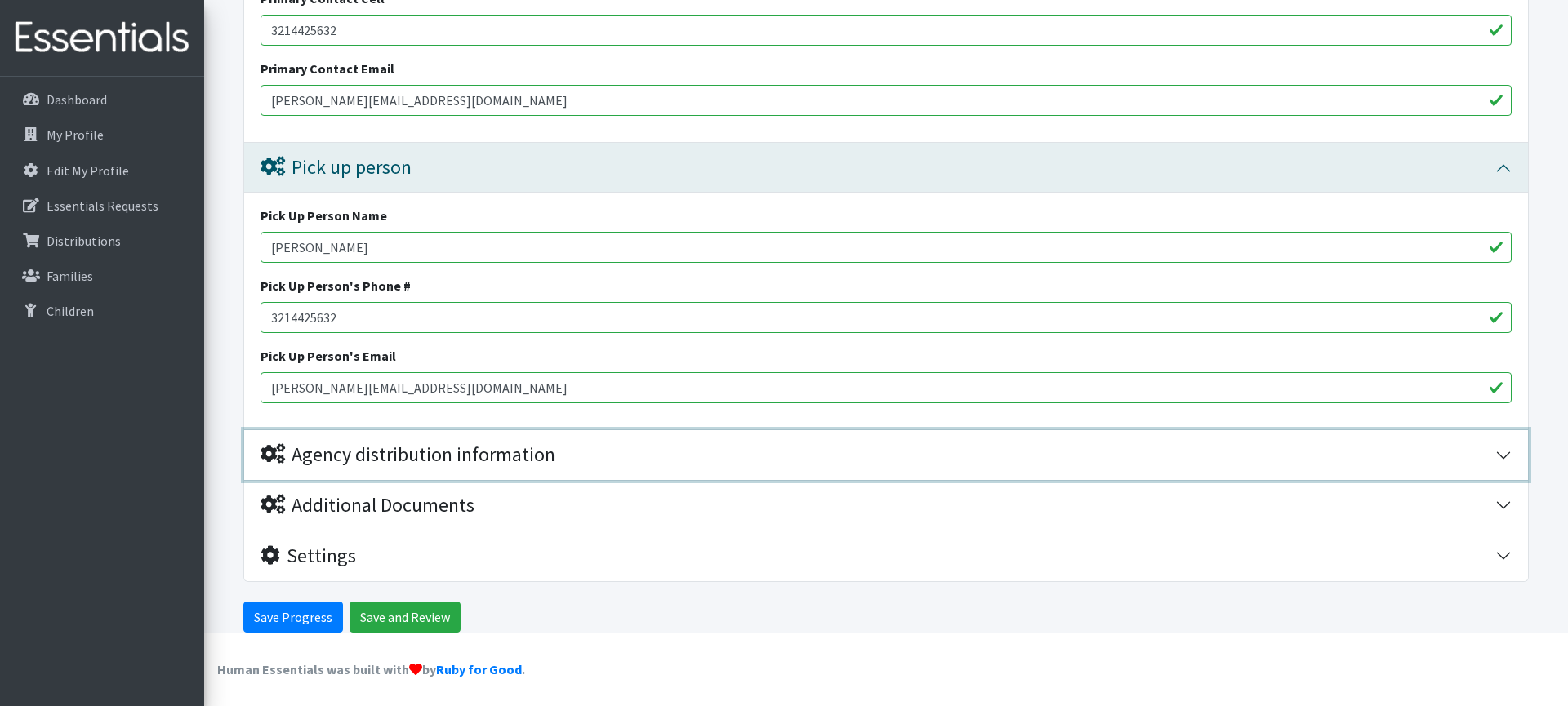
click at [455, 444] on div "Agency distribution information" at bounding box center [408, 455] width 295 height 24
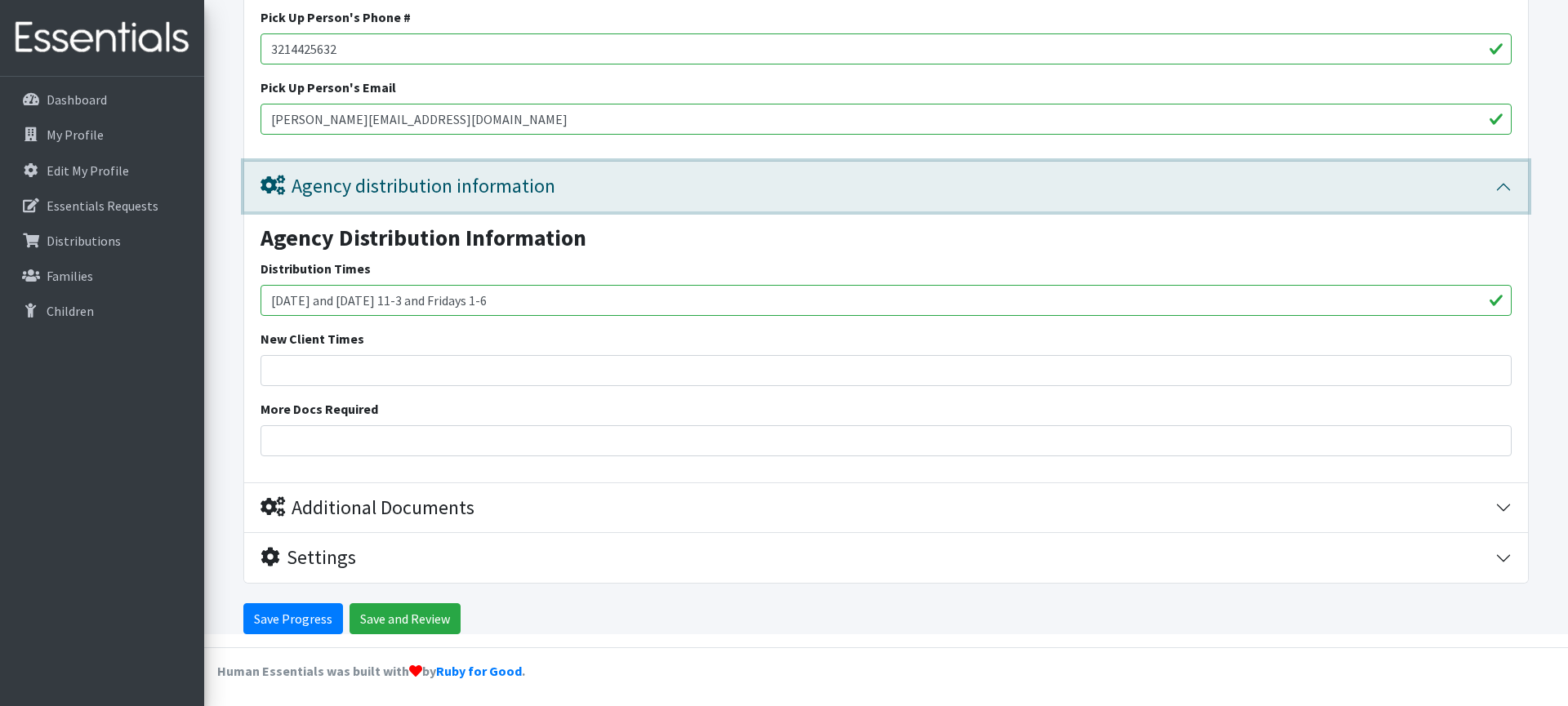
scroll to position [2648, 0]
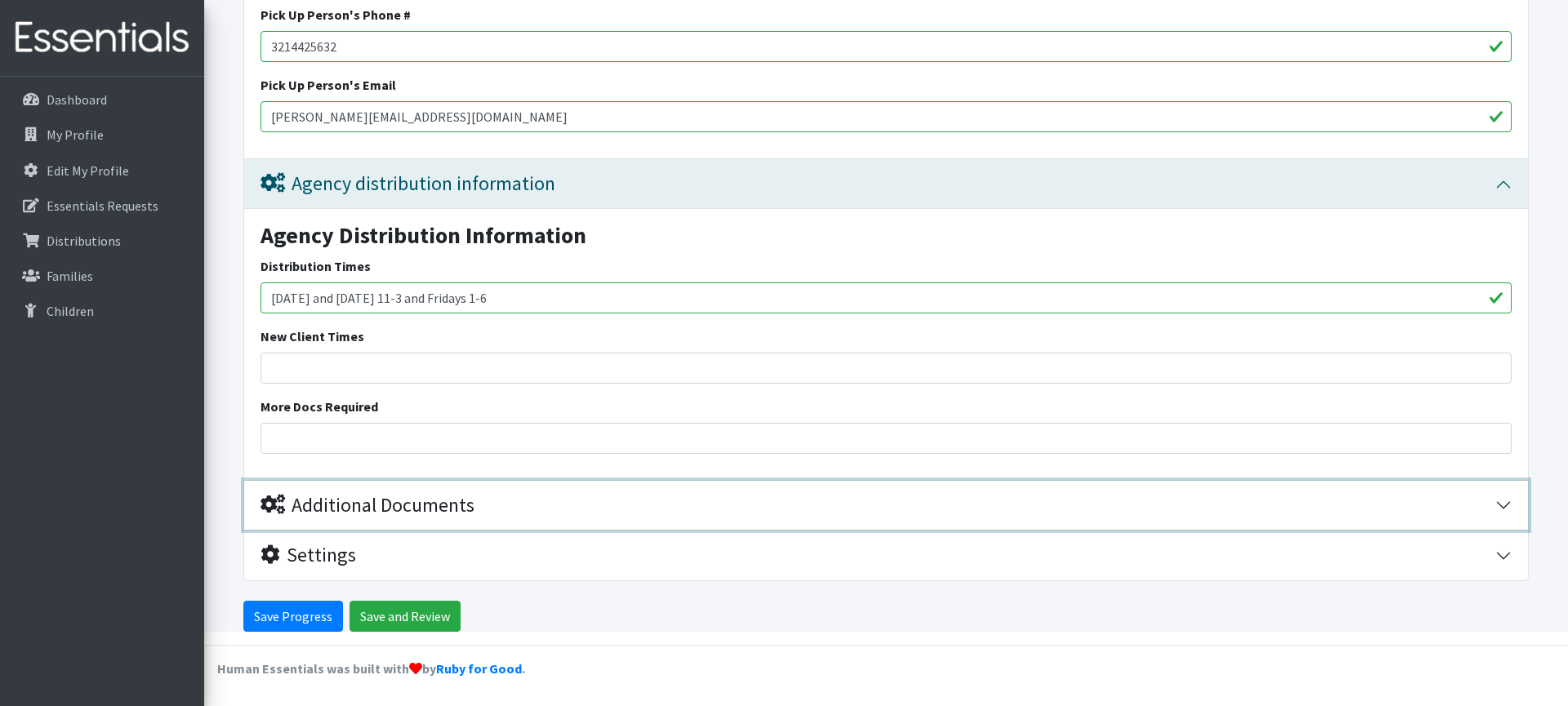
click at [452, 498] on div "Additional Documents" at bounding box center [367, 505] width 214 height 24
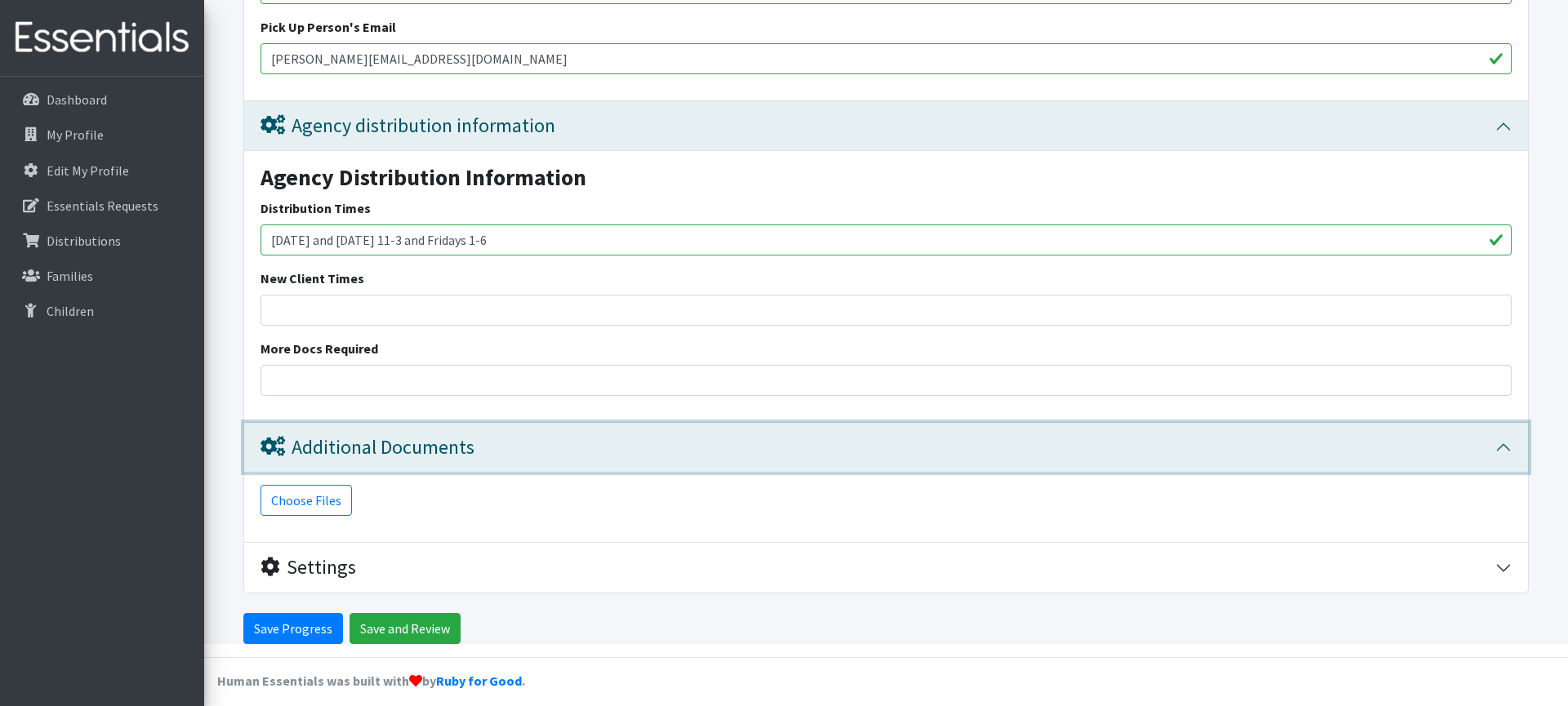
scroll to position [2719, 0]
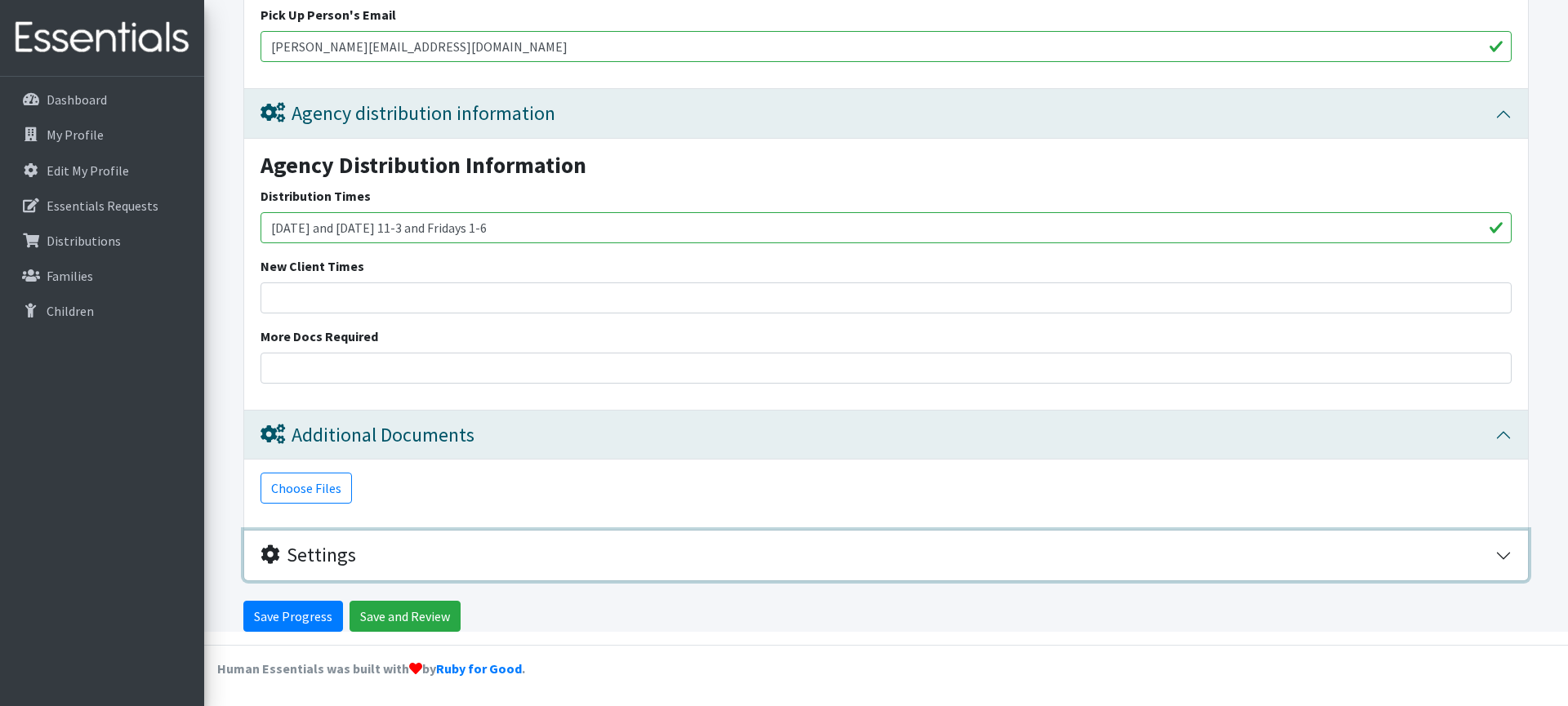
click at [376, 536] on button "Settings" at bounding box center [886, 555] width 1284 height 50
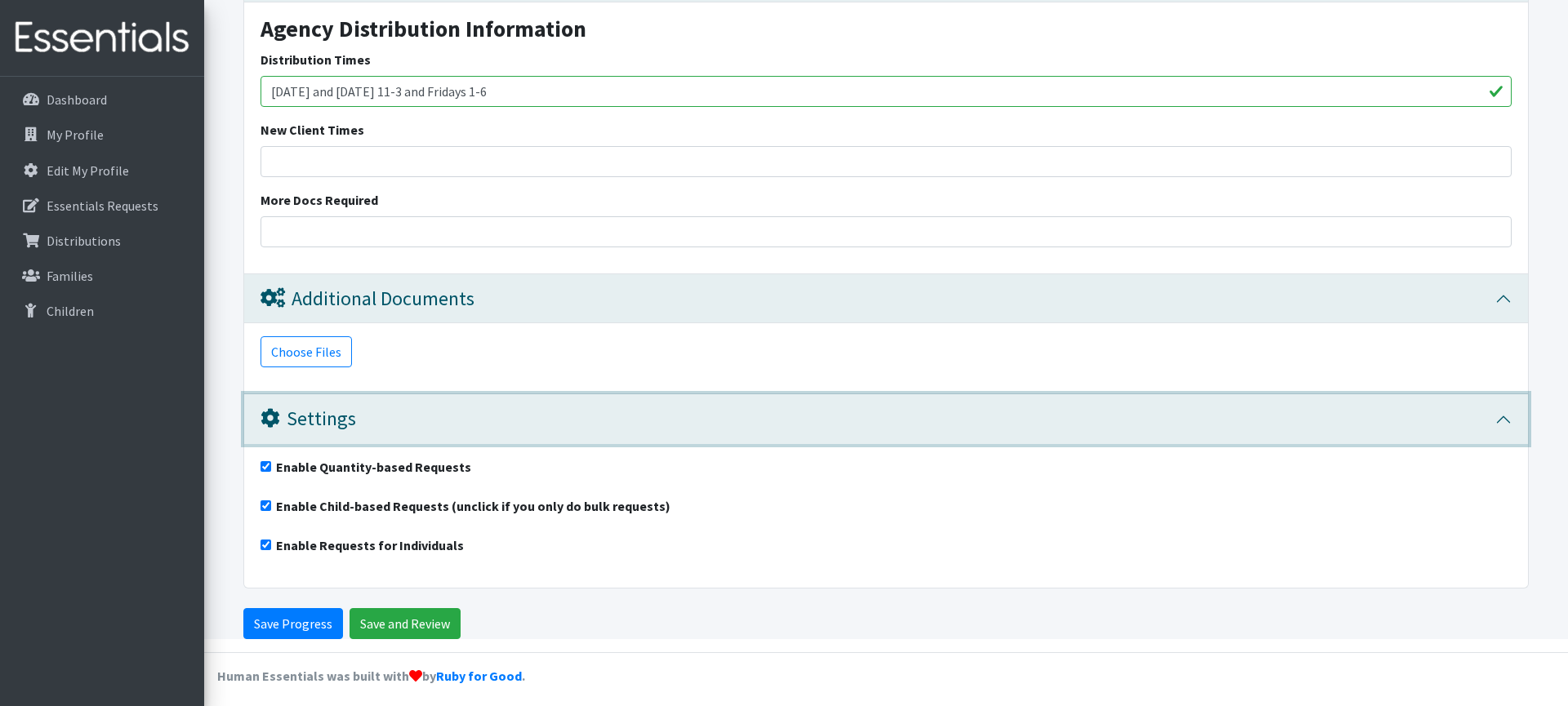
scroll to position [2863, 0]
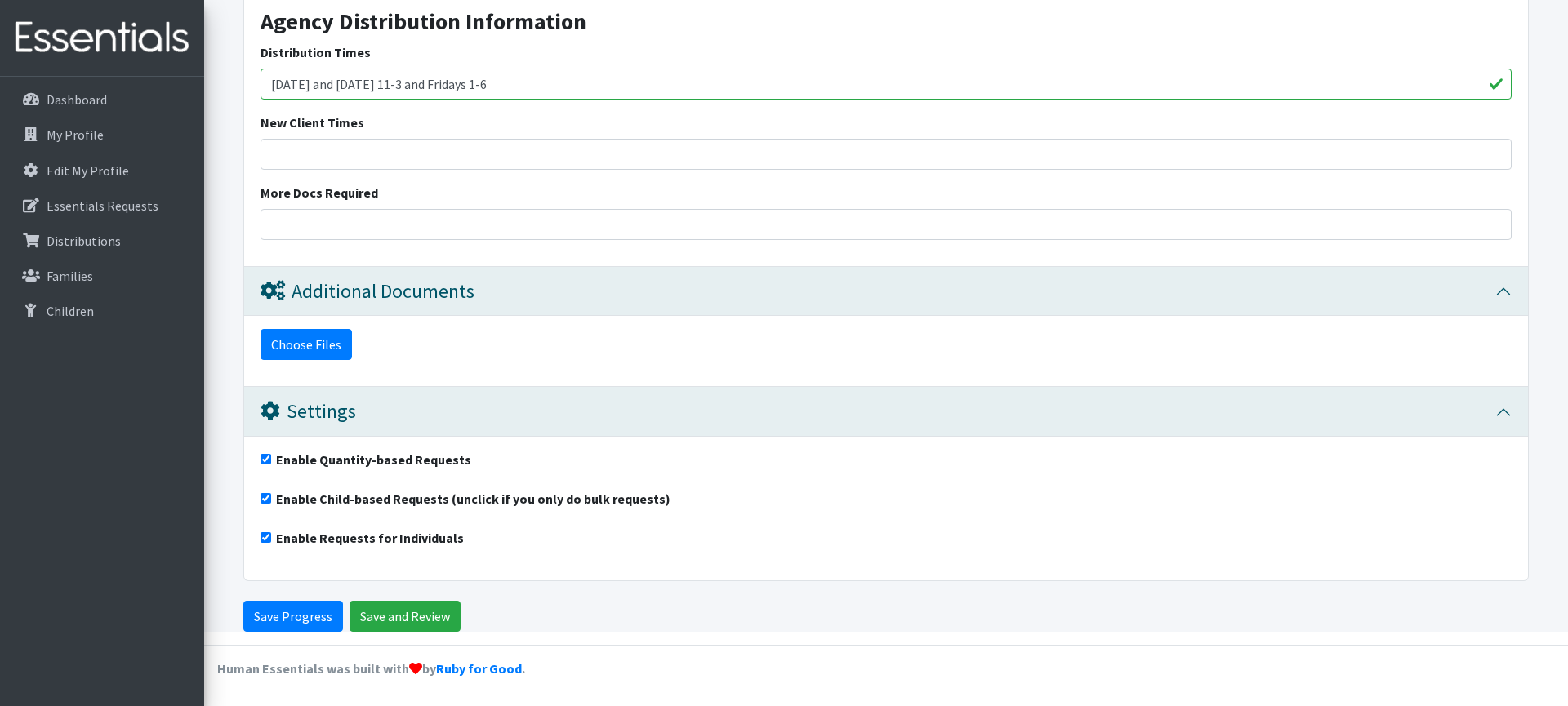
click at [329, 347] on button "Choose Files" at bounding box center [306, 345] width 92 height 31
click at [327, 355] on button "Choose Files" at bounding box center [306, 345] width 92 height 31
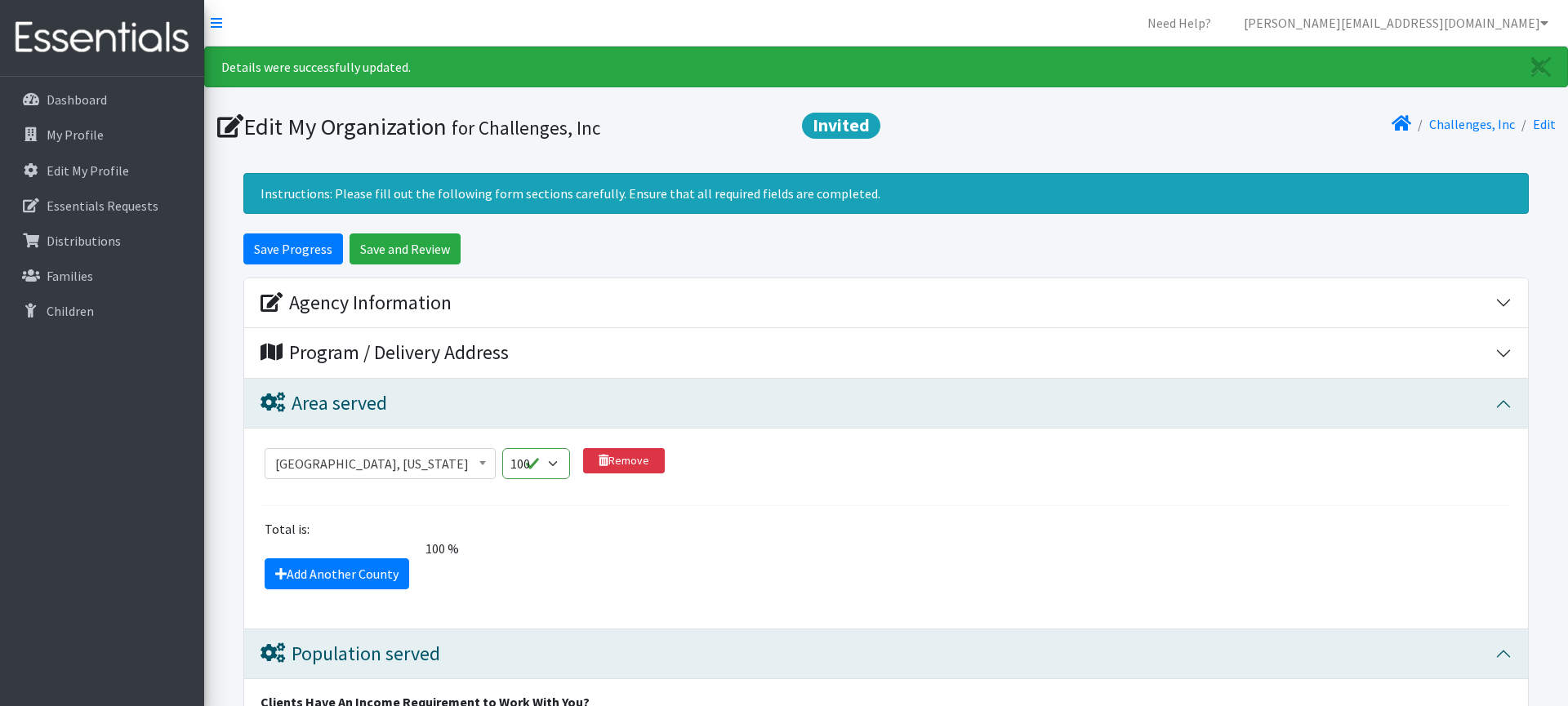
scroll to position [0, 0]
click at [274, 237] on input "Save Progress" at bounding box center [294, 248] width 100 height 31
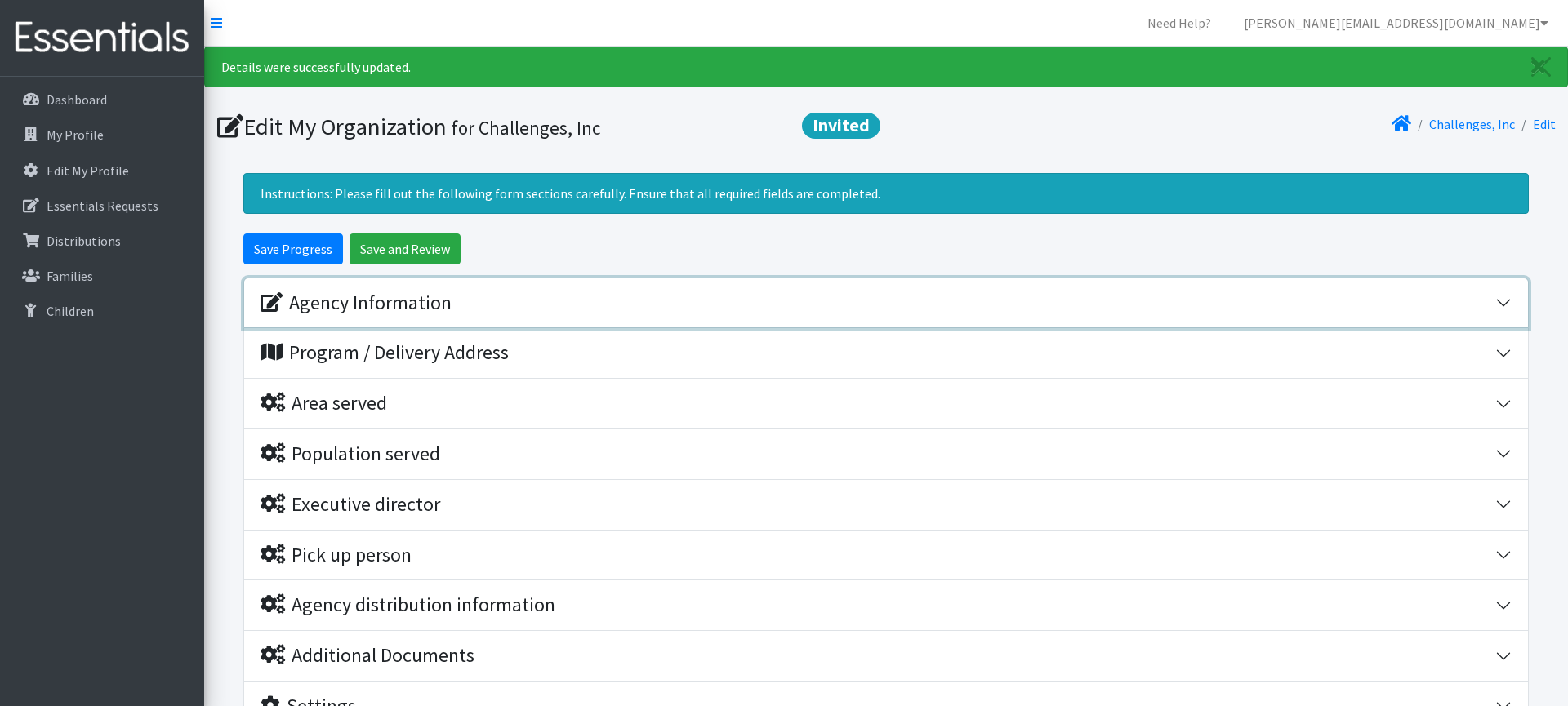
click at [453, 305] on div "Agency Information" at bounding box center [878, 303] width 1235 height 24
